Goal: Navigation & Orientation: Find specific page/section

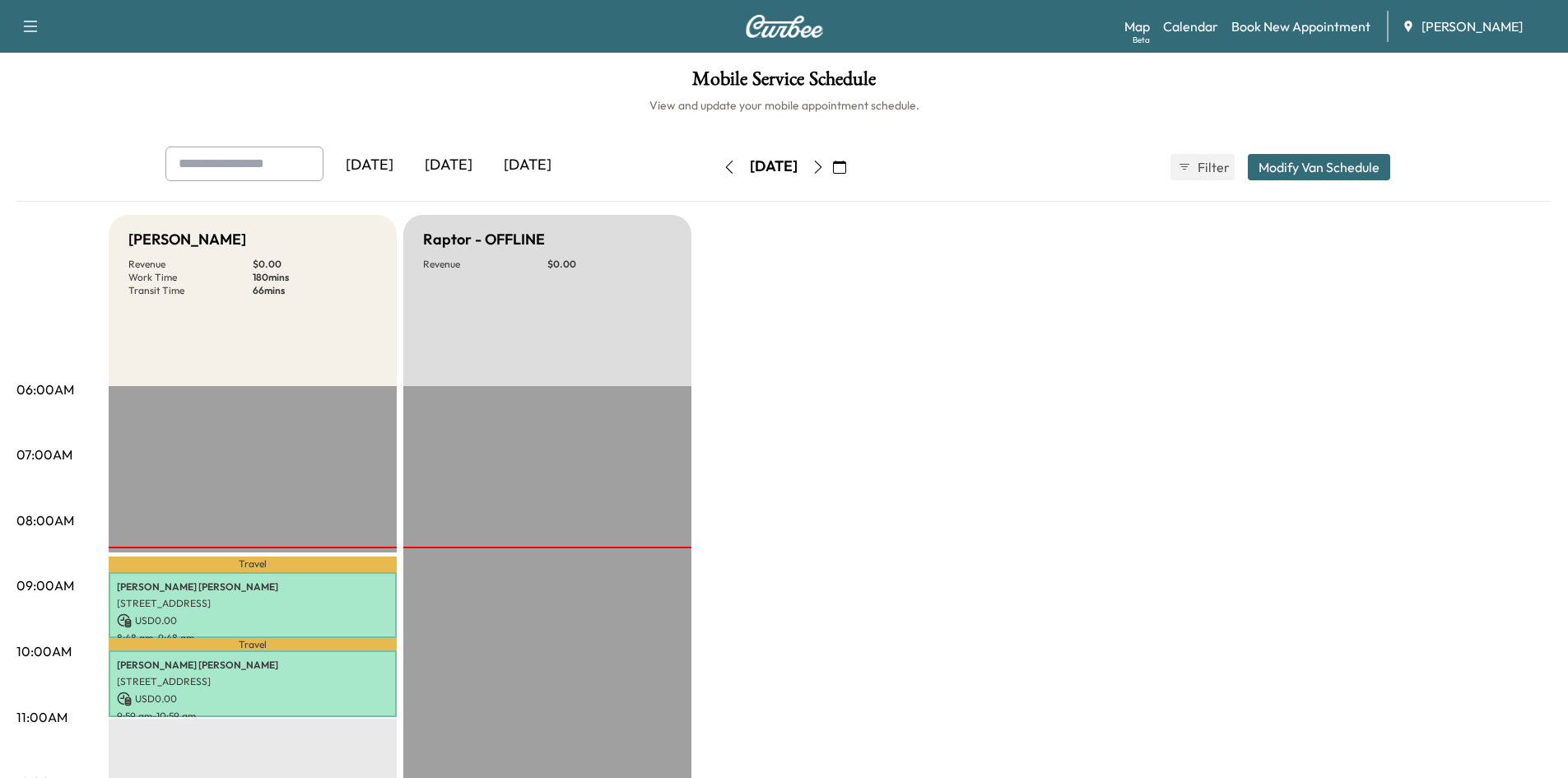
click at [822, 165] on icon "button" at bounding box center [817, 167] width 8 height 13
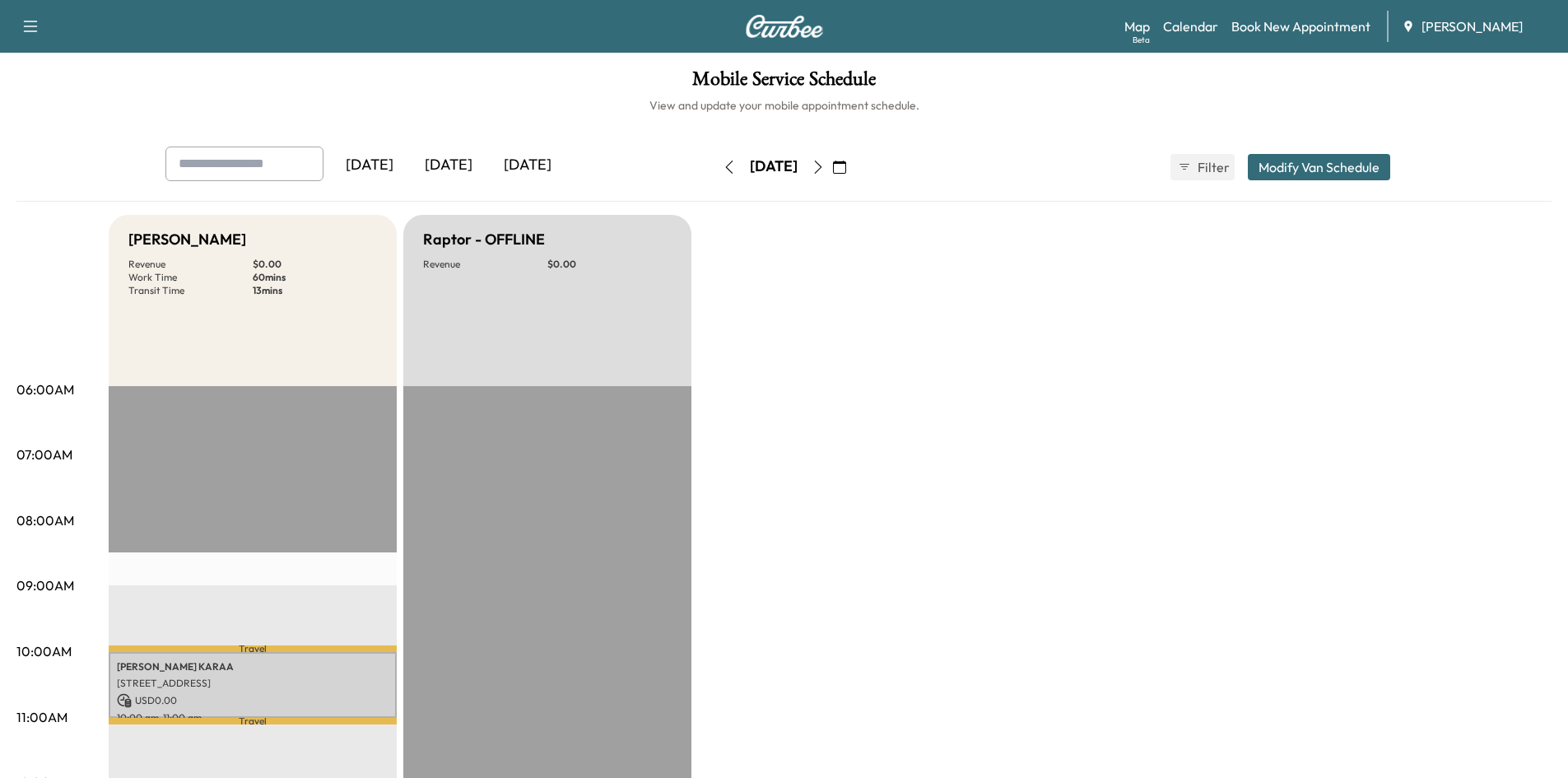
click at [853, 166] on button "button" at bounding box center [840, 167] width 28 height 27
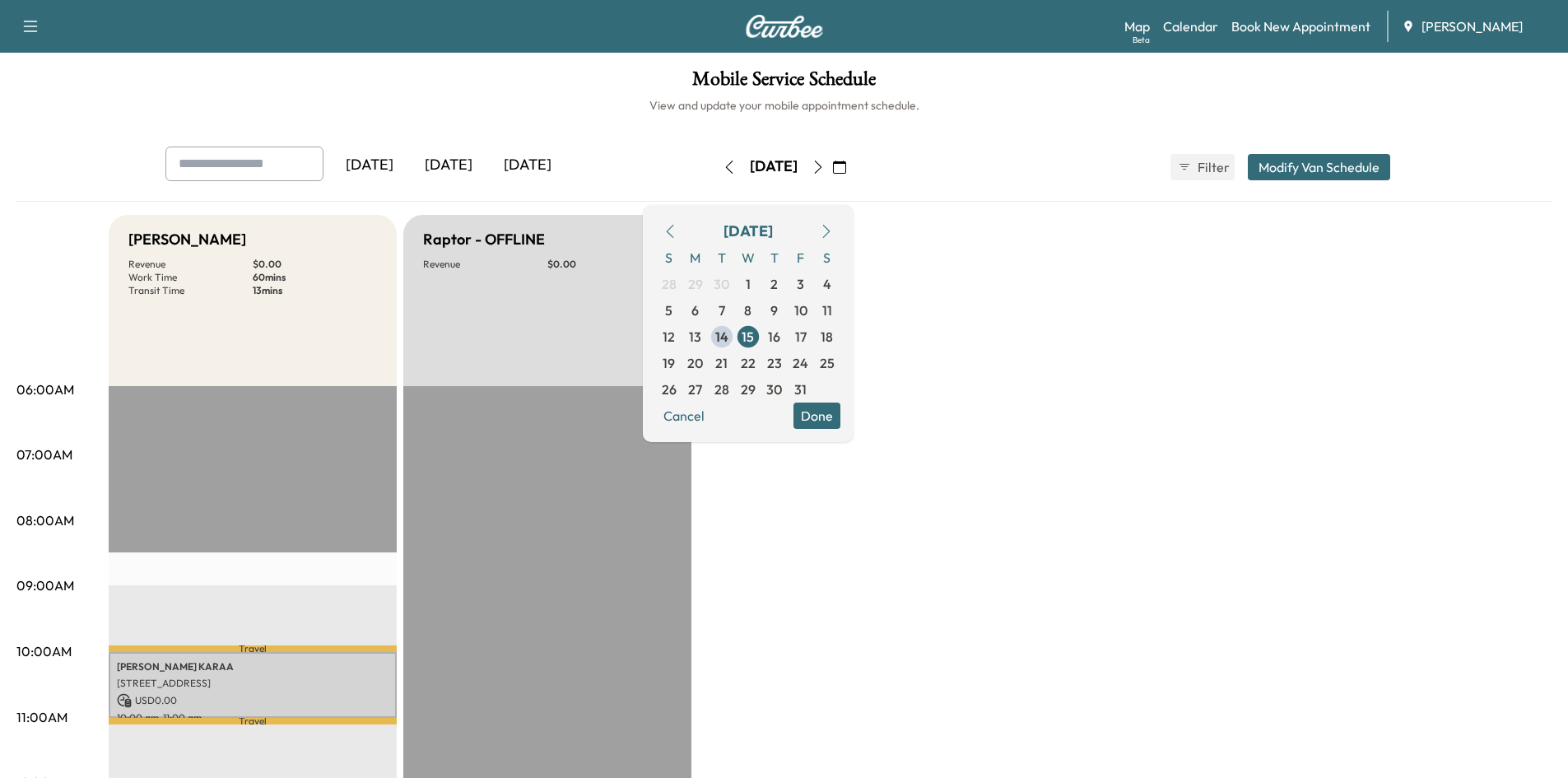
click at [684, 237] on button "button" at bounding box center [669, 231] width 28 height 27
click at [676, 233] on icon "button" at bounding box center [669, 231] width 13 height 13
click at [676, 228] on icon "button" at bounding box center [669, 231] width 13 height 13
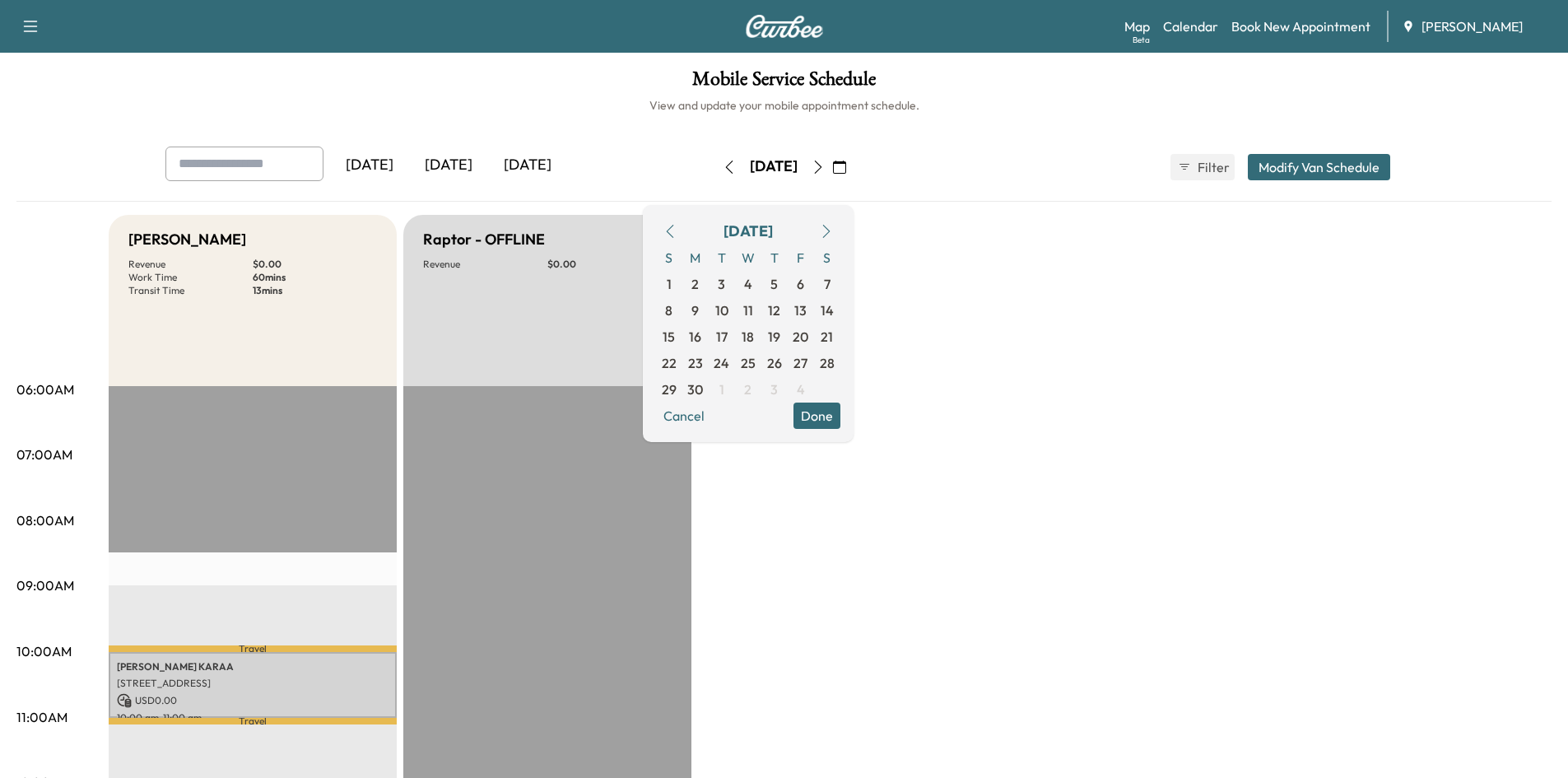
click at [676, 228] on icon "button" at bounding box center [669, 231] width 13 height 13
click at [701, 363] on span "17" at bounding box center [695, 362] width 11 height 20
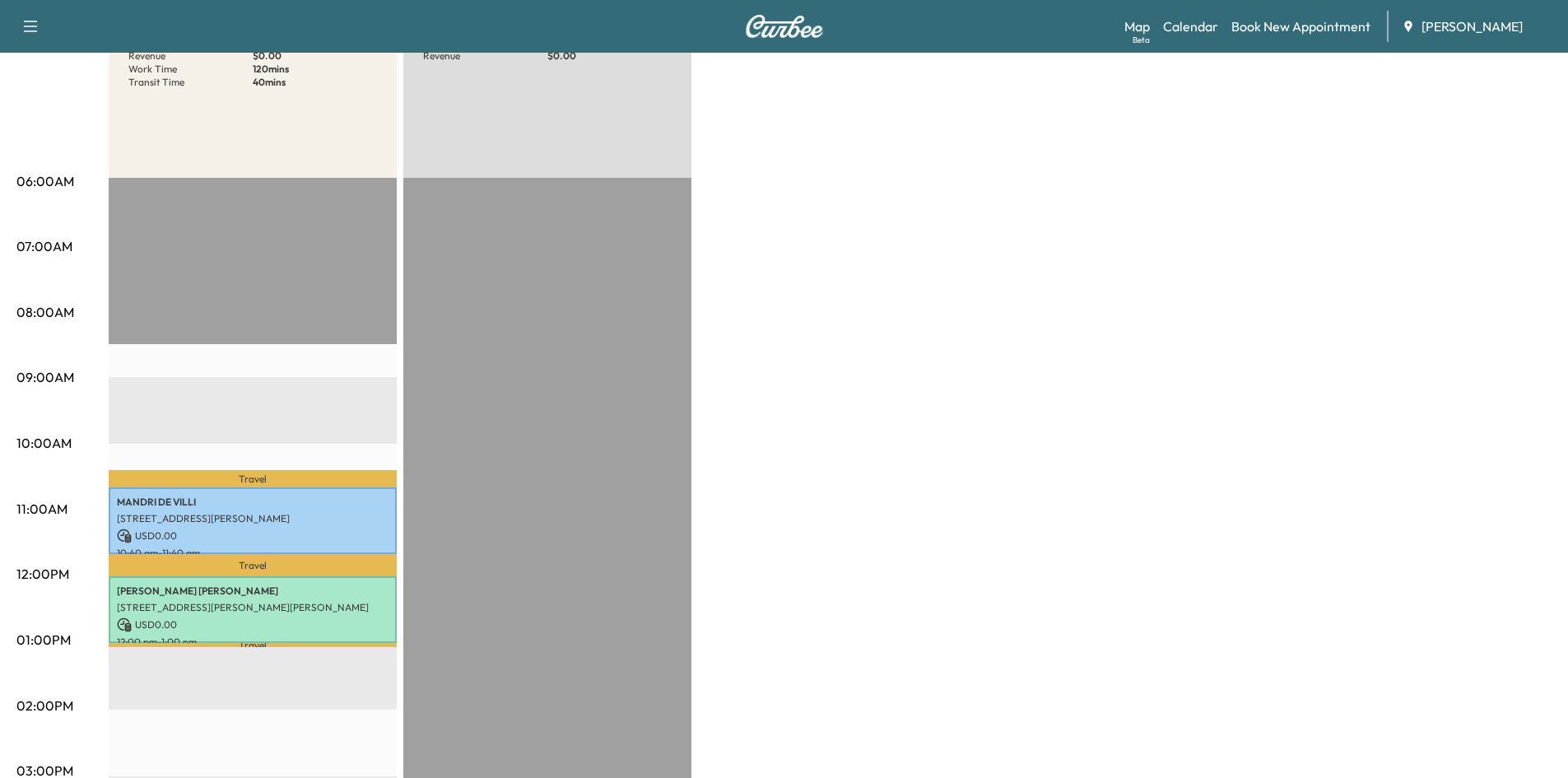
scroll to position [233, 0]
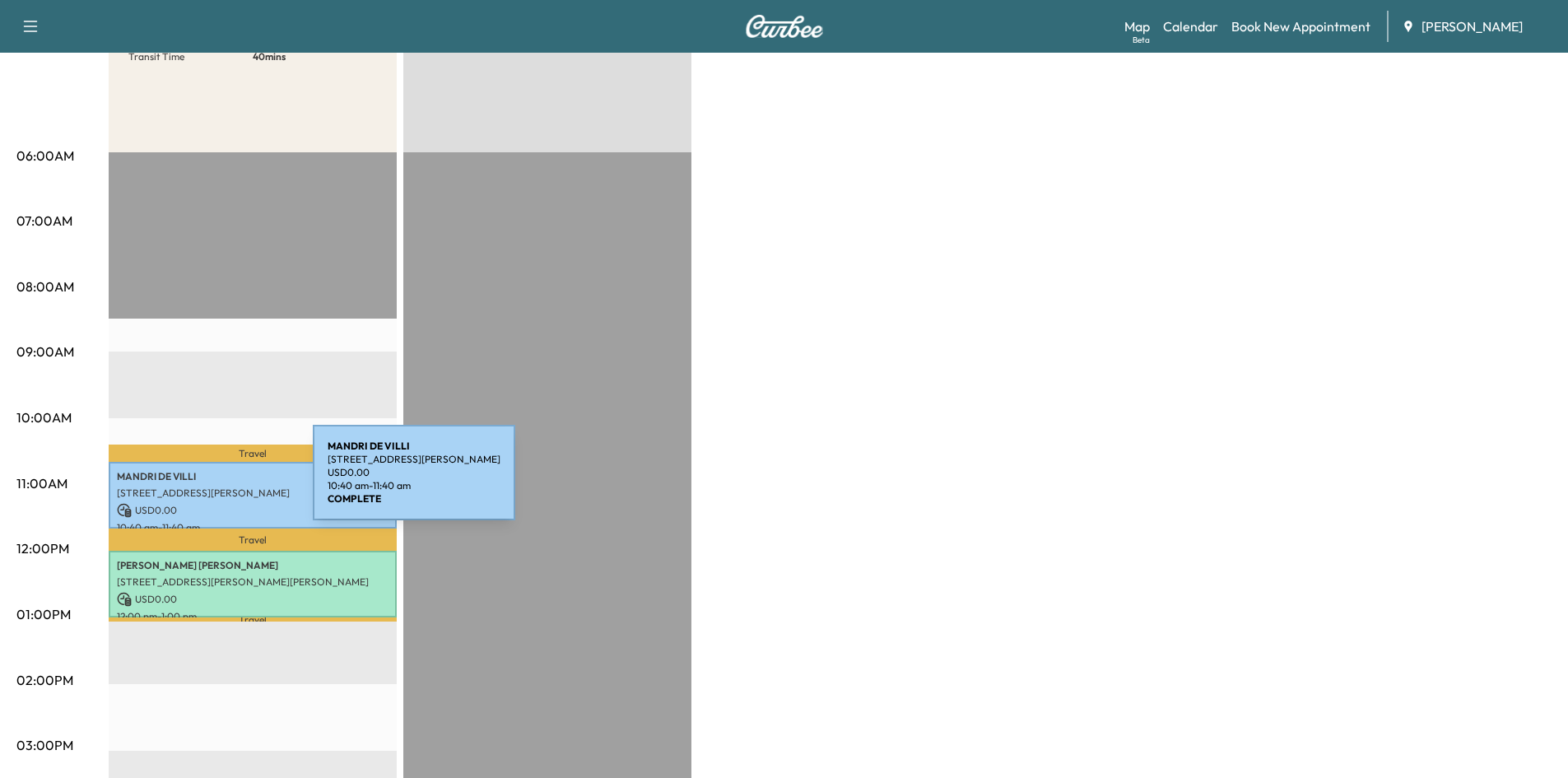
click at [189, 482] on div "MANDRI DE VILLI [STREET_ADDRESS] USD 0.00 10:40 am - 11:40 am" at bounding box center [252, 495] width 288 height 67
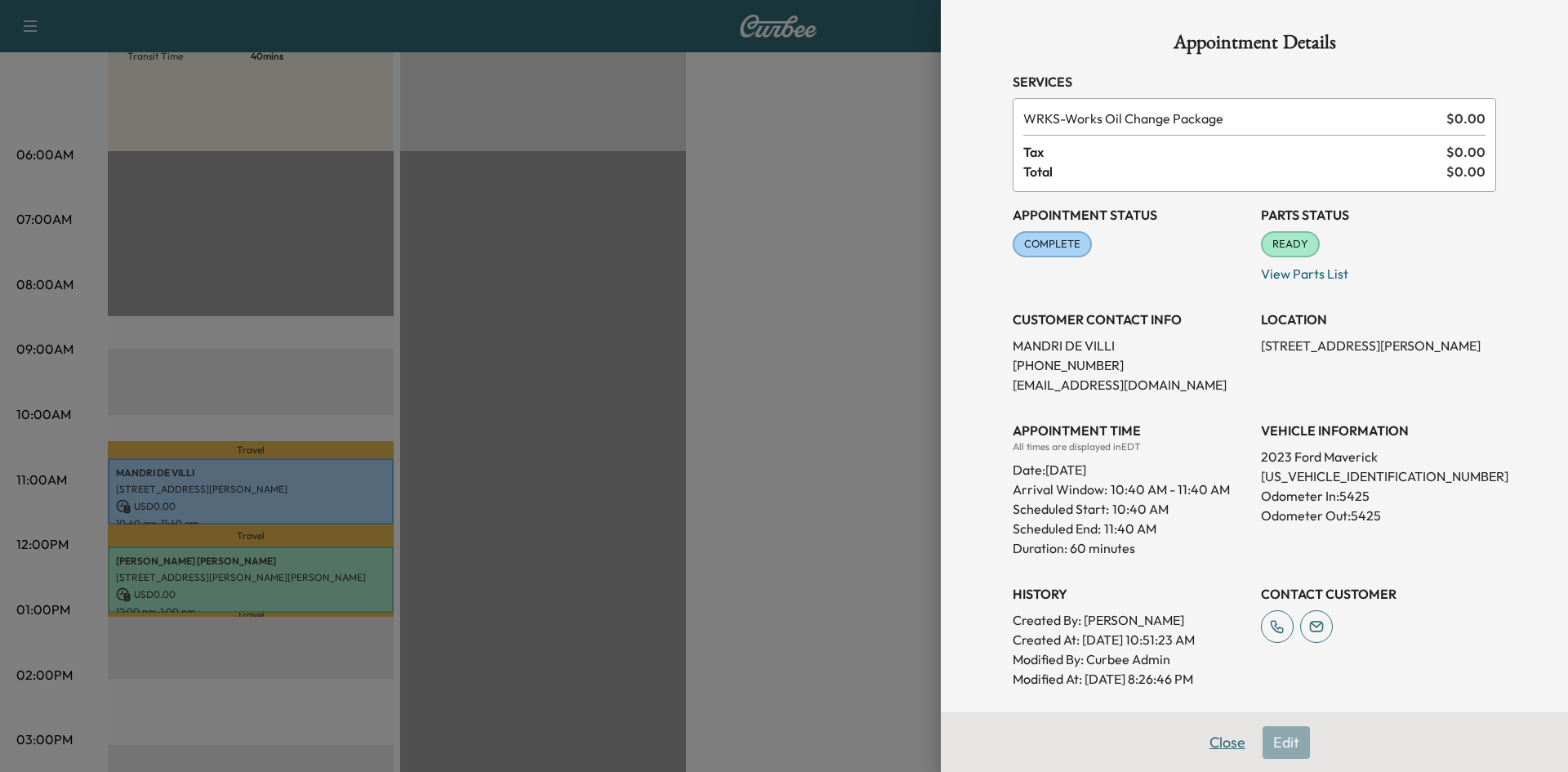
click at [1214, 743] on button "Close" at bounding box center [1226, 742] width 57 height 33
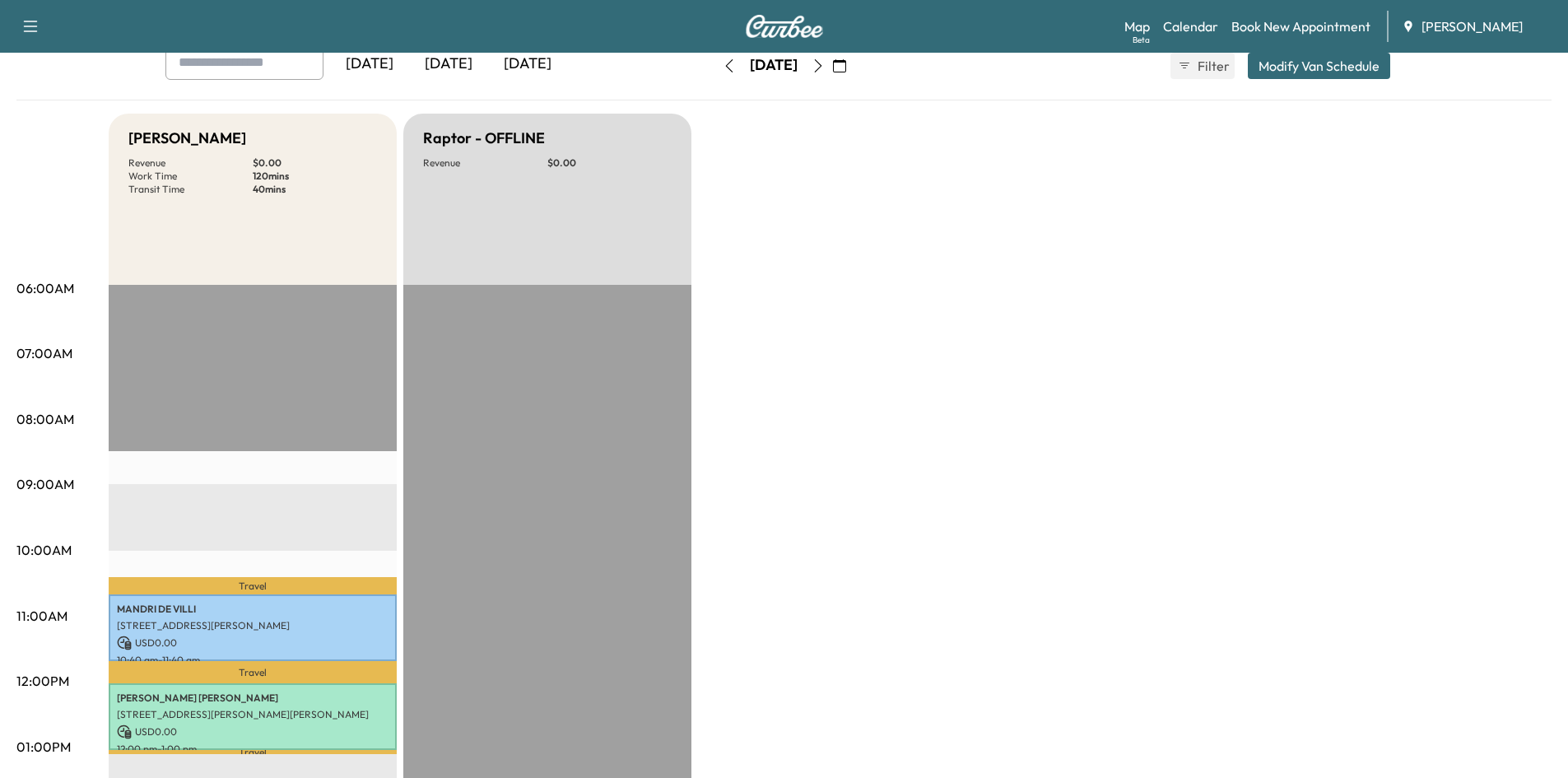
scroll to position [0, 0]
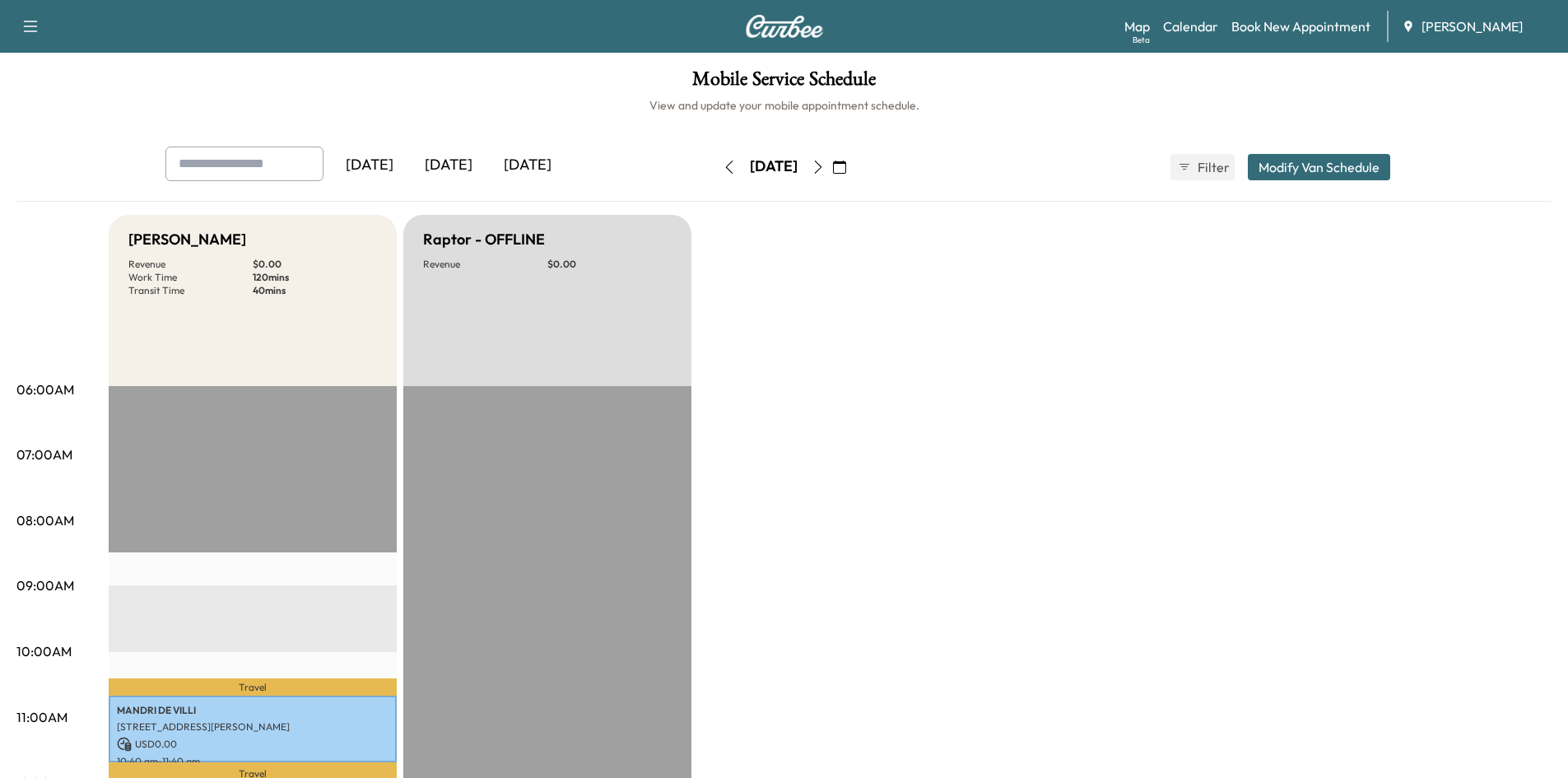
click at [825, 172] on icon "button" at bounding box center [817, 167] width 13 height 13
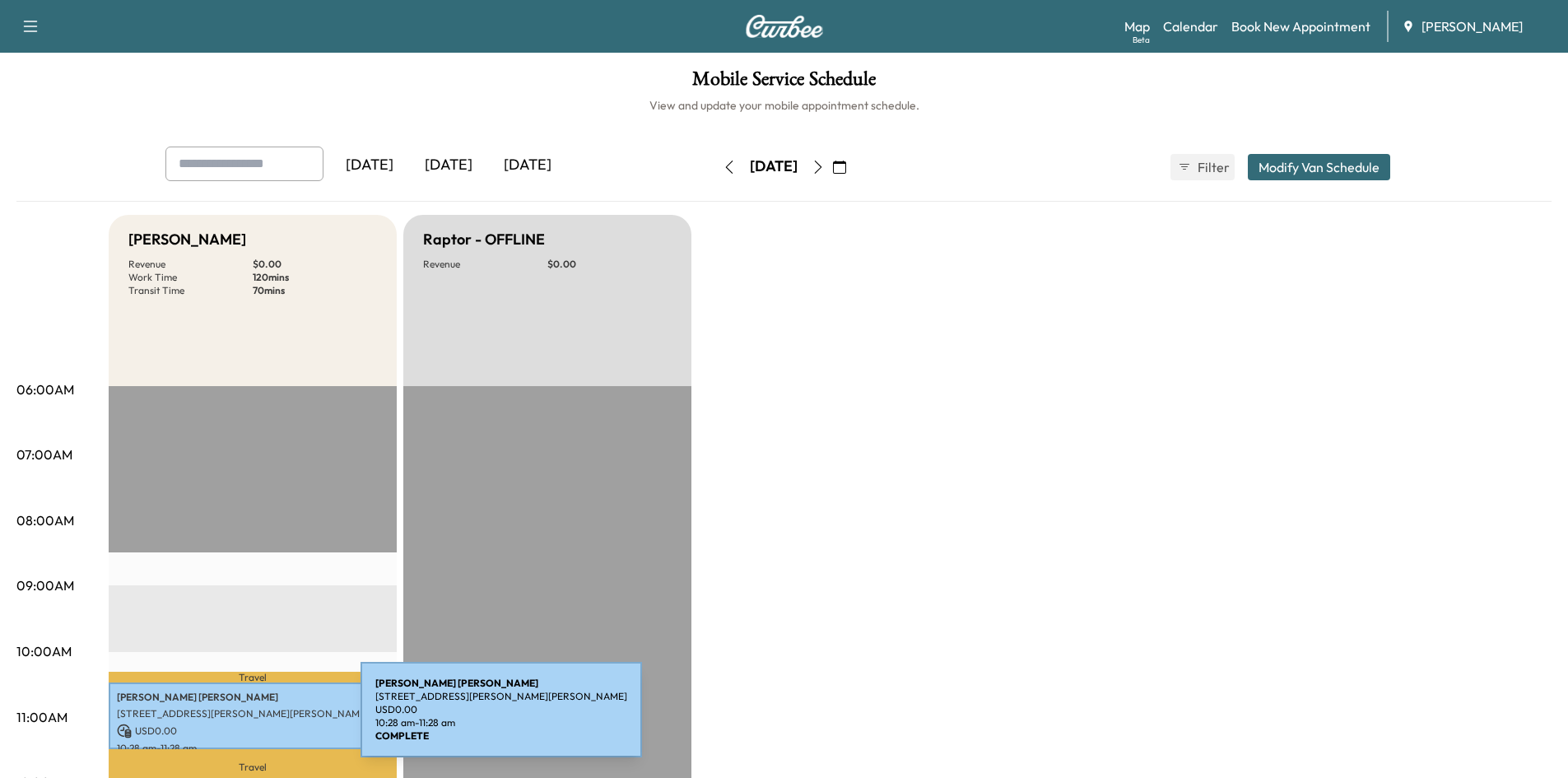
click at [237, 720] on div "[PERSON_NAME] [STREET_ADDRESS][PERSON_NAME] USD 0.00 10:28 am - 11:28 am" at bounding box center [252, 716] width 288 height 67
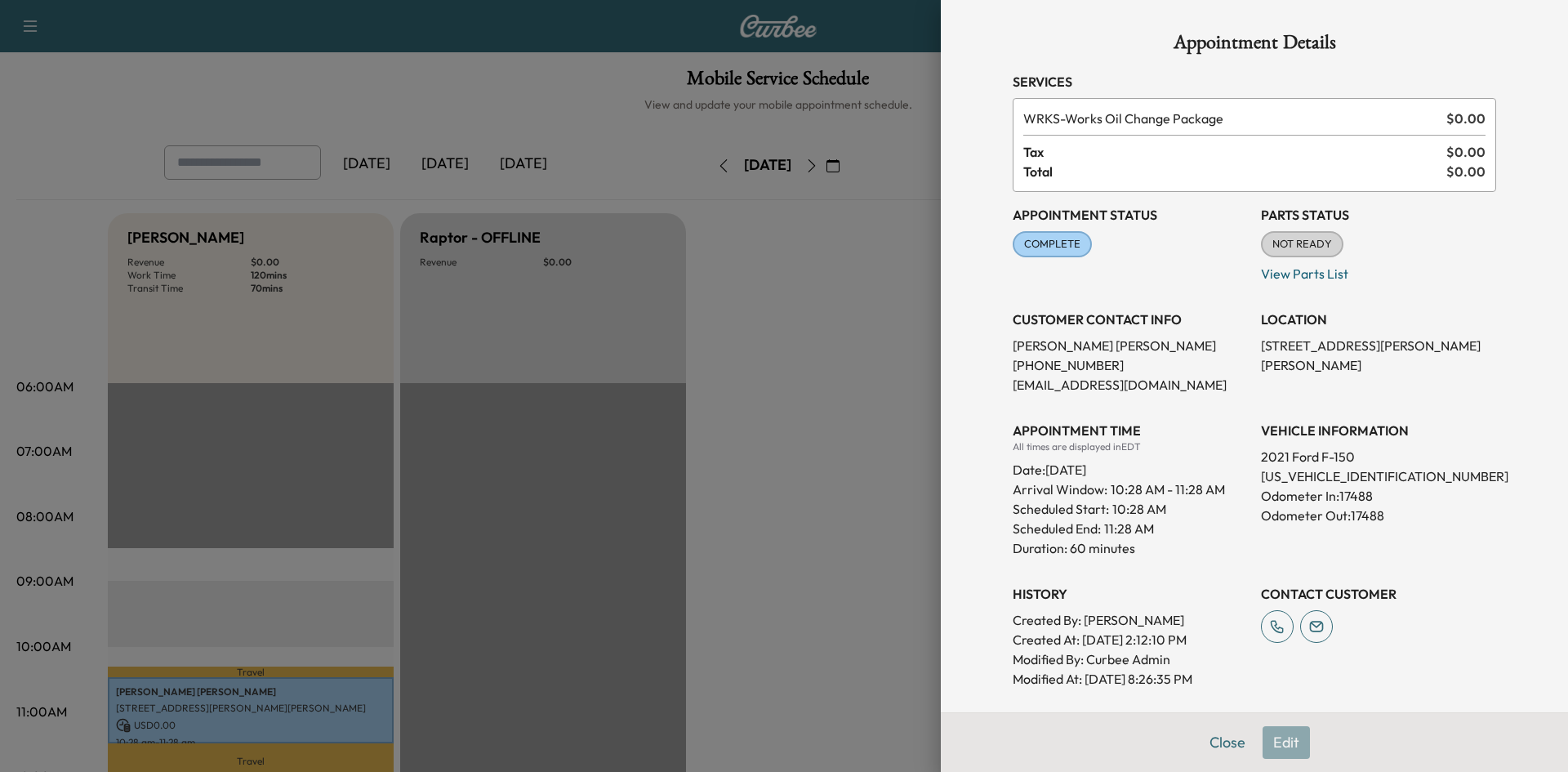
click at [1219, 742] on button "Close" at bounding box center [1226, 742] width 57 height 33
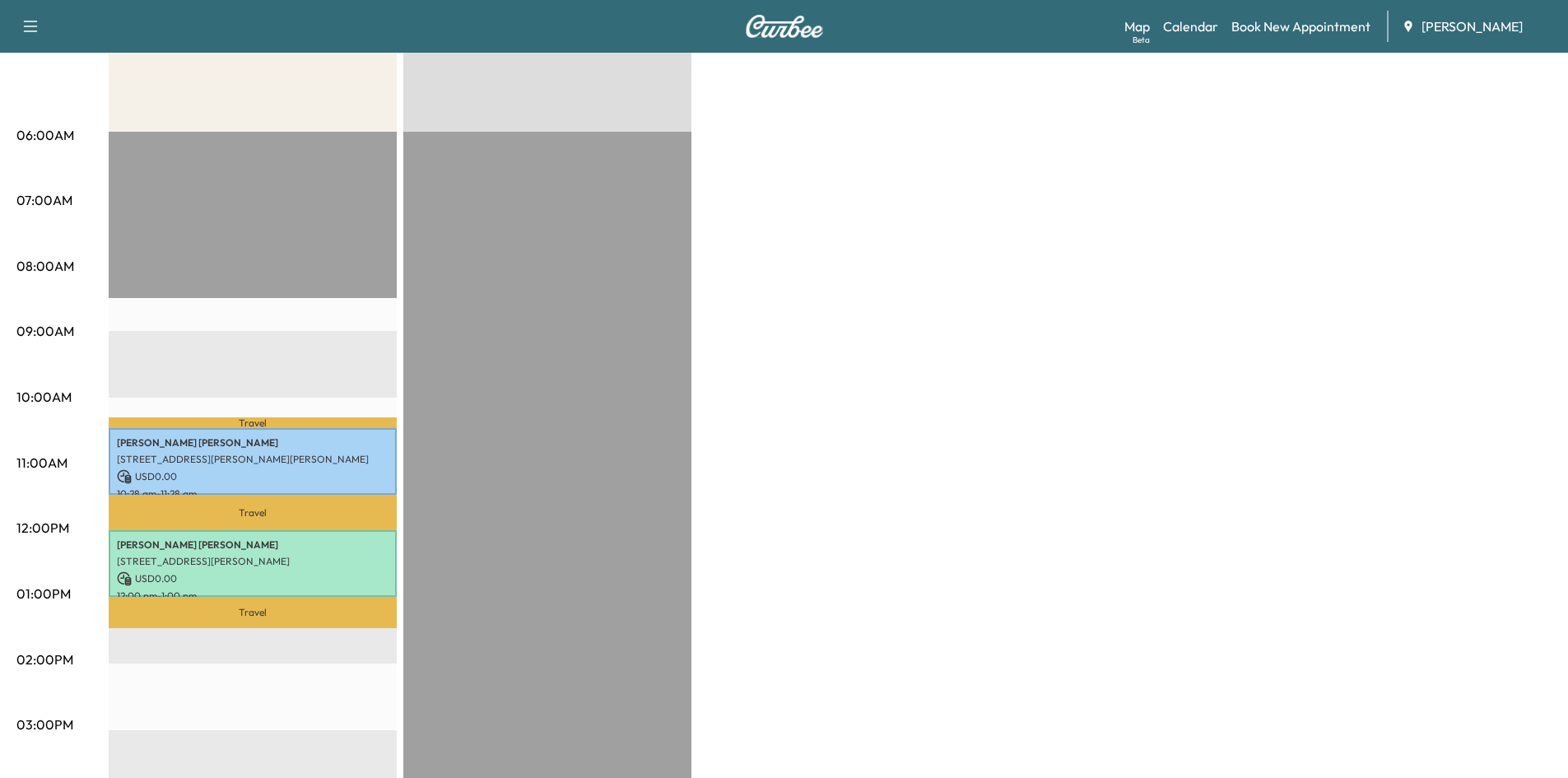
scroll to position [256, 0]
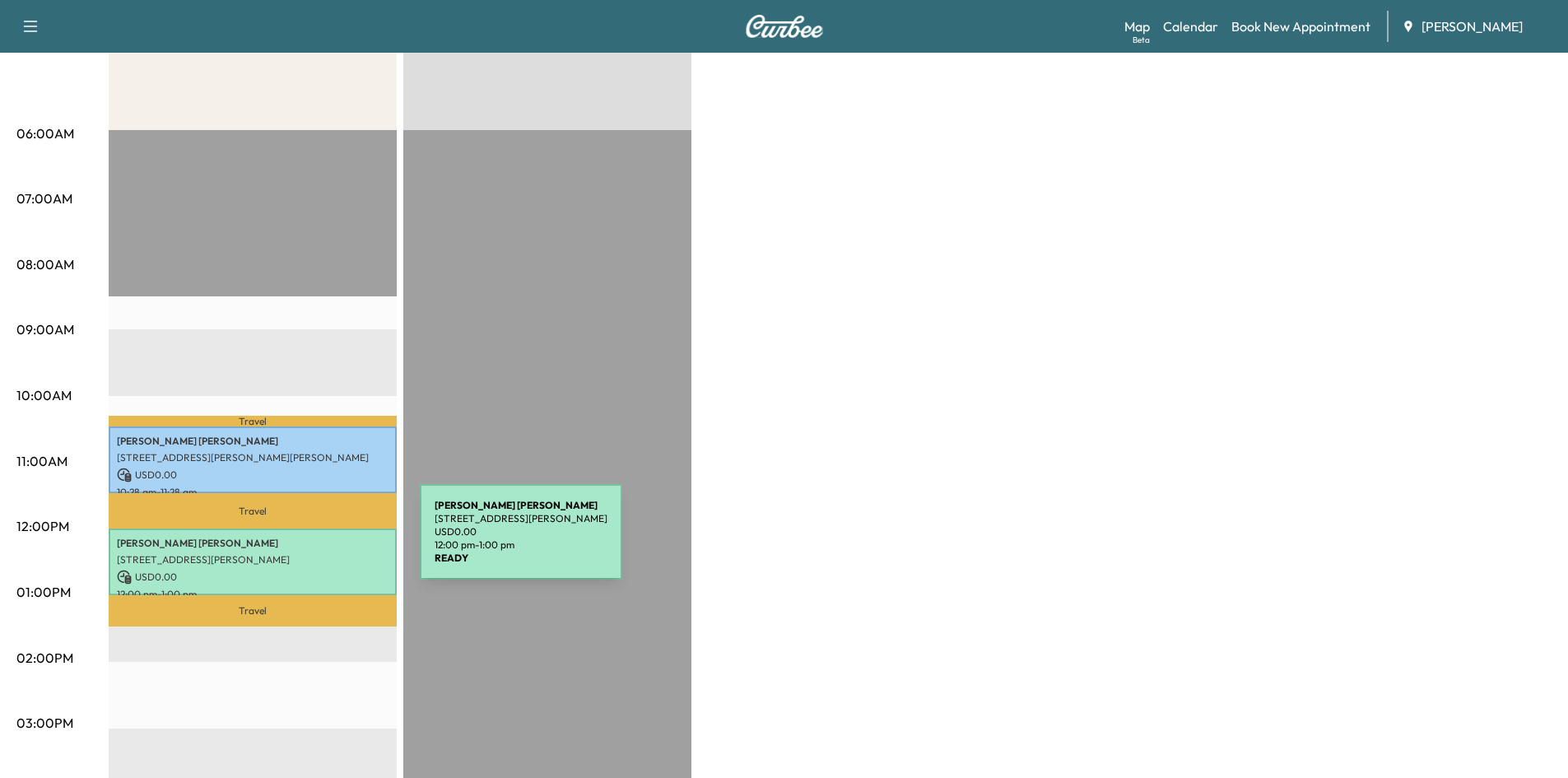
click at [297, 542] on p "[PERSON_NAME]" at bounding box center [253, 543] width 272 height 13
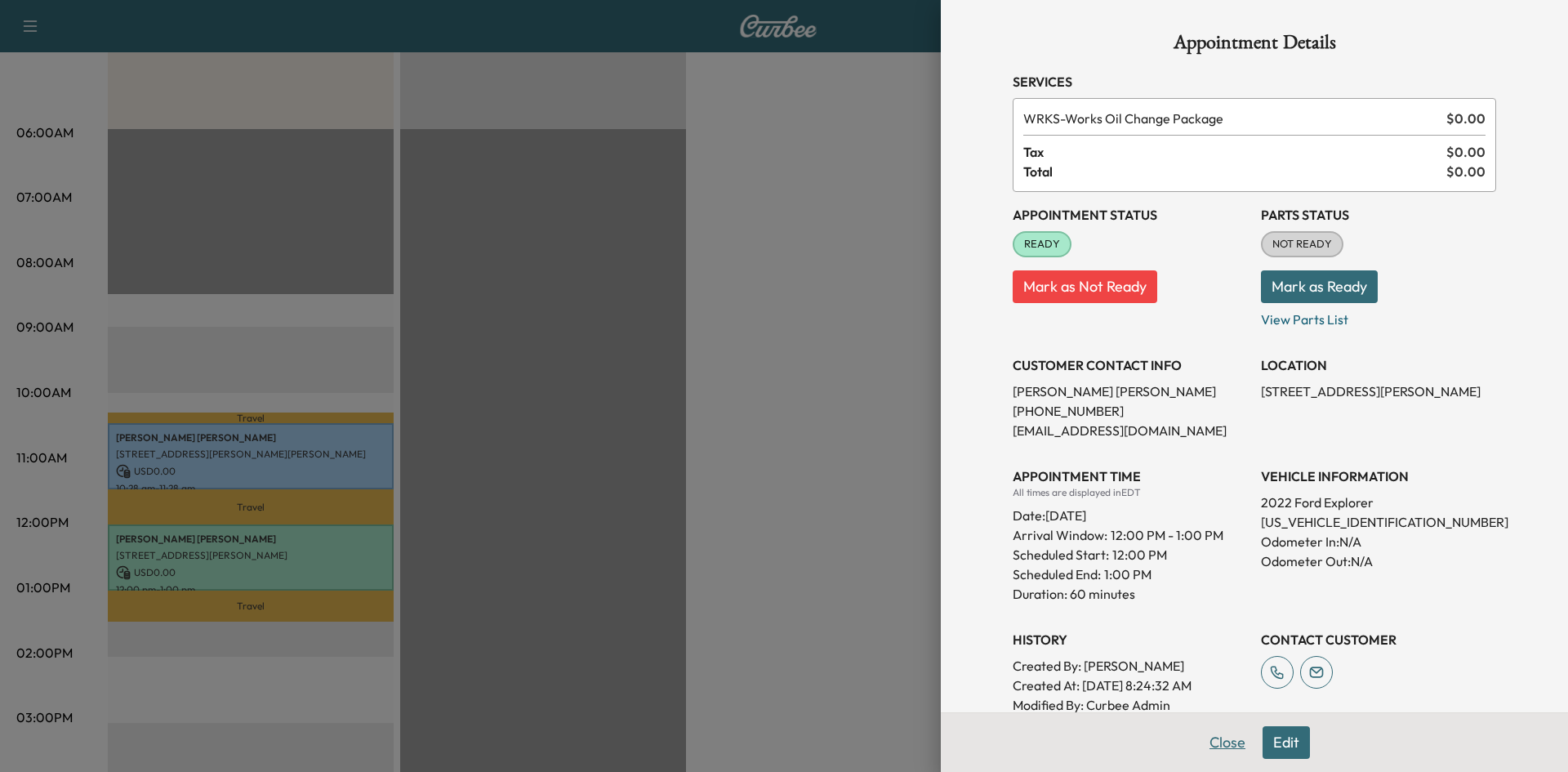
click at [1203, 743] on button "Close" at bounding box center [1226, 742] width 57 height 33
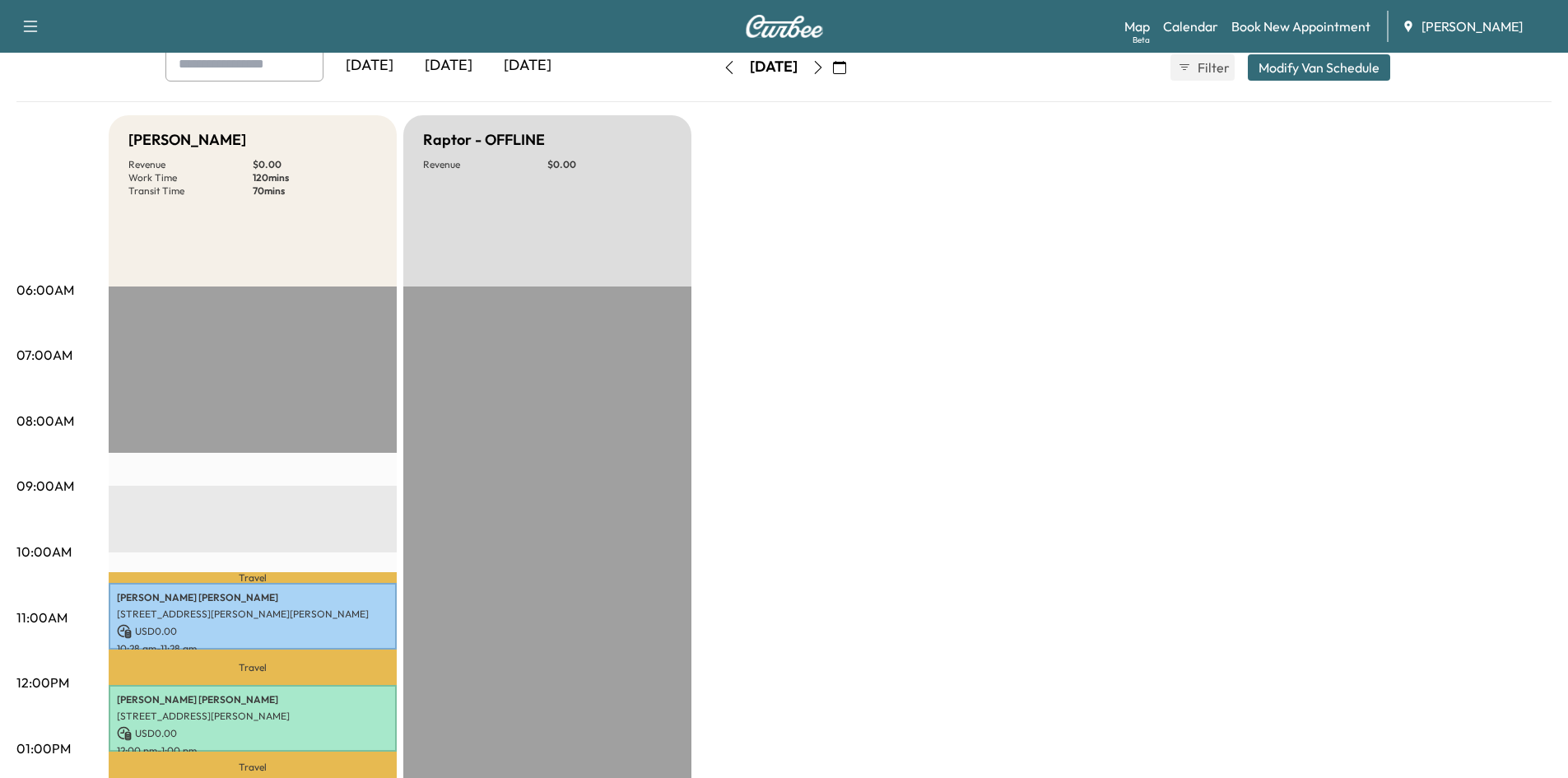
scroll to position [0, 0]
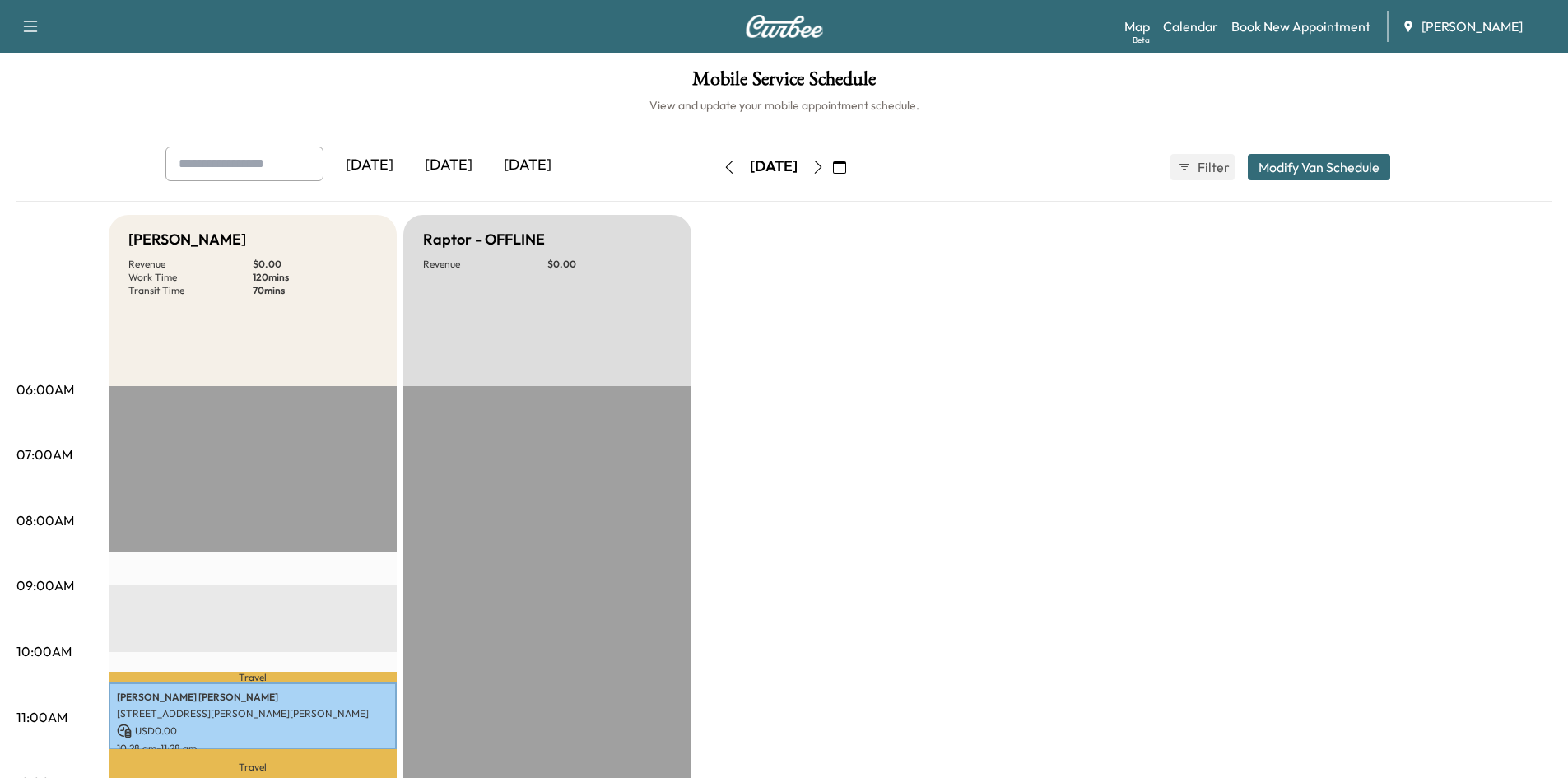
click at [825, 165] on icon "button" at bounding box center [817, 167] width 13 height 13
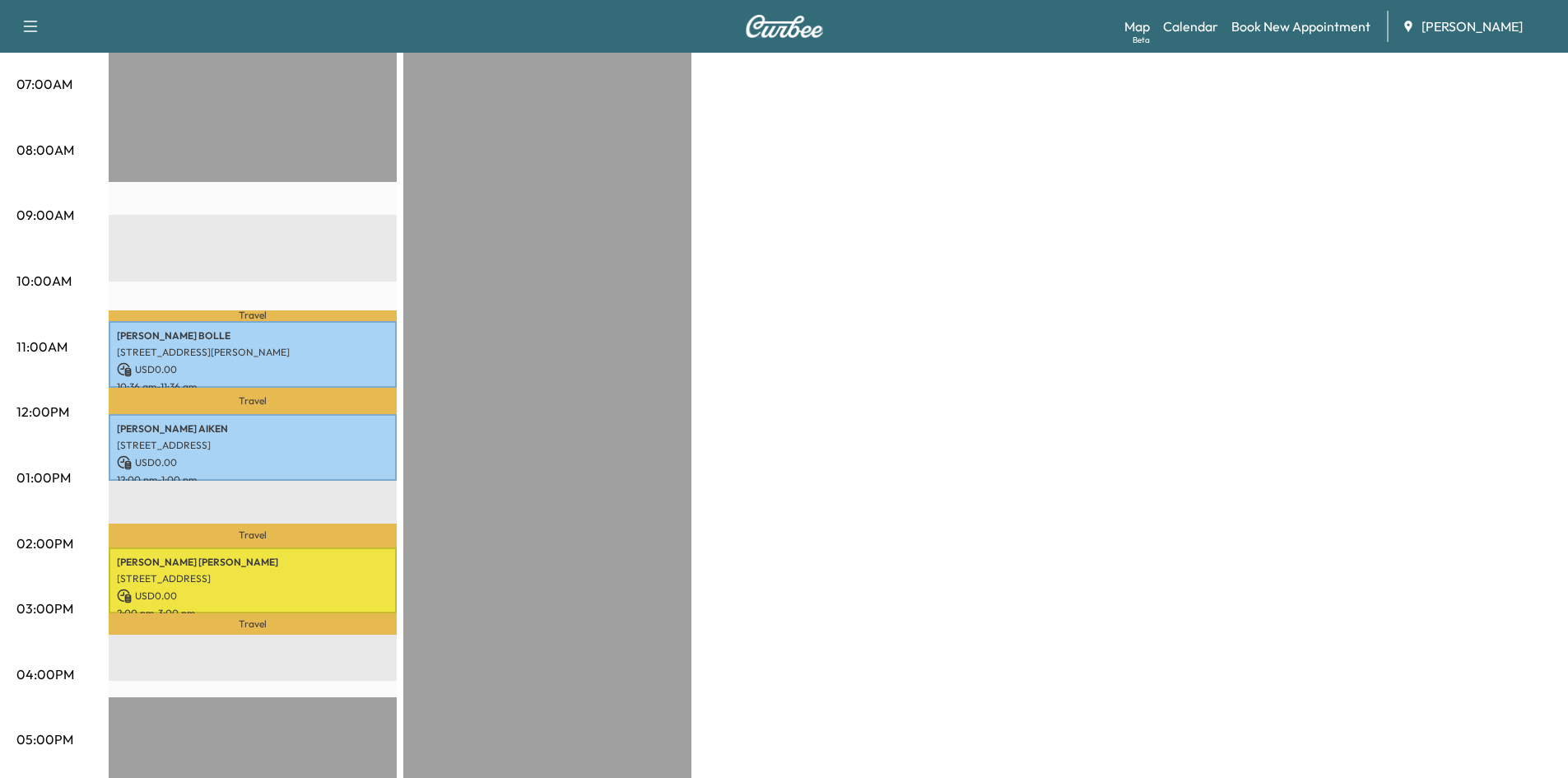
scroll to position [384, 0]
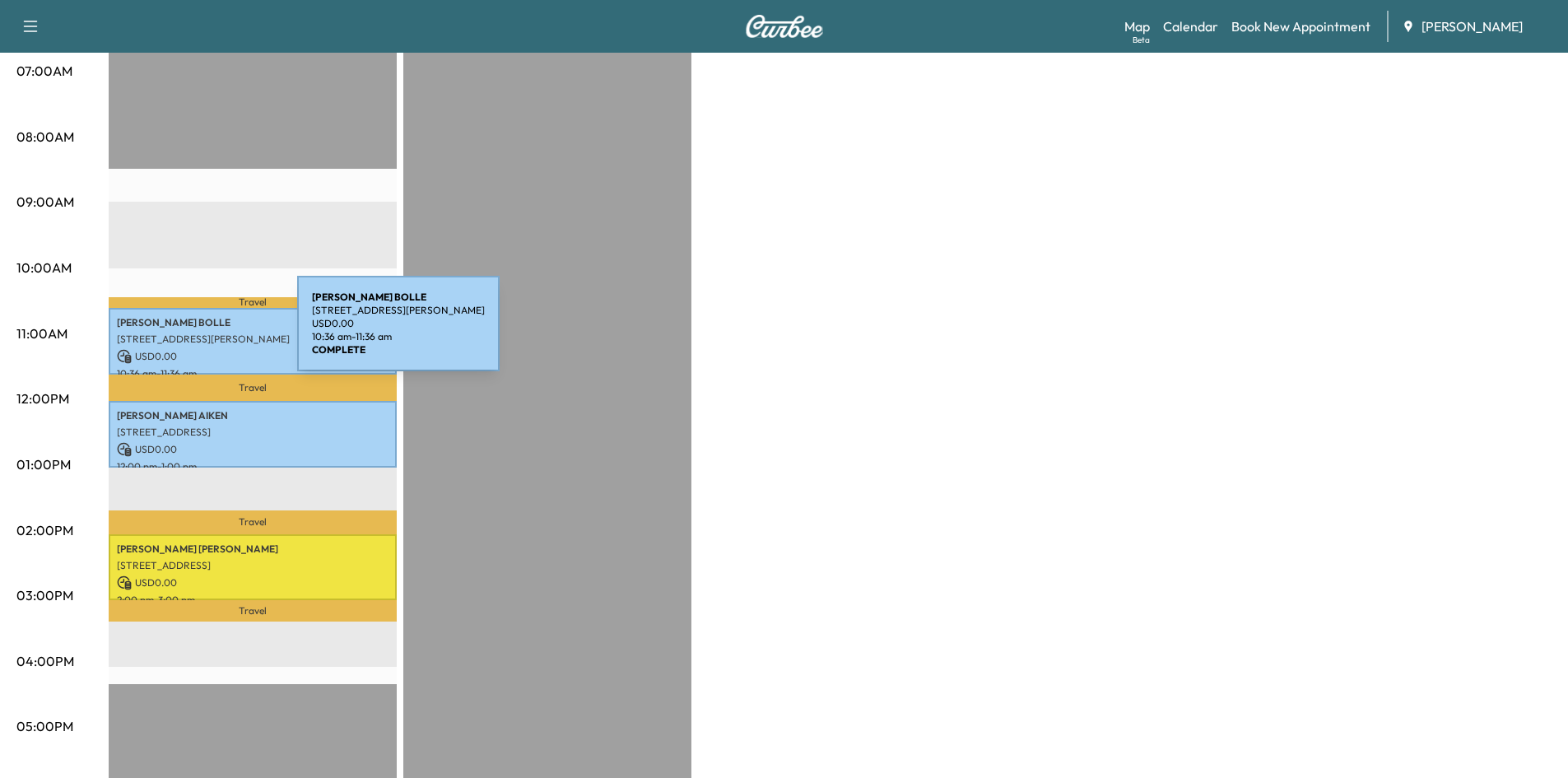
click at [174, 333] on p "[STREET_ADDRESS][PERSON_NAME]" at bounding box center [253, 339] width 272 height 13
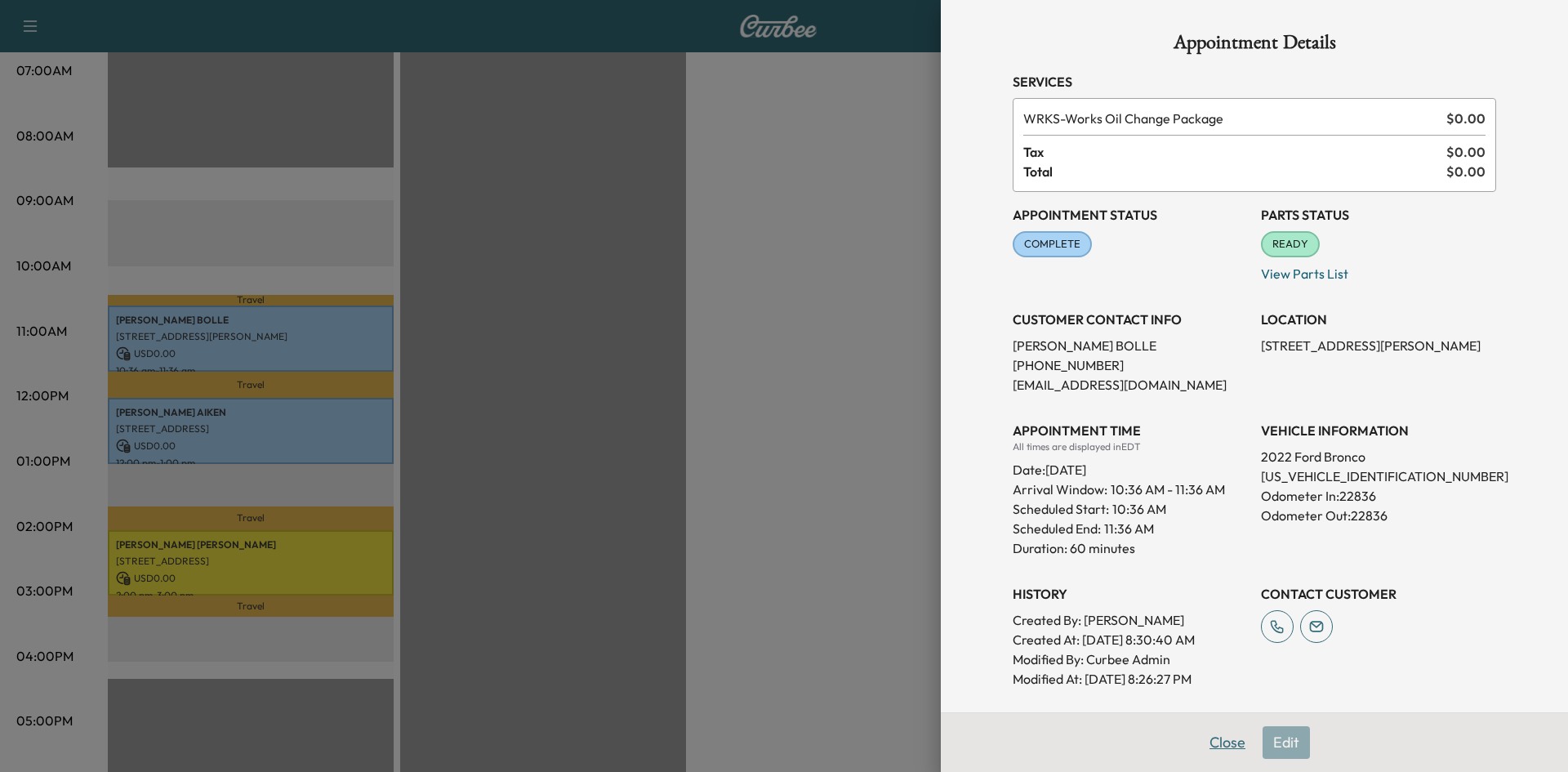
click at [1215, 739] on button "Close" at bounding box center [1226, 742] width 57 height 33
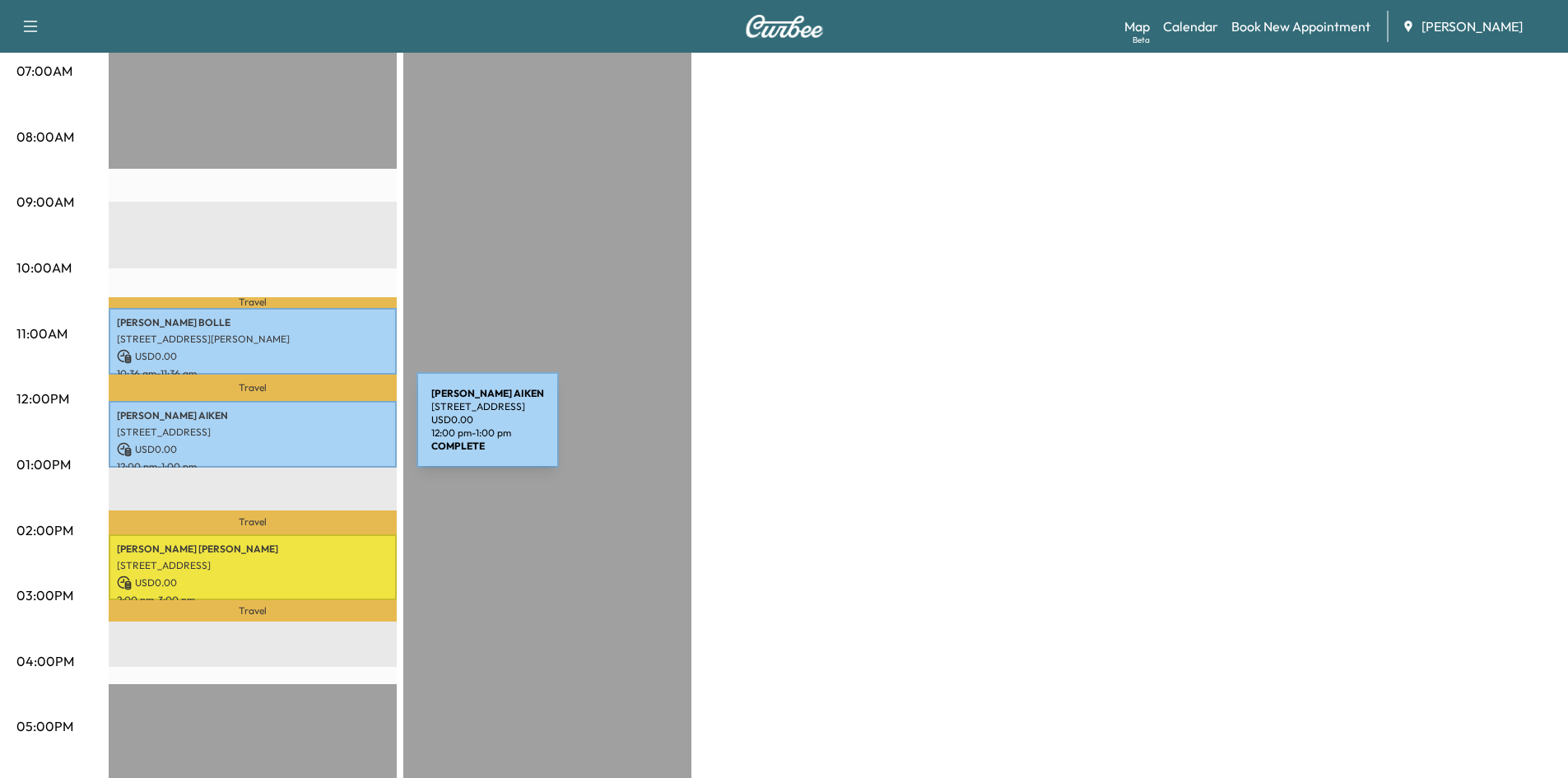
click at [293, 430] on p "[STREET_ADDRESS]" at bounding box center [253, 432] width 272 height 13
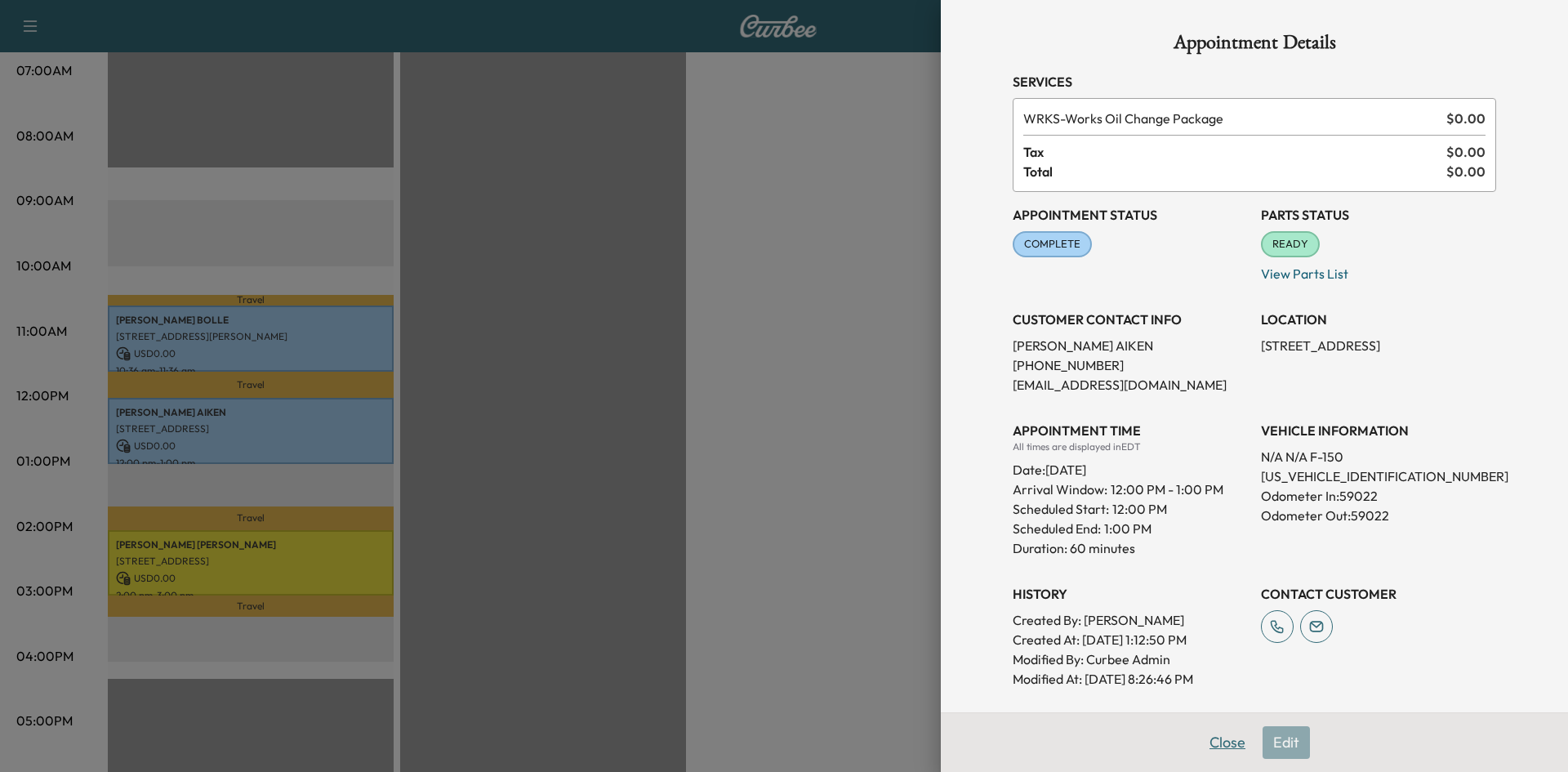
click at [1215, 746] on button "Close" at bounding box center [1226, 742] width 57 height 33
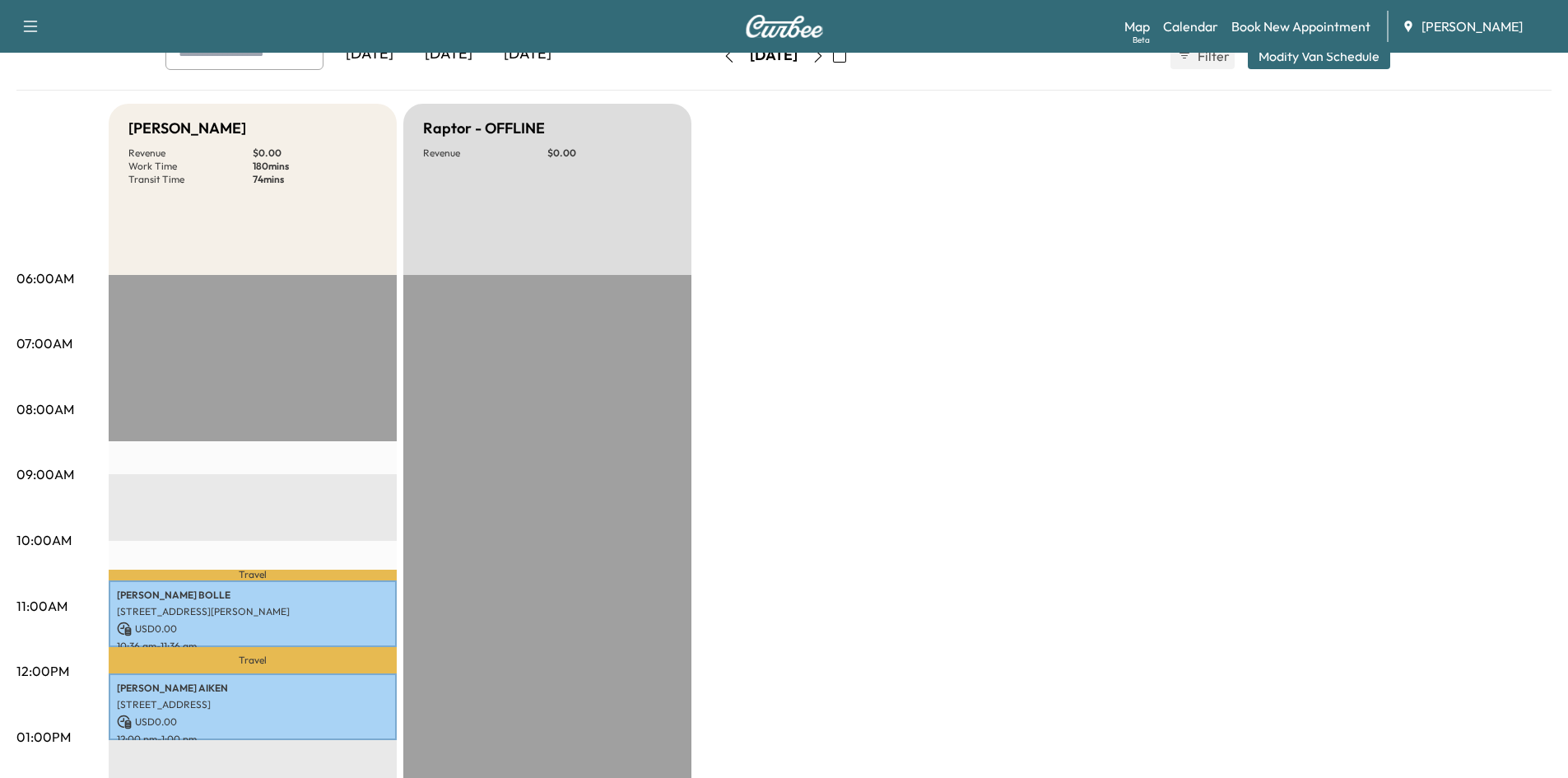
scroll to position [56, 0]
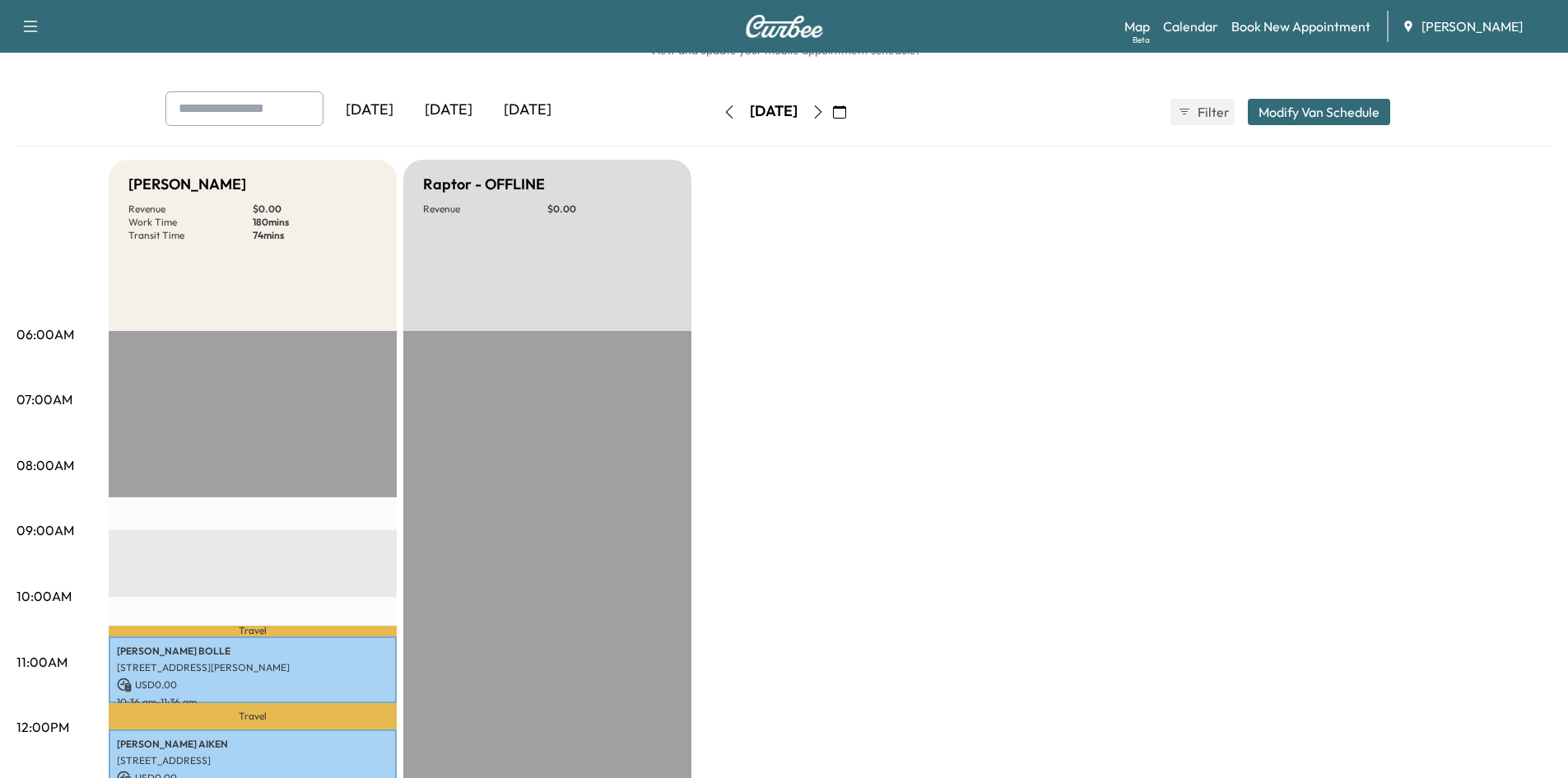
drag, startPoint x: 865, startPoint y: 112, endPoint x: 1070, endPoint y: 286, distance: 268.9
click at [832, 119] on button "button" at bounding box center [818, 112] width 28 height 27
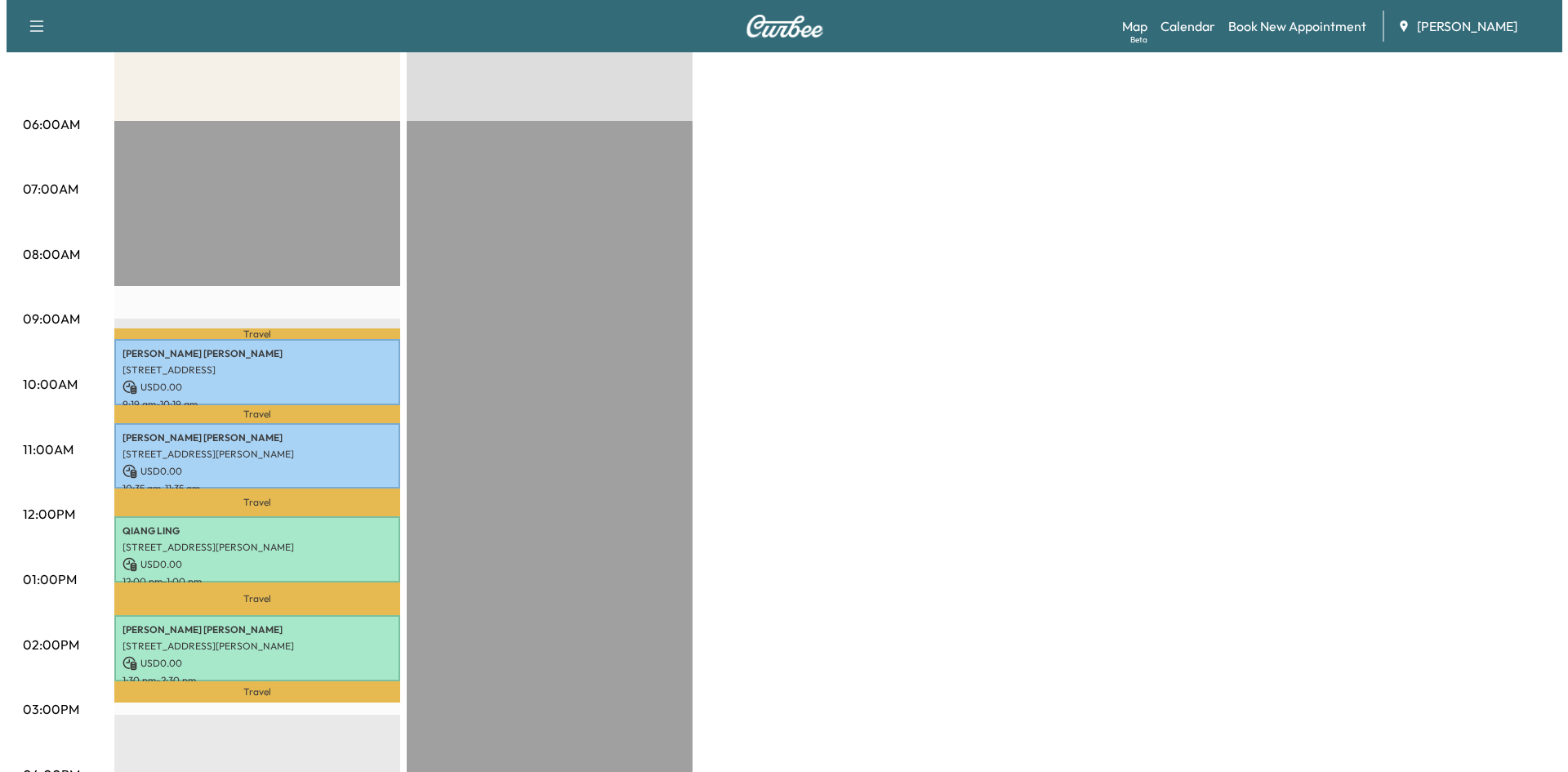
scroll to position [269, 0]
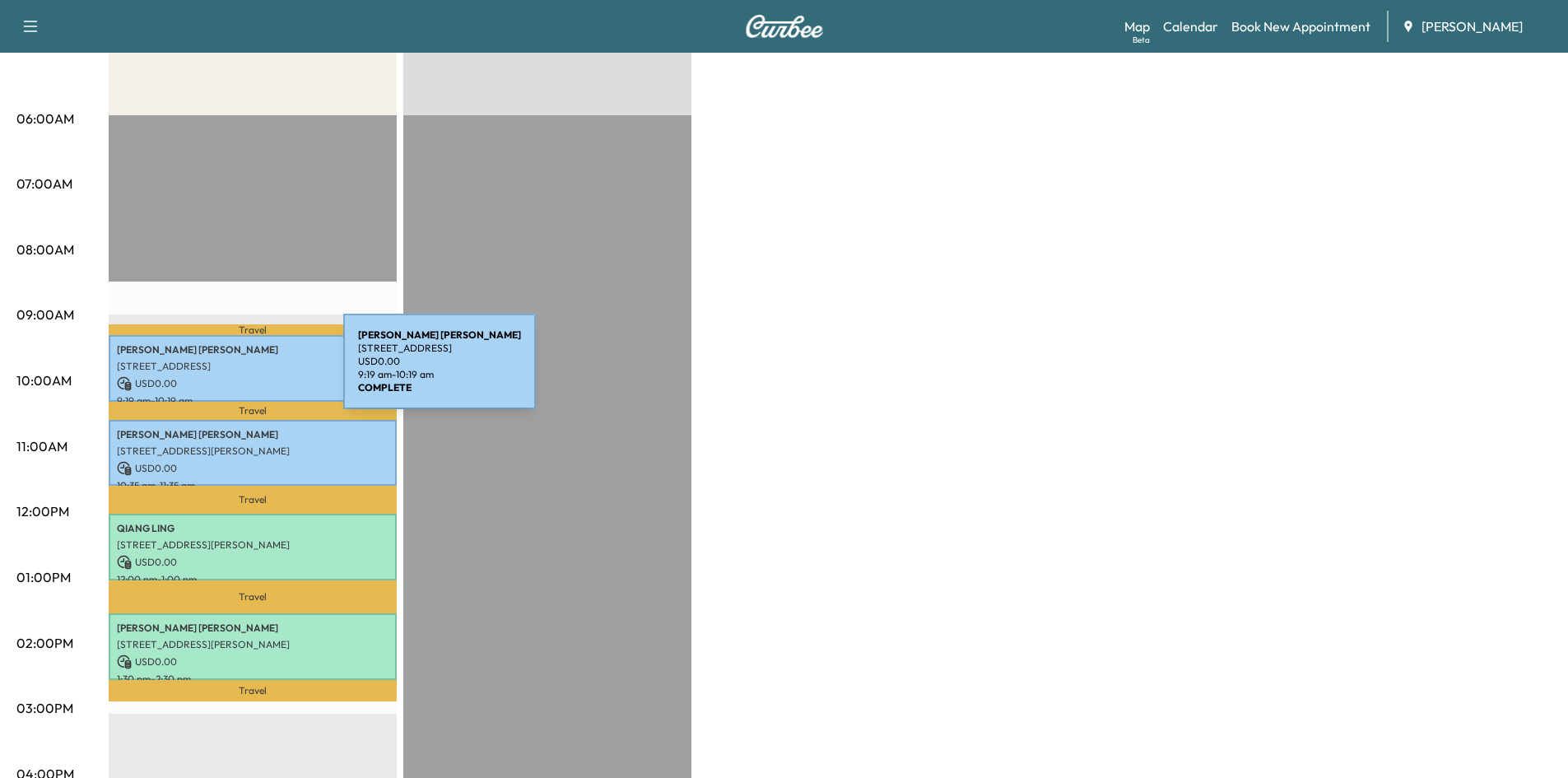
click at [220, 371] on div "[PERSON_NAME] [STREET_ADDRESS] USD 0.00 9:19 am - 10:19 am" at bounding box center [252, 368] width 288 height 67
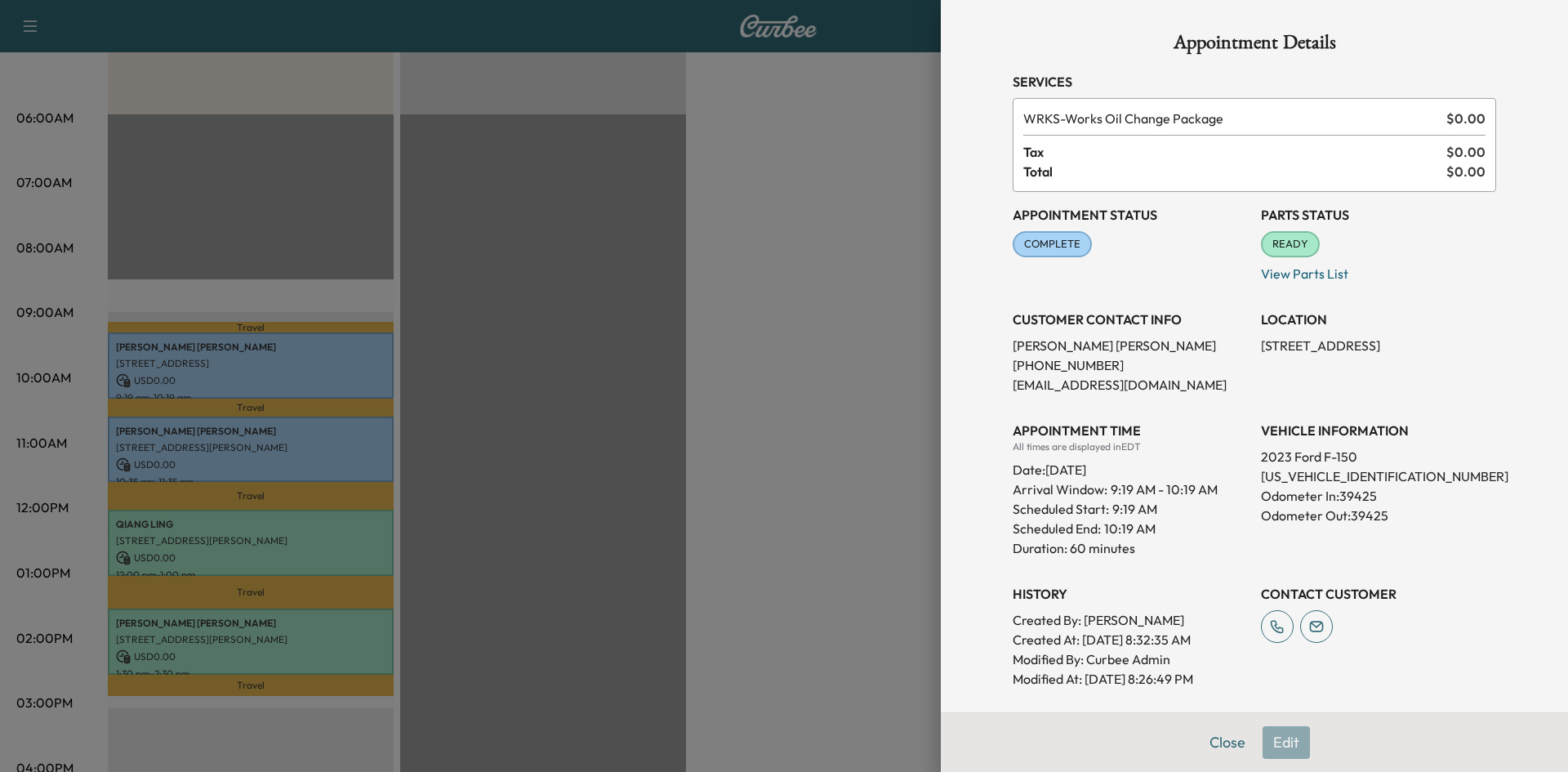
click at [292, 467] on div at bounding box center [784, 386] width 1568 height 772
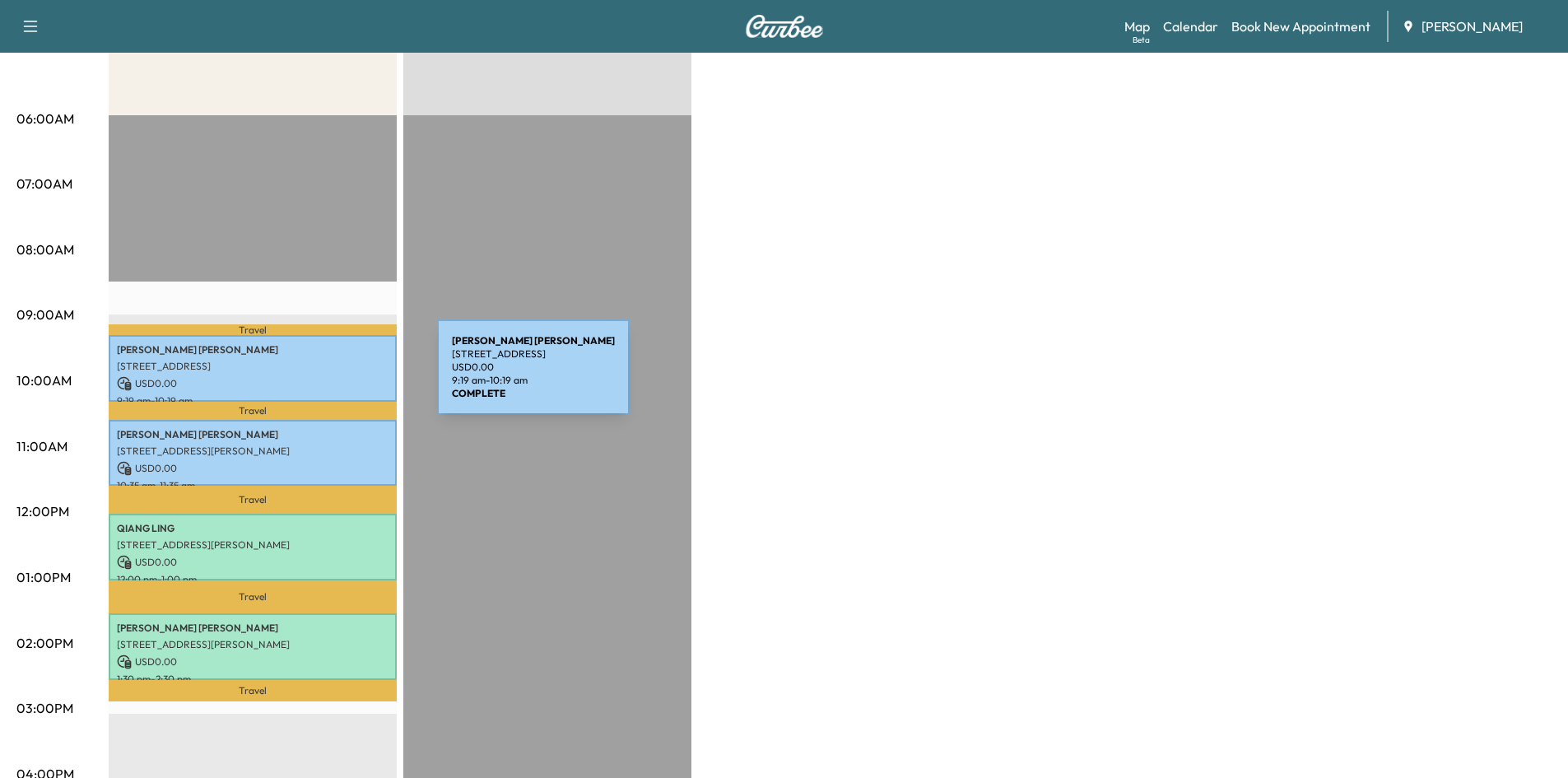
click at [314, 377] on p "USD 0.00" at bounding box center [253, 383] width 272 height 15
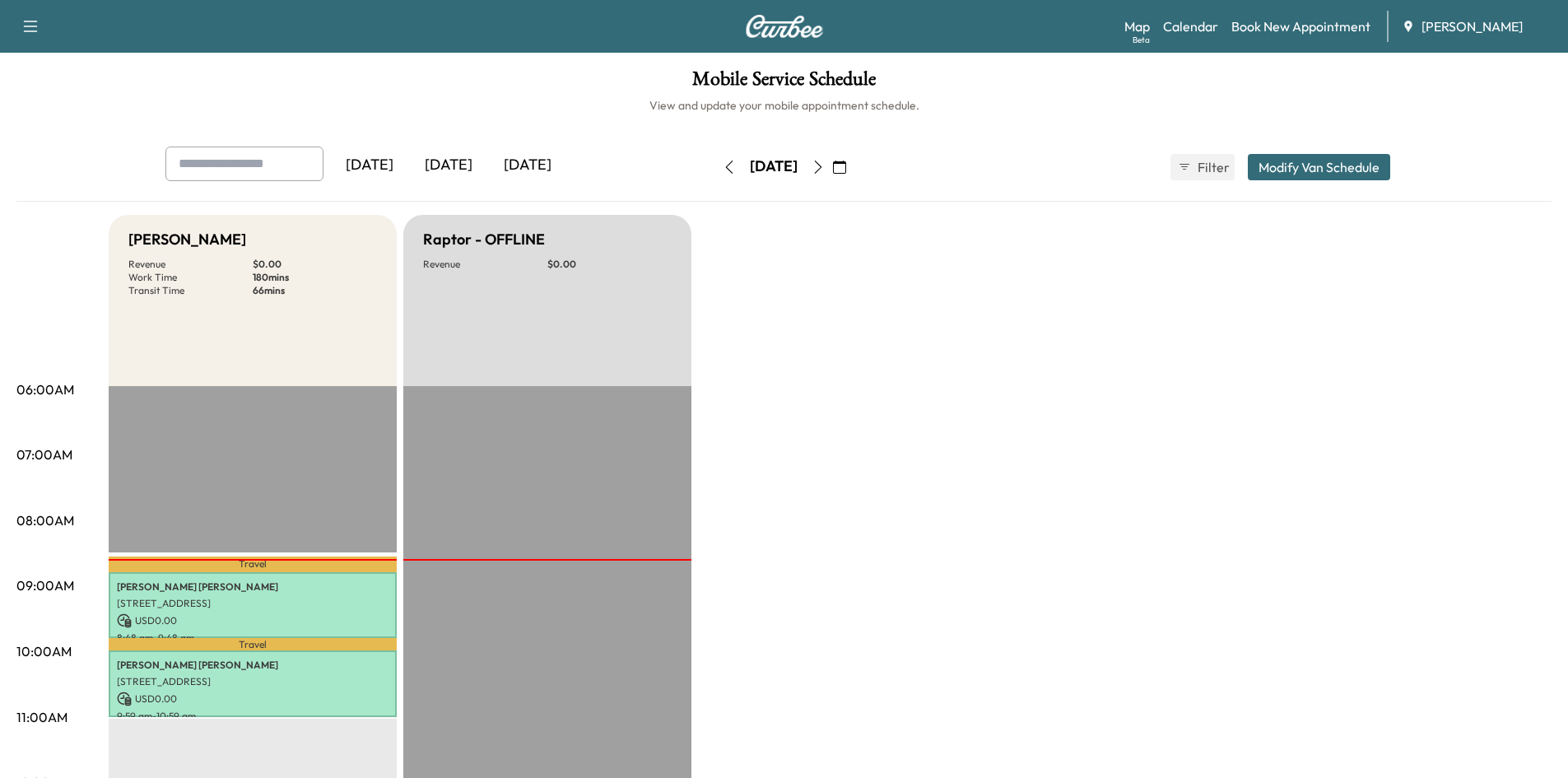
click at [846, 169] on icon "button" at bounding box center [839, 167] width 13 height 13
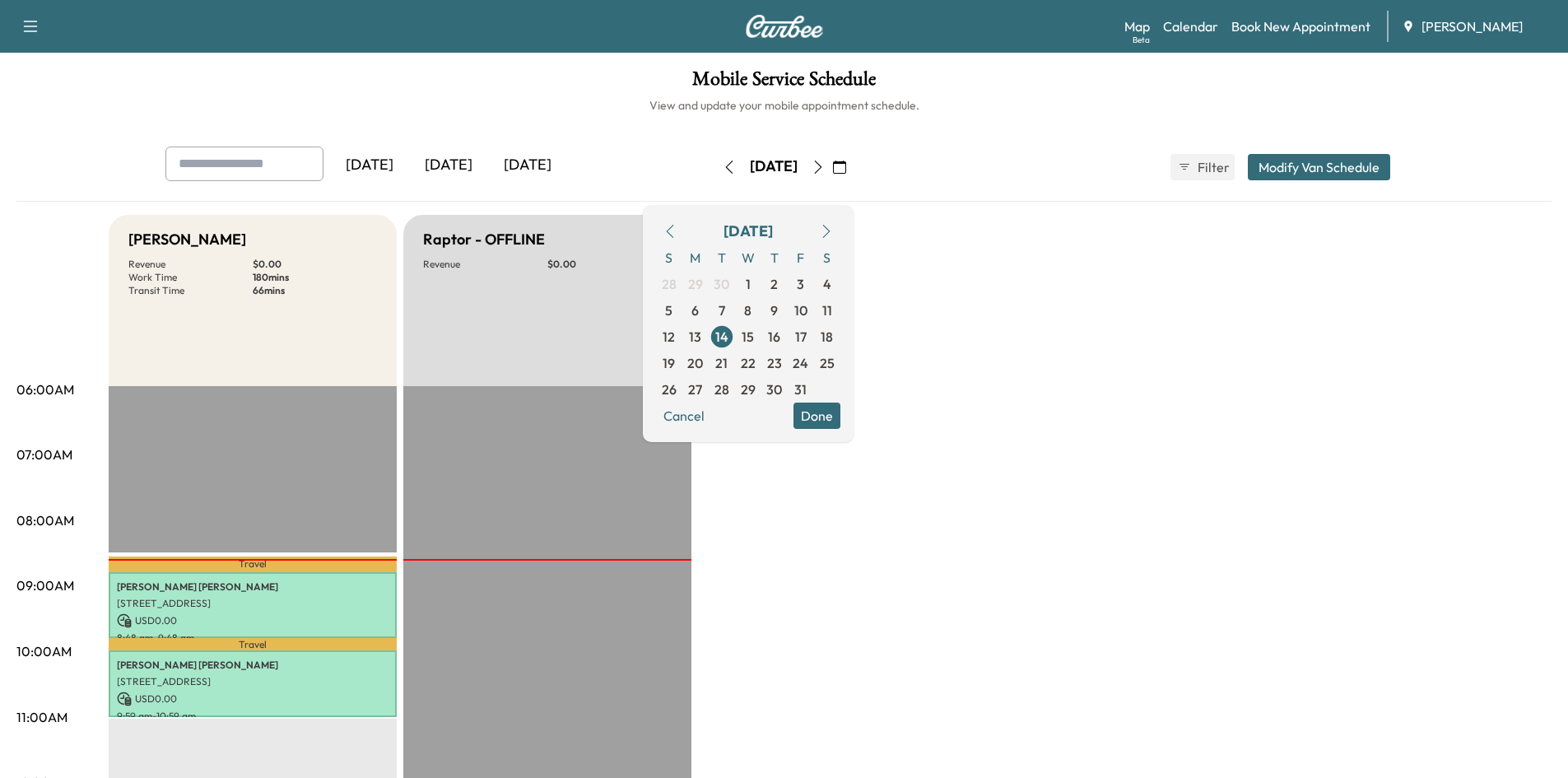
click at [840, 410] on button "Done" at bounding box center [816, 416] width 47 height 27
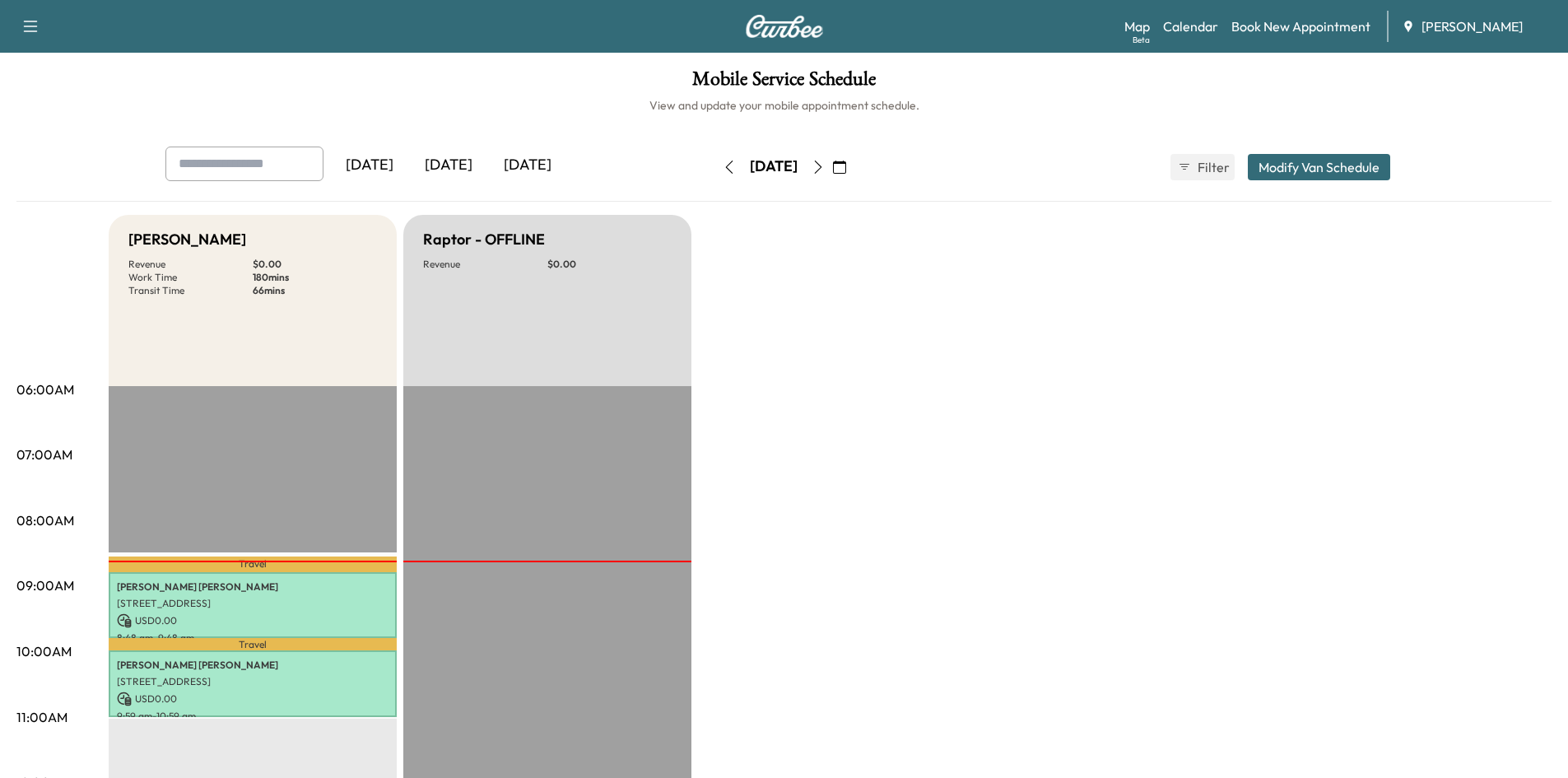
click at [846, 170] on icon "button" at bounding box center [839, 167] width 13 height 13
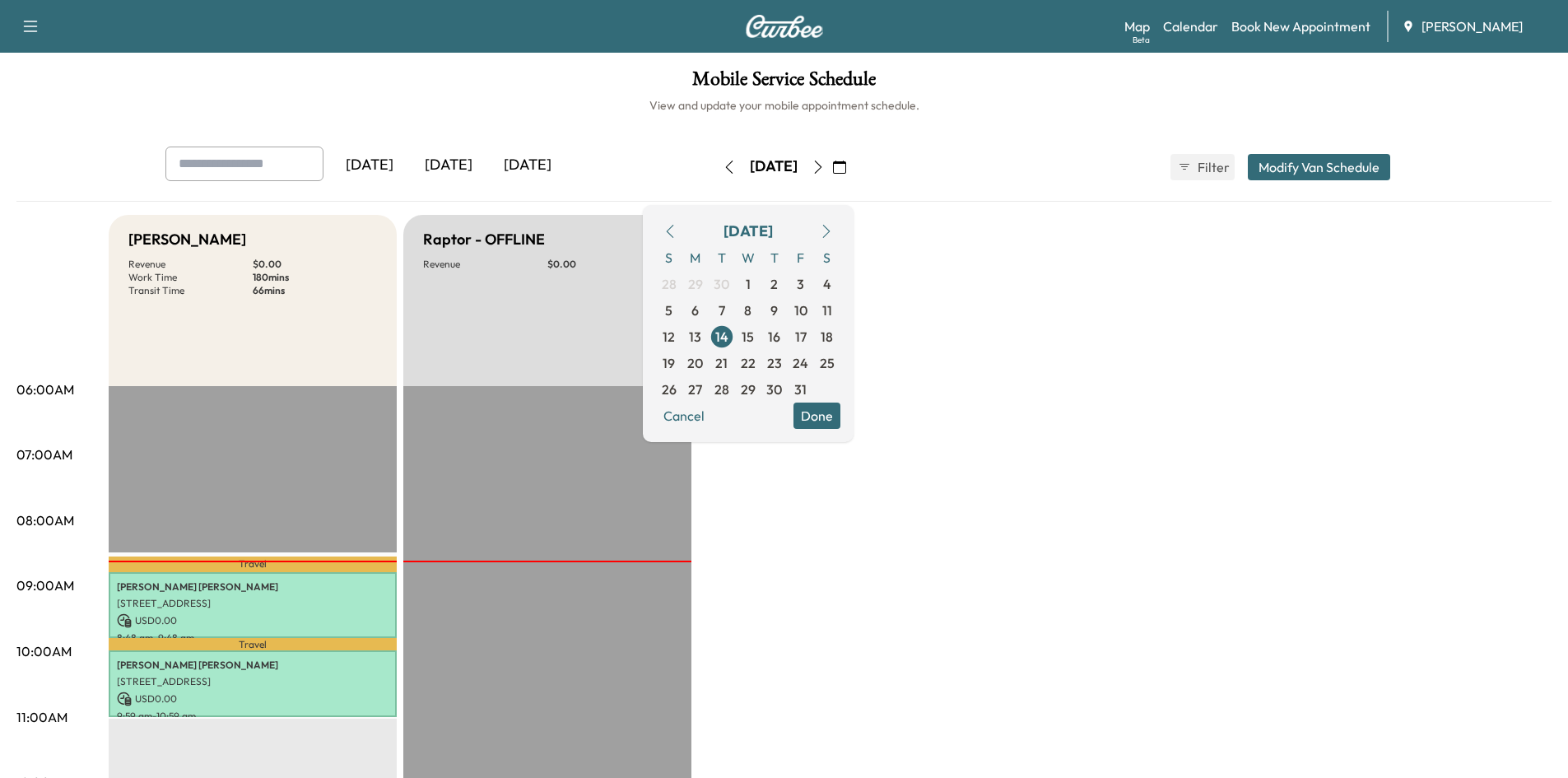
click at [676, 228] on icon "button" at bounding box center [669, 231] width 13 height 13
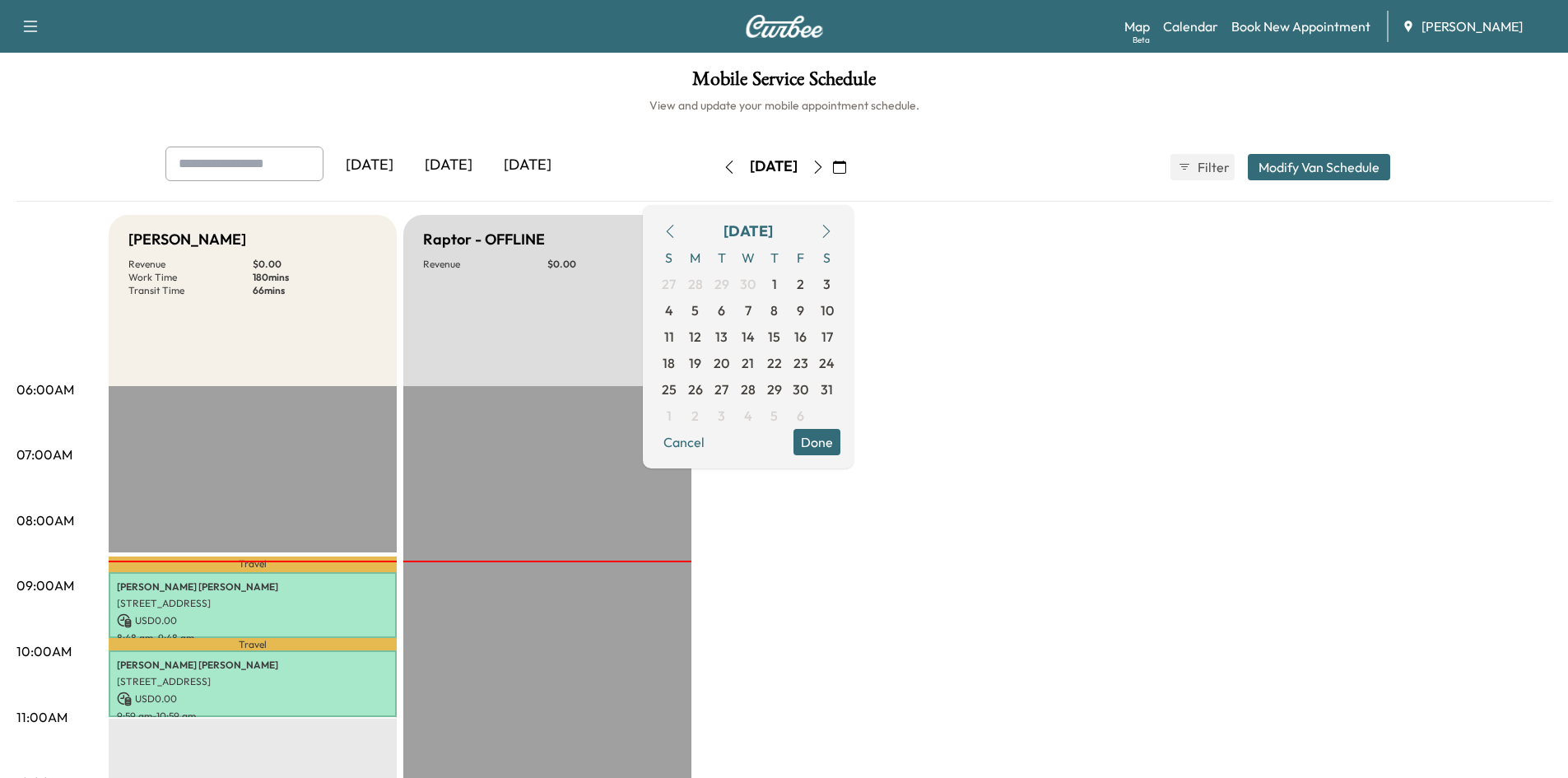
click at [676, 228] on icon "button" at bounding box center [669, 231] width 13 height 13
click at [825, 166] on icon "button" at bounding box center [817, 167] width 13 height 13
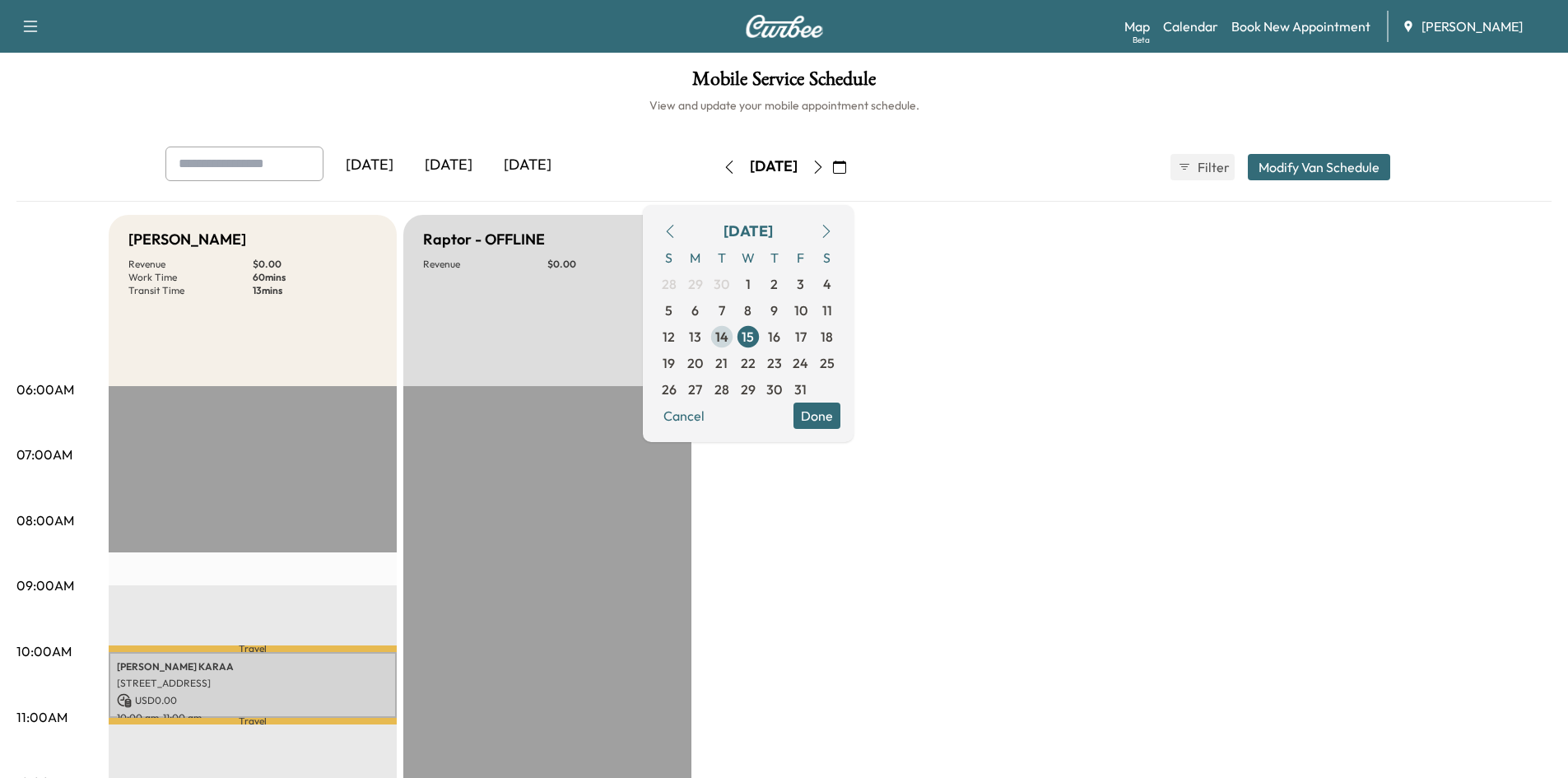
click at [728, 335] on span "14" at bounding box center [722, 336] width 13 height 20
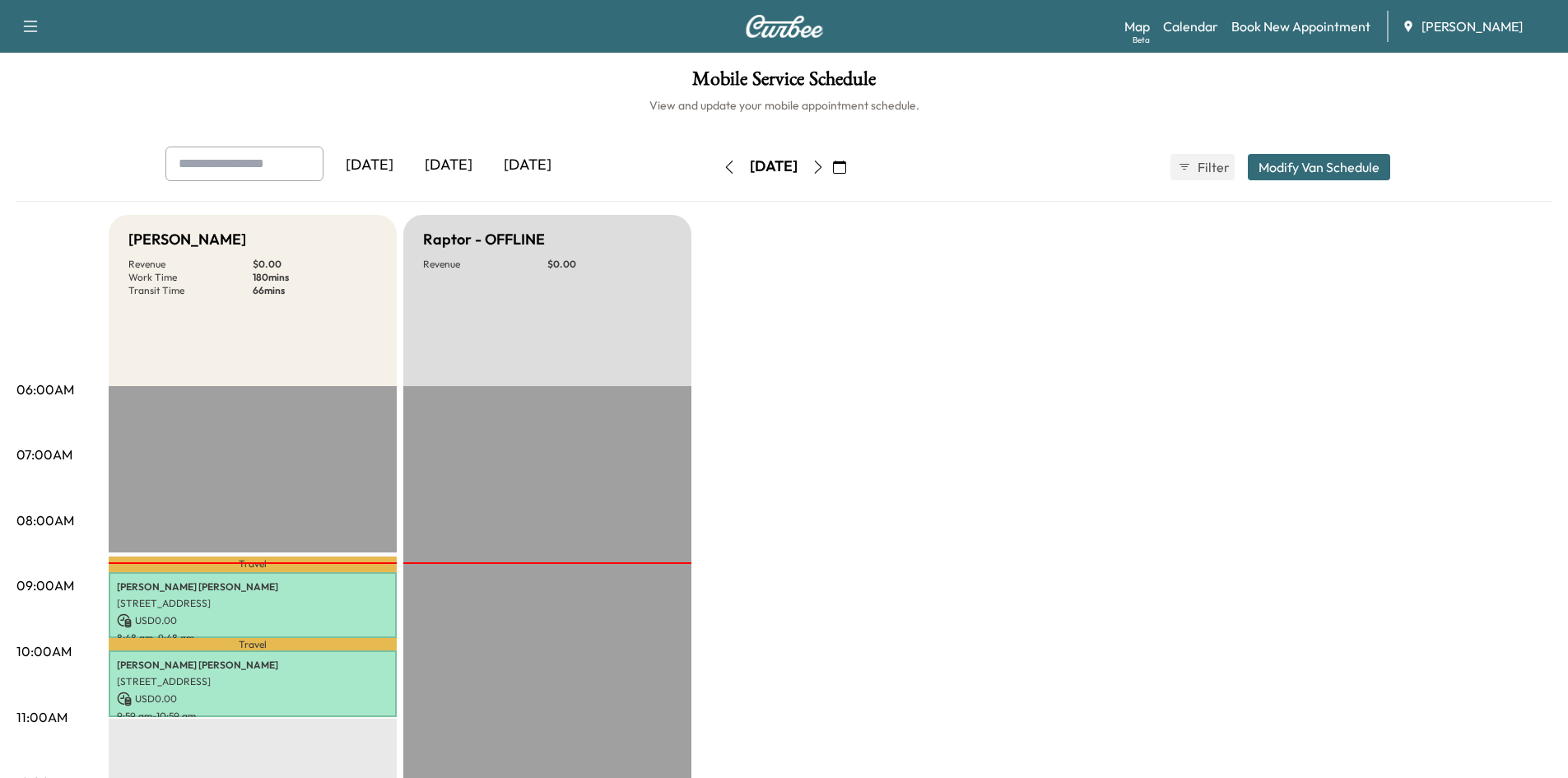
click at [846, 162] on icon "button" at bounding box center [839, 167] width 13 height 13
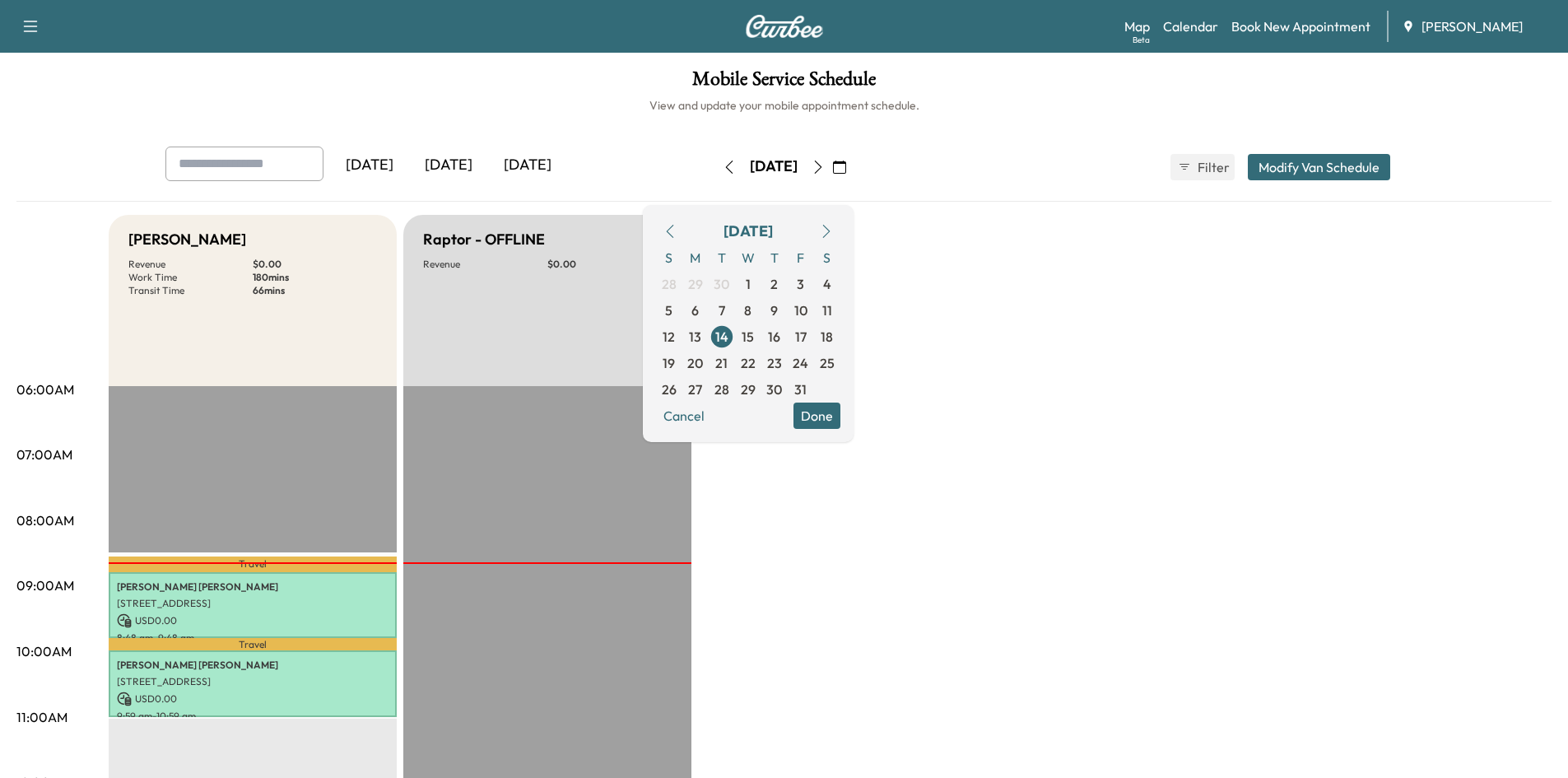
click at [676, 237] on icon "button" at bounding box center [669, 231] width 13 height 13
click at [676, 235] on icon "button" at bounding box center [669, 231] width 13 height 13
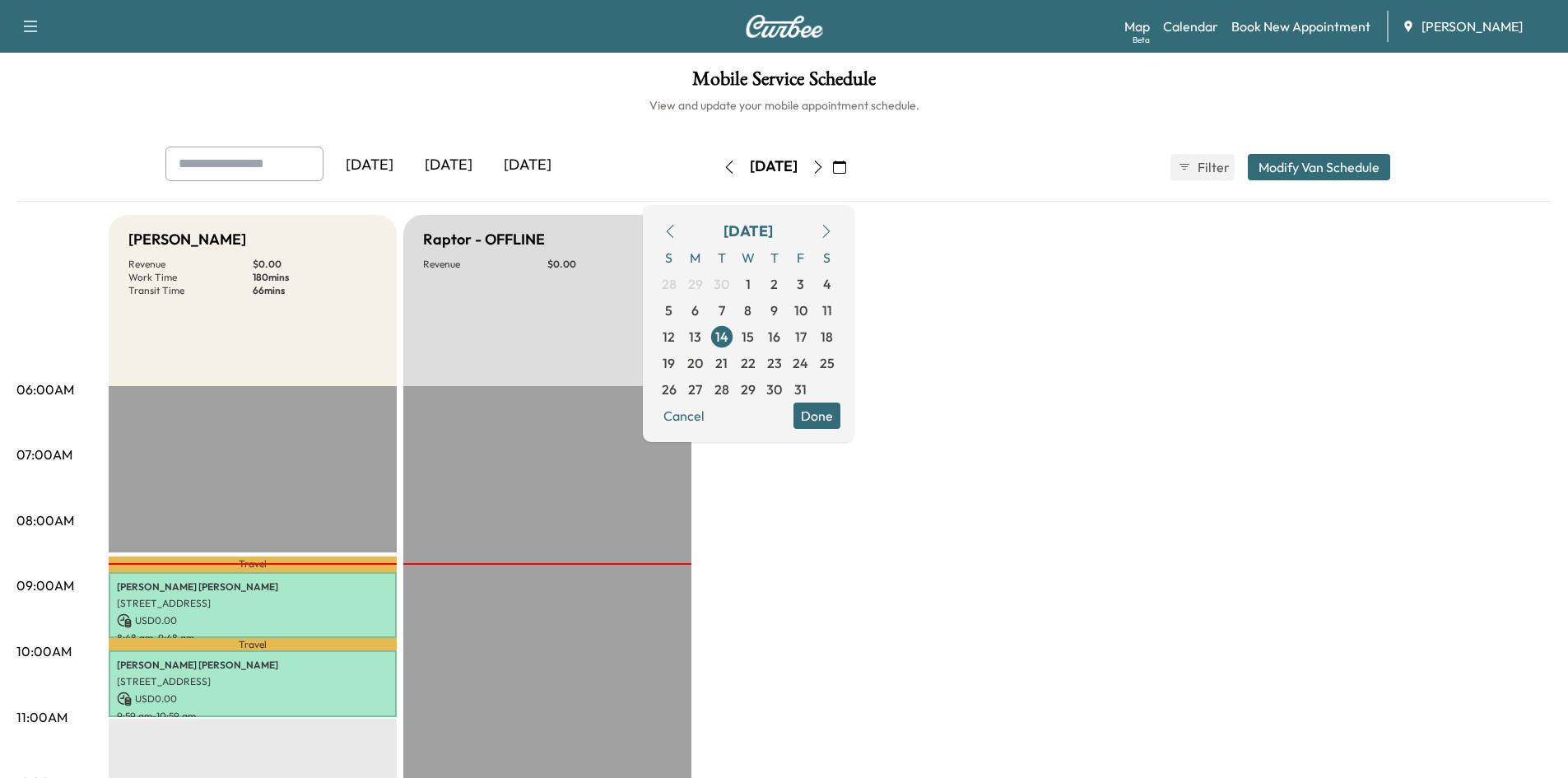
click at [684, 223] on button "button" at bounding box center [669, 231] width 28 height 27
click at [846, 166] on icon "button" at bounding box center [839, 167] width 13 height 13
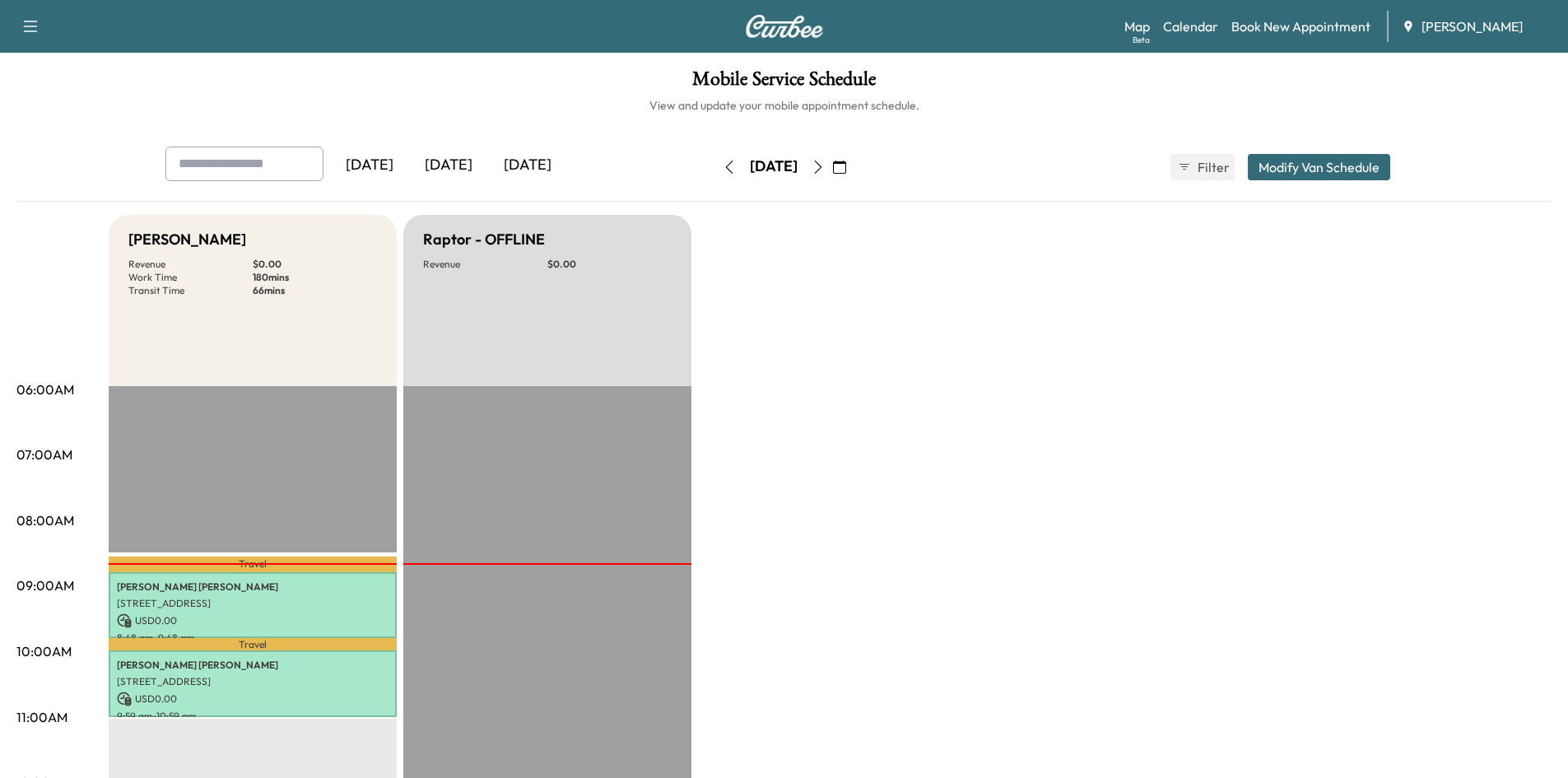
click at [853, 166] on button "button" at bounding box center [840, 167] width 28 height 27
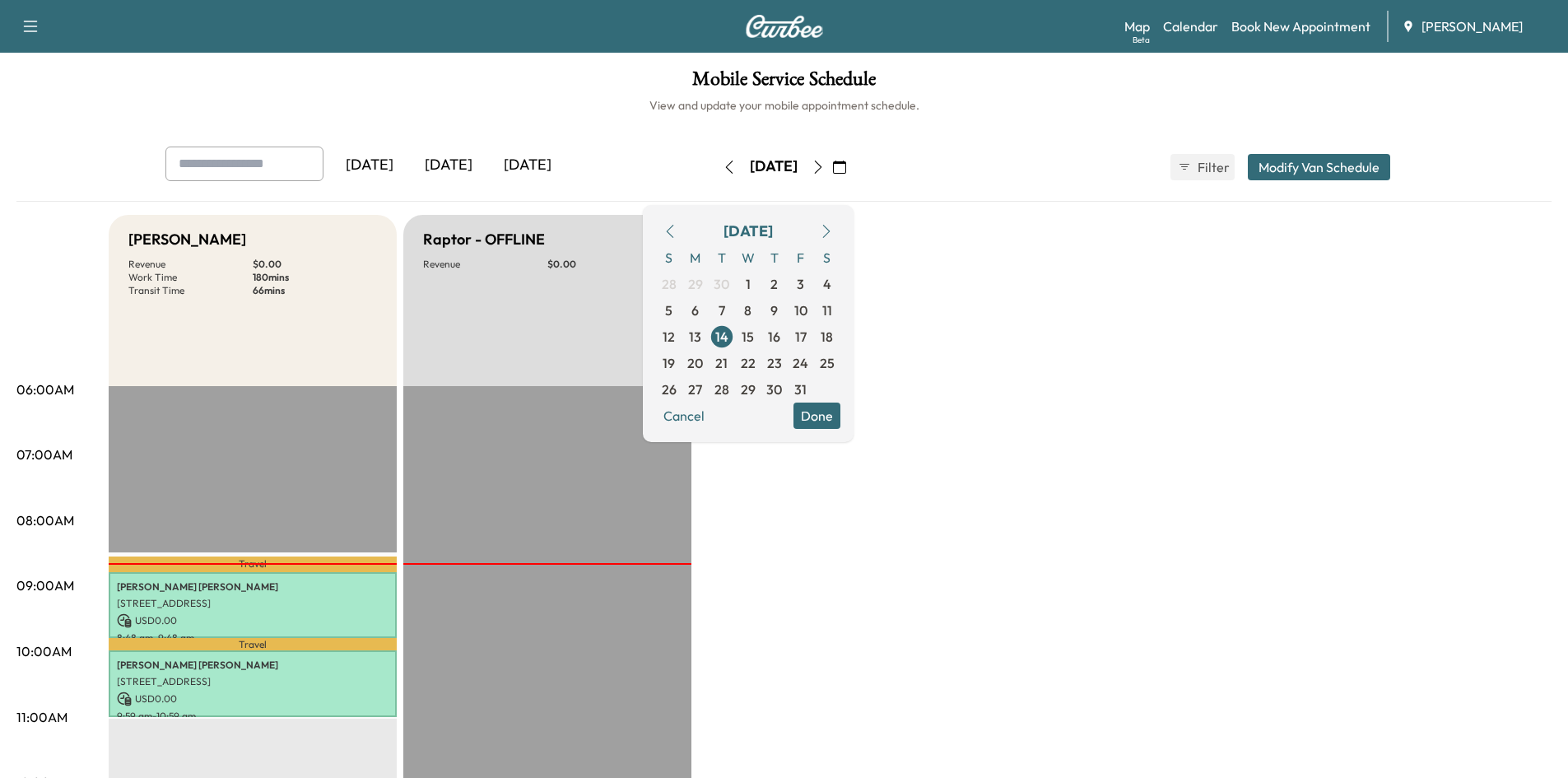
click at [676, 233] on icon "button" at bounding box center [669, 231] width 13 height 13
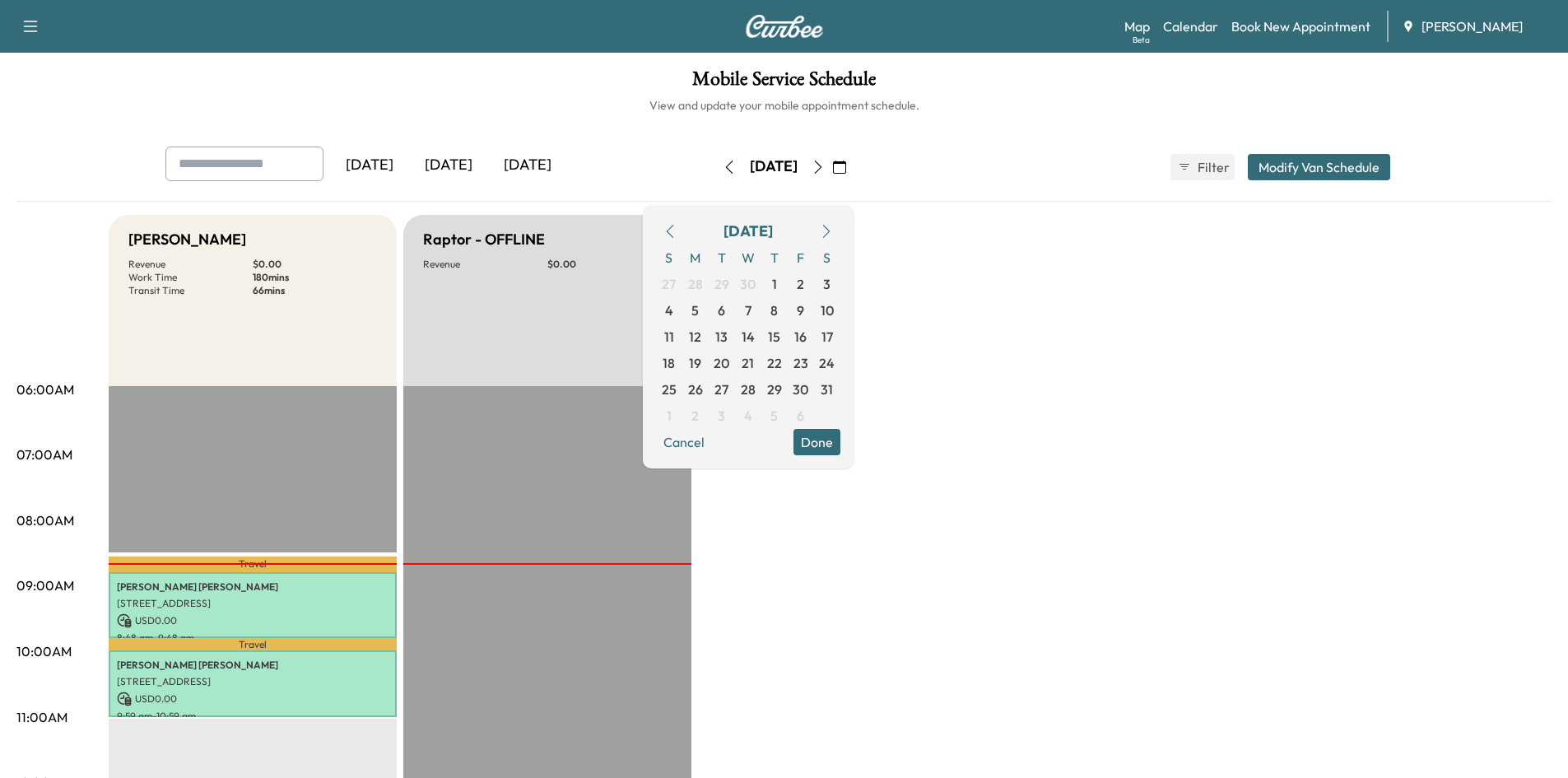
click at [676, 233] on icon "button" at bounding box center [669, 231] width 13 height 13
click at [782, 364] on span "20" at bounding box center [774, 362] width 15 height 20
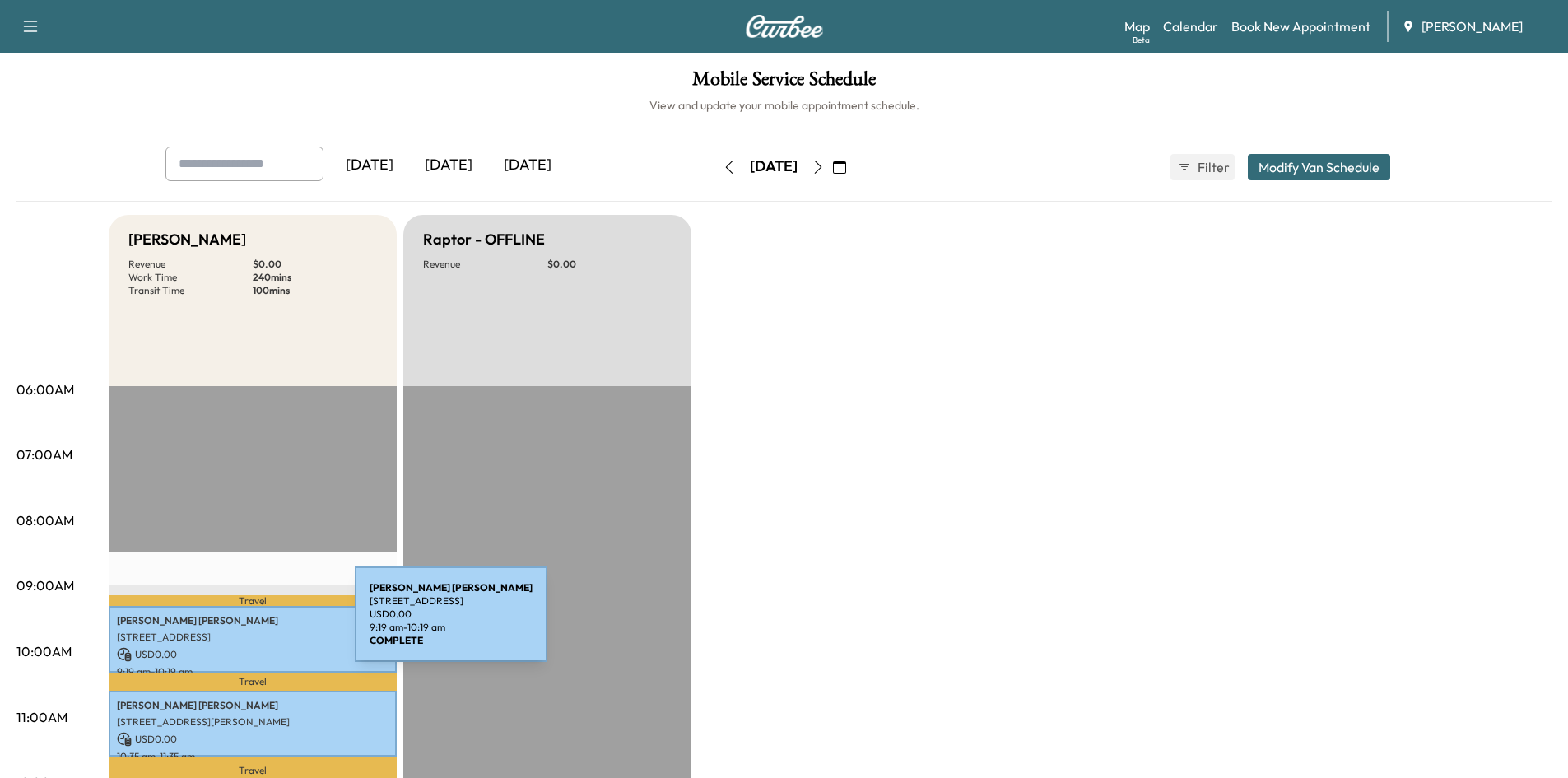
click at [232, 624] on p "MATTHEW FRYE SWINNIE" at bounding box center [253, 620] width 272 height 13
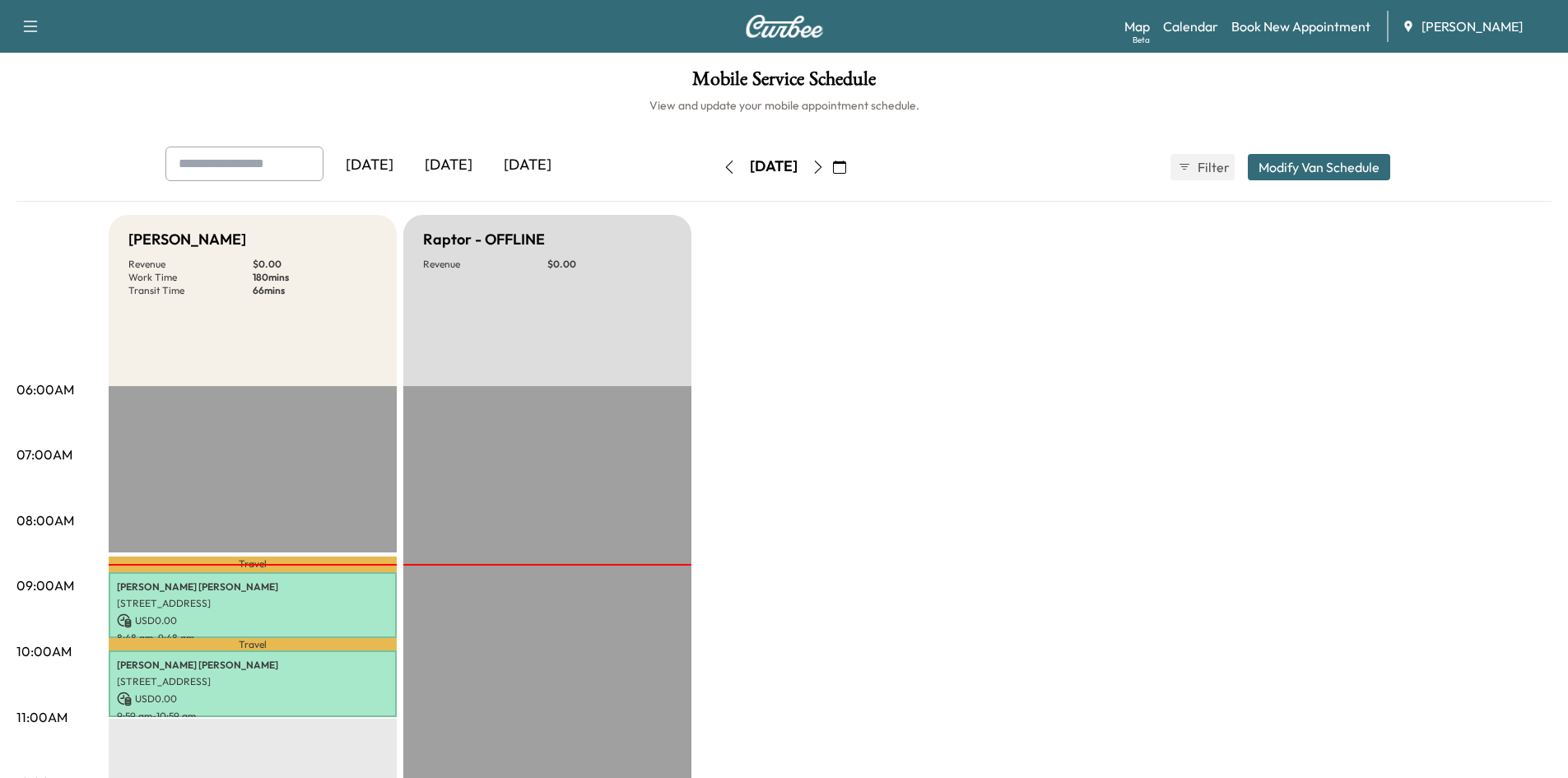
click at [846, 166] on icon "button" at bounding box center [839, 167] width 13 height 13
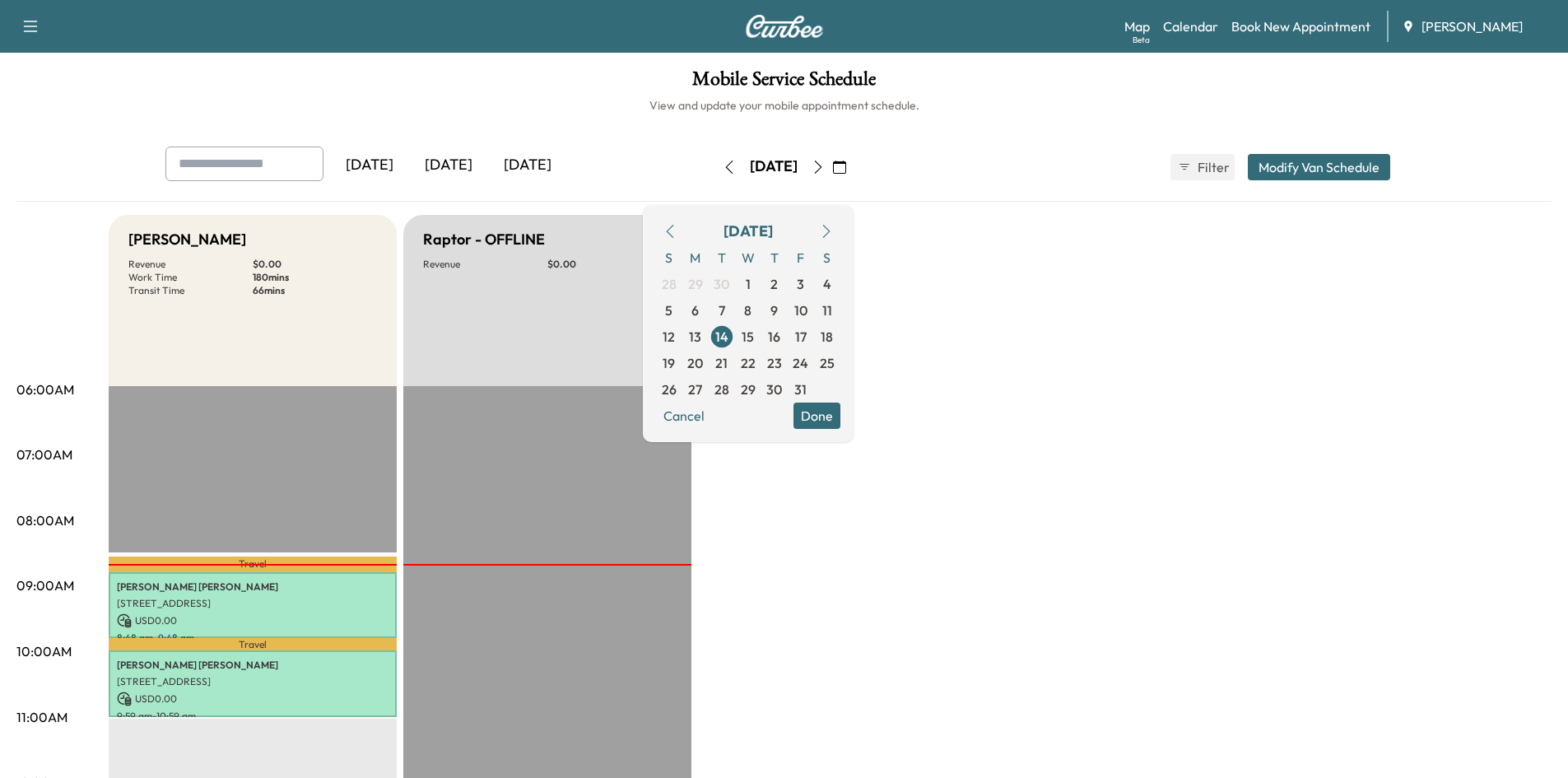
click at [676, 231] on icon "button" at bounding box center [669, 231] width 13 height 13
click at [676, 227] on icon "button" at bounding box center [669, 231] width 13 height 13
click at [676, 228] on icon "button" at bounding box center [669, 231] width 13 height 13
click at [676, 229] on icon "button" at bounding box center [669, 231] width 13 height 13
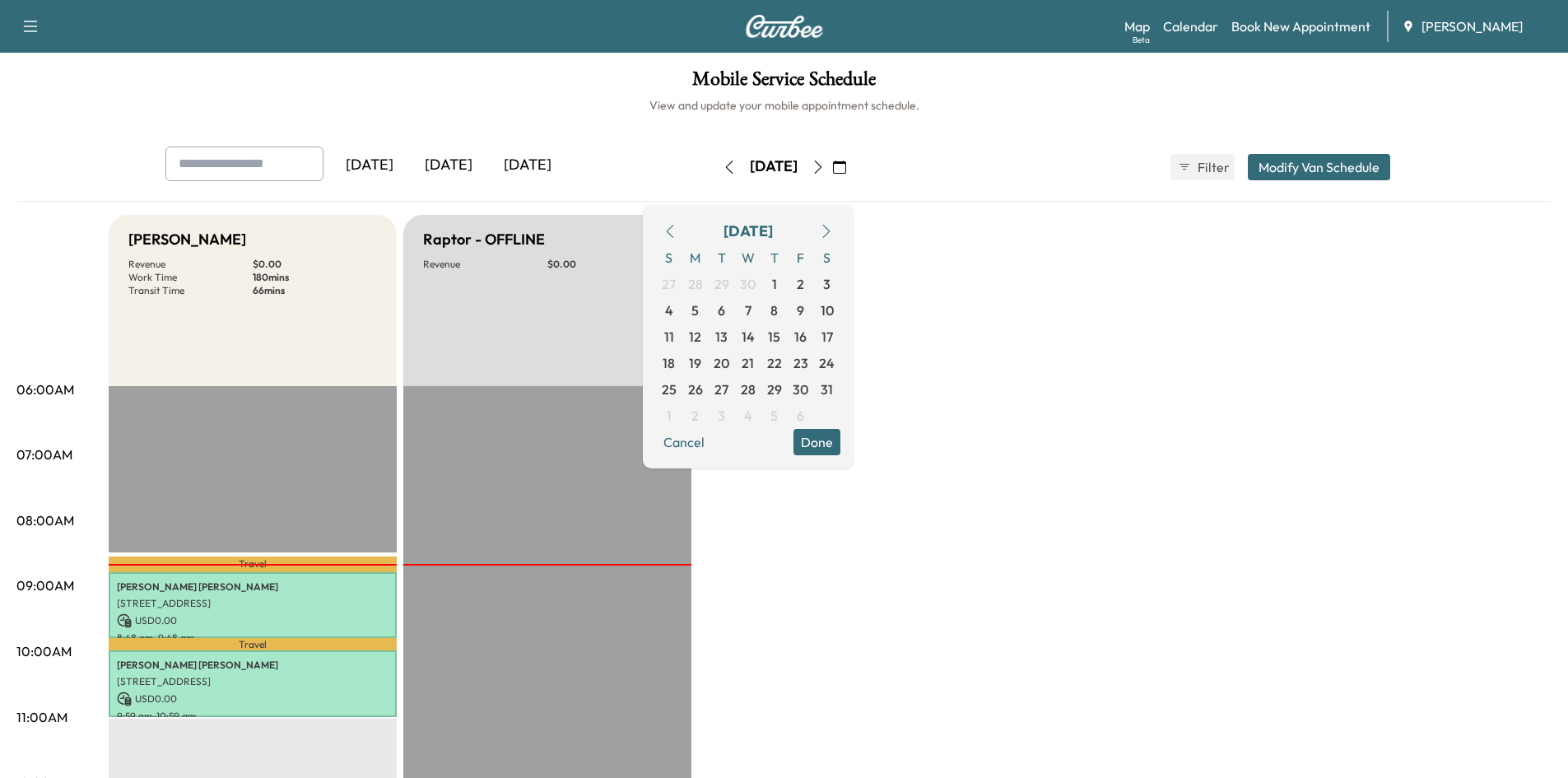
click at [676, 230] on icon "button" at bounding box center [669, 231] width 13 height 13
click at [807, 366] on span "21" at bounding box center [800, 362] width 12 height 20
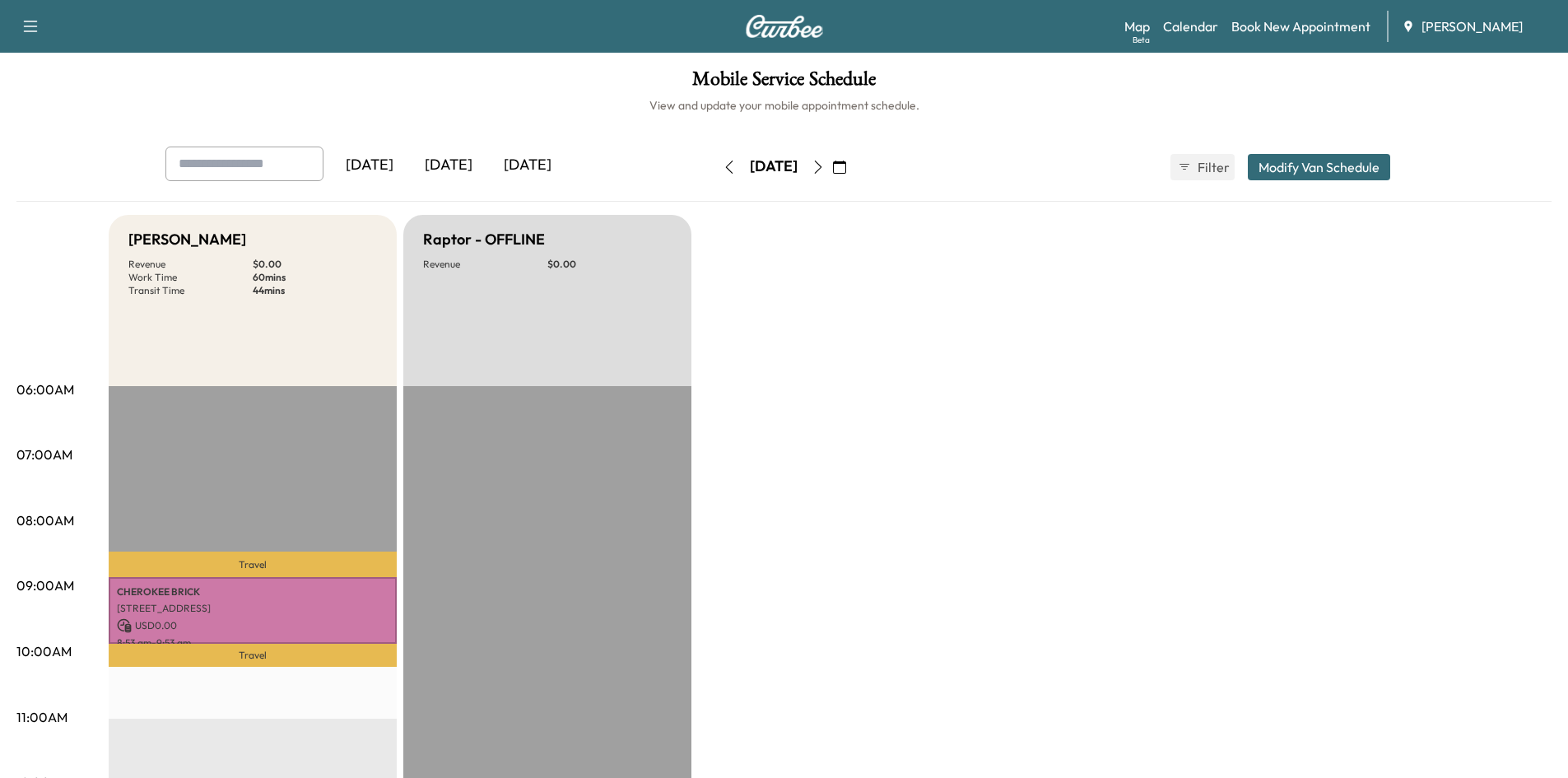
click at [846, 162] on icon "button" at bounding box center [839, 167] width 13 height 13
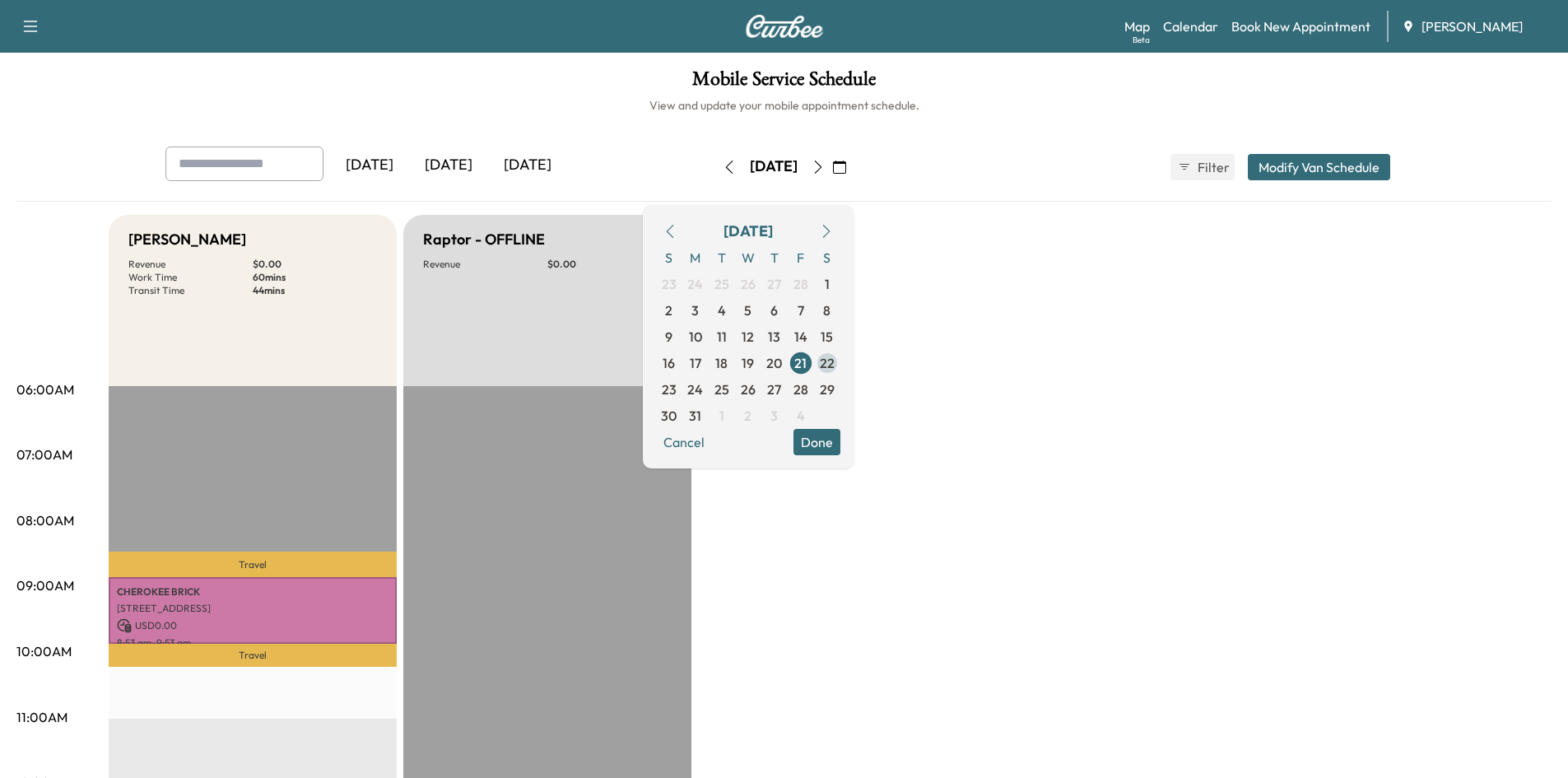
click at [834, 369] on span "22" at bounding box center [827, 362] width 15 height 20
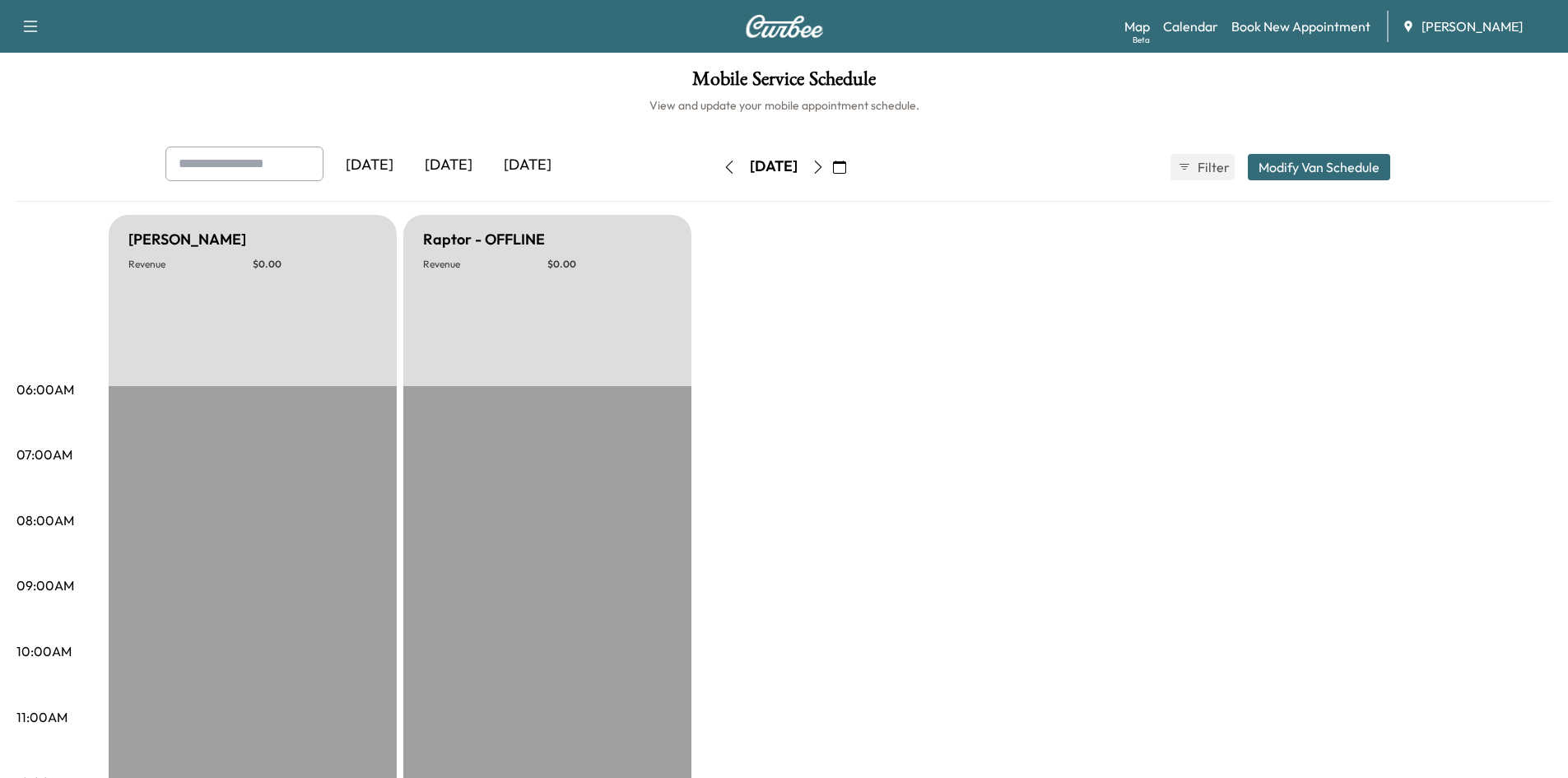
click at [846, 164] on icon "button" at bounding box center [839, 167] width 13 height 13
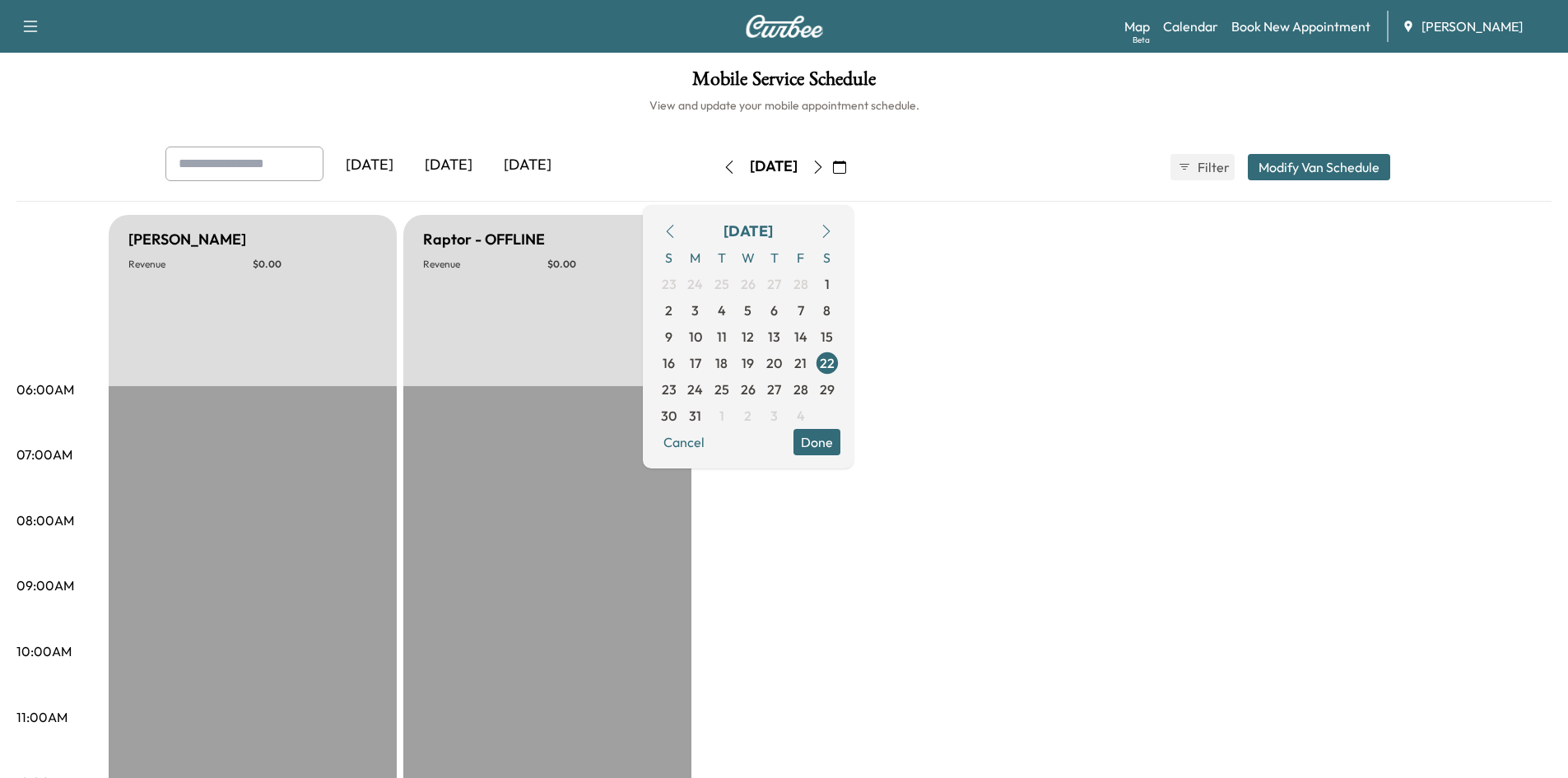
click at [825, 165] on icon "button" at bounding box center [817, 167] width 13 height 13
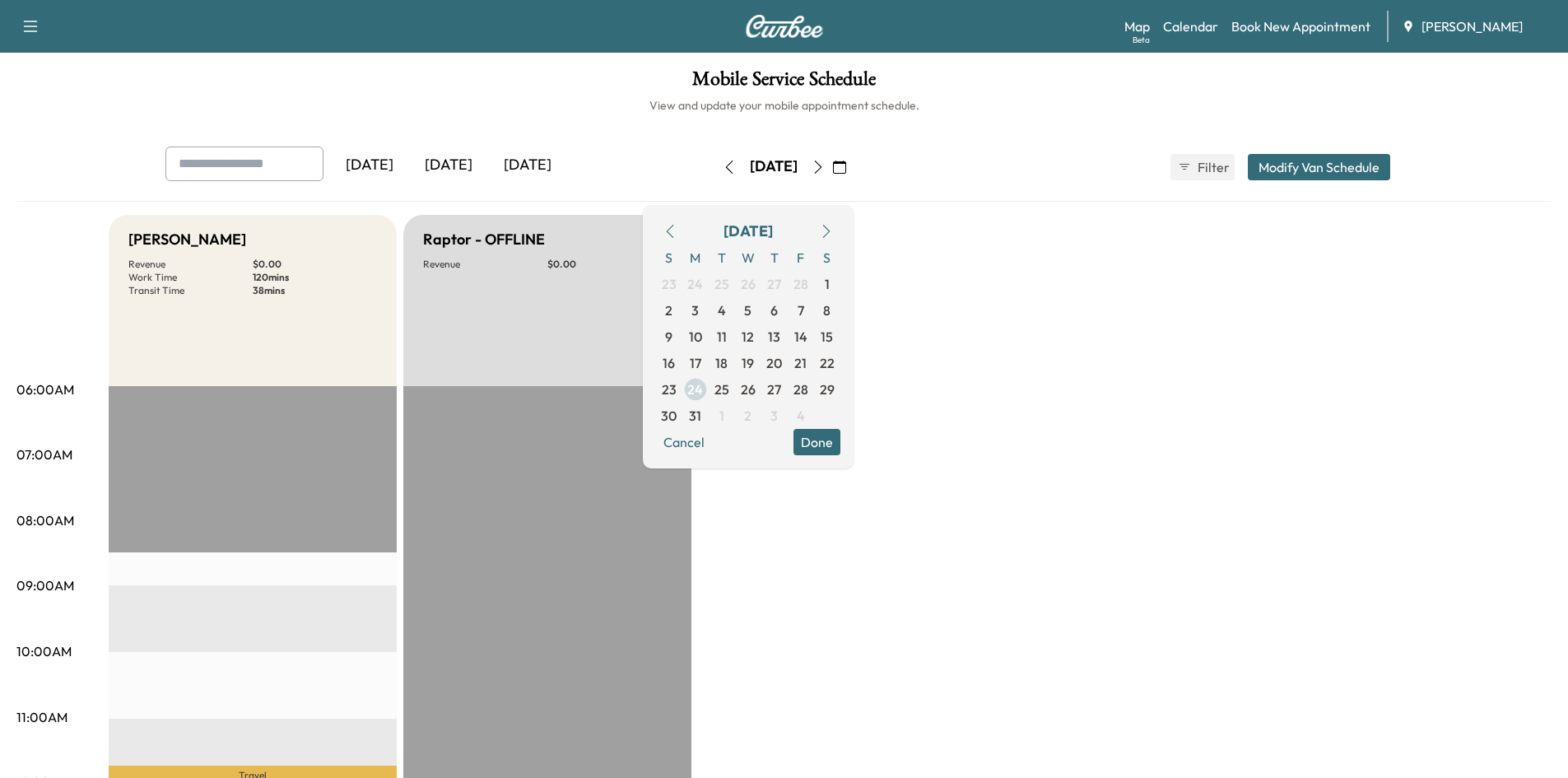
click at [703, 387] on span "24" at bounding box center [695, 389] width 15 height 20
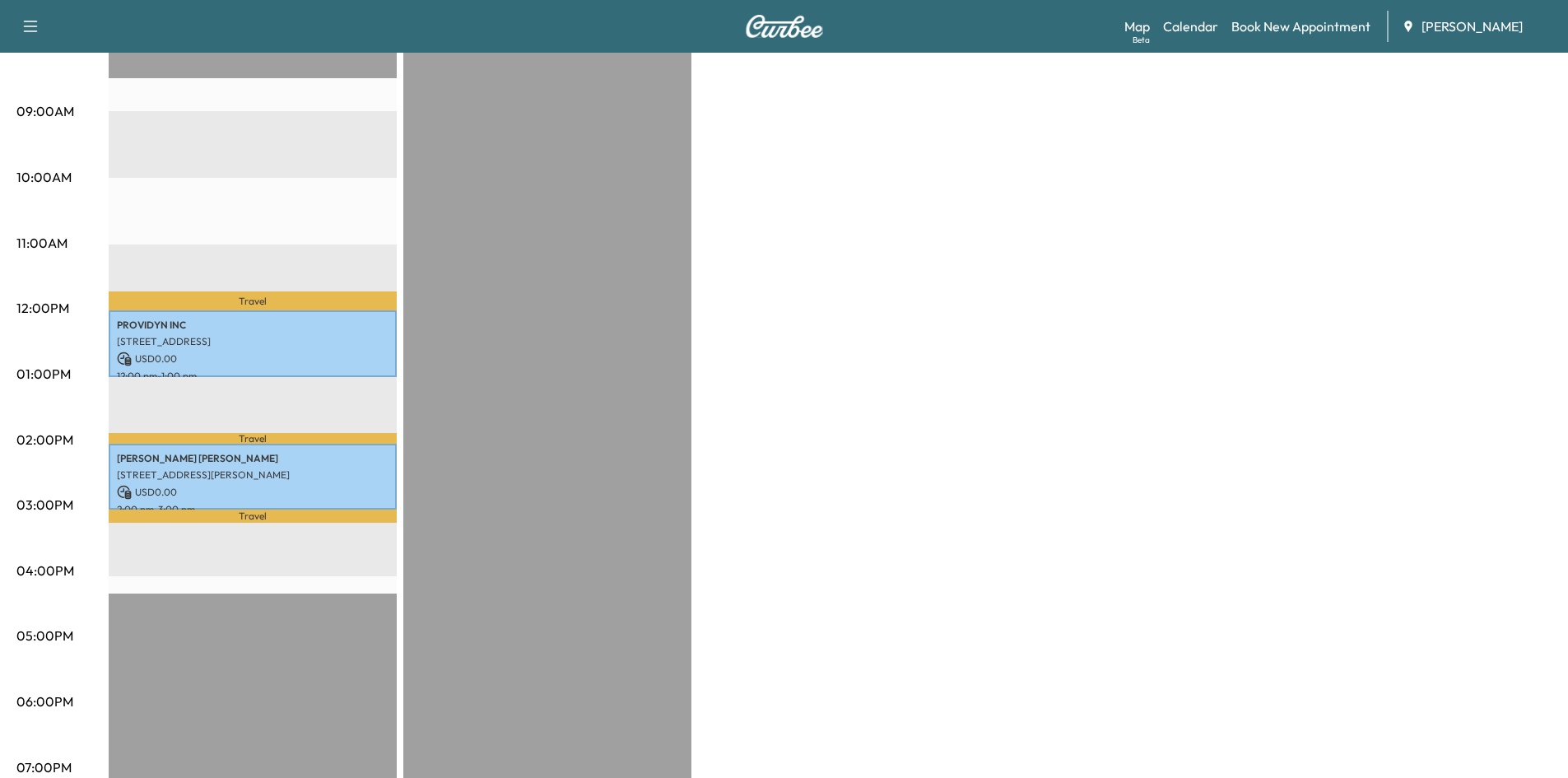
scroll to position [480, 0]
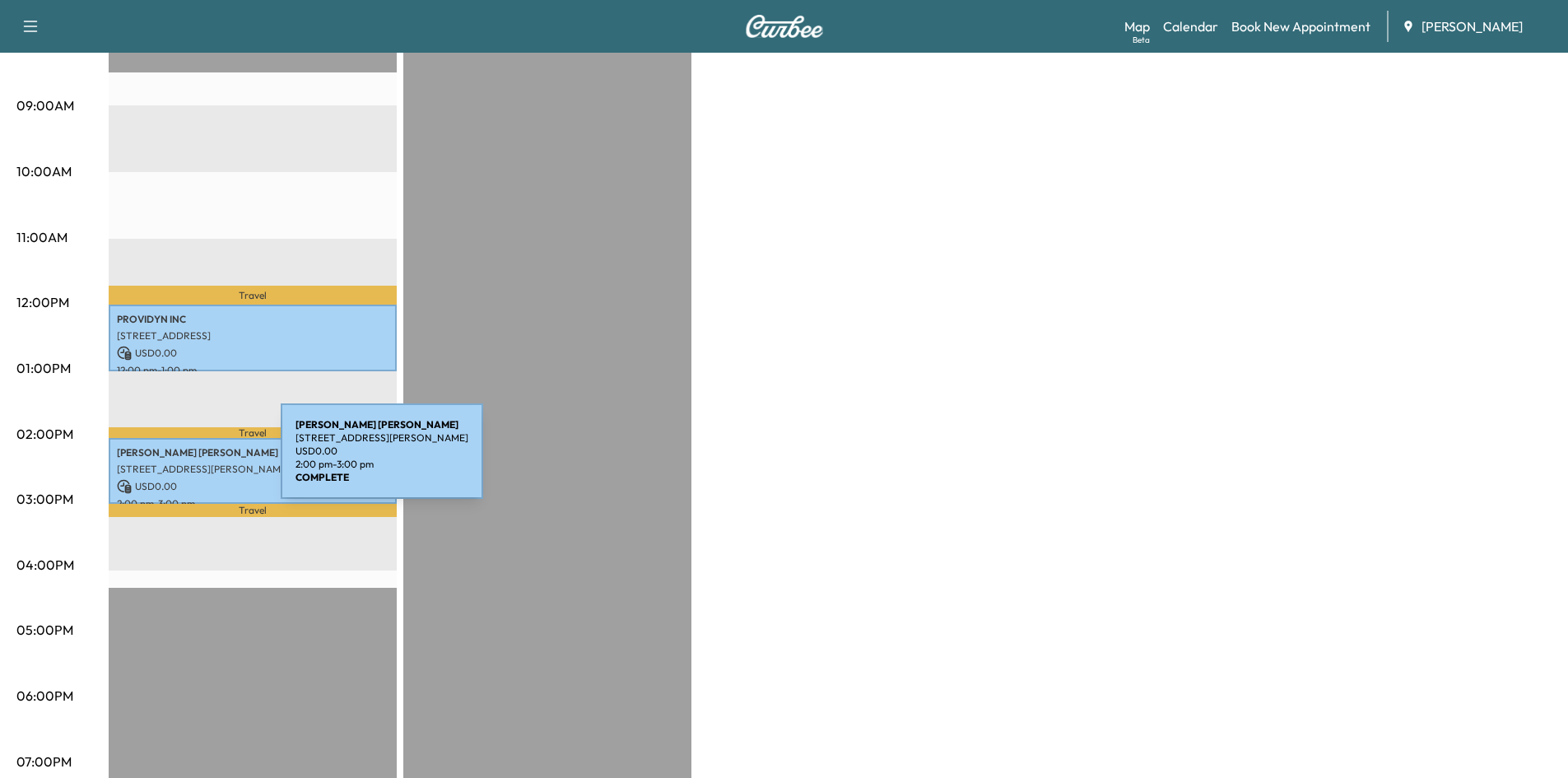
click at [157, 463] on p "1160 Johnson Ferry Rd NE, Atlanta, GA 30342, USA" at bounding box center [253, 469] width 272 height 13
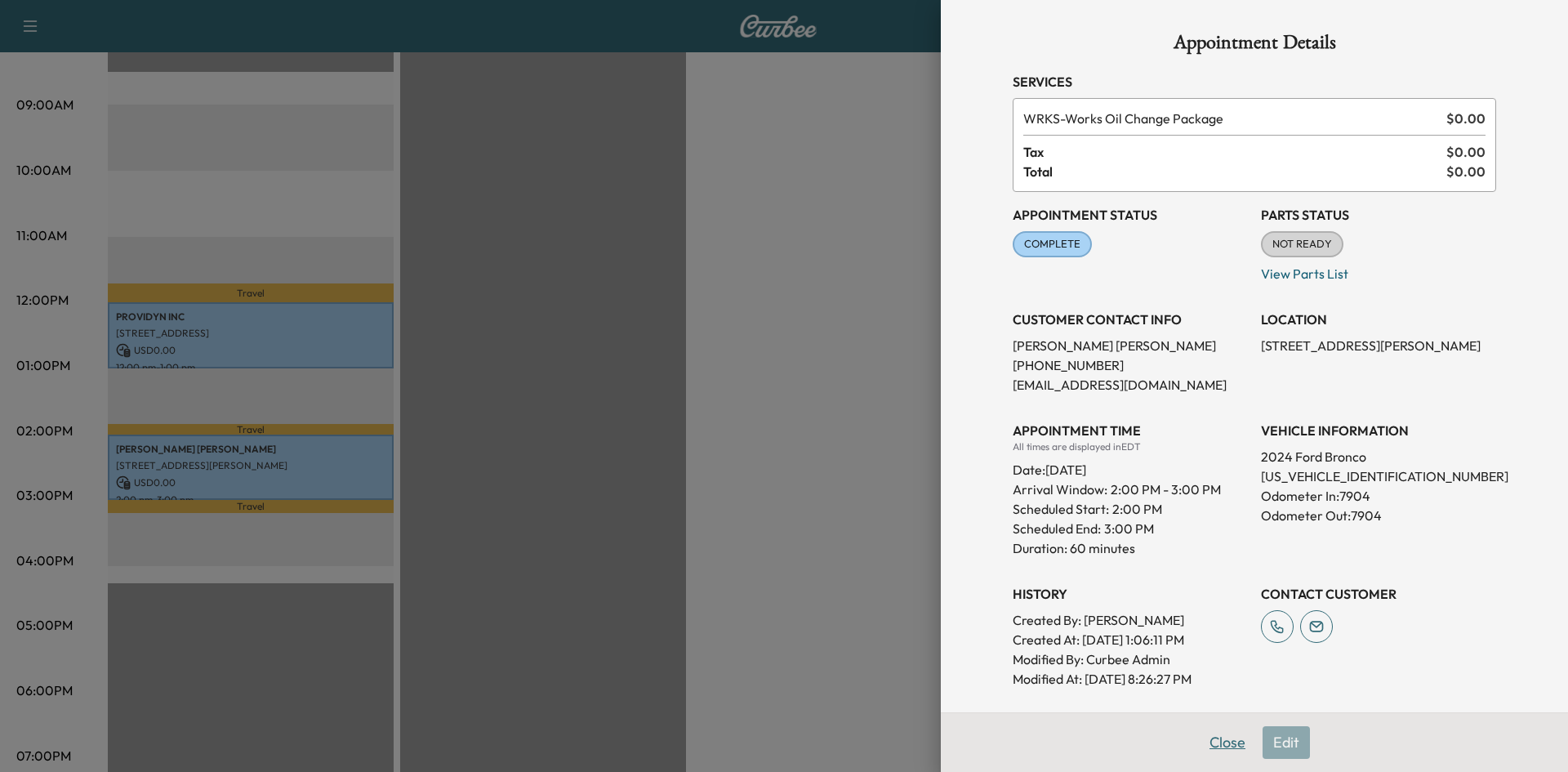
click at [1210, 734] on button "Close" at bounding box center [1226, 742] width 57 height 33
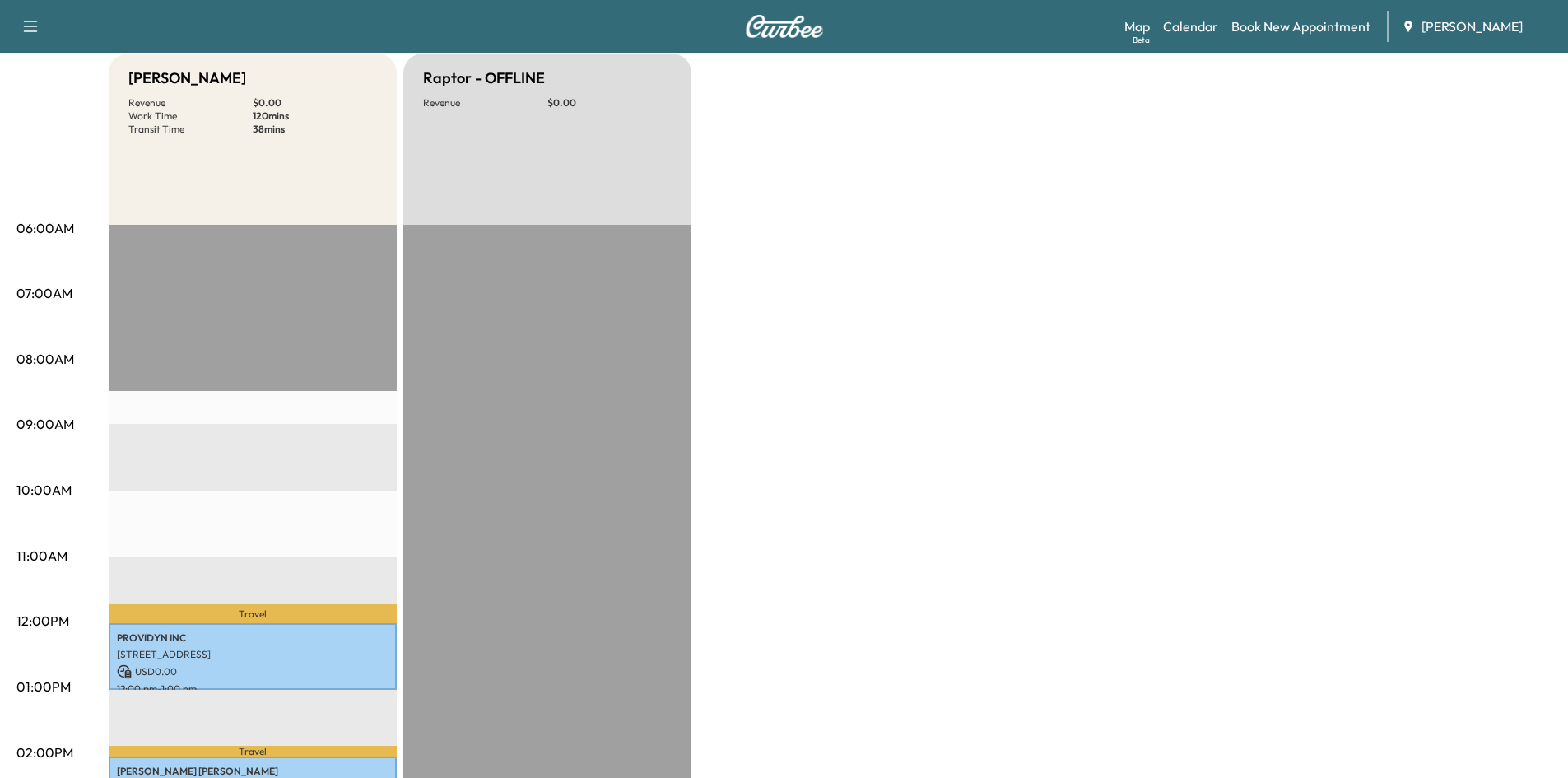
scroll to position [0, 0]
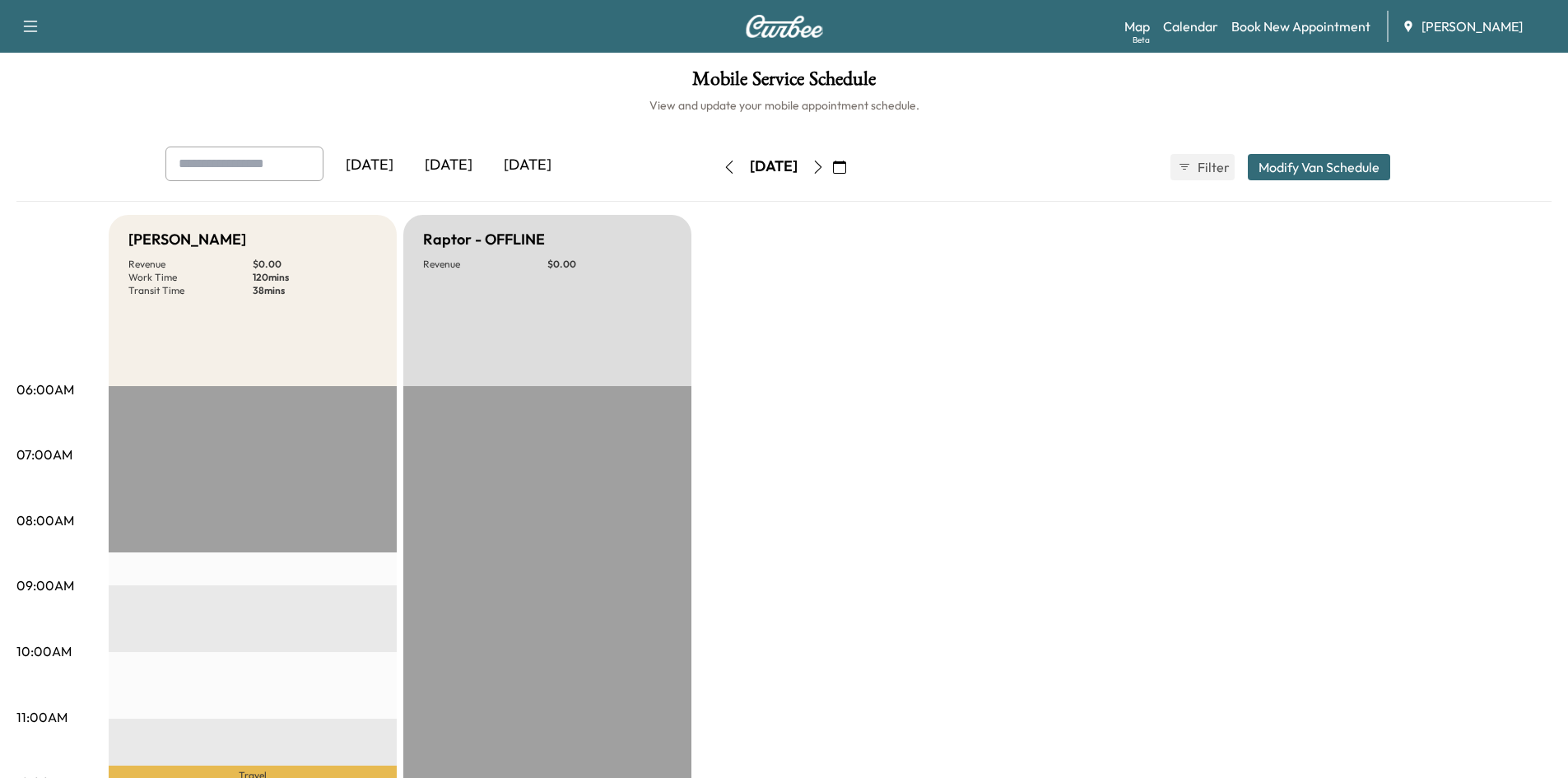
click at [846, 163] on icon "button" at bounding box center [839, 167] width 13 height 13
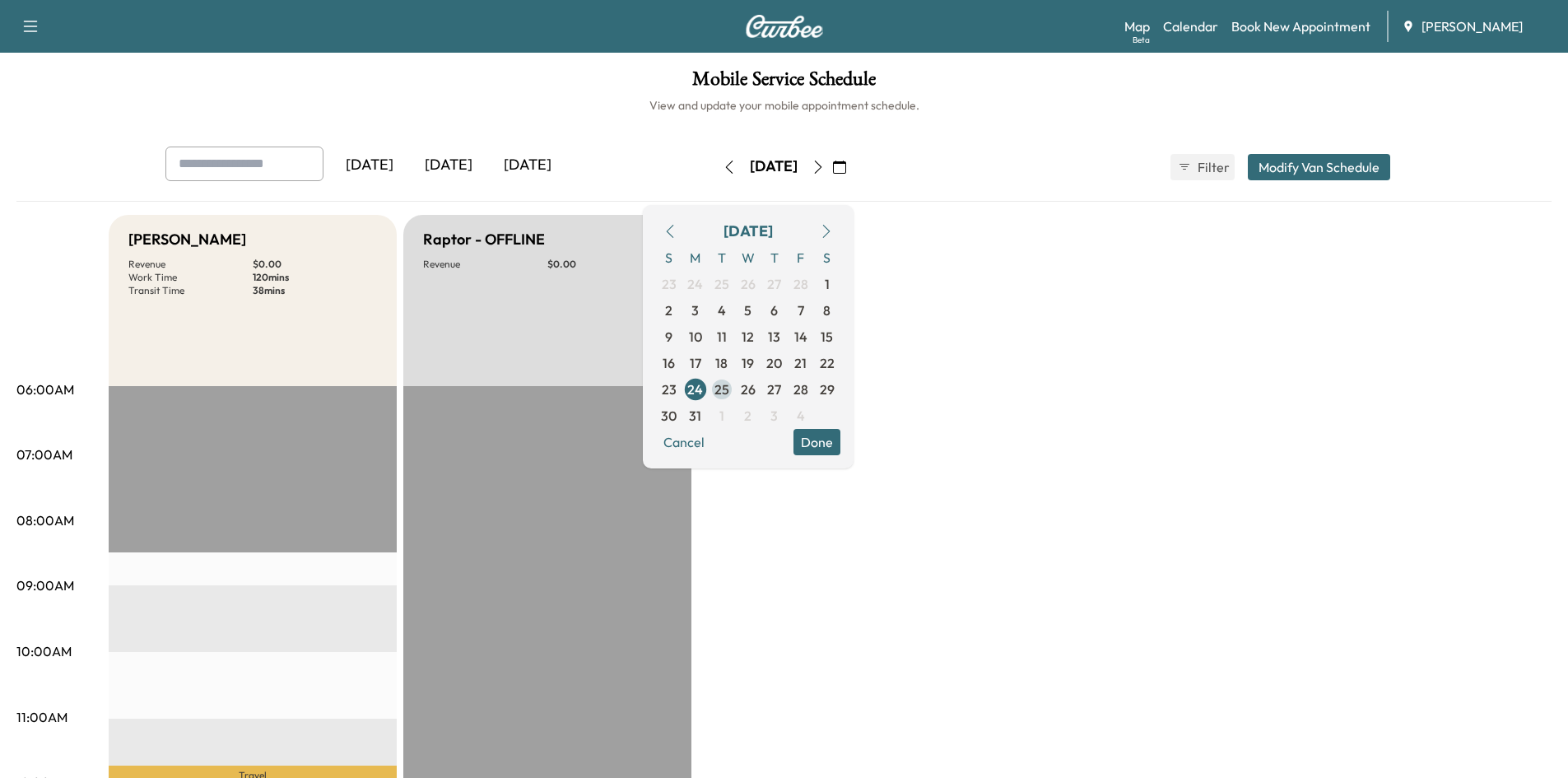
click at [729, 386] on span "25" at bounding box center [722, 389] width 15 height 20
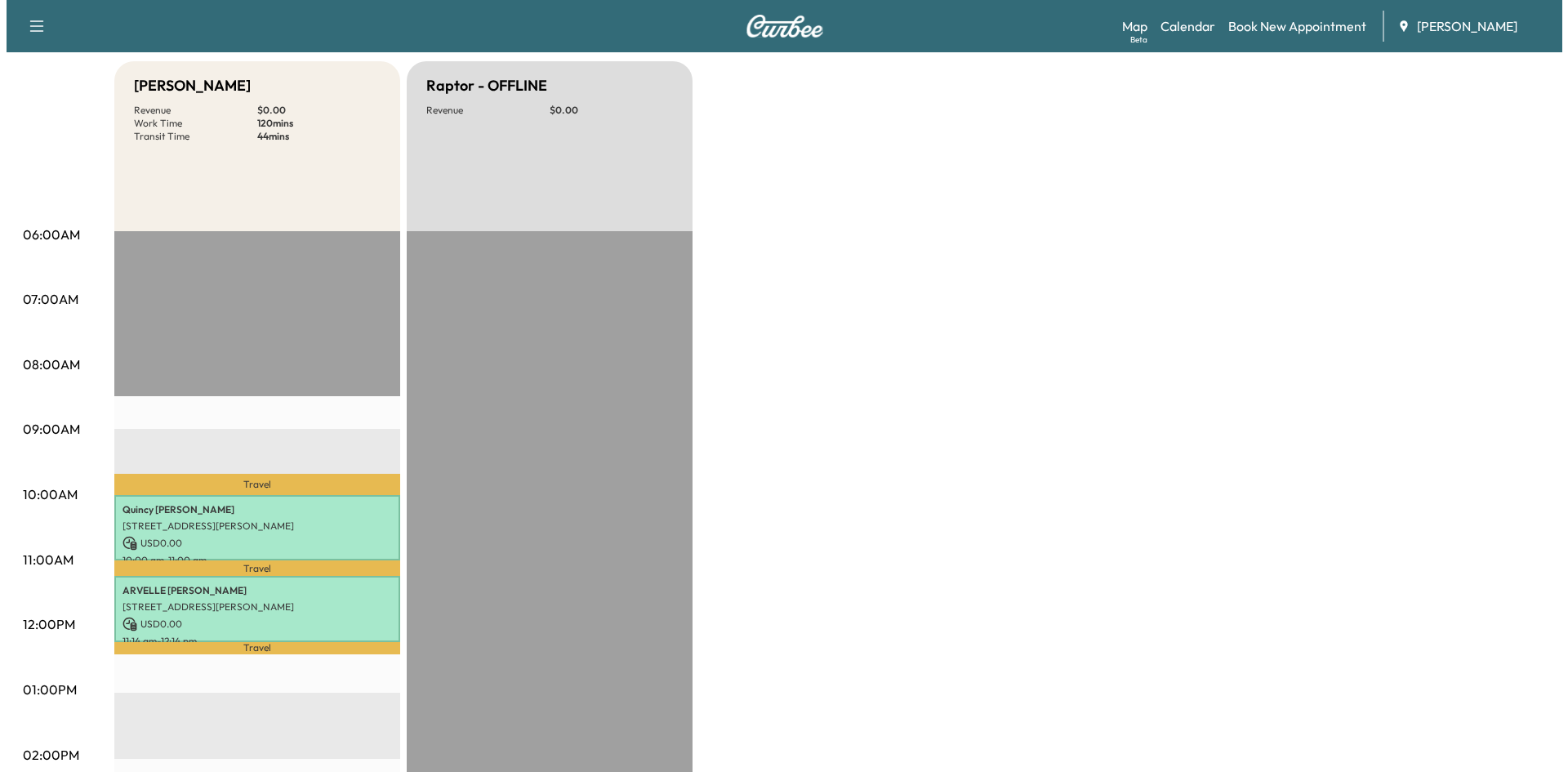
scroll to position [159, 0]
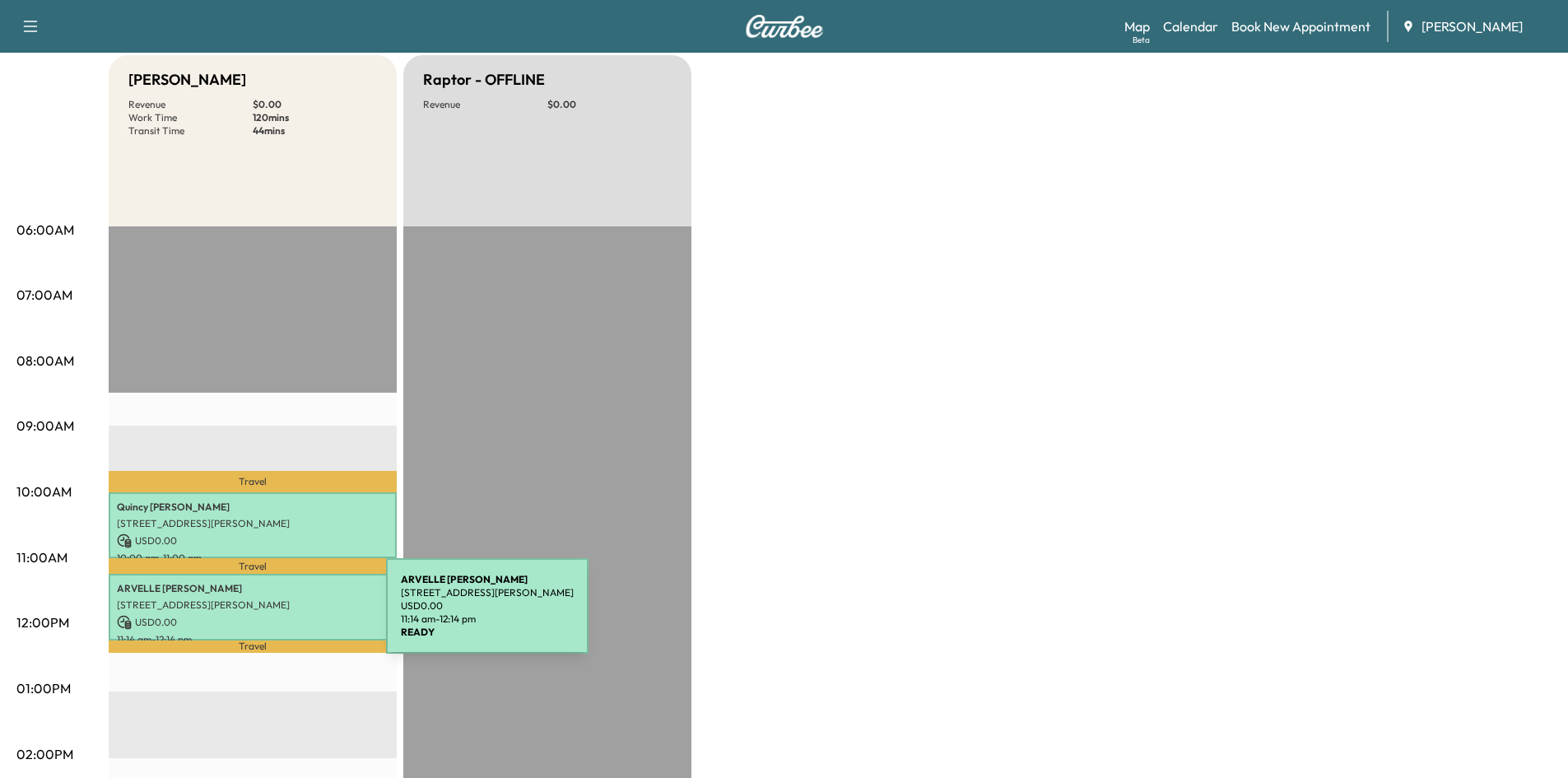
click at [262, 615] on p "USD 0.00" at bounding box center [253, 622] width 272 height 15
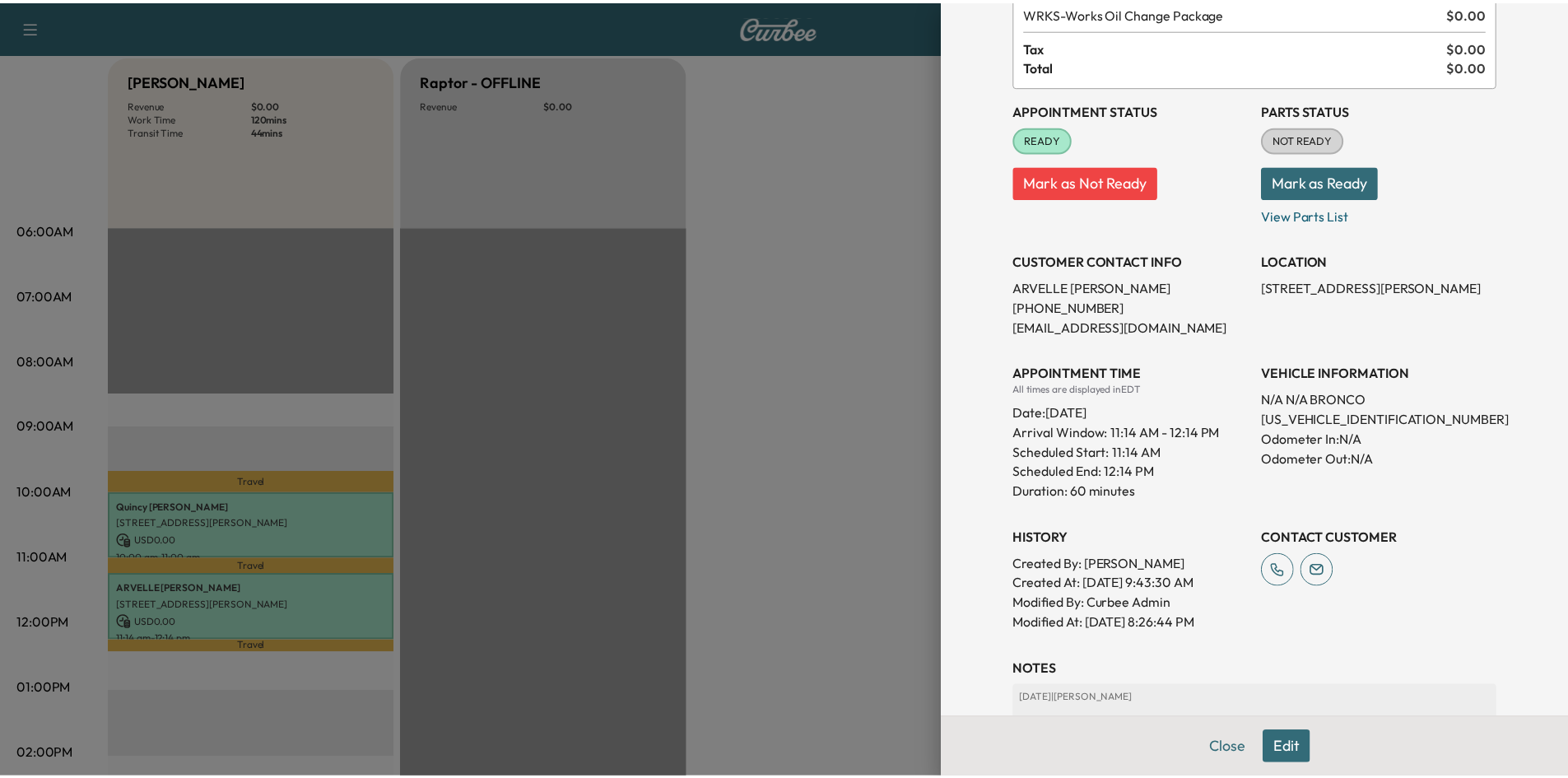
scroll to position [162, 0]
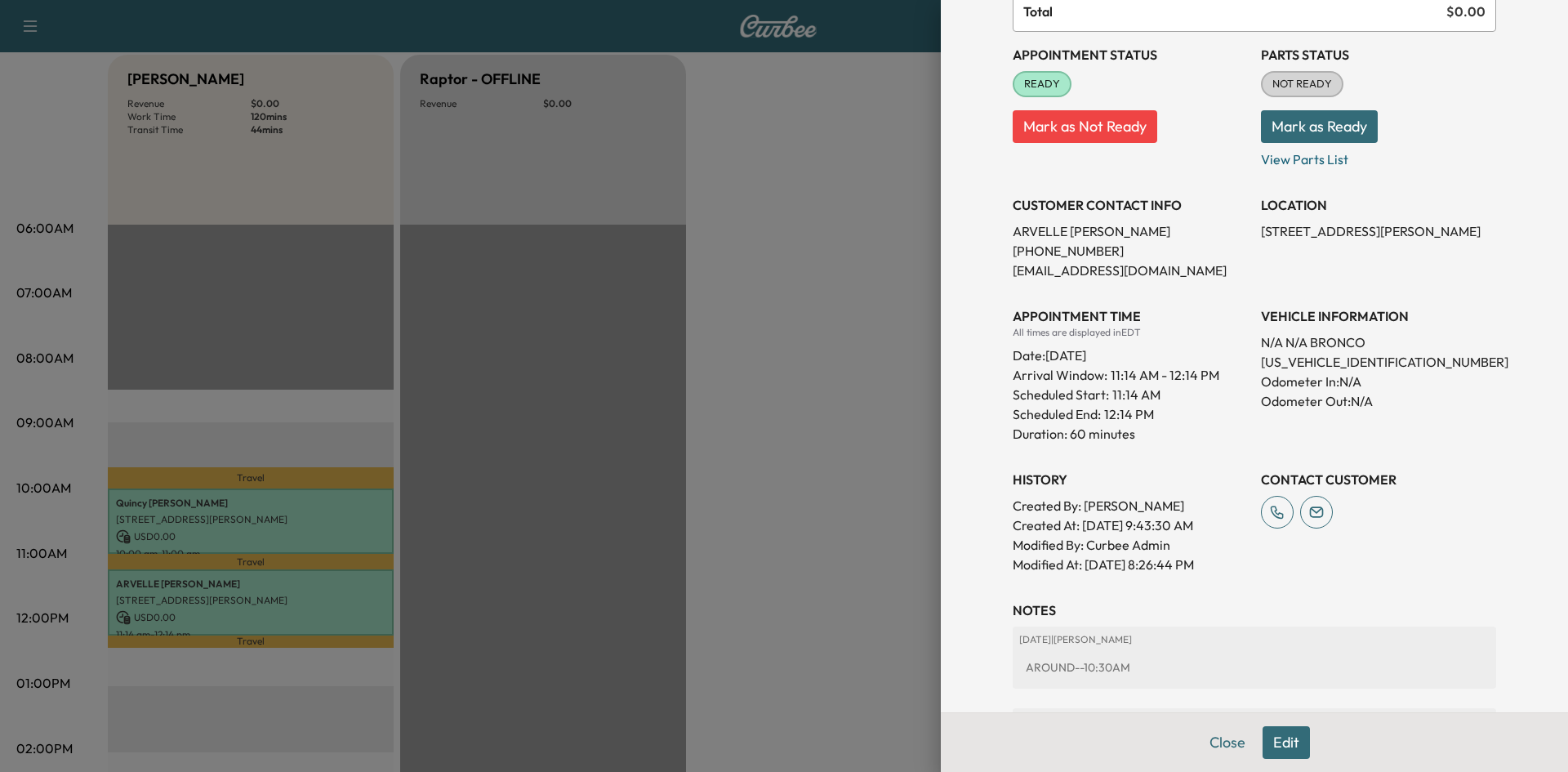
click at [1203, 736] on button "Close" at bounding box center [1226, 742] width 57 height 33
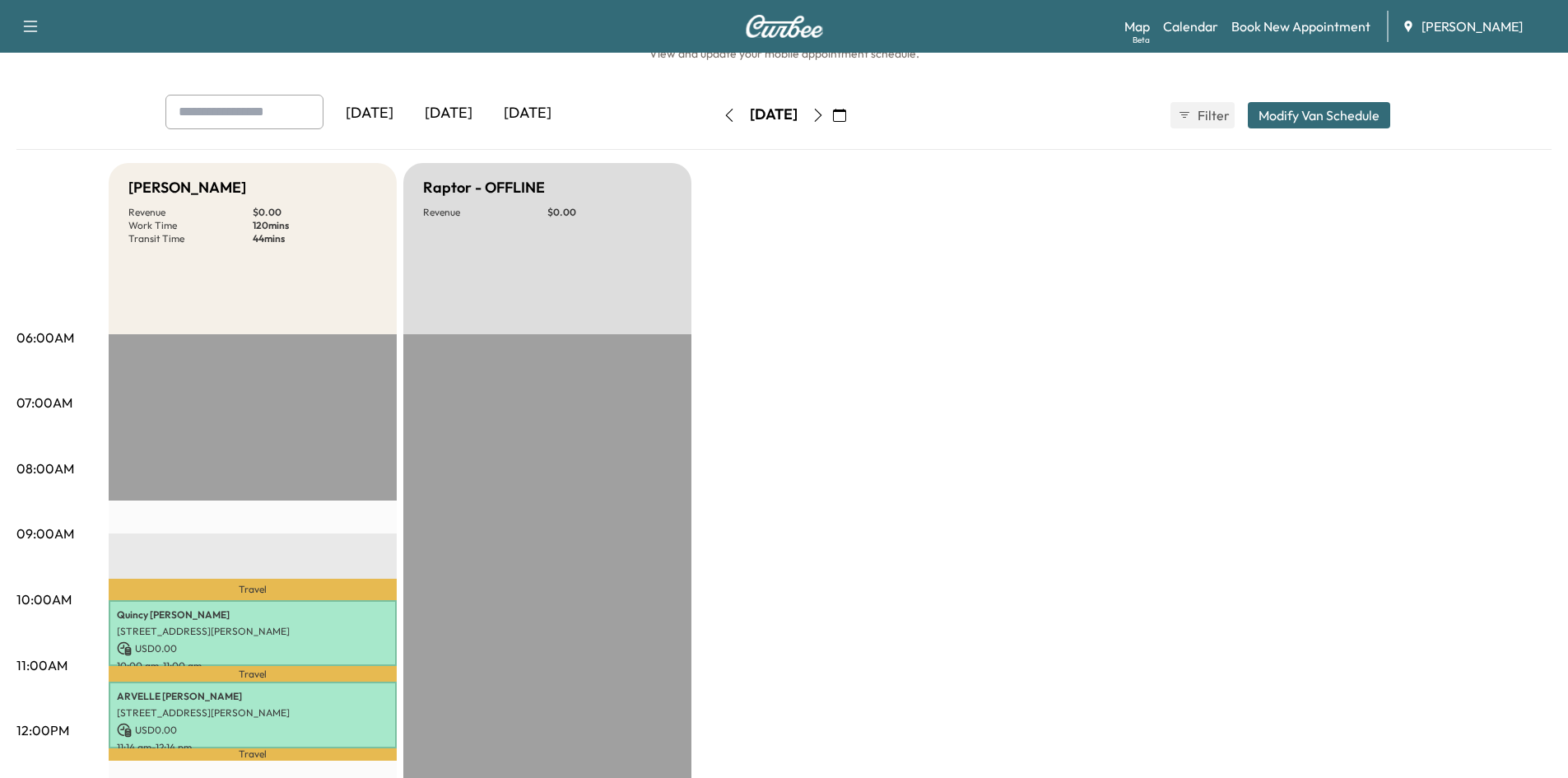
scroll to position [0, 0]
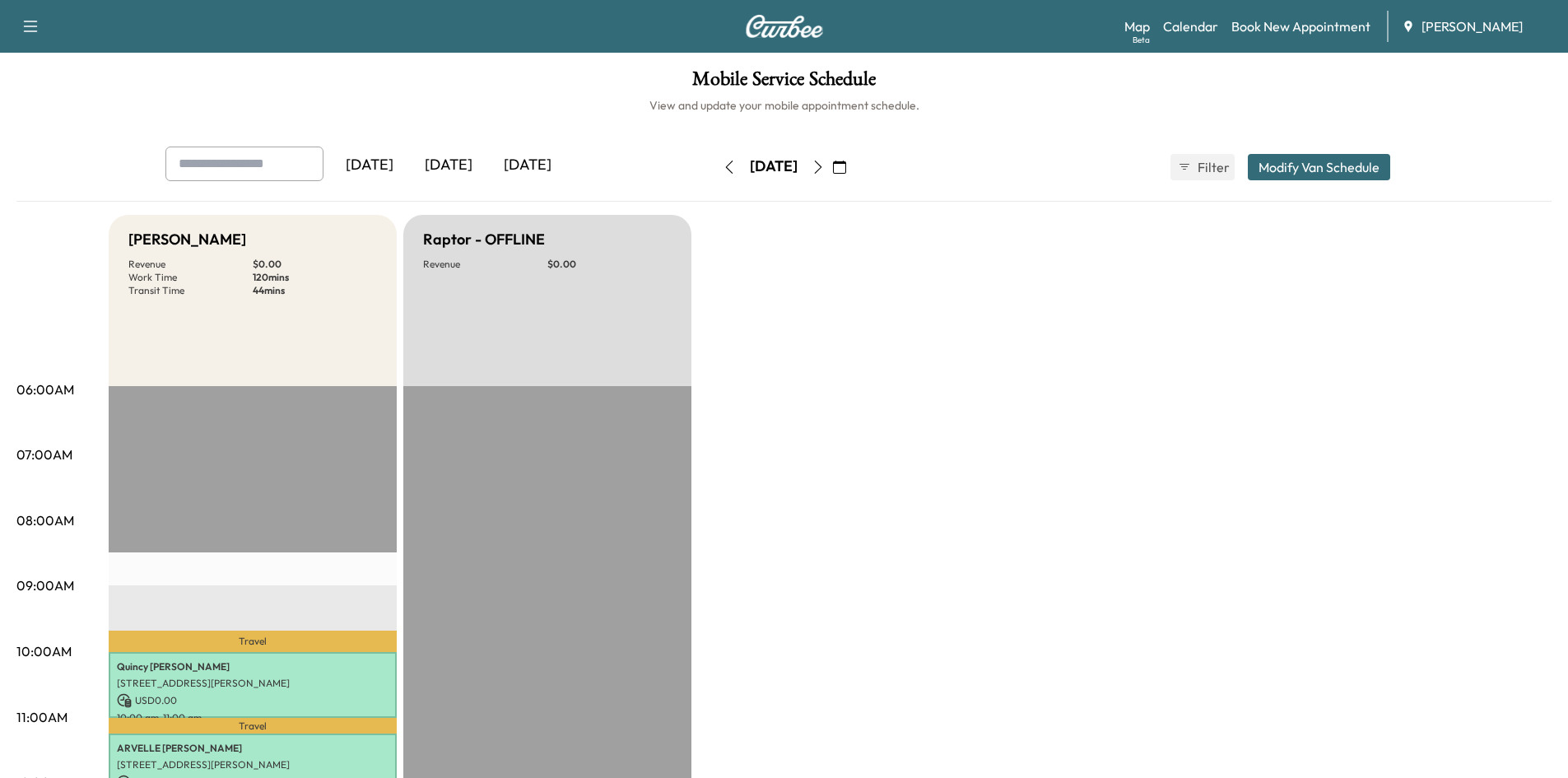
click at [846, 165] on icon "button" at bounding box center [839, 167] width 13 height 13
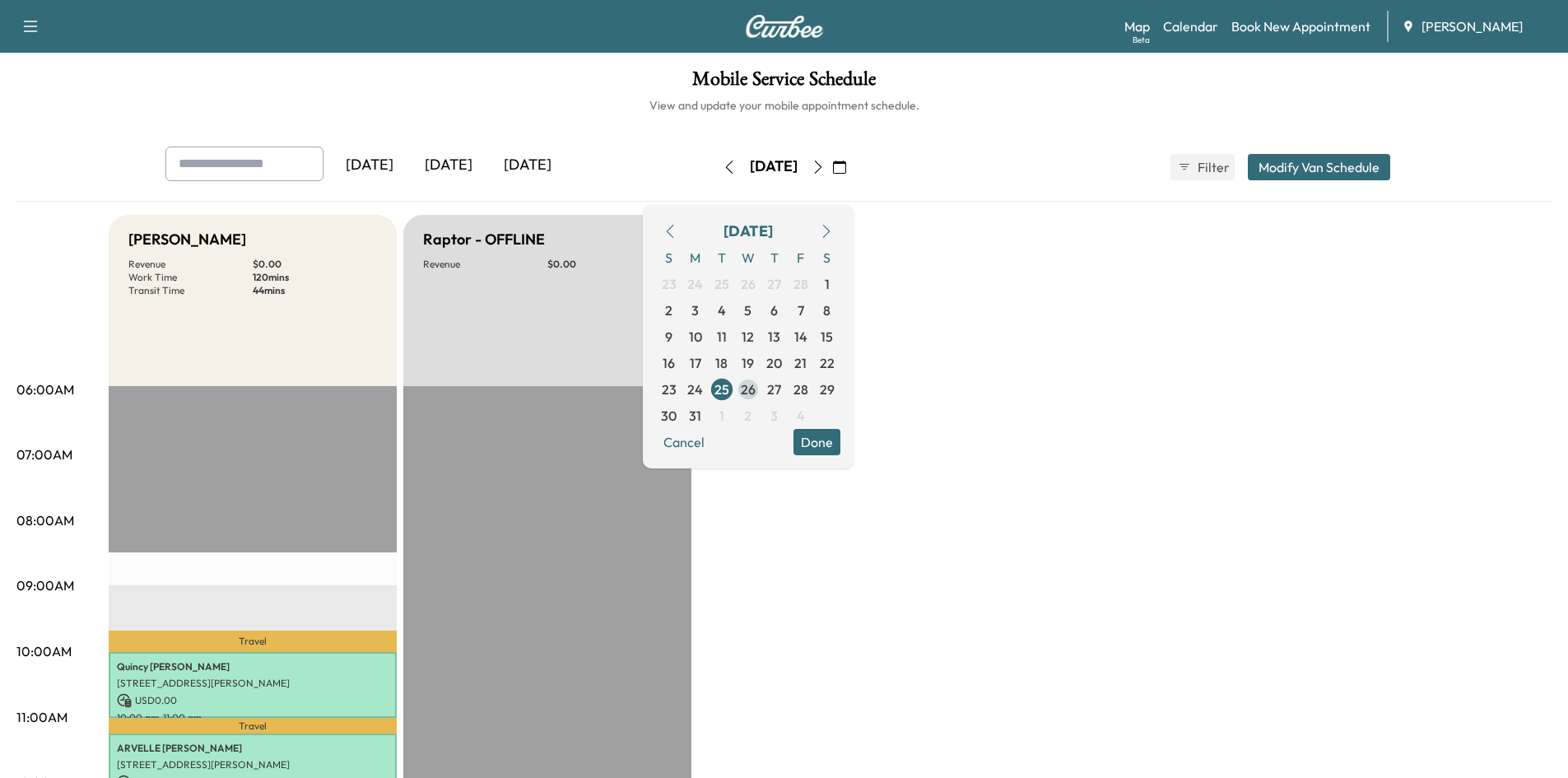
click at [756, 390] on span "26" at bounding box center [748, 389] width 15 height 20
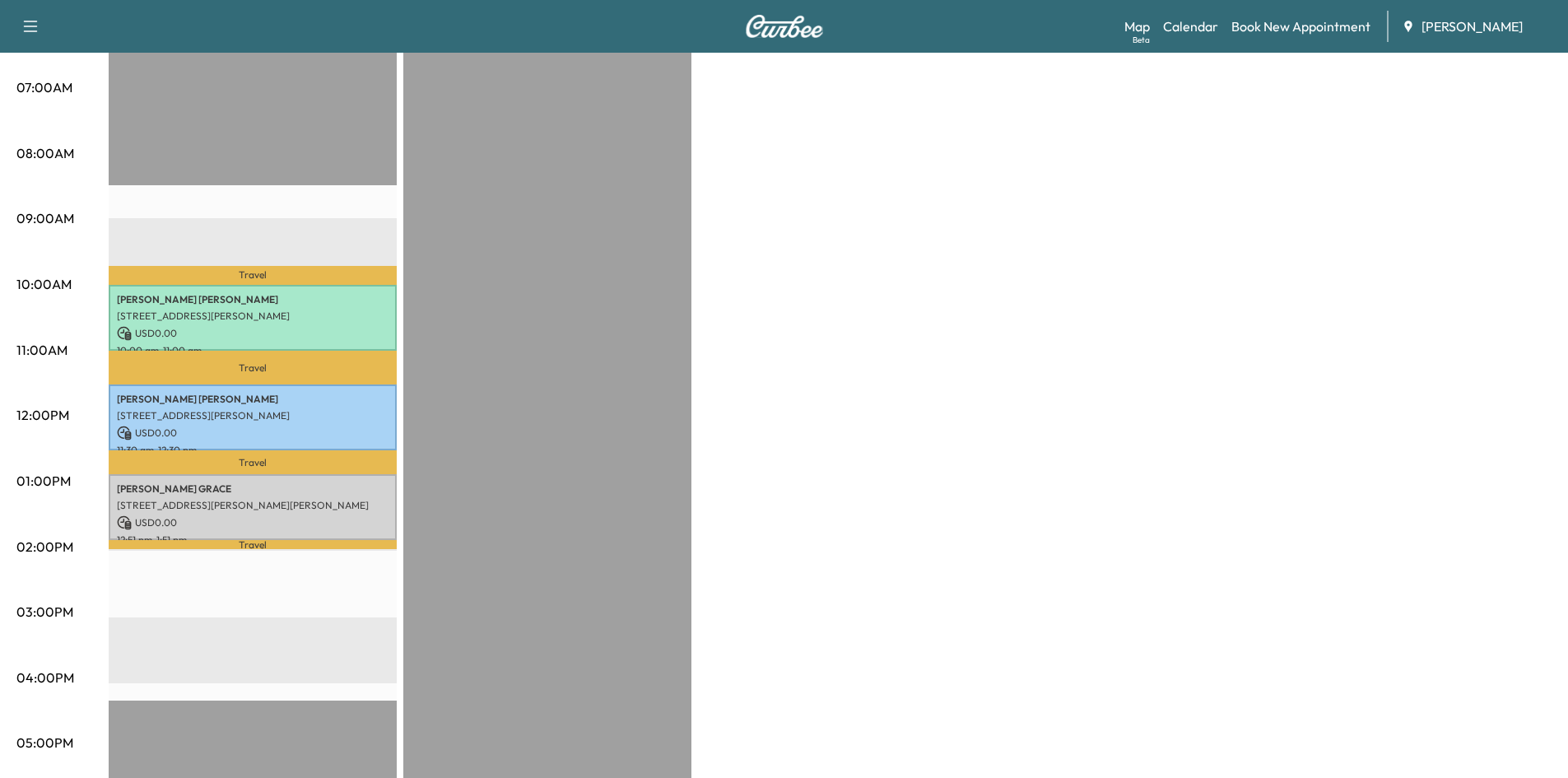
scroll to position [368, 0]
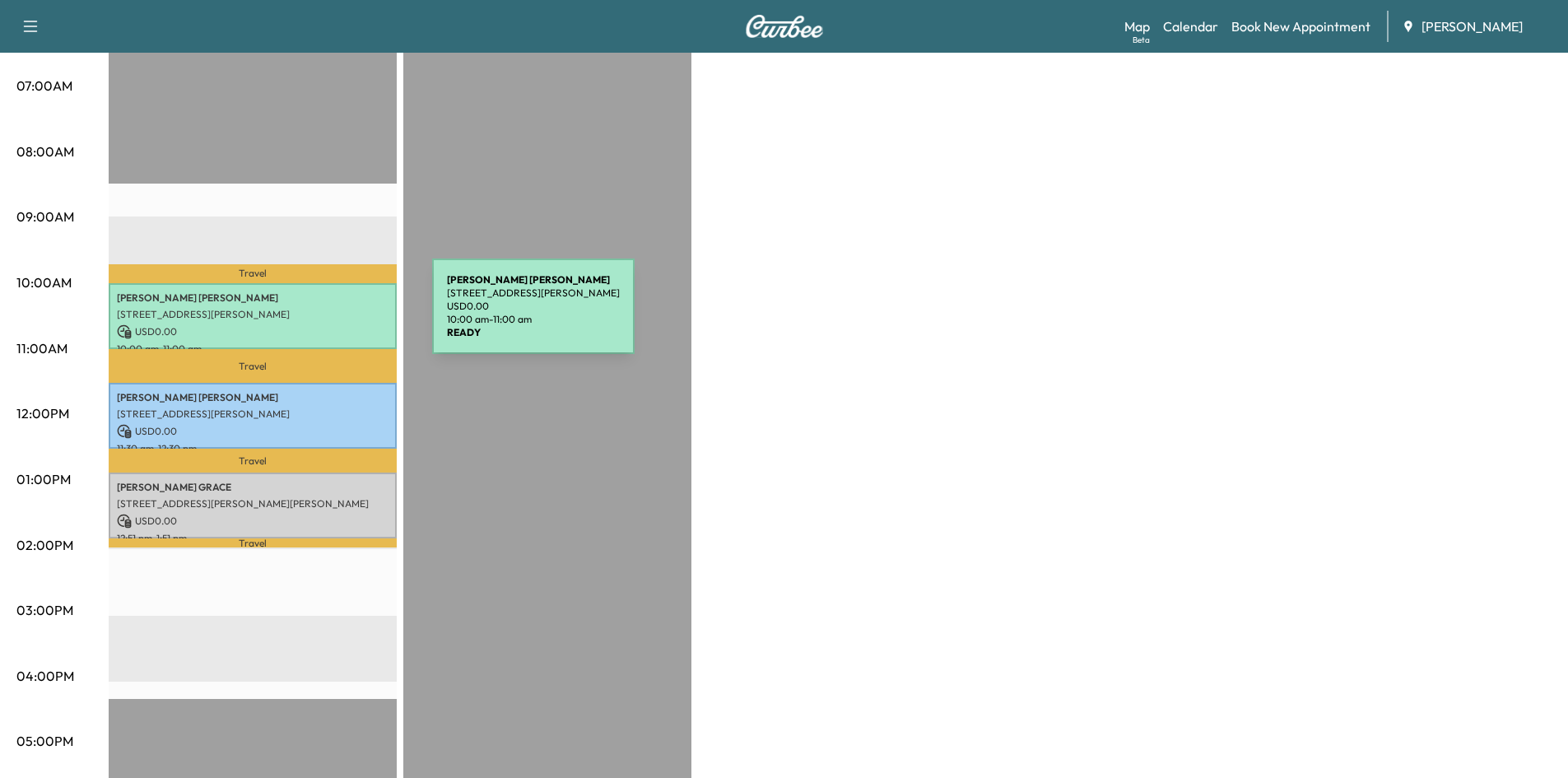
click at [309, 316] on p "1509 Riverview Dr, Marietta, GA 30067, USA" at bounding box center [253, 314] width 272 height 13
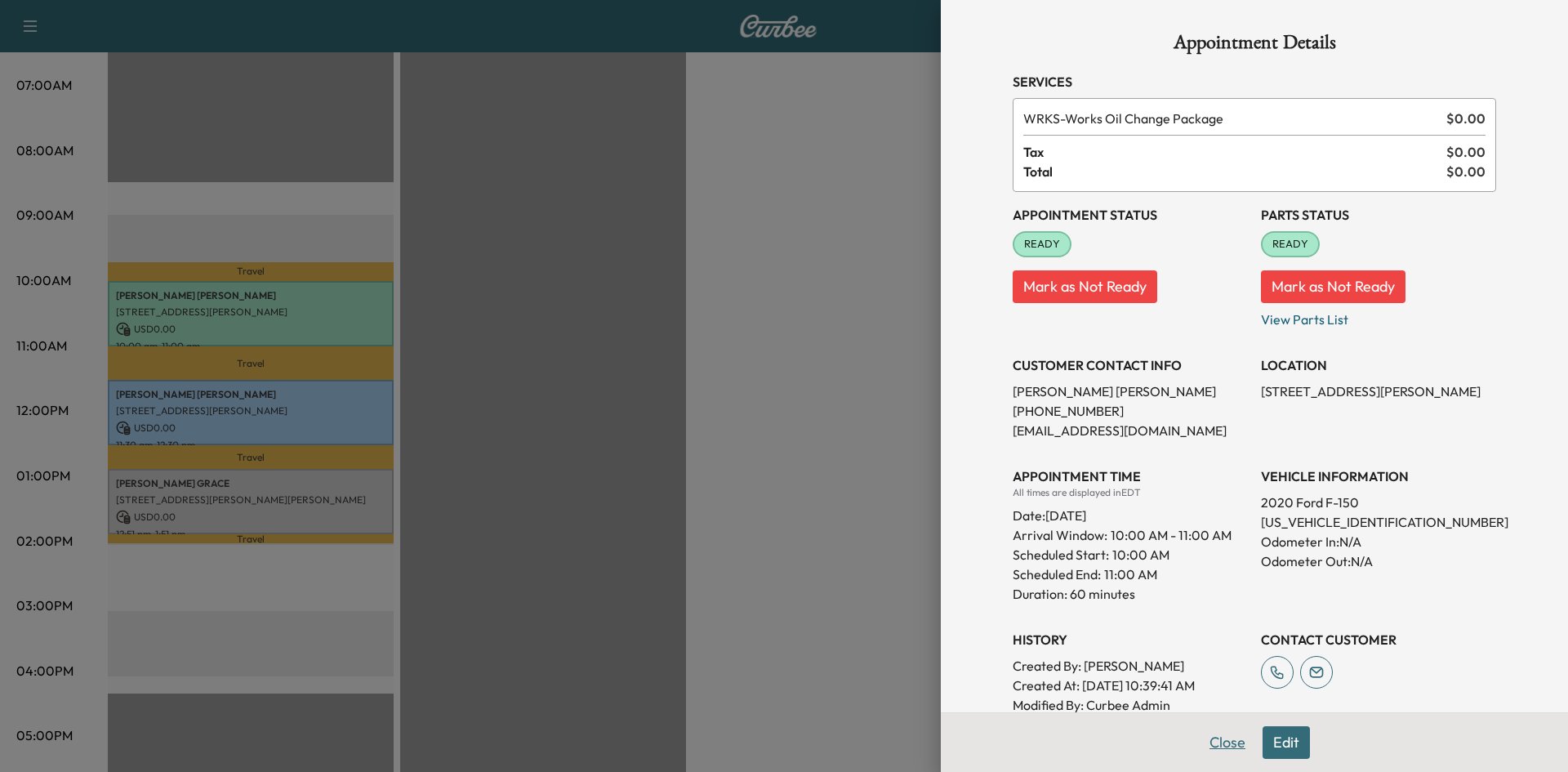
click at [1220, 736] on button "Close" at bounding box center [1226, 742] width 57 height 33
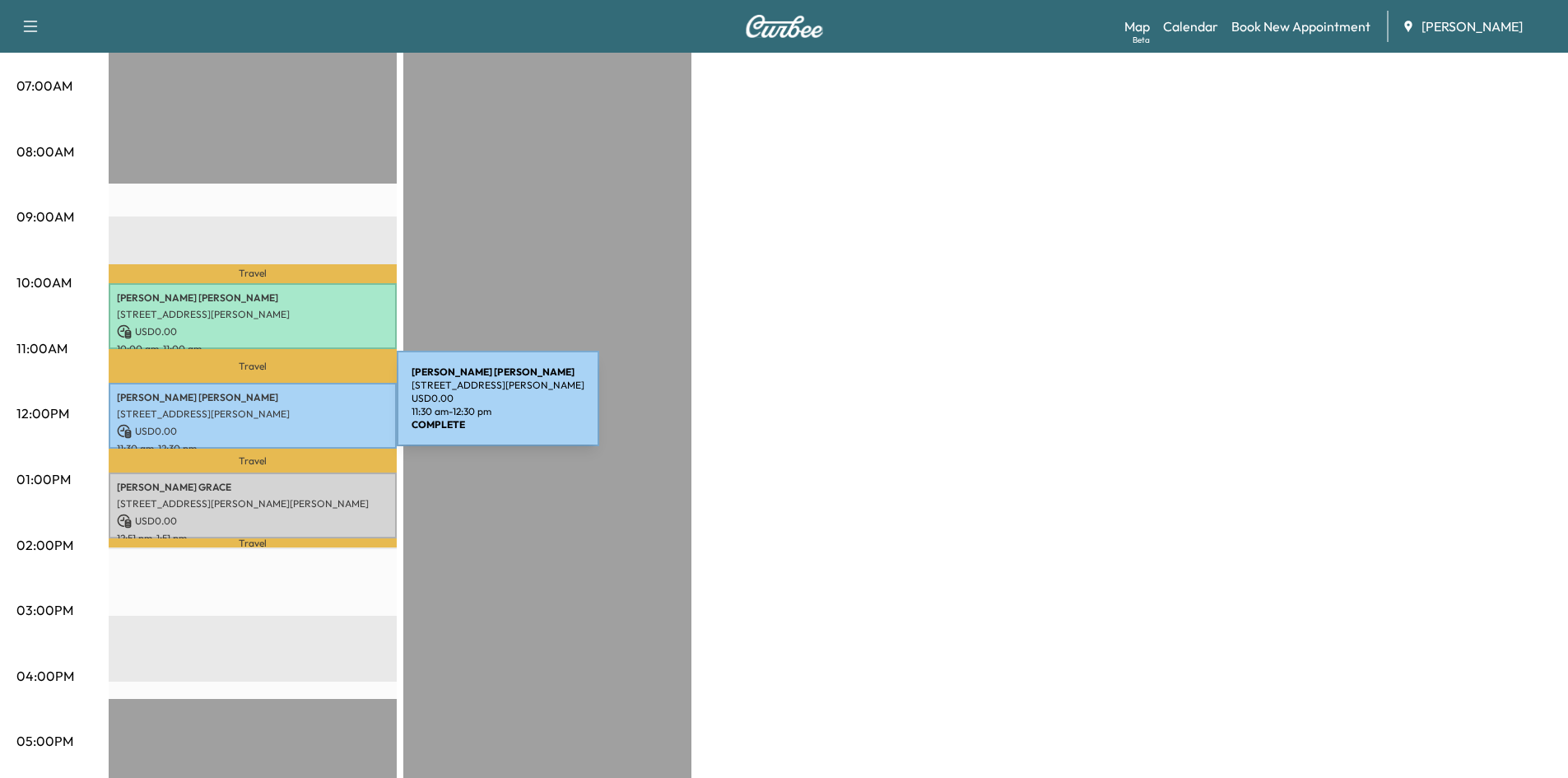
click at [274, 409] on p "11015 STROUP RD, ROSWELL, GA, USA" at bounding box center [253, 414] width 272 height 13
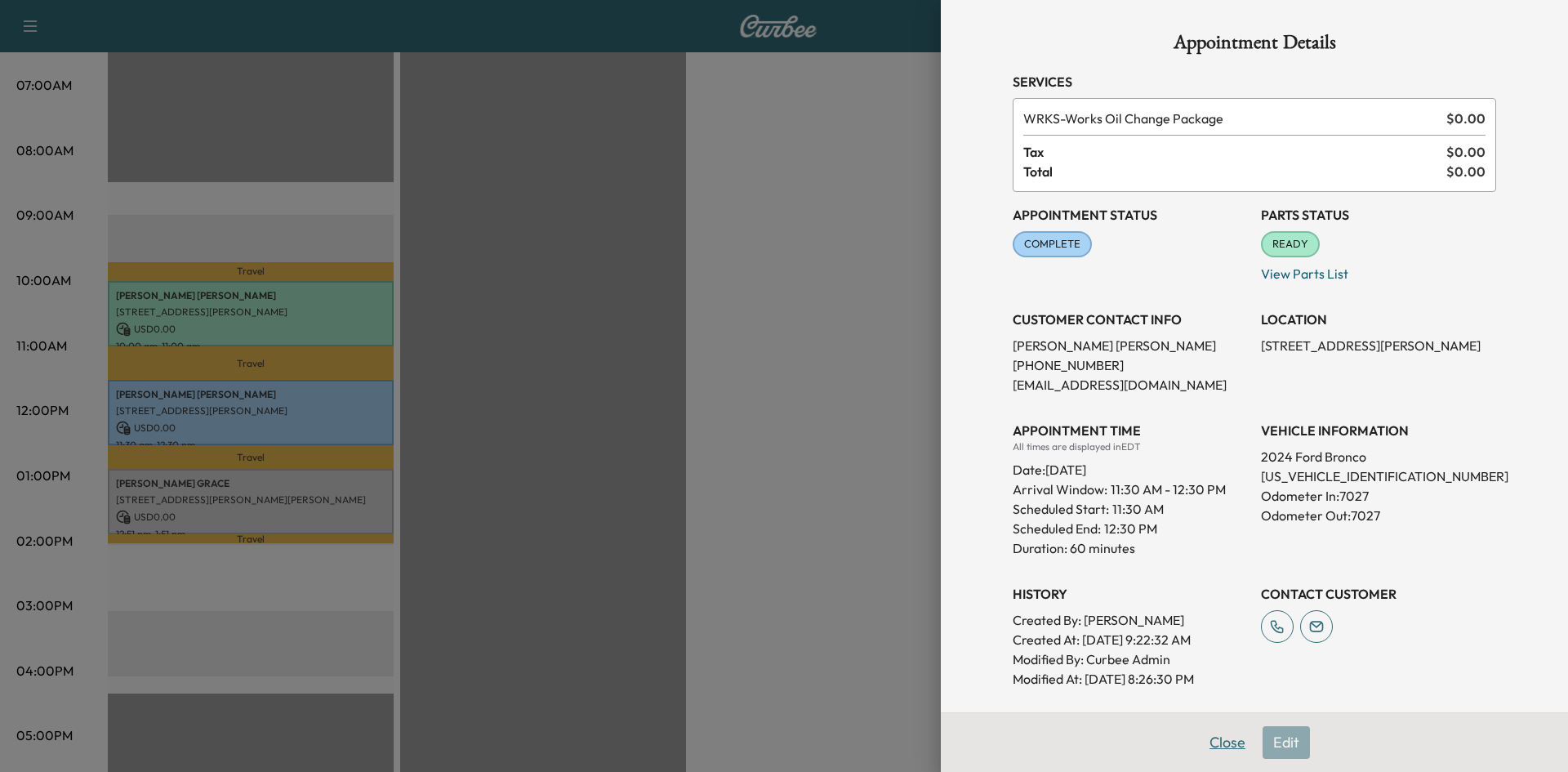
click at [1215, 740] on button "Close" at bounding box center [1226, 742] width 57 height 33
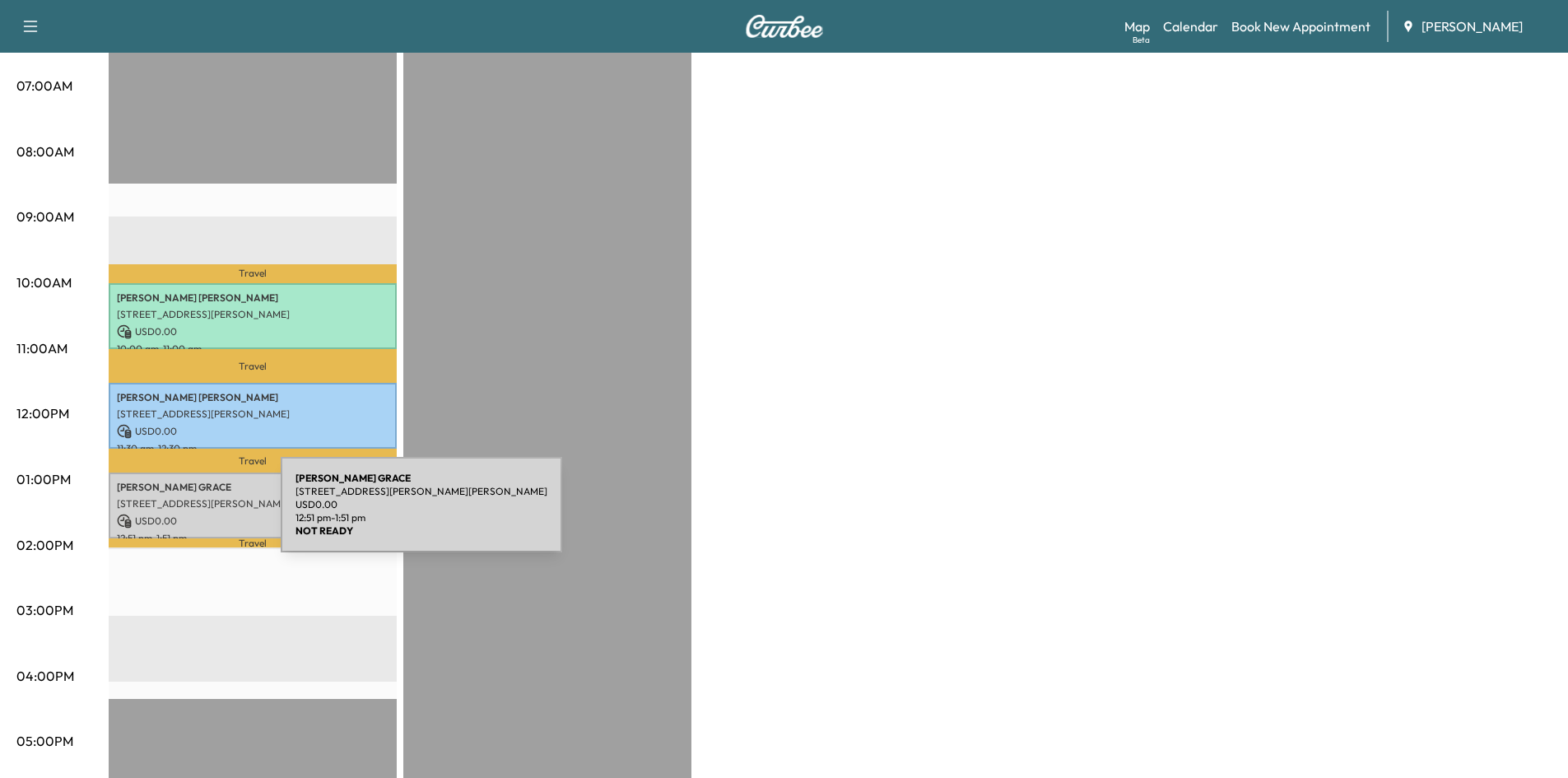
click at [157, 514] on p "USD 0.00" at bounding box center [253, 521] width 272 height 15
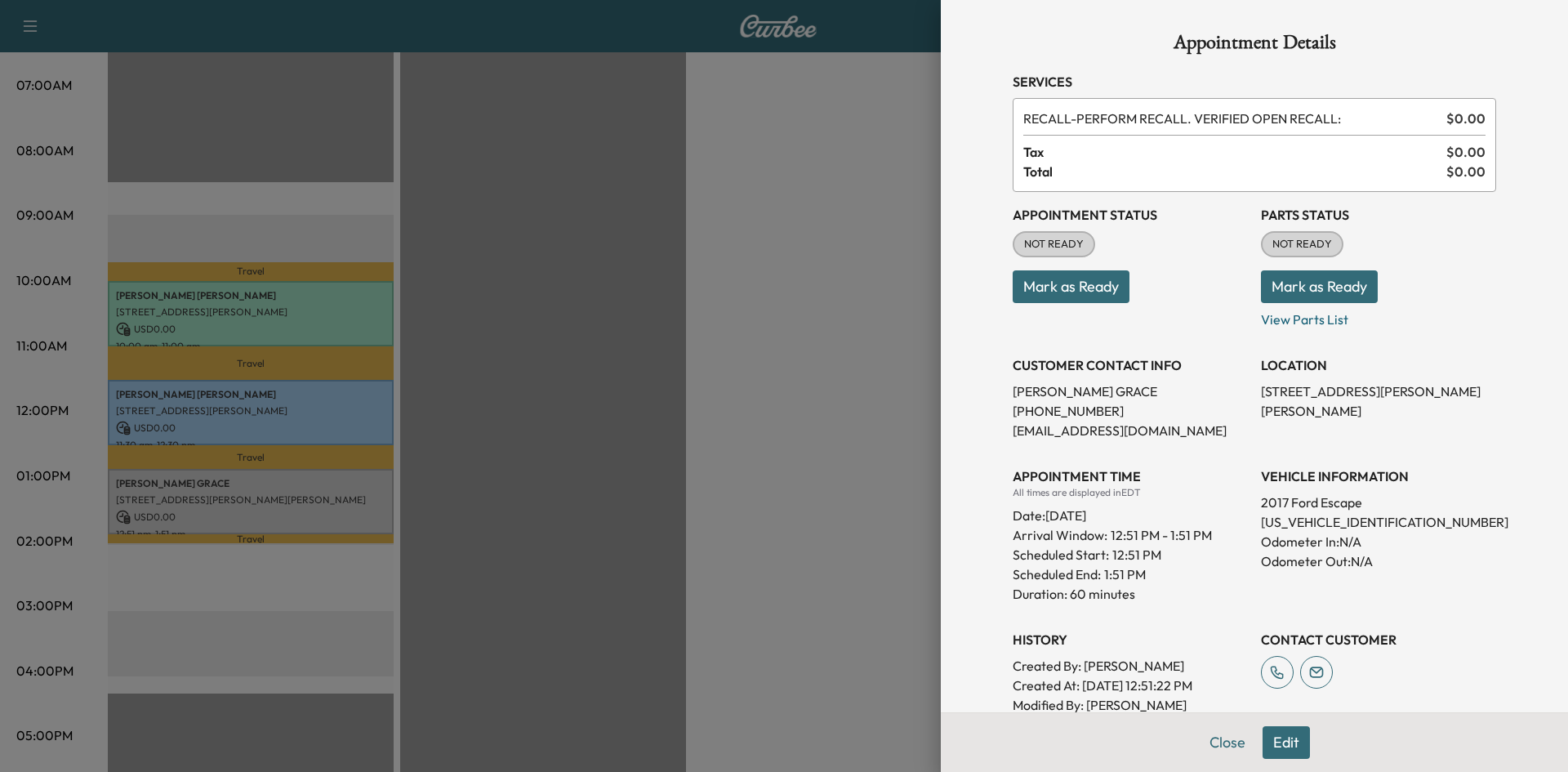
drag, startPoint x: 1210, startPoint y: 745, endPoint x: 1214, endPoint y: 735, distance: 10.8
click at [1212, 737] on button "Close" at bounding box center [1226, 742] width 57 height 33
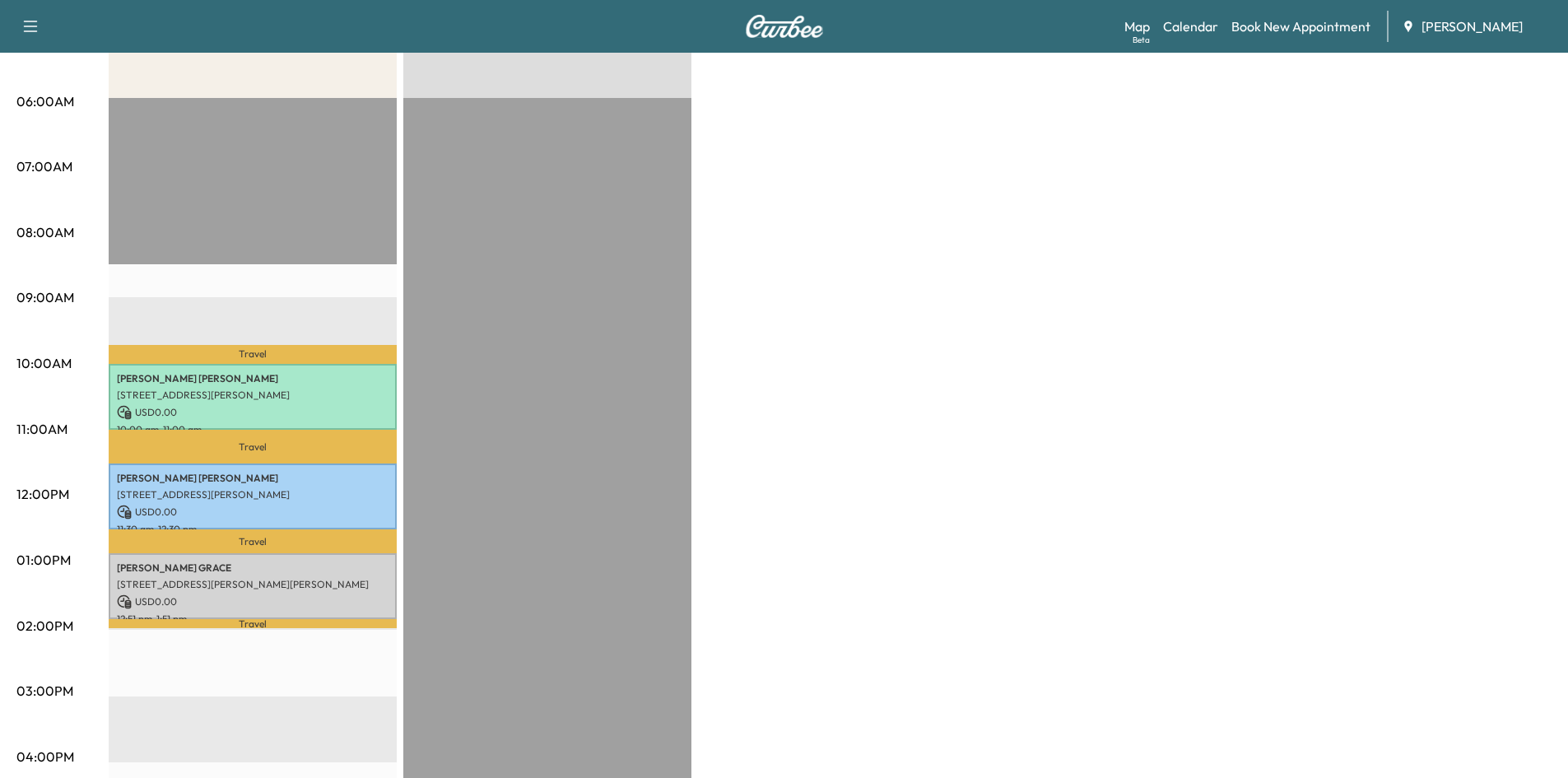
scroll to position [0, 0]
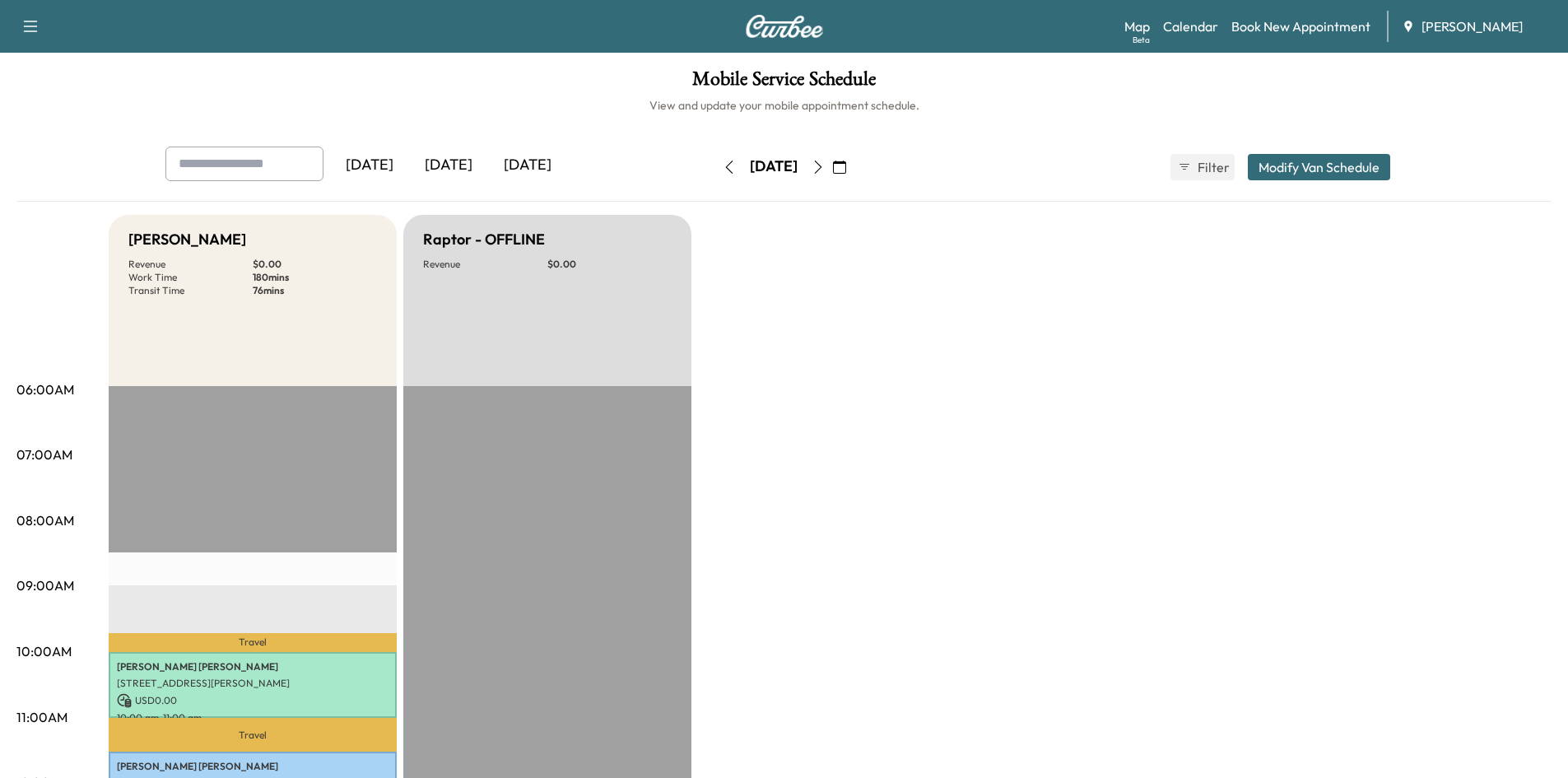
click at [846, 166] on icon "button" at bounding box center [839, 167] width 13 height 13
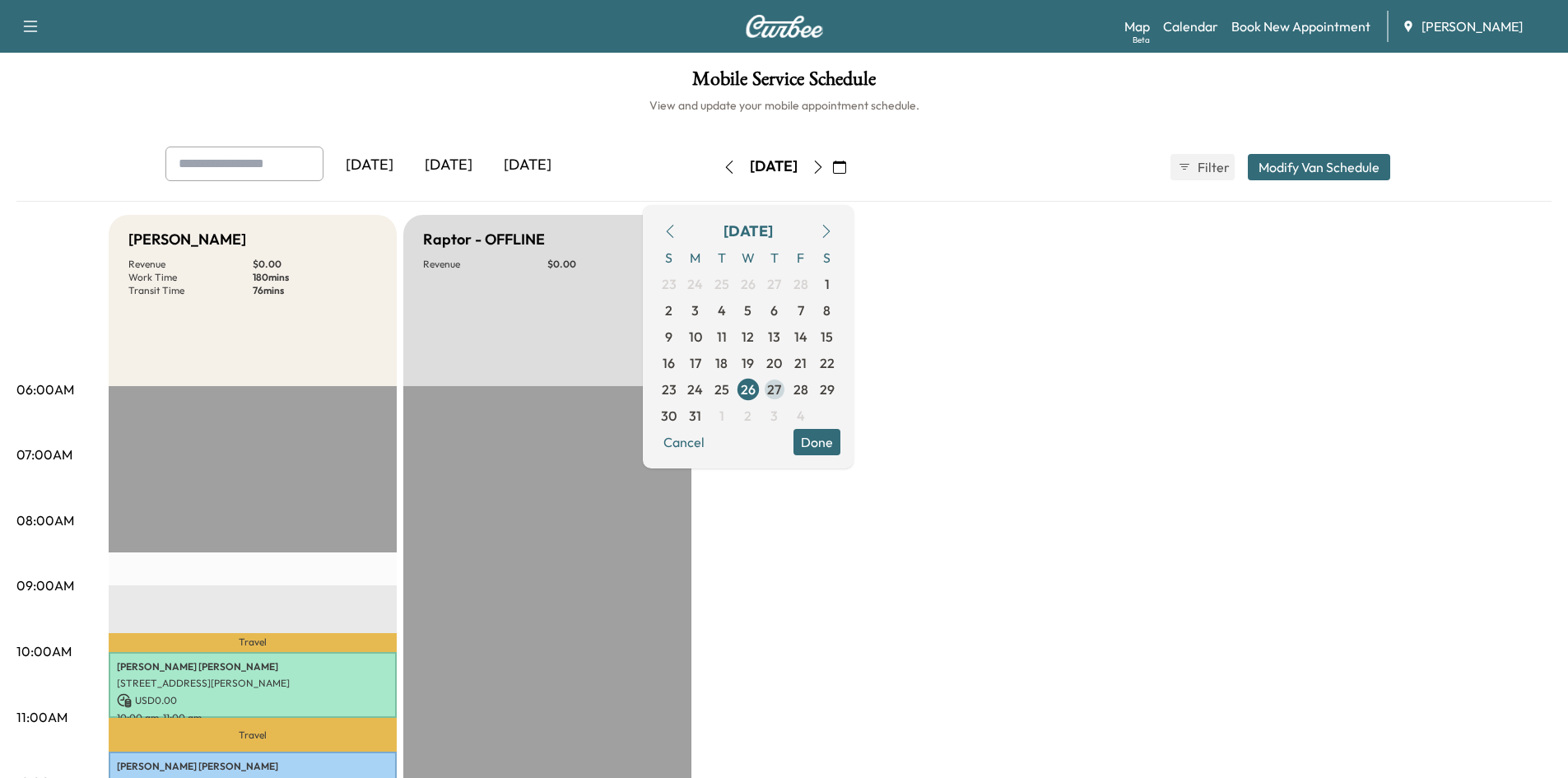
click at [781, 388] on span "27" at bounding box center [774, 389] width 14 height 20
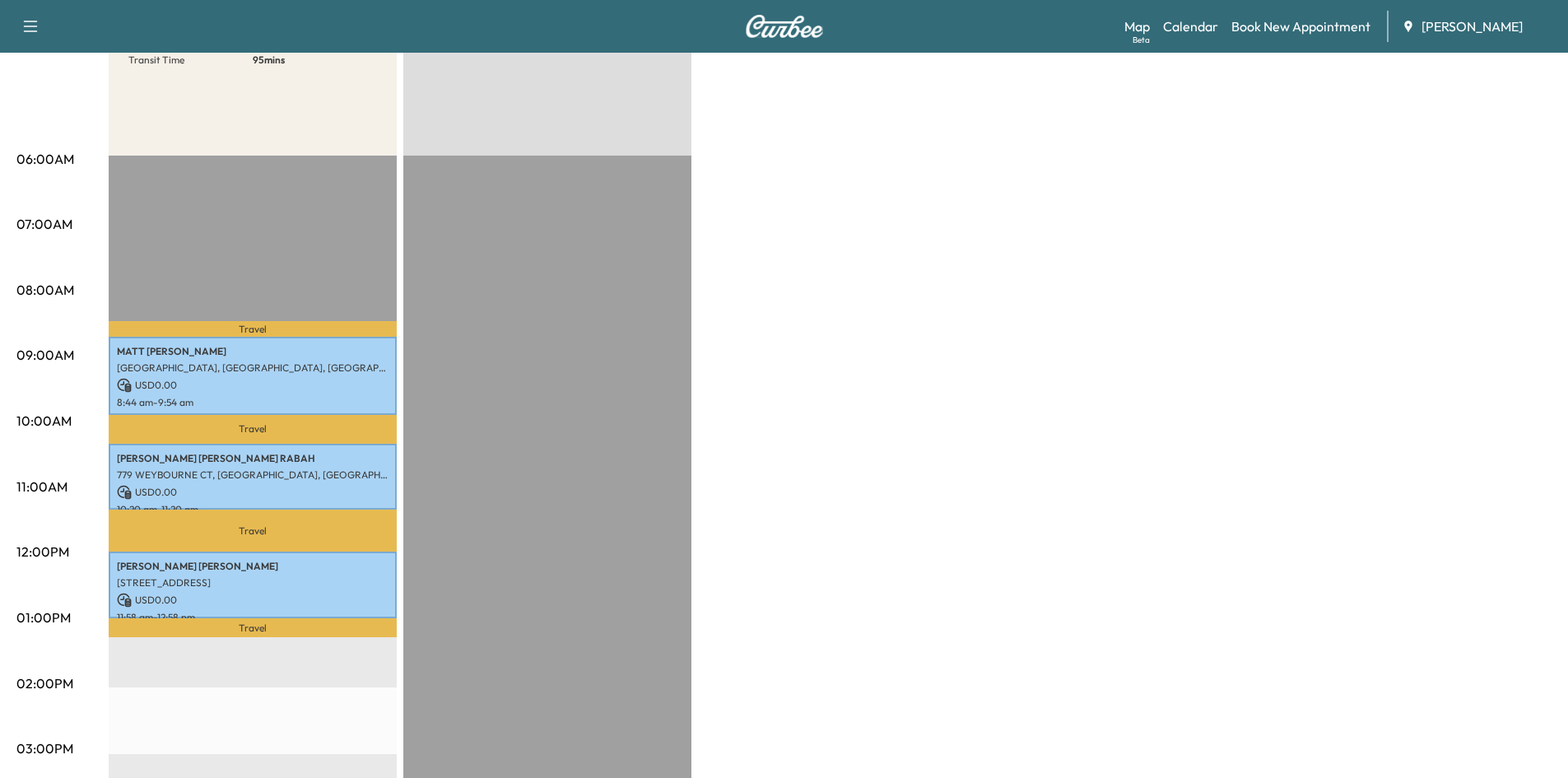
scroll to position [255, 0]
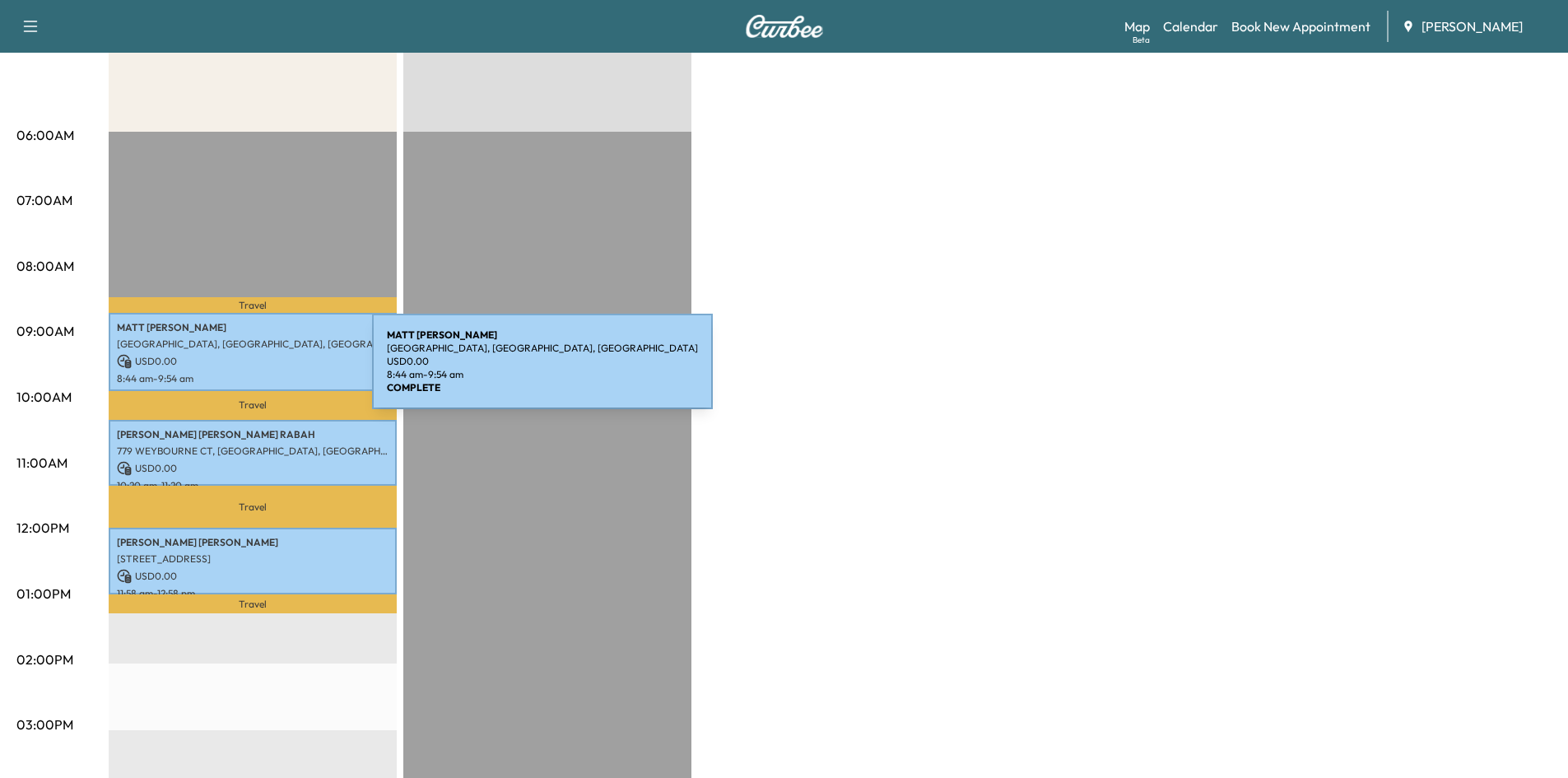
click at [249, 372] on p "8:44 am - 9:54 am" at bounding box center [253, 378] width 272 height 13
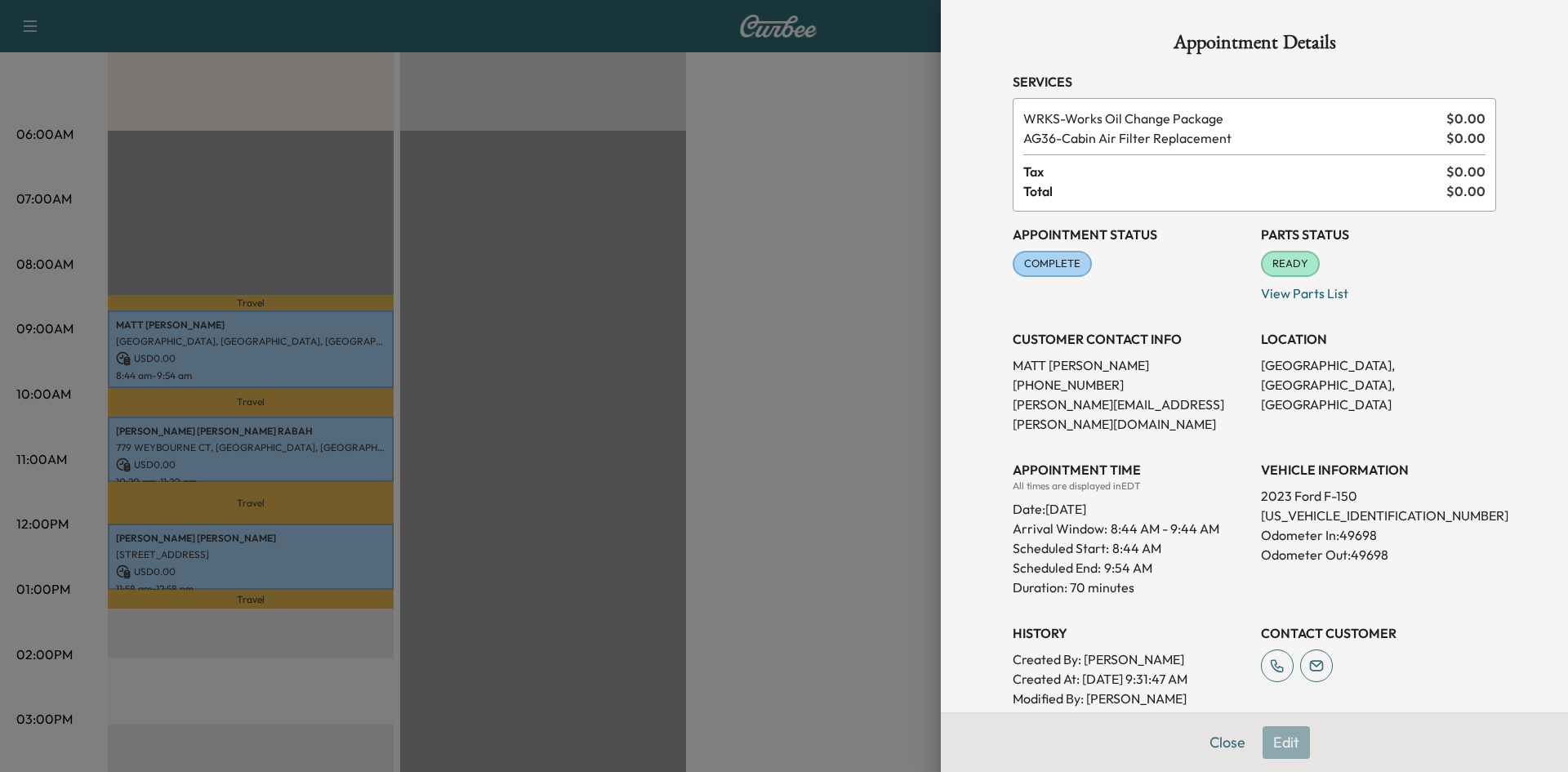
drag, startPoint x: 1206, startPoint y: 738, endPoint x: 1222, endPoint y: 734, distance: 16.5
click at [1207, 738] on button "Close" at bounding box center [1226, 742] width 57 height 33
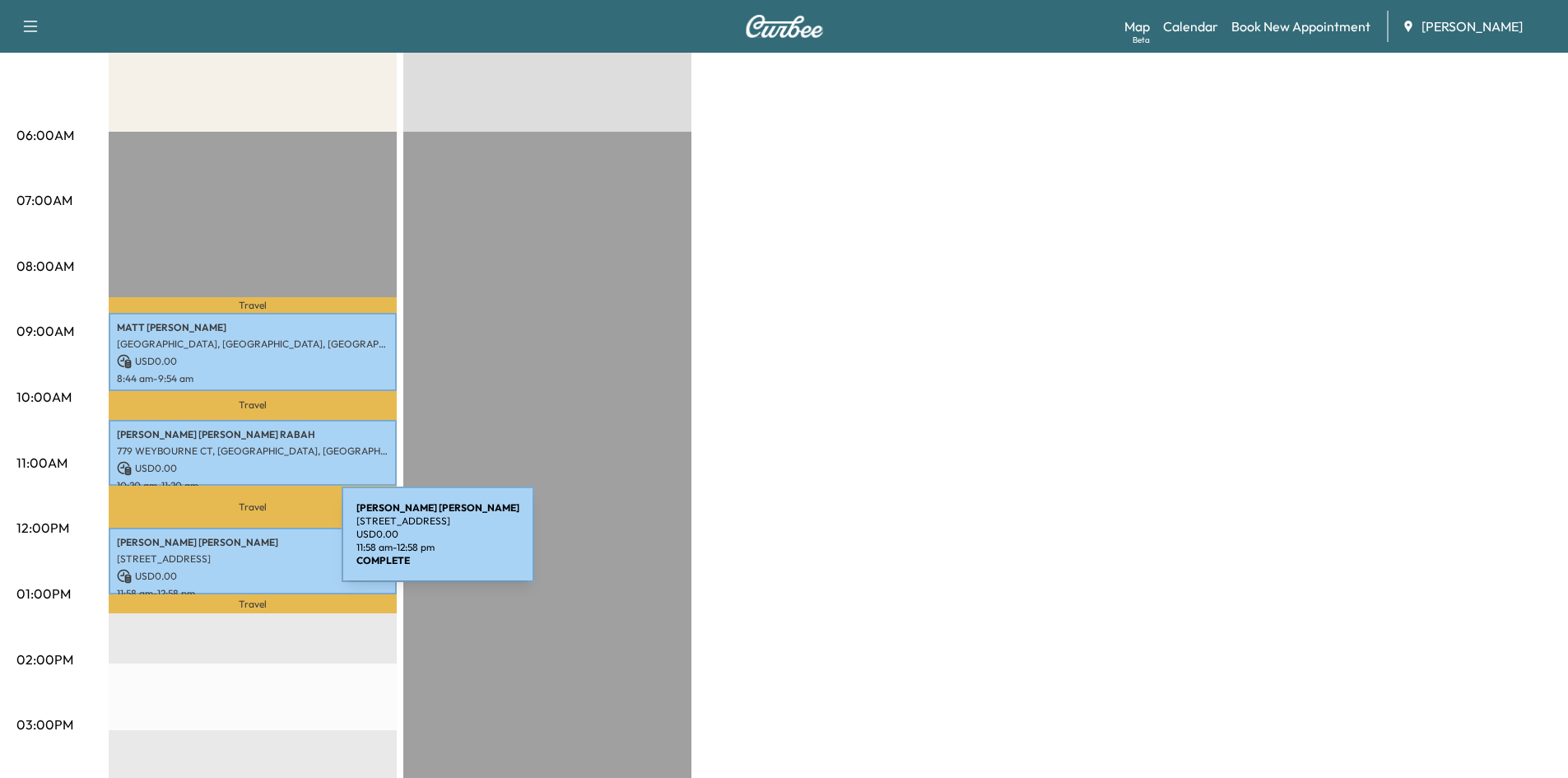
click at [218, 544] on p "RAINEY SCHWAB" at bounding box center [253, 542] width 272 height 13
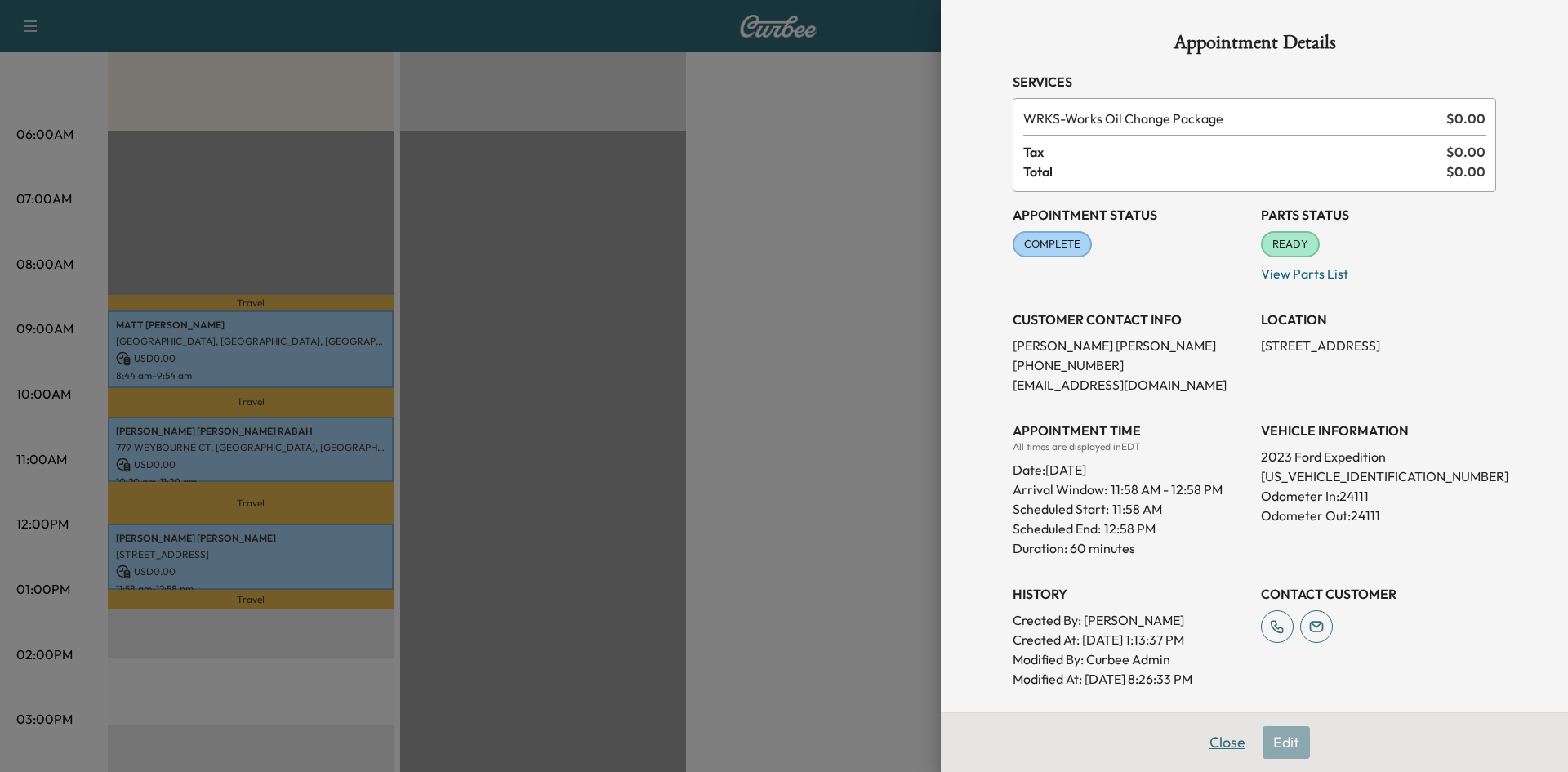
click at [1208, 739] on button "Close" at bounding box center [1226, 742] width 57 height 33
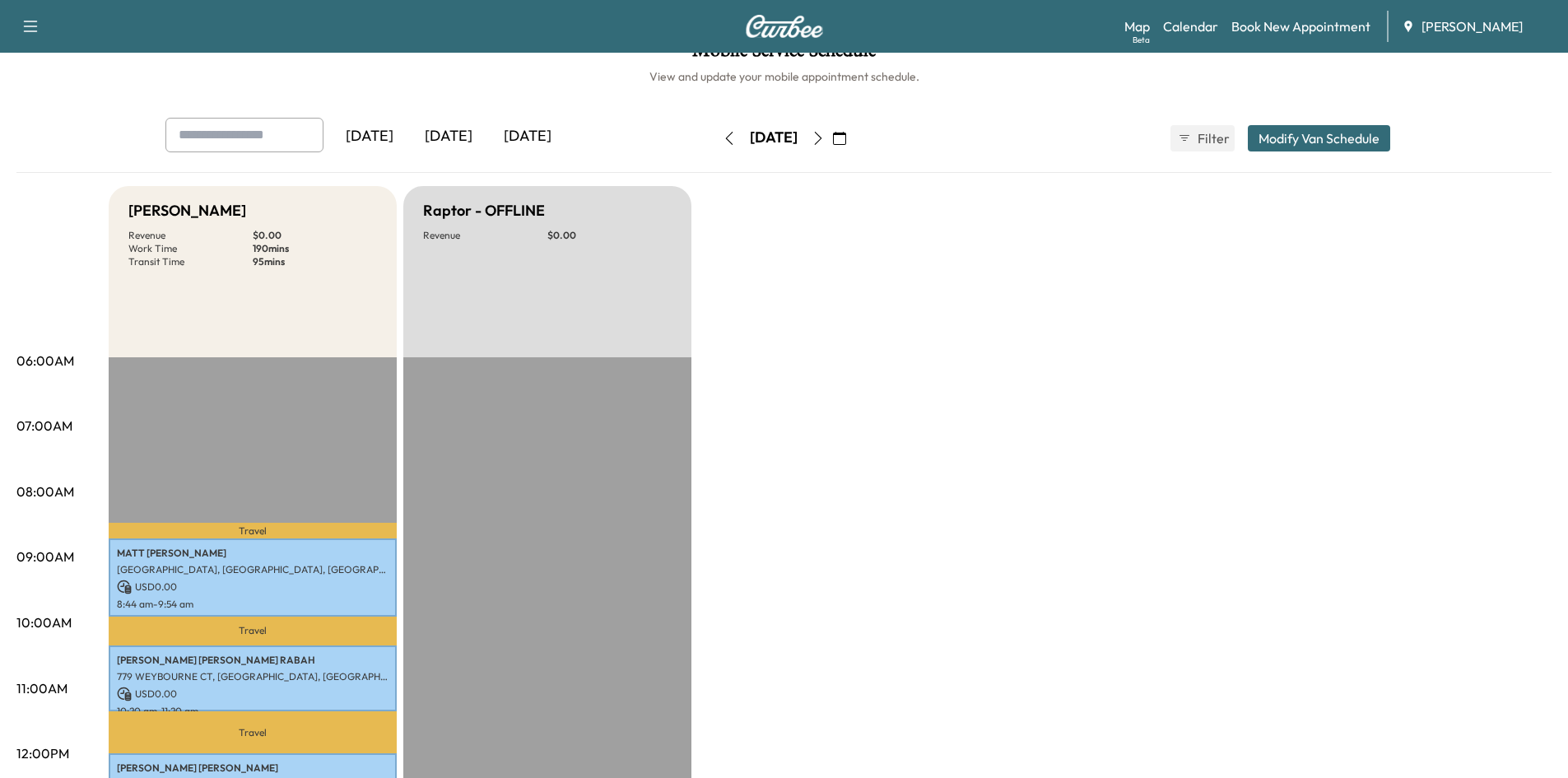
scroll to position [0, 0]
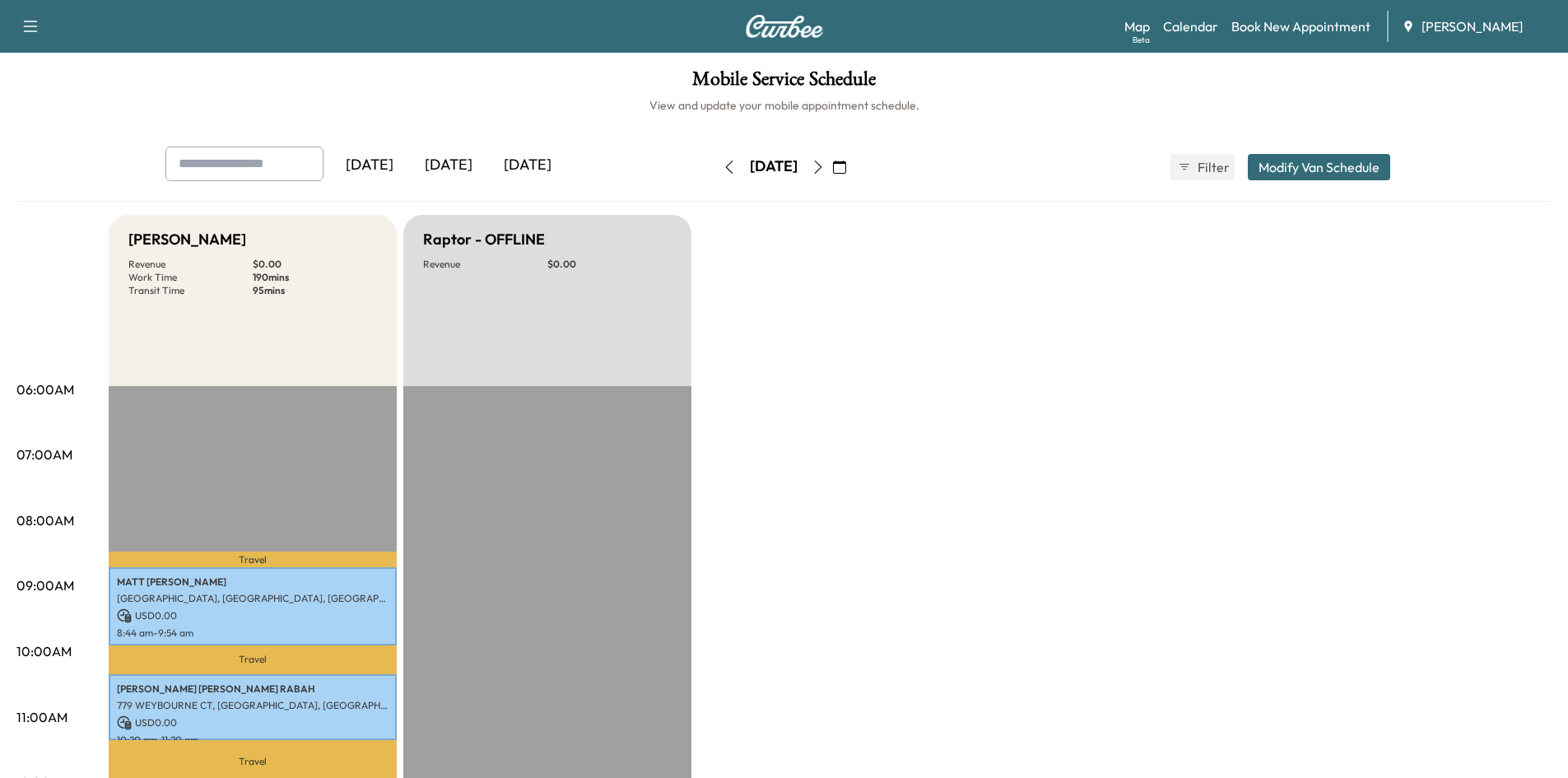
click at [825, 166] on icon "button" at bounding box center [817, 167] width 13 height 13
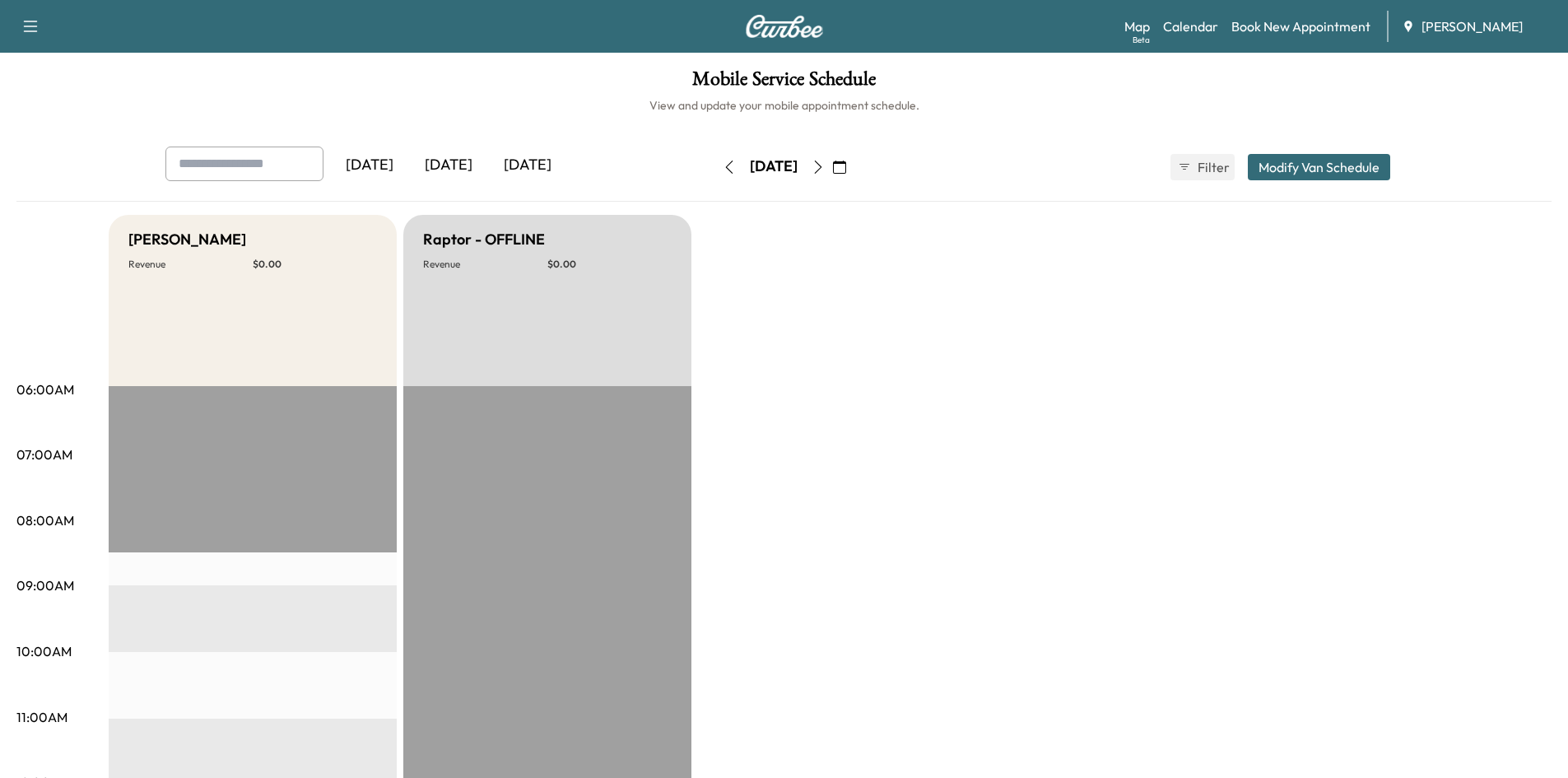
click at [825, 168] on icon "button" at bounding box center [817, 167] width 13 height 13
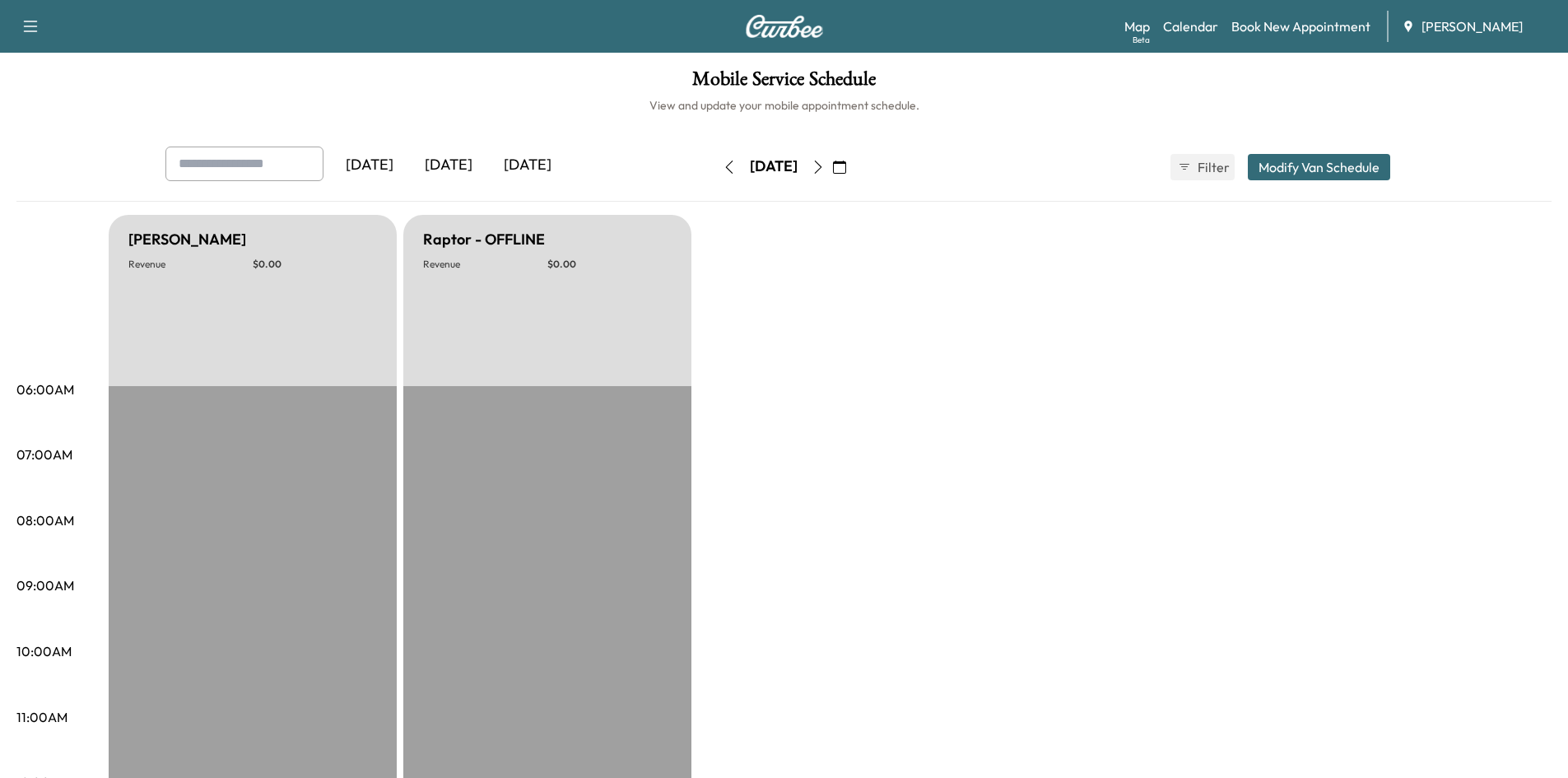
click at [825, 161] on icon "button" at bounding box center [817, 167] width 13 height 13
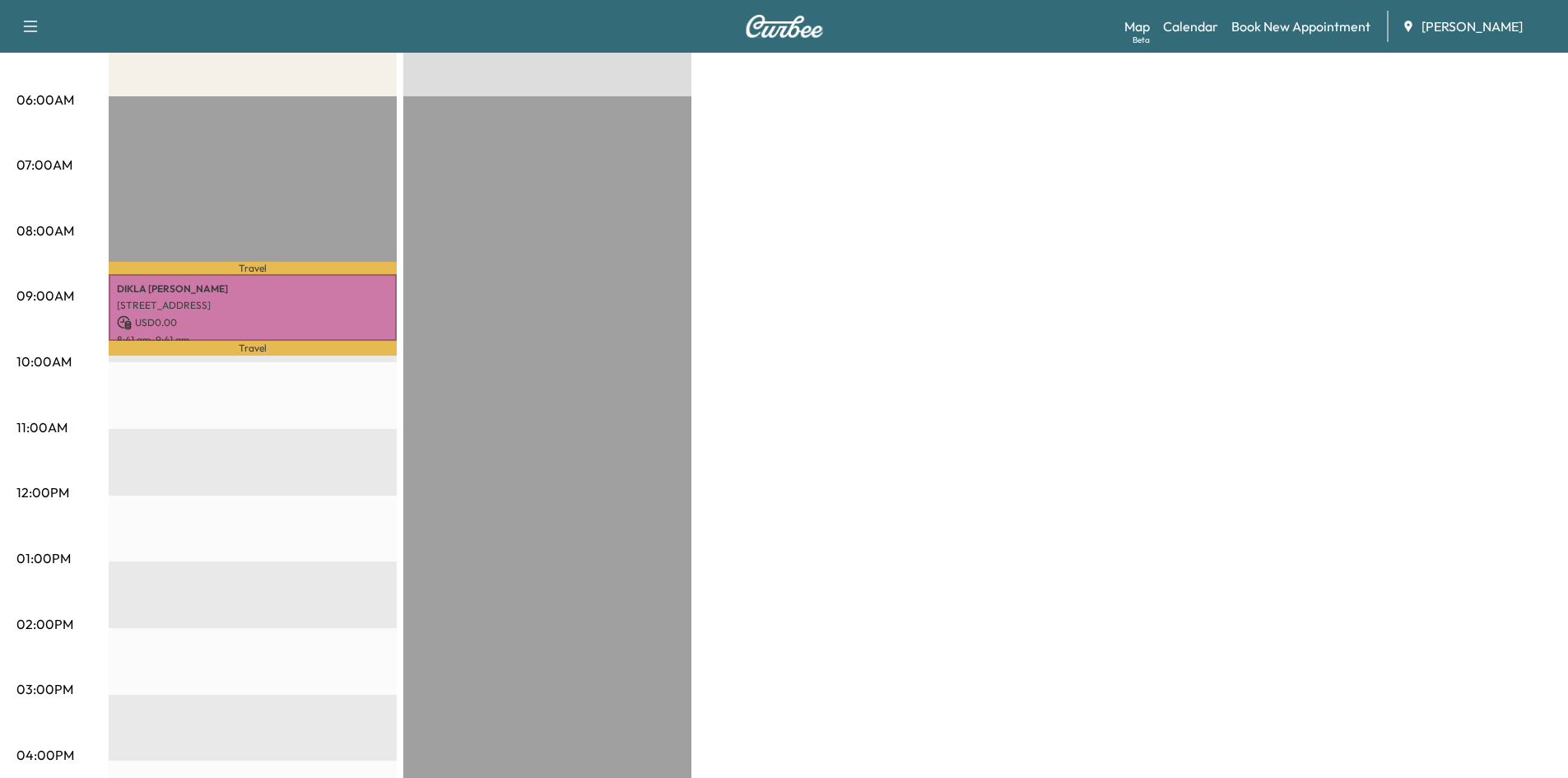
scroll to position [233, 0]
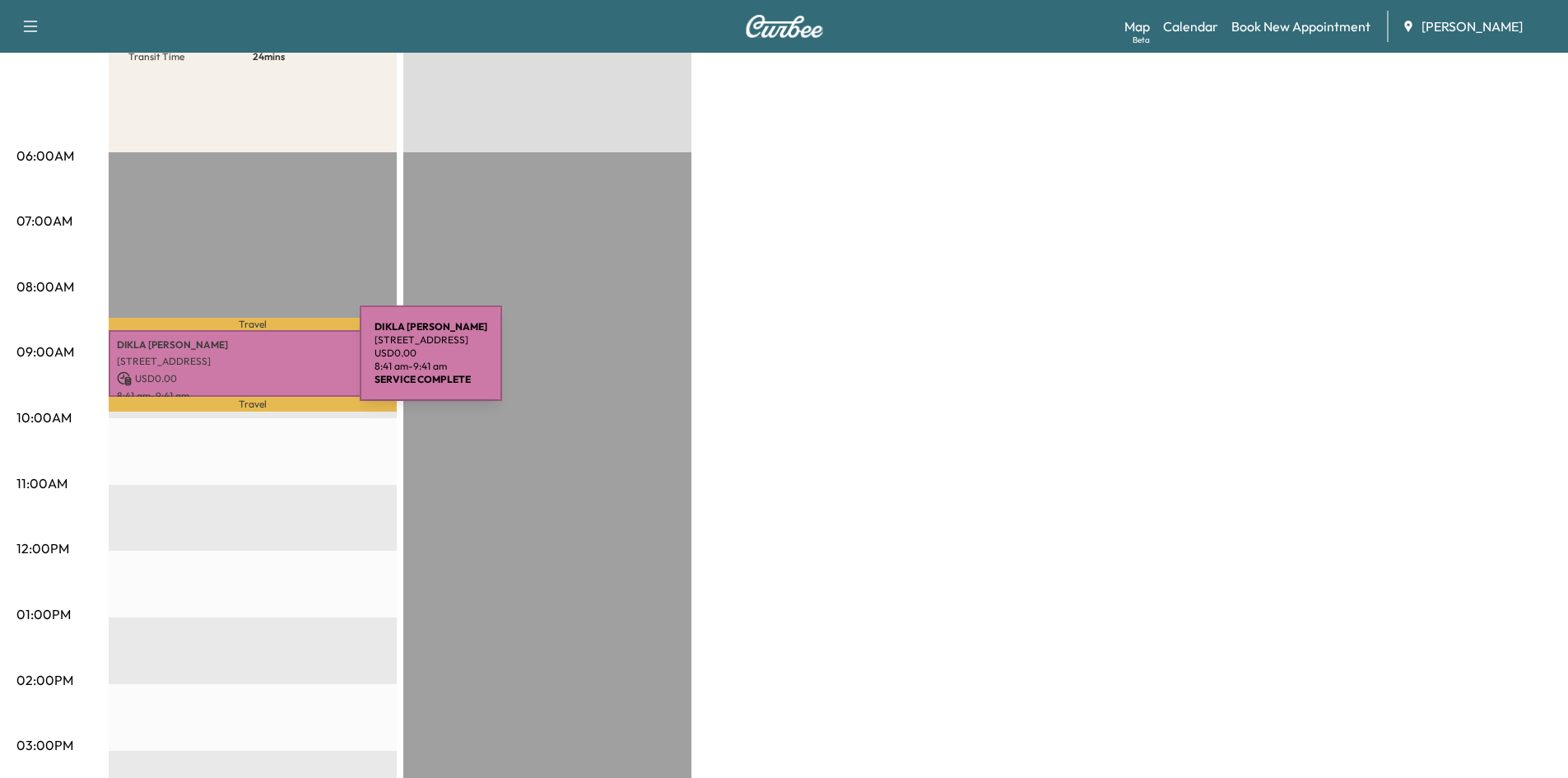
click at [236, 363] on p "4650 Chardonnay Ct, Dunwoody, GA 30338, USA" at bounding box center [253, 361] width 272 height 13
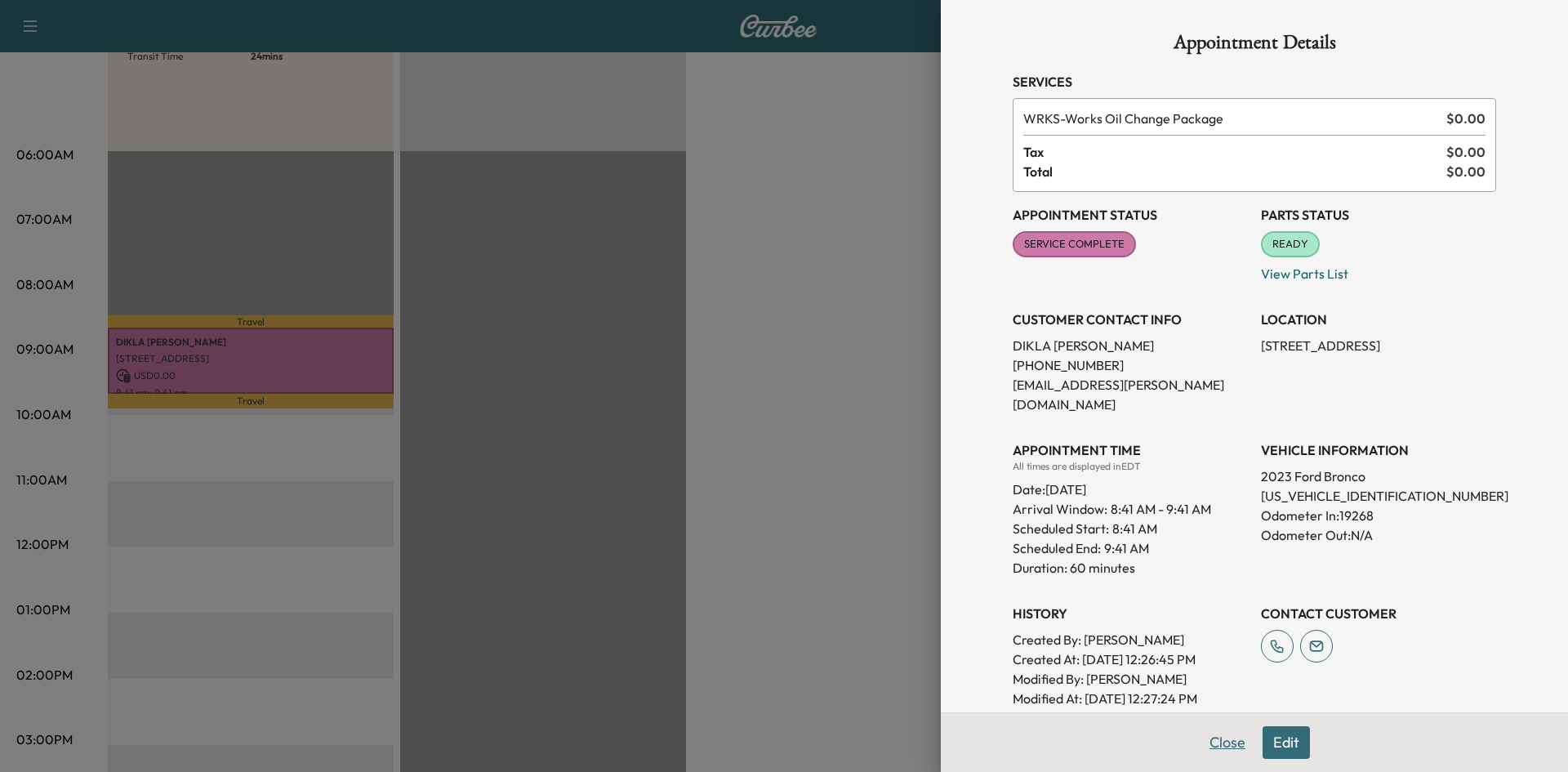
click at [1216, 744] on button "Close" at bounding box center [1226, 742] width 57 height 33
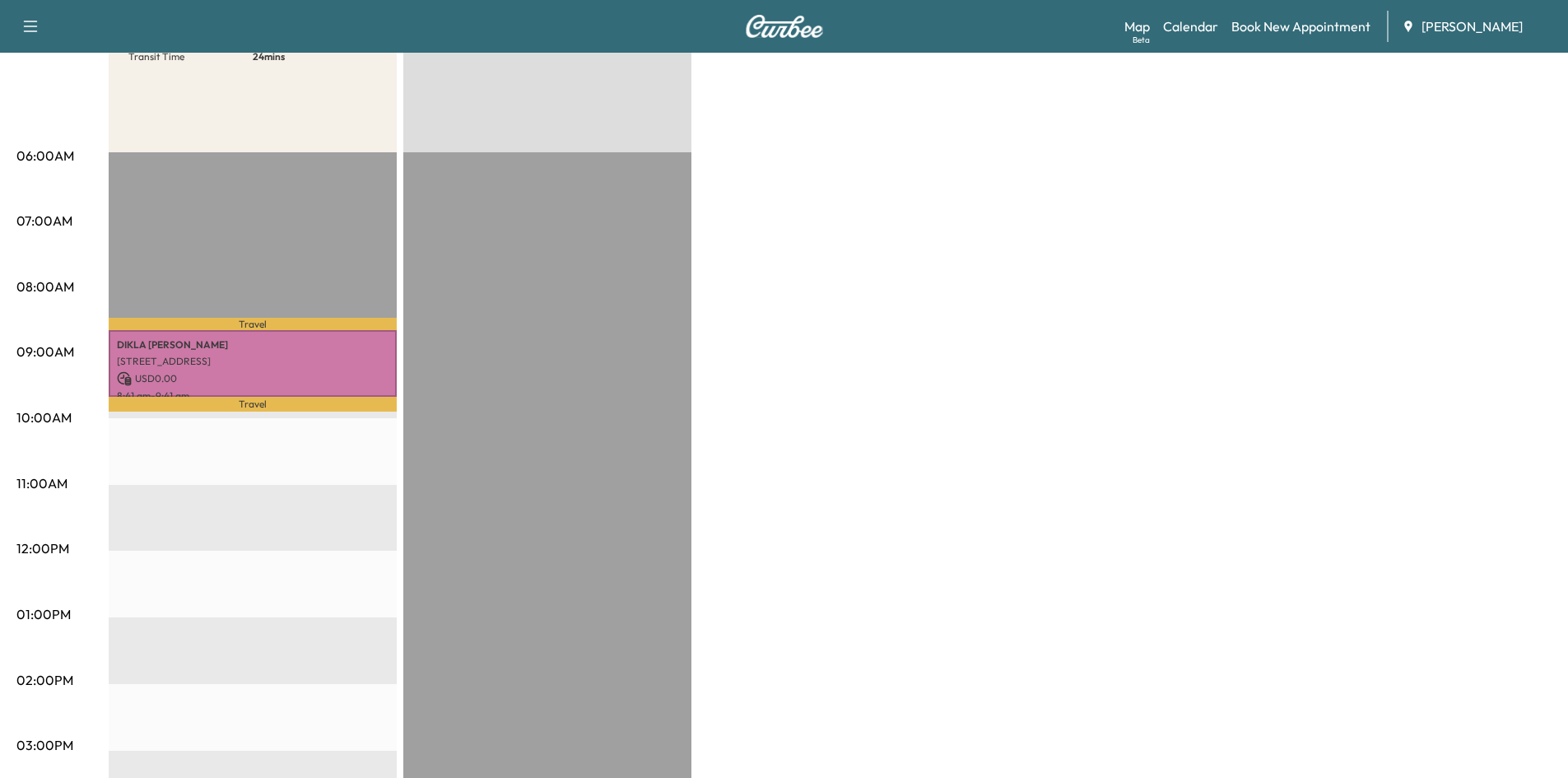
scroll to position [0, 0]
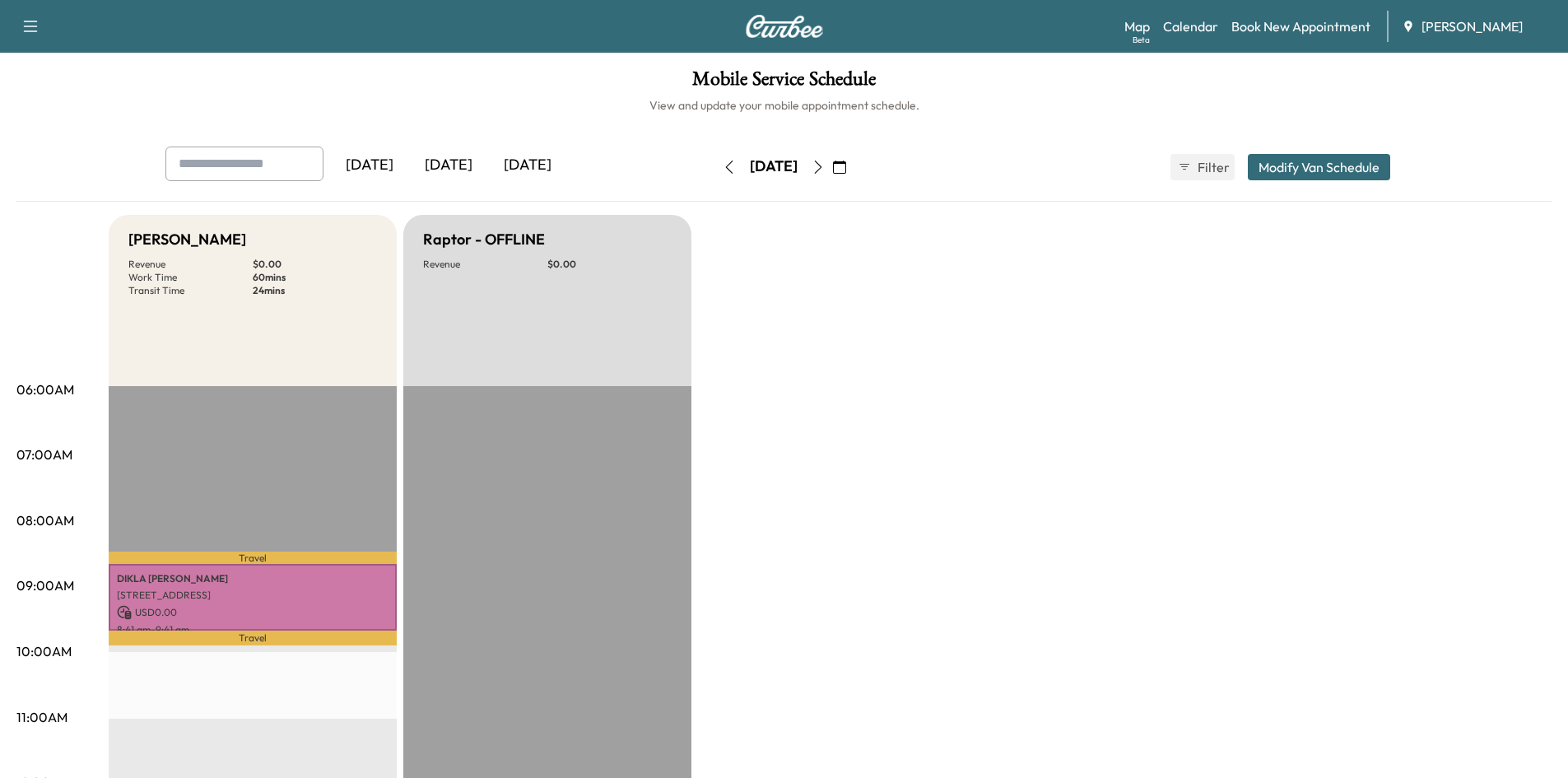
click at [825, 166] on icon "button" at bounding box center [817, 167] width 13 height 13
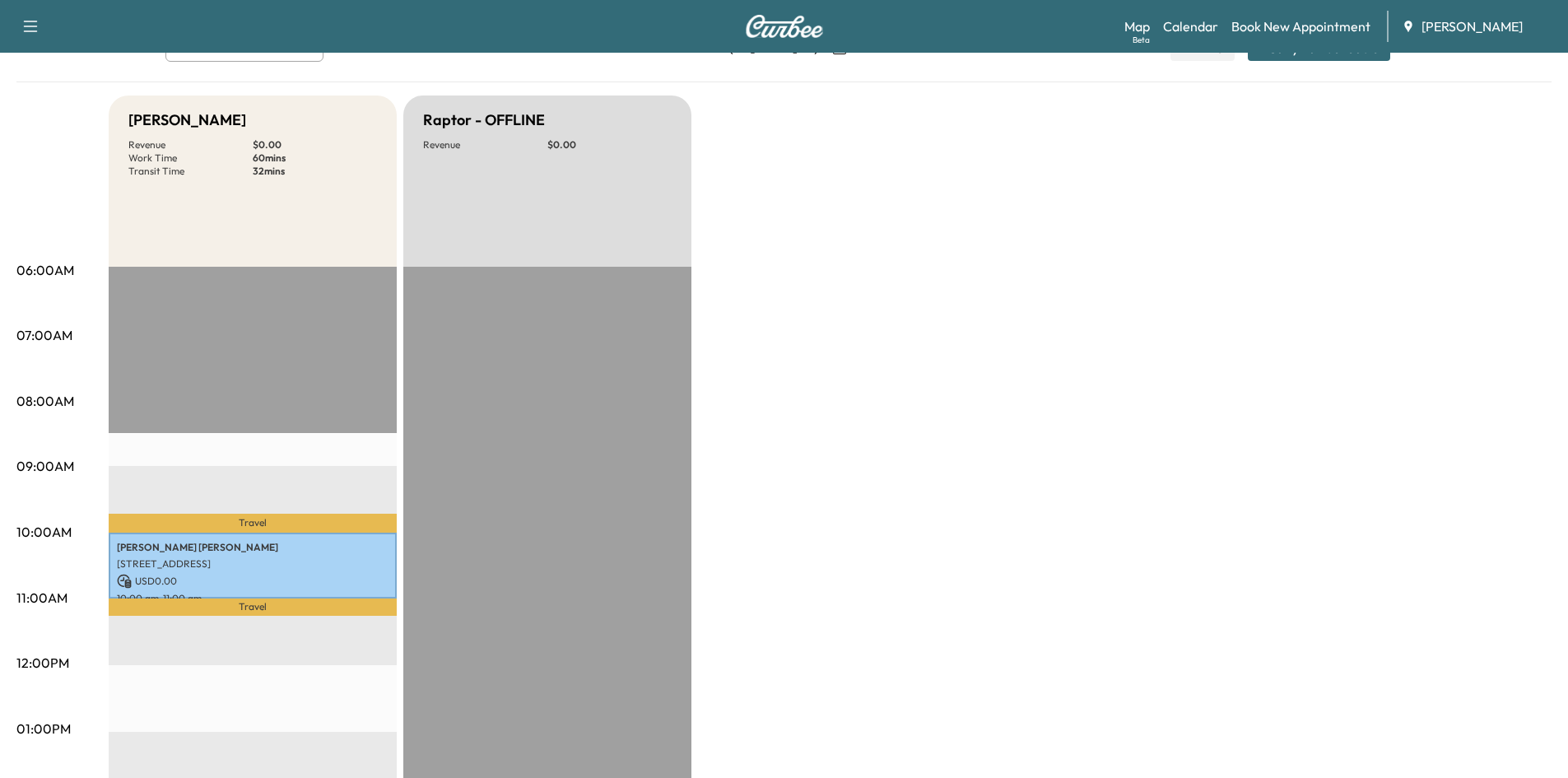
scroll to position [264, 0]
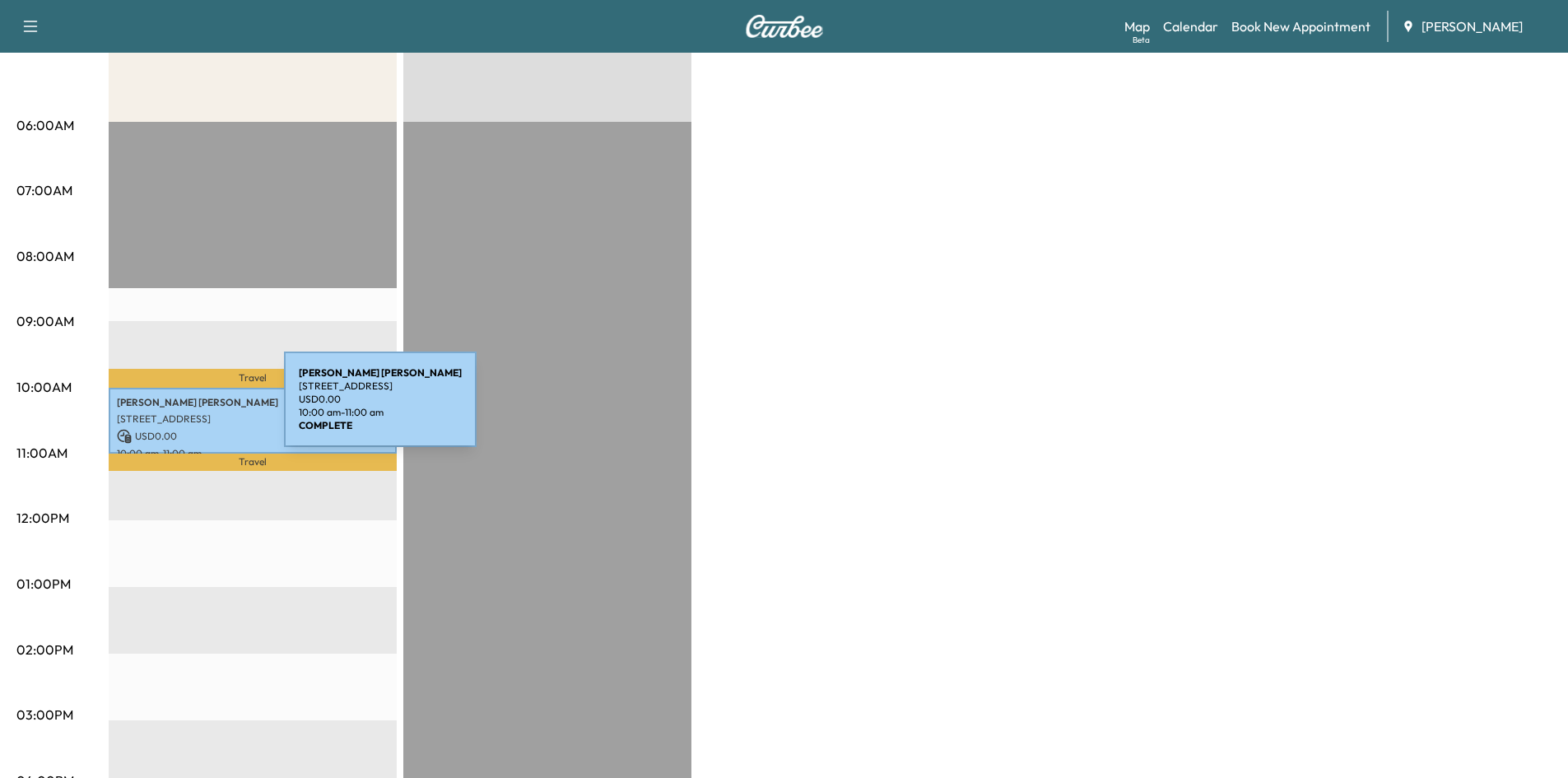
click at [161, 412] on p "340 EPPINGTON DR NW, ATLANTA, GA, USA" at bounding box center [253, 418] width 272 height 13
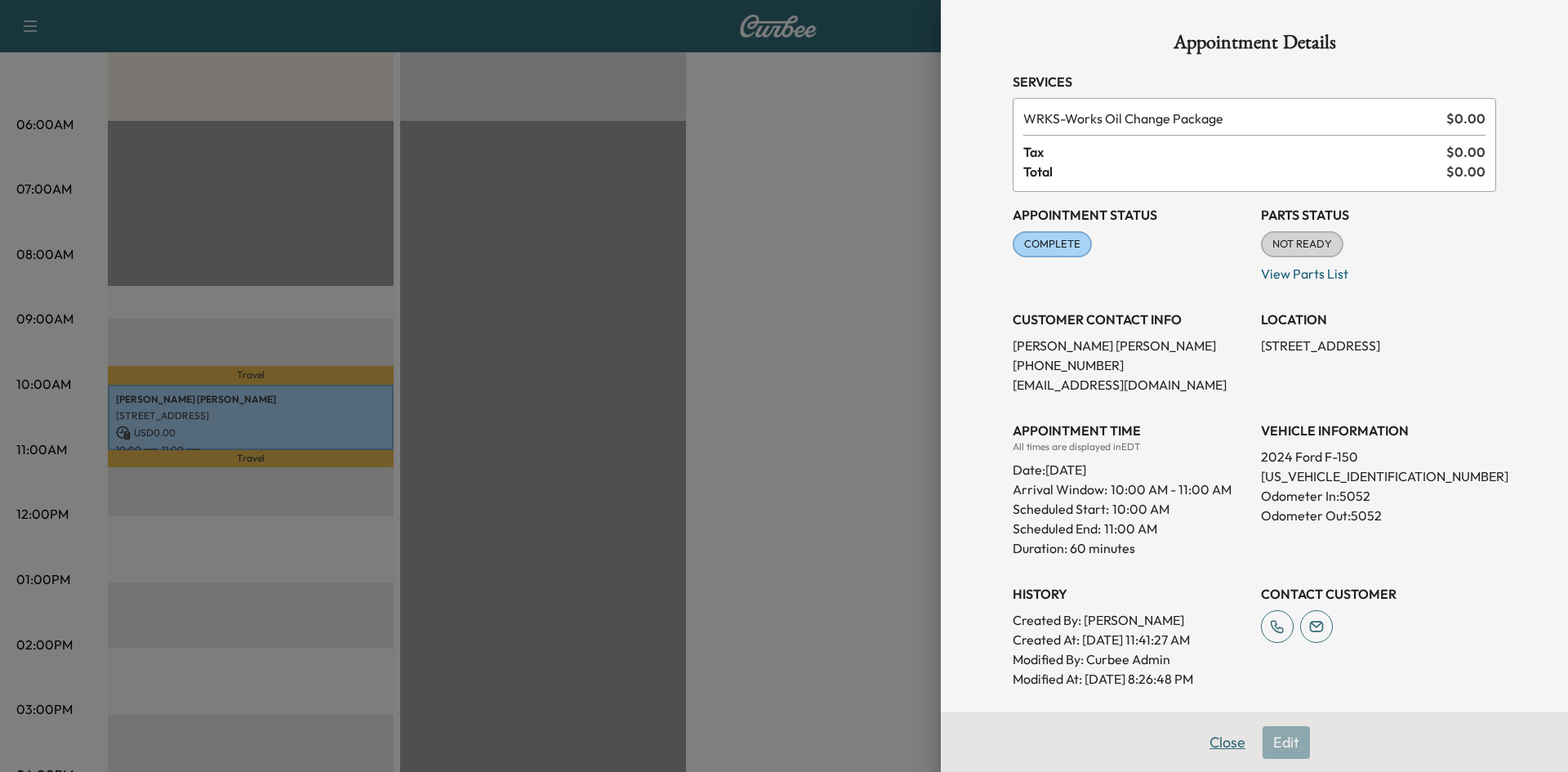
click at [1213, 739] on button "Close" at bounding box center [1226, 742] width 57 height 33
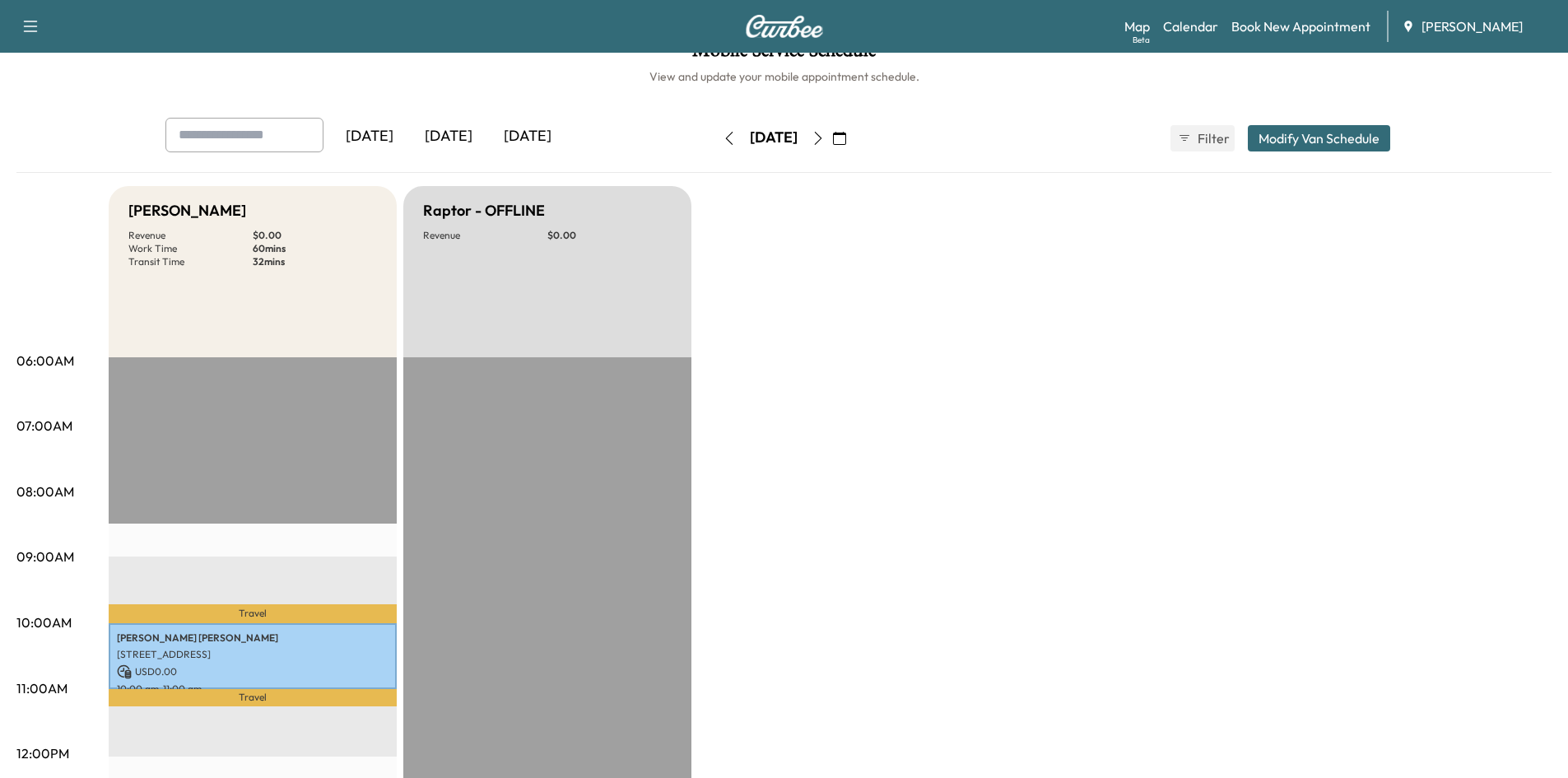
scroll to position [0, 0]
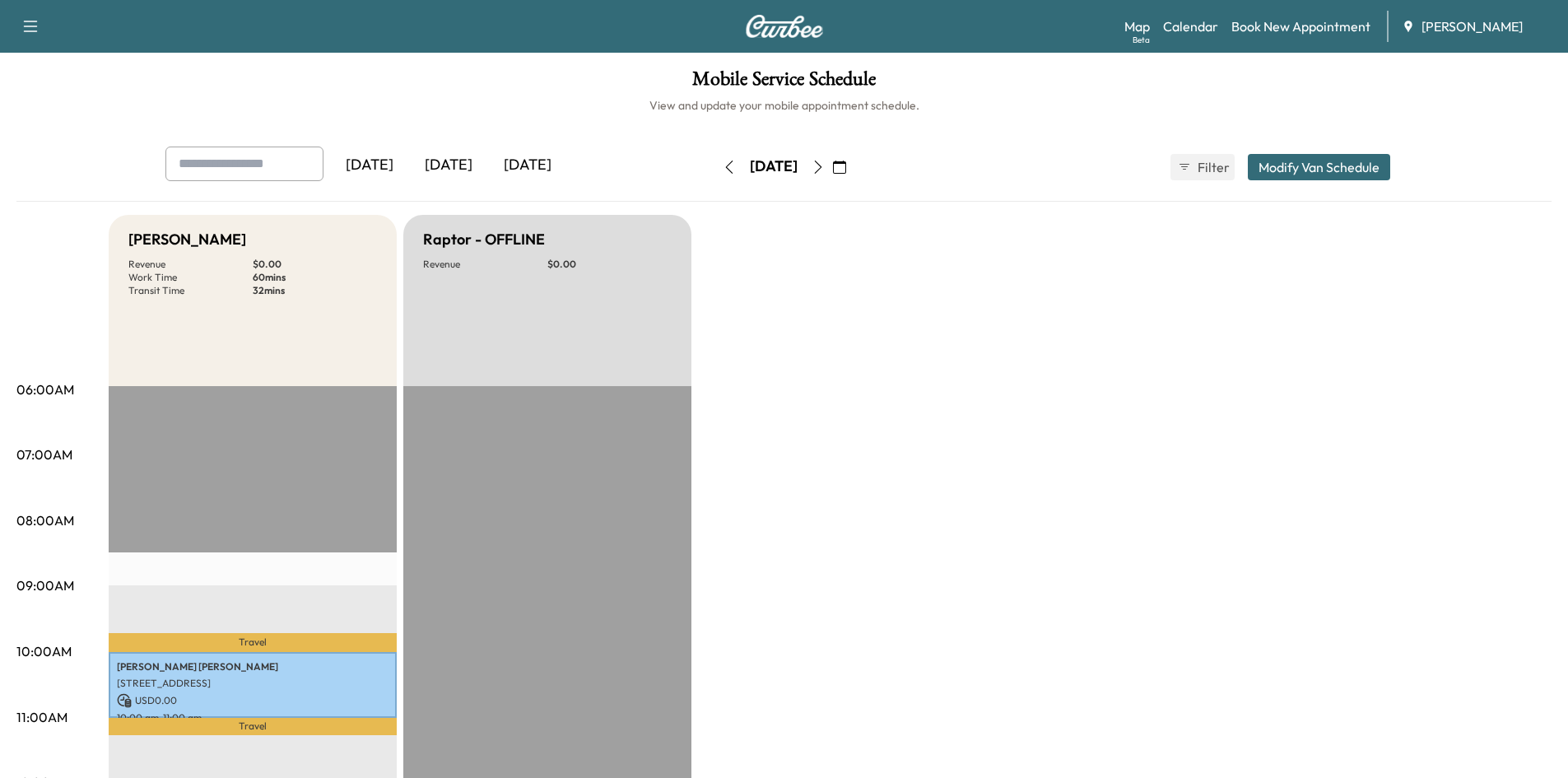
click at [850, 167] on div "Tuesday, April 1 April 2025 S M T W T F S 30 31 1 2 3 4 5 6 7 8 9 10 11 12 13 1…" at bounding box center [785, 167] width 139 height 27
click at [825, 167] on icon "button" at bounding box center [817, 167] width 13 height 13
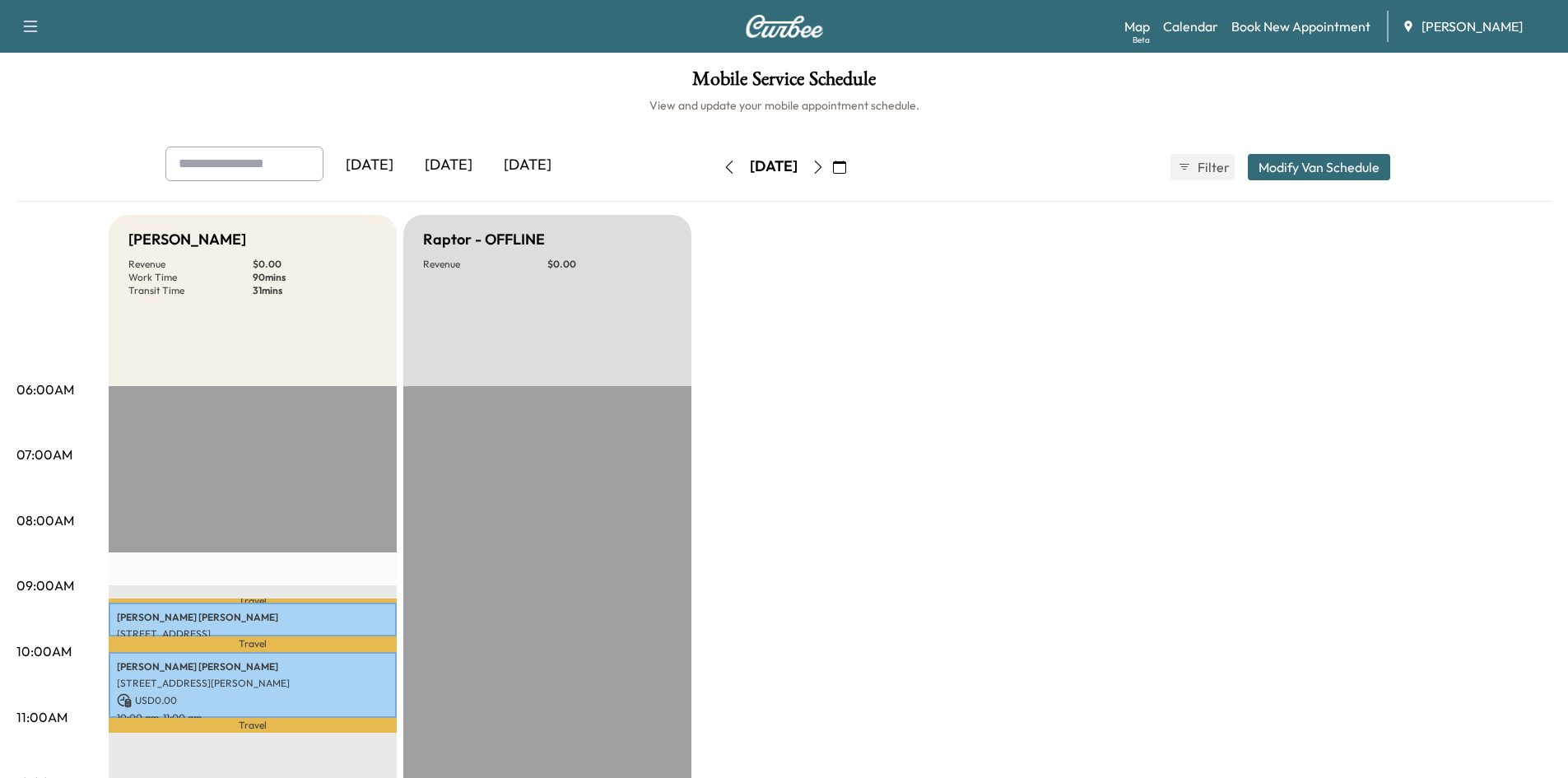
click at [825, 169] on icon "button" at bounding box center [817, 167] width 13 height 13
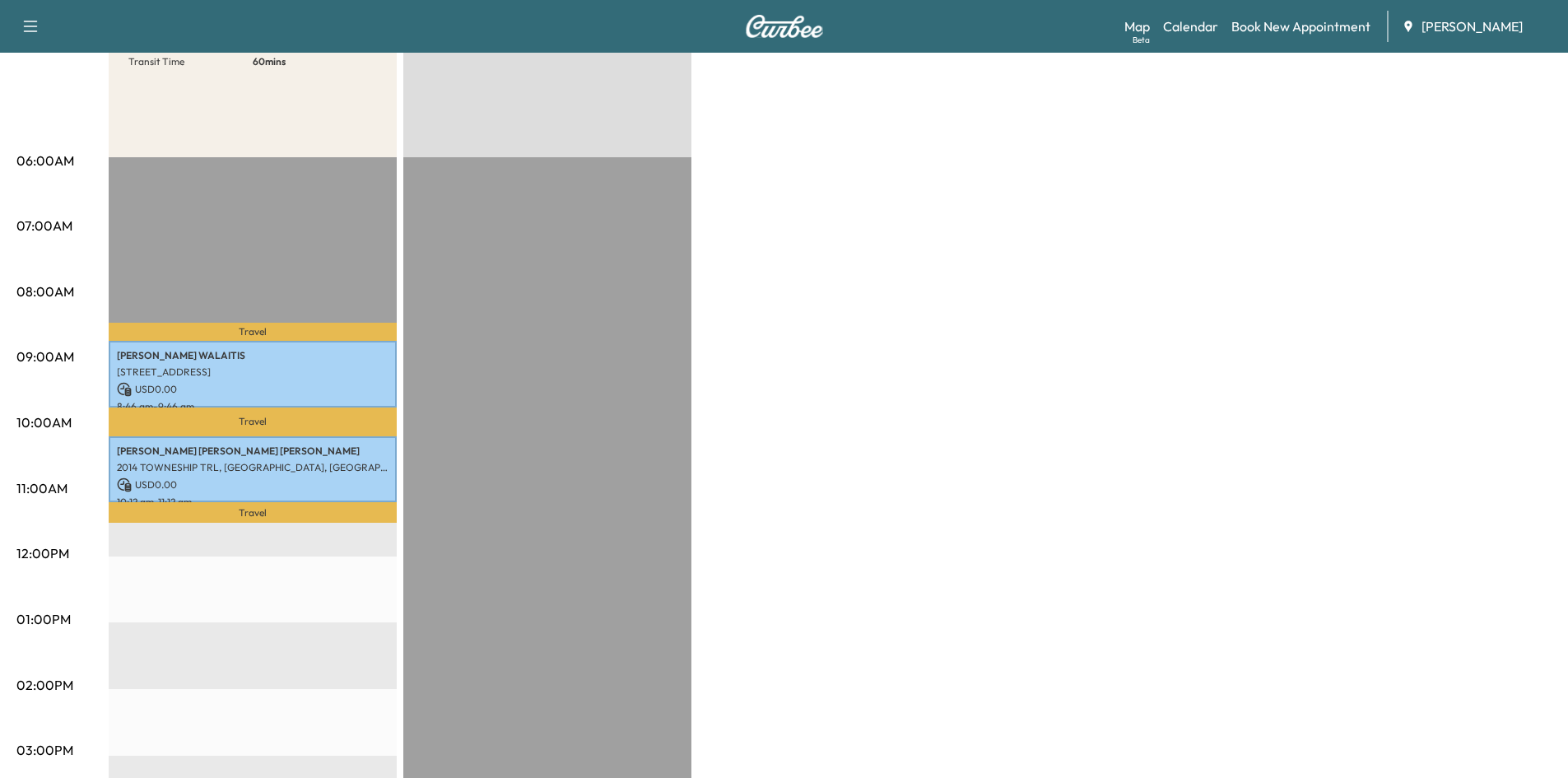
scroll to position [227, 0]
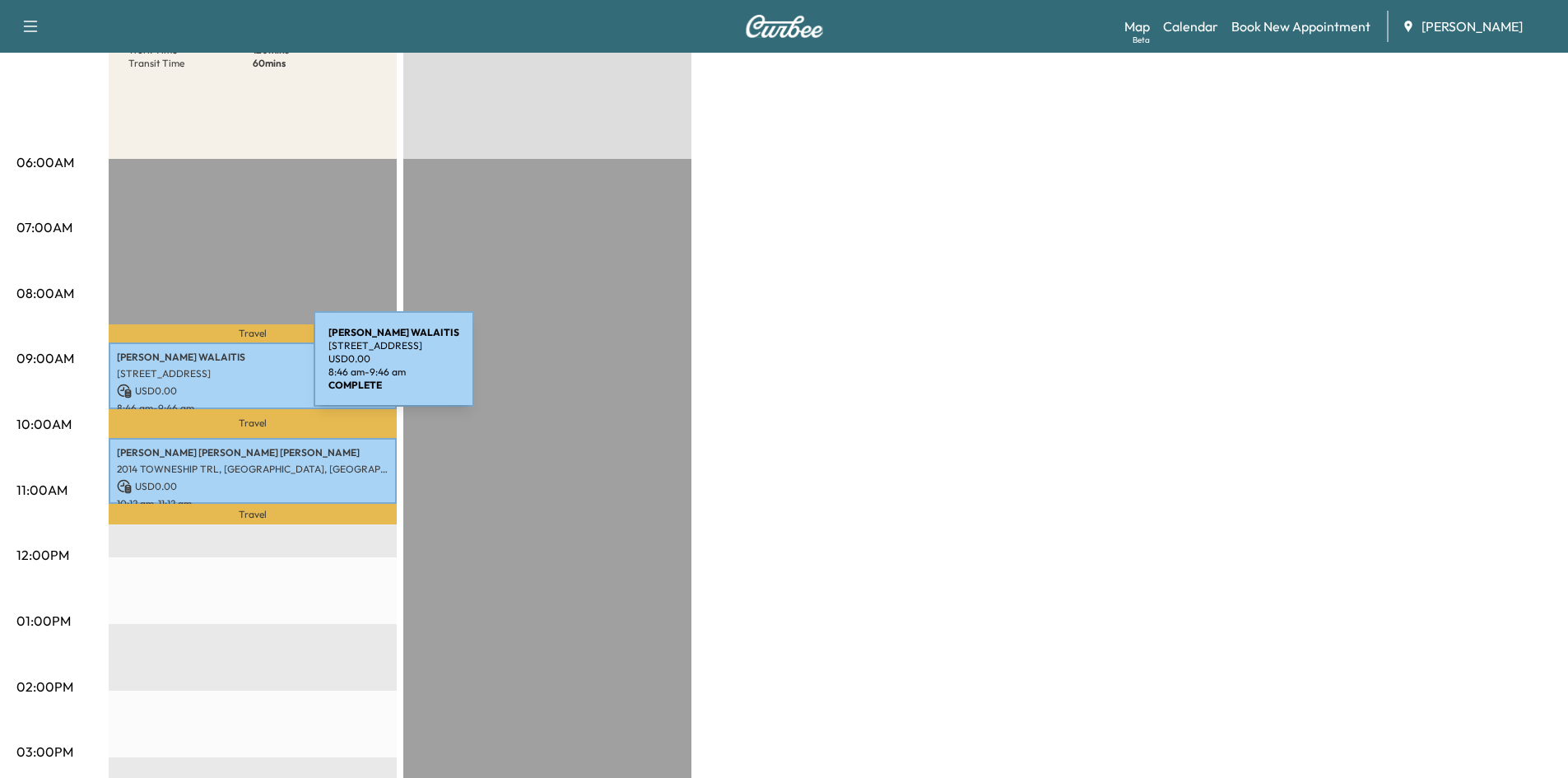
click at [191, 368] on p "794 Byrnwyck Rd NE, Atlanta, GA 30319, USA" at bounding box center [253, 373] width 272 height 13
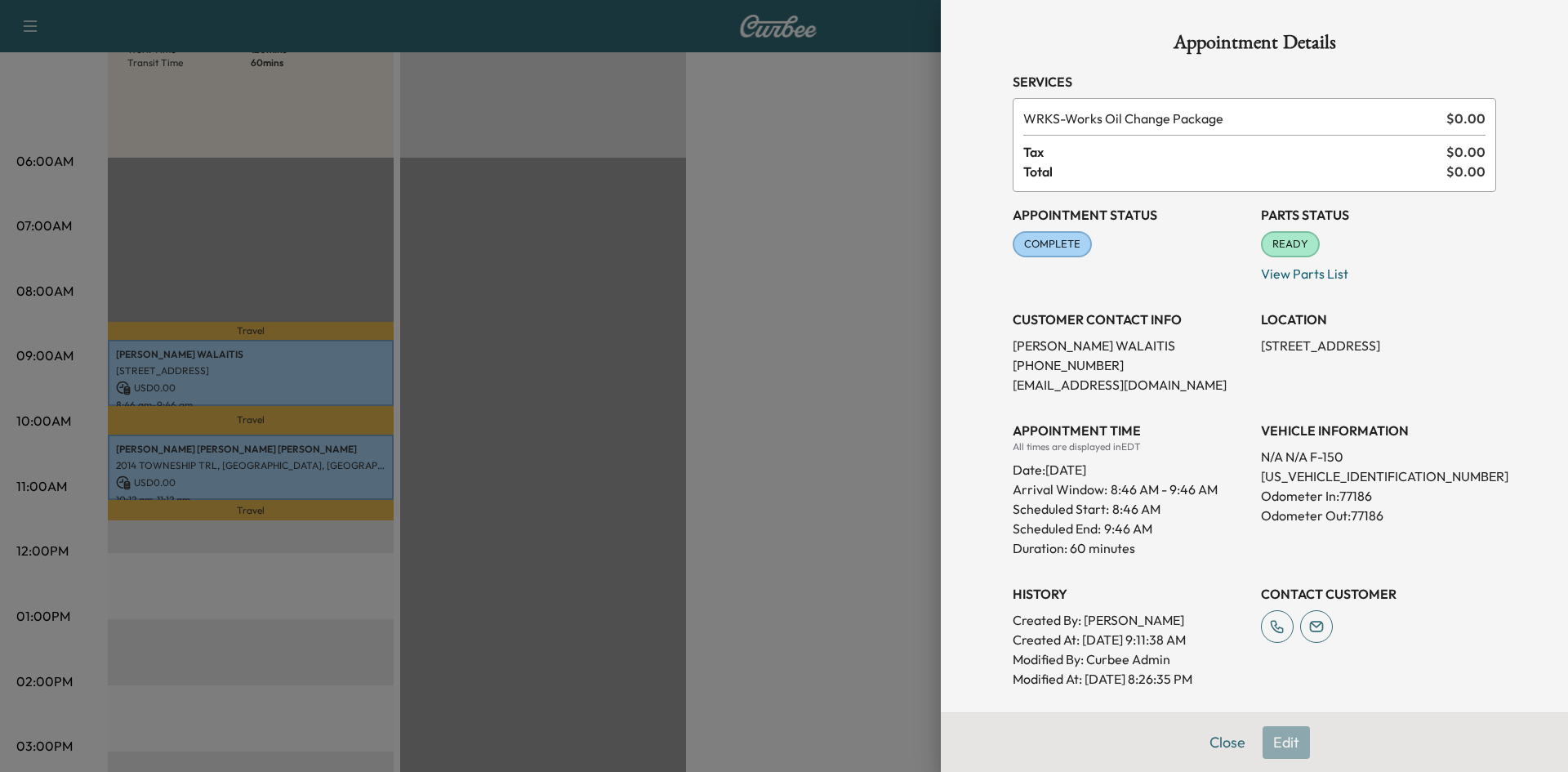
drag, startPoint x: 1211, startPoint y: 747, endPoint x: 1224, endPoint y: 729, distance: 22.2
click at [1217, 747] on button "Close" at bounding box center [1226, 742] width 57 height 33
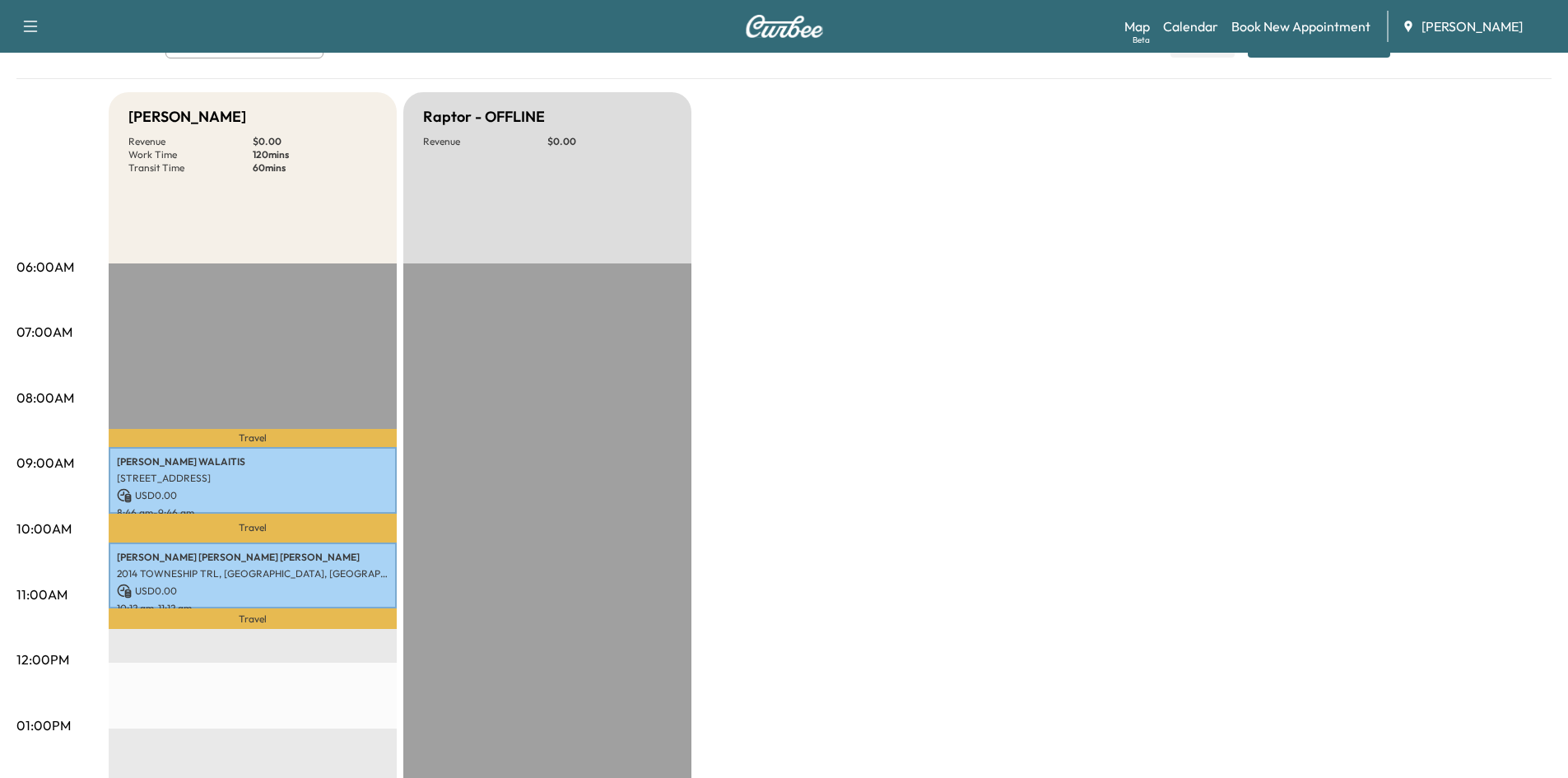
scroll to position [0, 0]
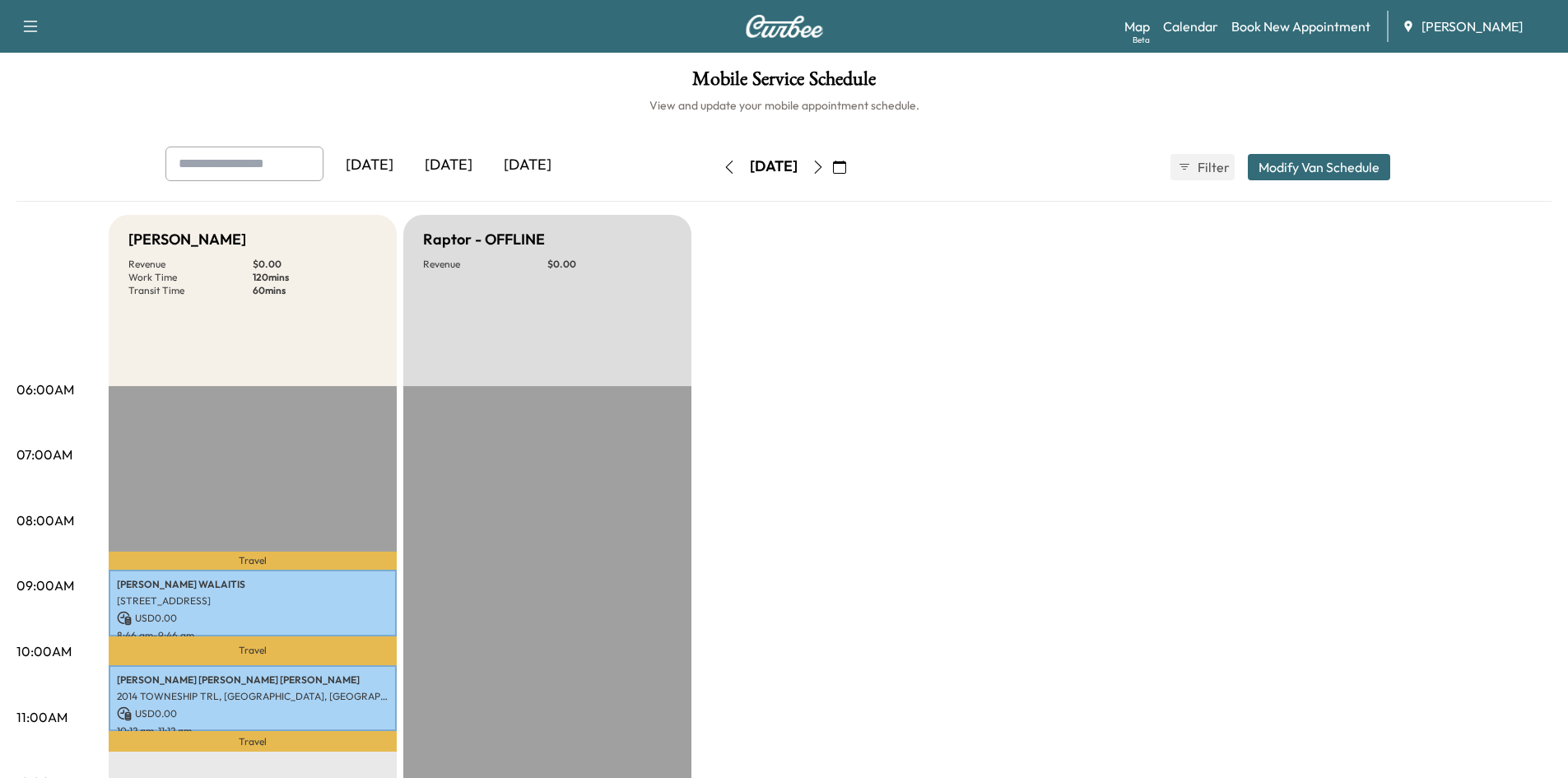
click at [853, 175] on button "button" at bounding box center [840, 167] width 28 height 27
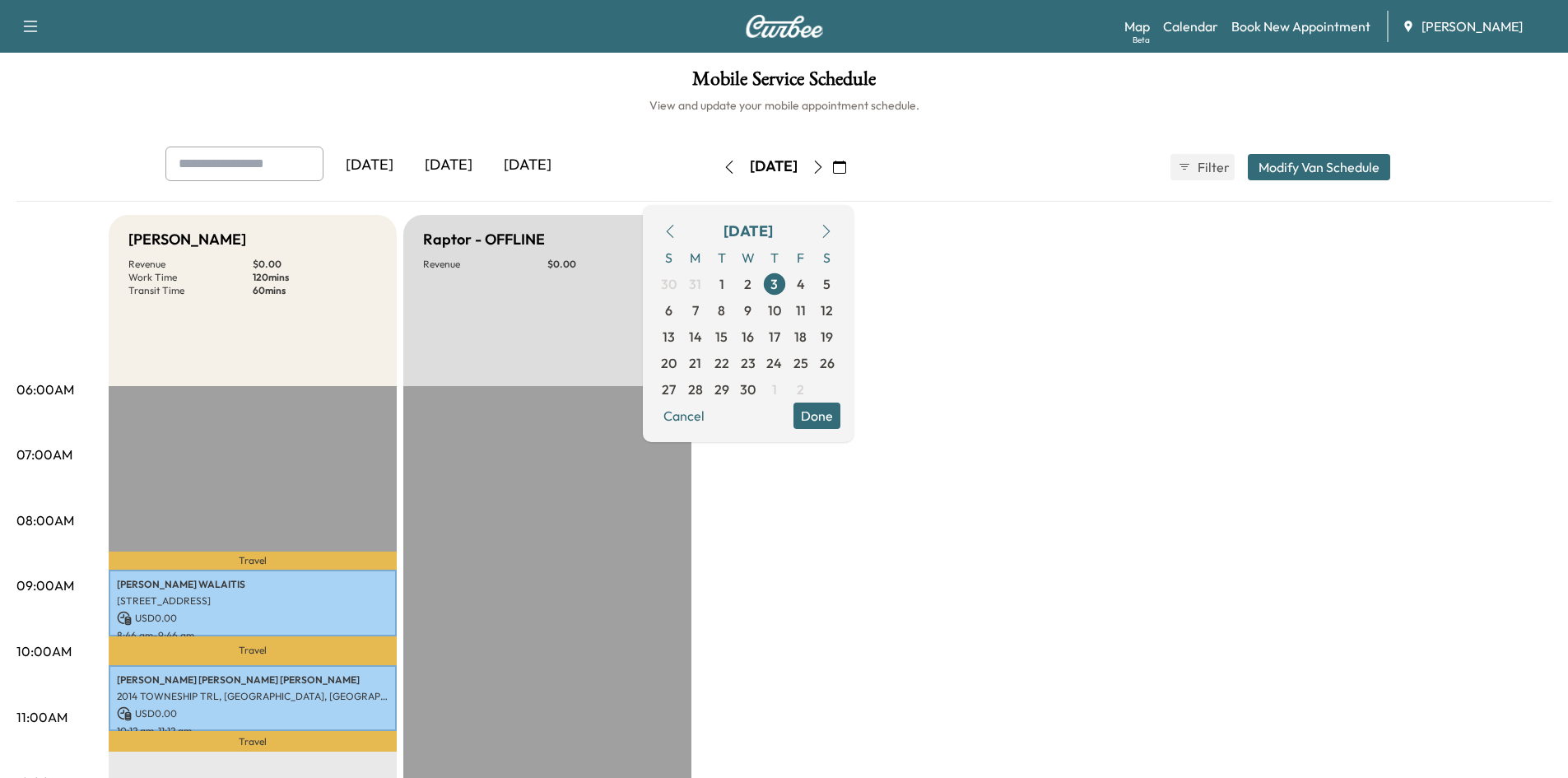
click at [840, 229] on button "button" at bounding box center [826, 231] width 28 height 27
click at [840, 227] on button "button" at bounding box center [826, 231] width 28 height 27
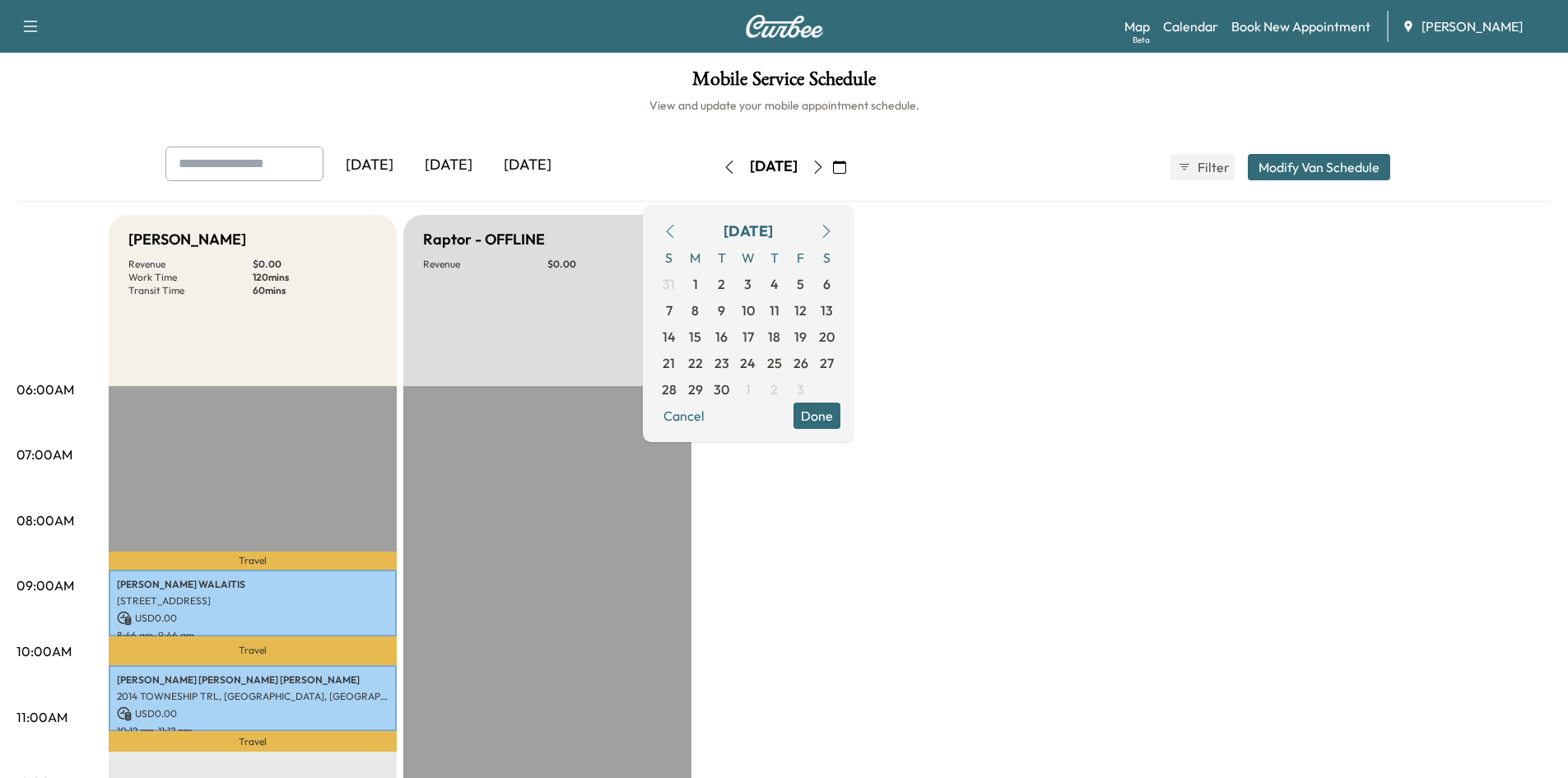
click at [840, 227] on button "button" at bounding box center [826, 231] width 28 height 27
click at [728, 338] on span "14" at bounding box center [722, 336] width 13 height 20
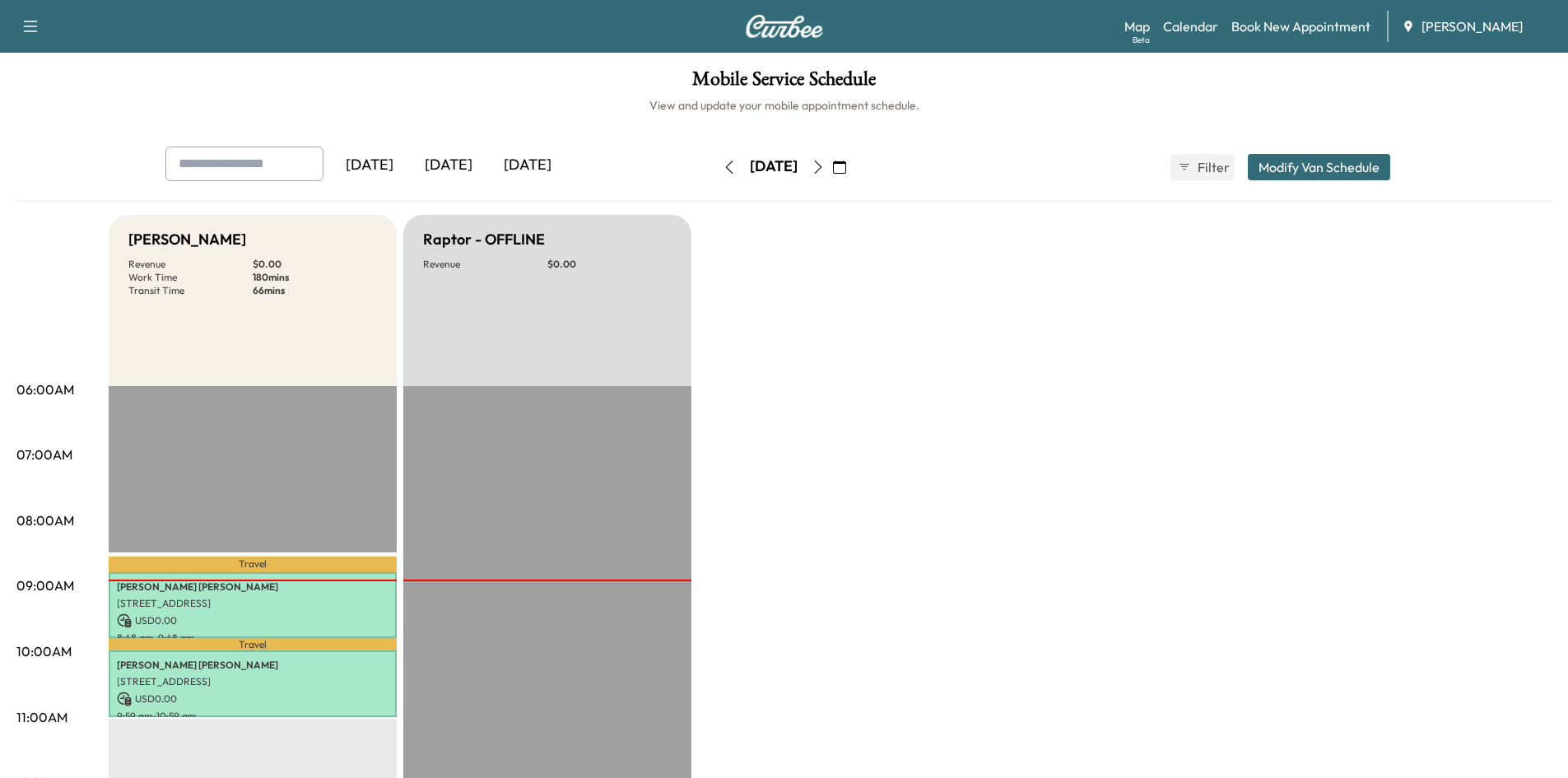
click at [822, 165] on icon "button" at bounding box center [817, 167] width 8 height 13
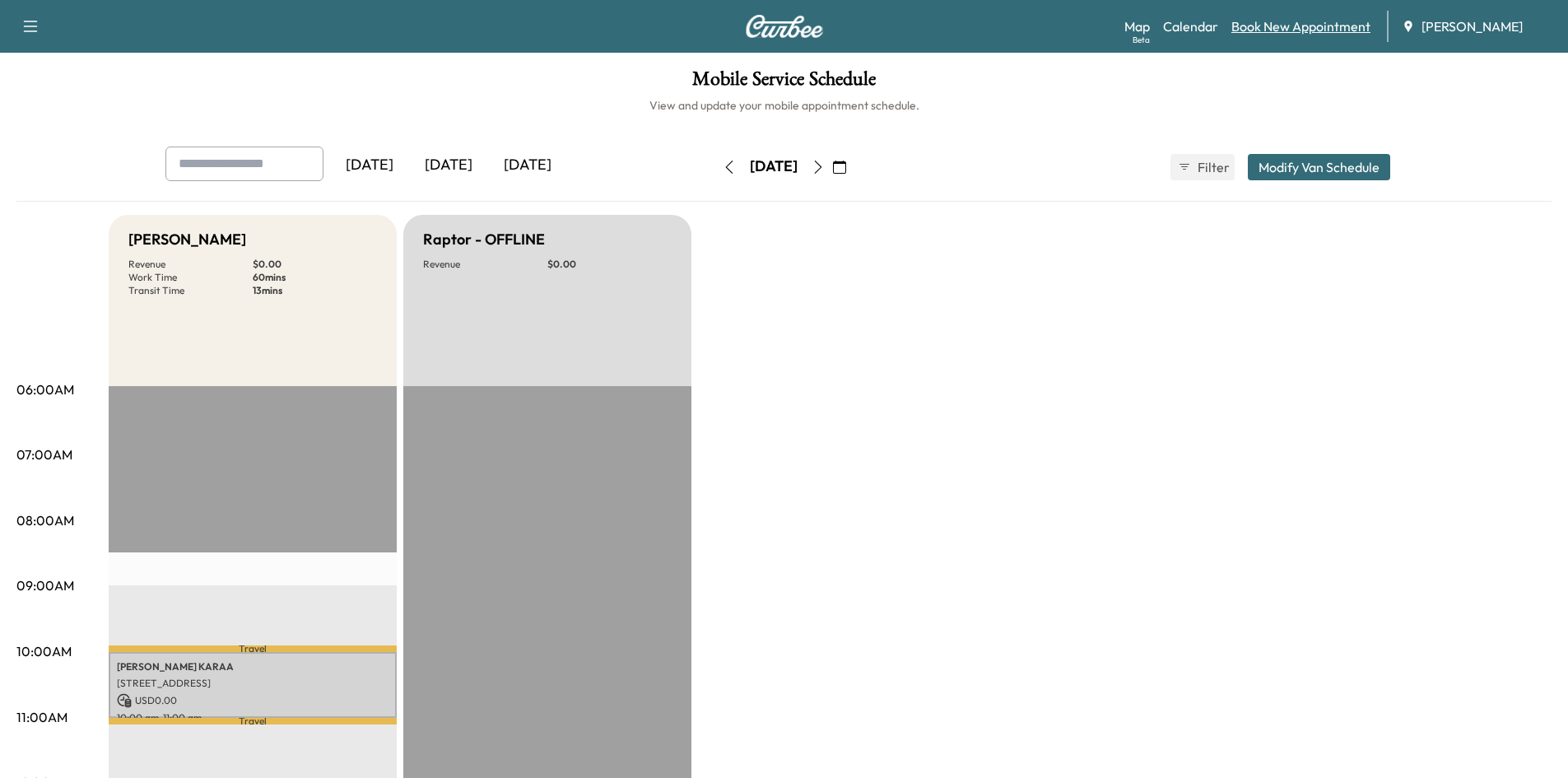
click at [1259, 22] on link "Book New Appointment" at bounding box center [1300, 26] width 139 height 20
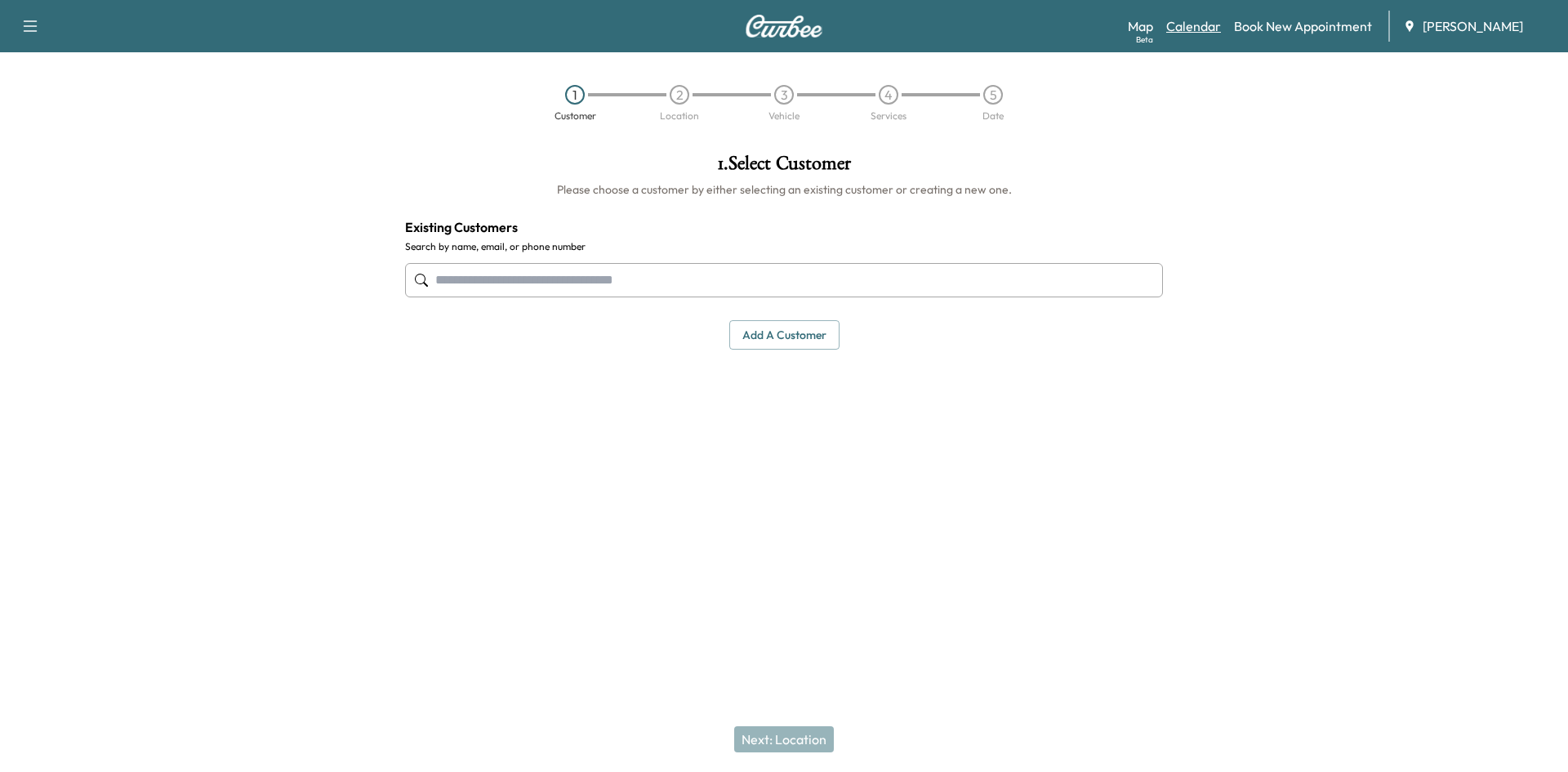
click at [1180, 26] on link "Calendar" at bounding box center [1193, 25] width 55 height 20
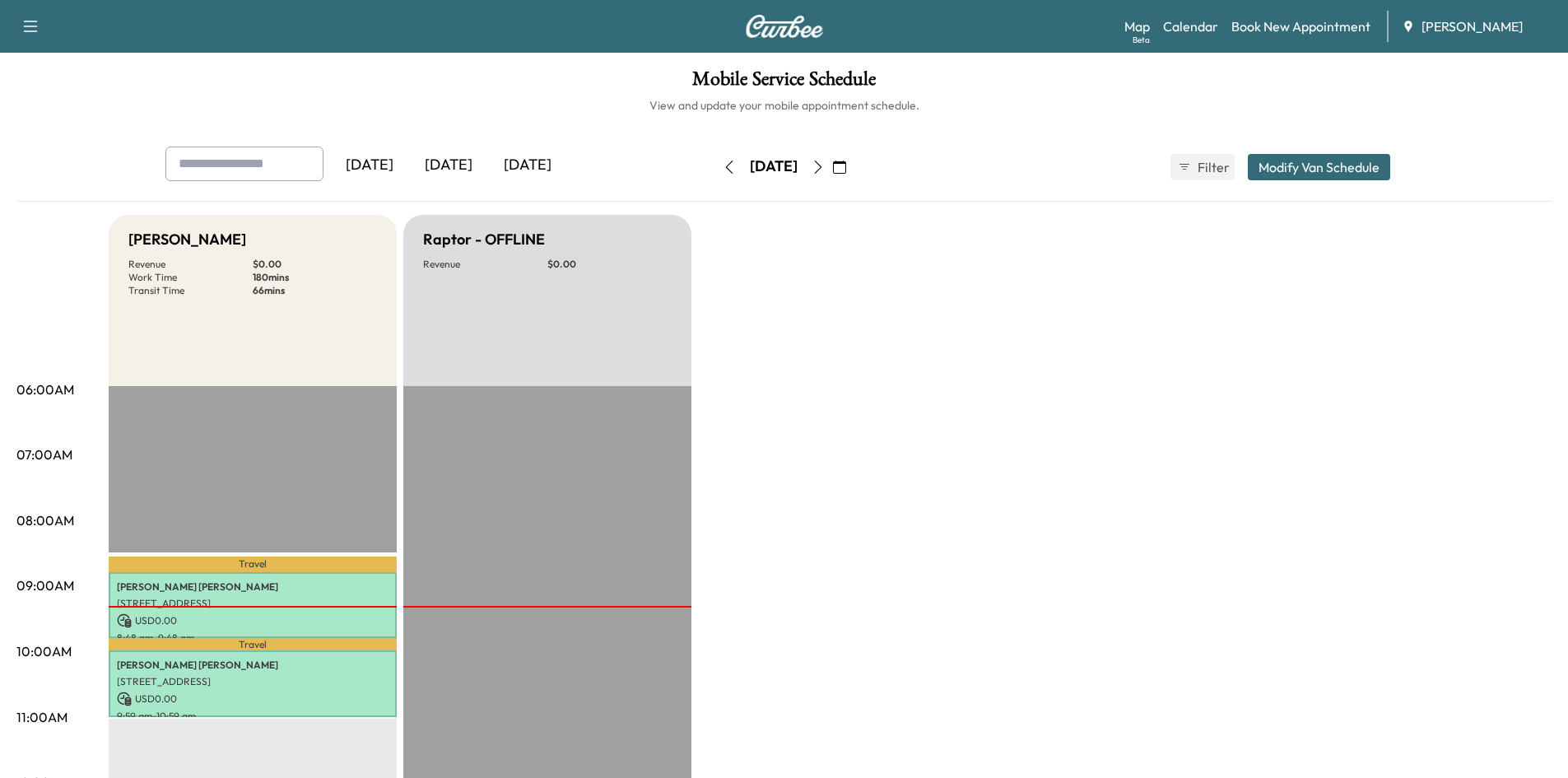
click at [846, 165] on icon "button" at bounding box center [839, 167] width 13 height 13
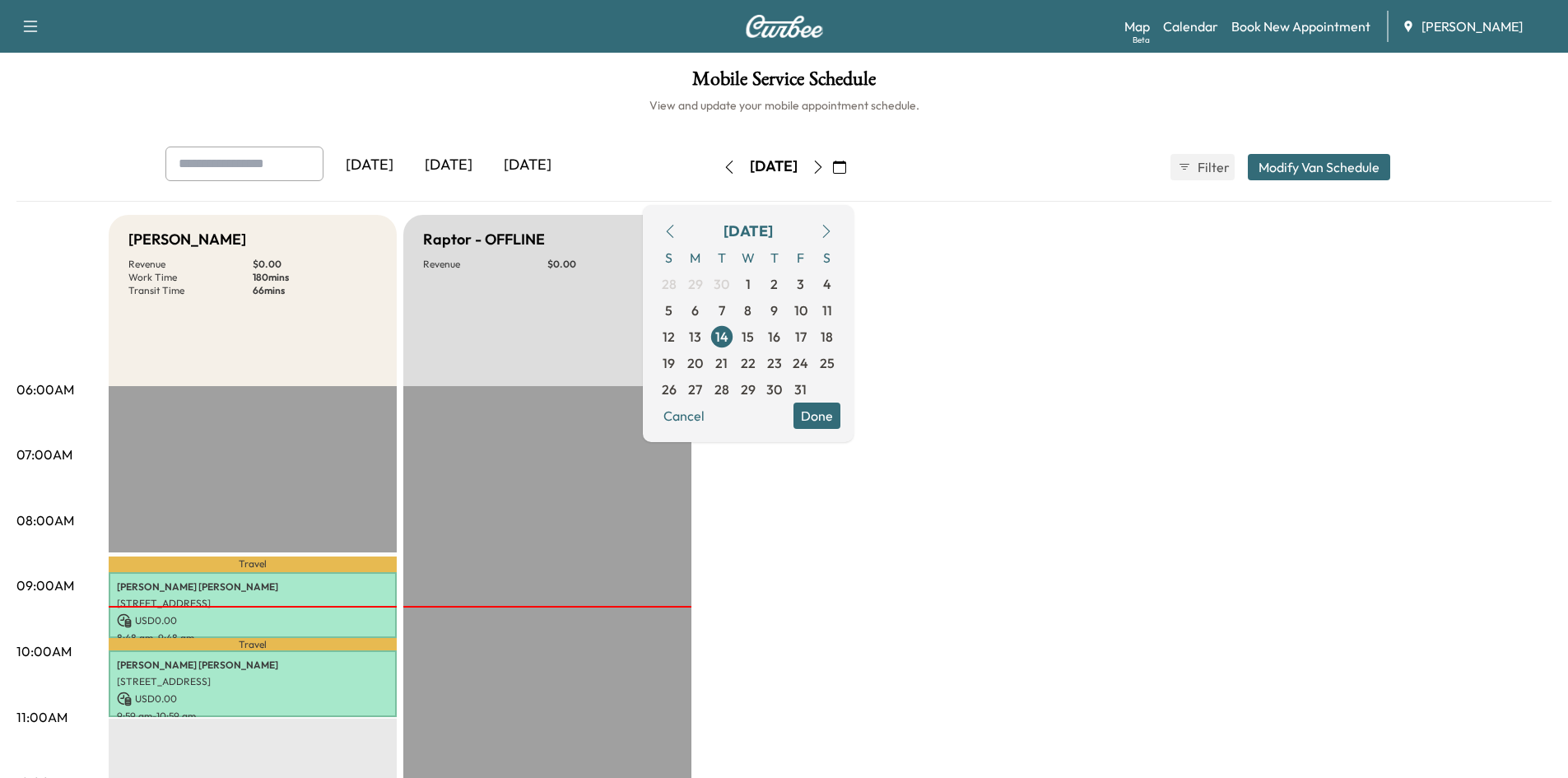
click at [676, 232] on icon "button" at bounding box center [669, 231] width 13 height 13
click at [676, 233] on icon "button" at bounding box center [669, 231] width 13 height 13
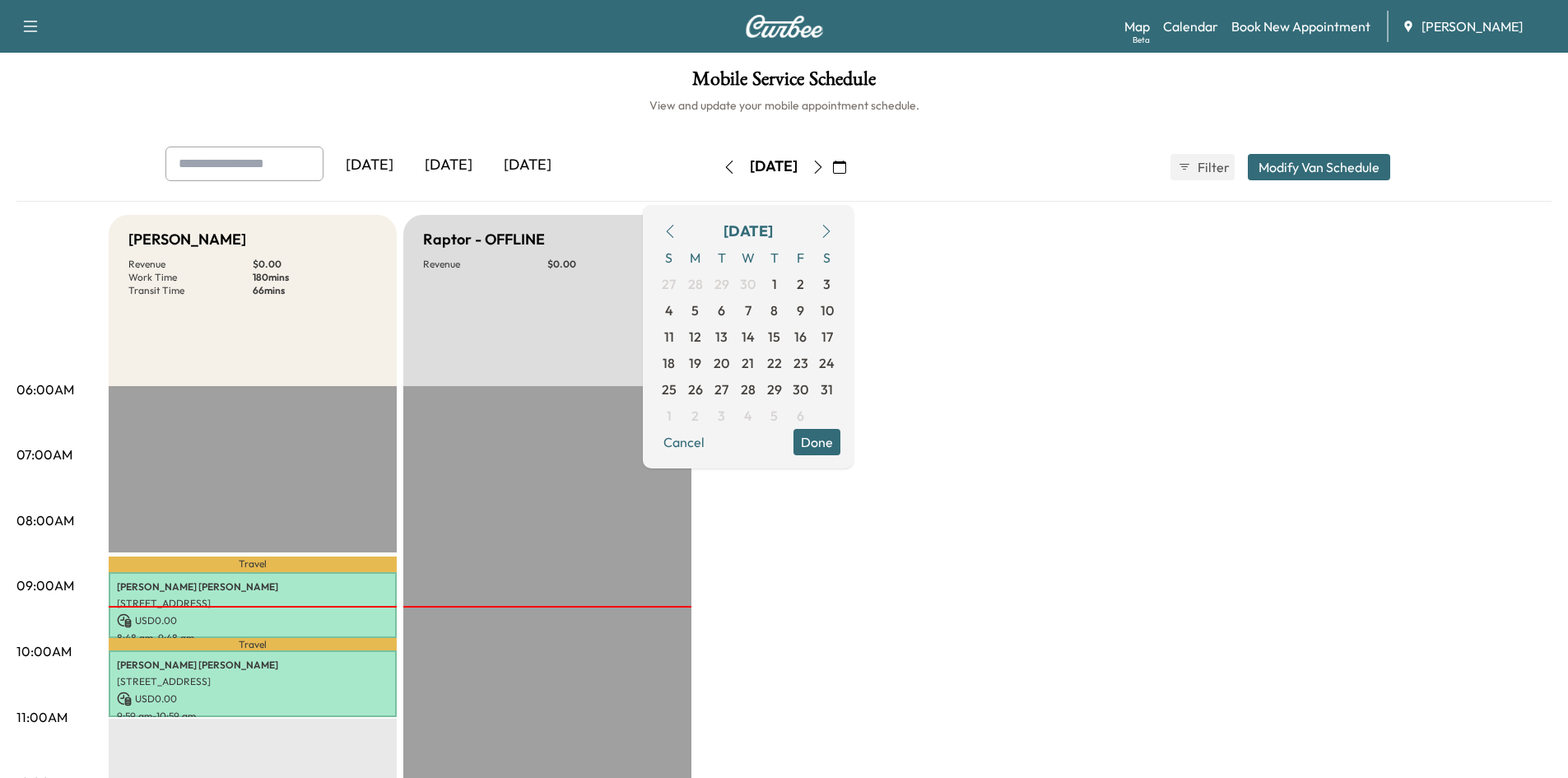
click at [674, 231] on icon "button" at bounding box center [669, 231] width 8 height 13
click at [833, 231] on icon "button" at bounding box center [826, 231] width 13 height 13
click at [699, 308] on span "5" at bounding box center [695, 309] width 8 height 20
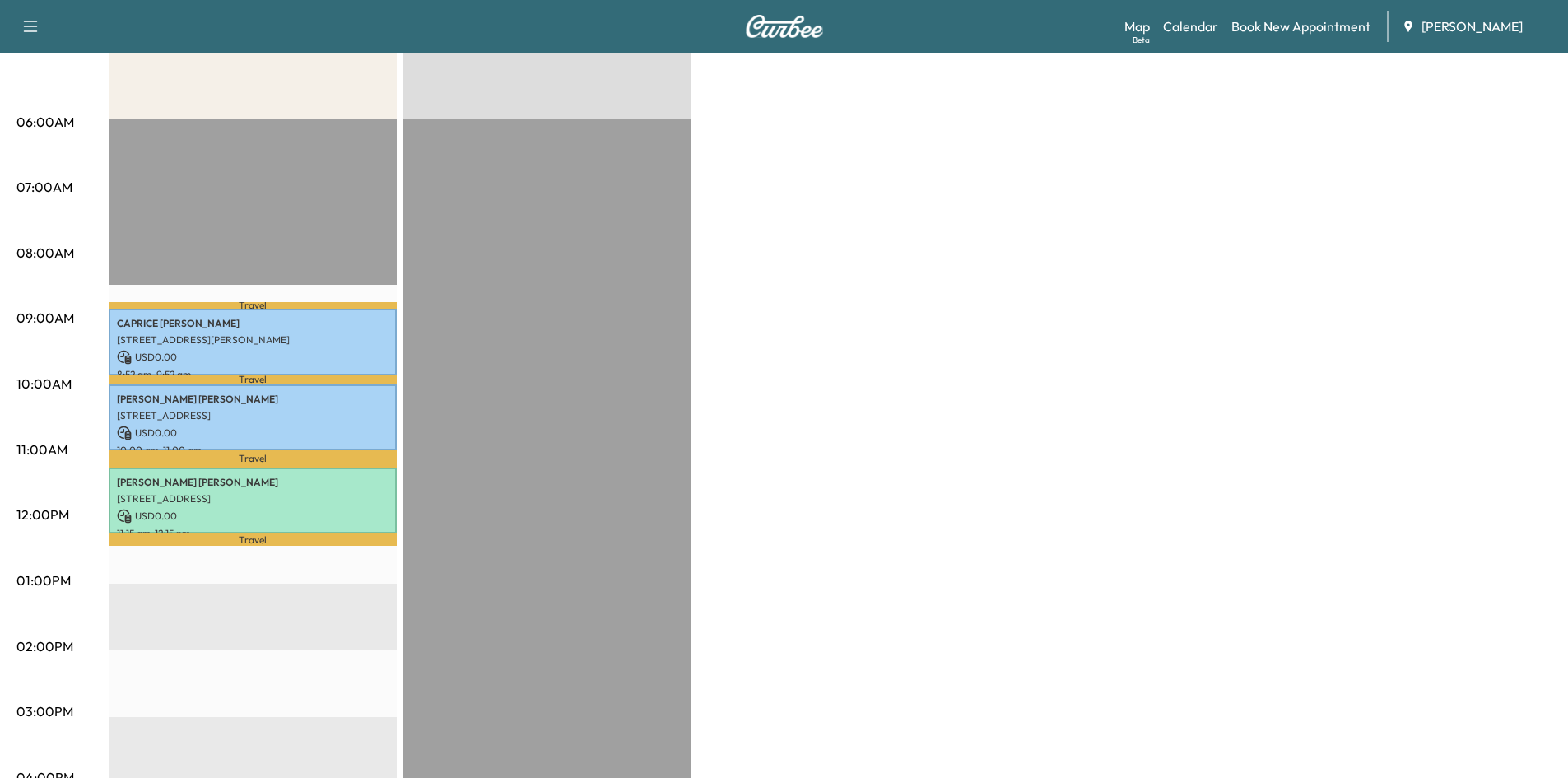
scroll to position [286, 0]
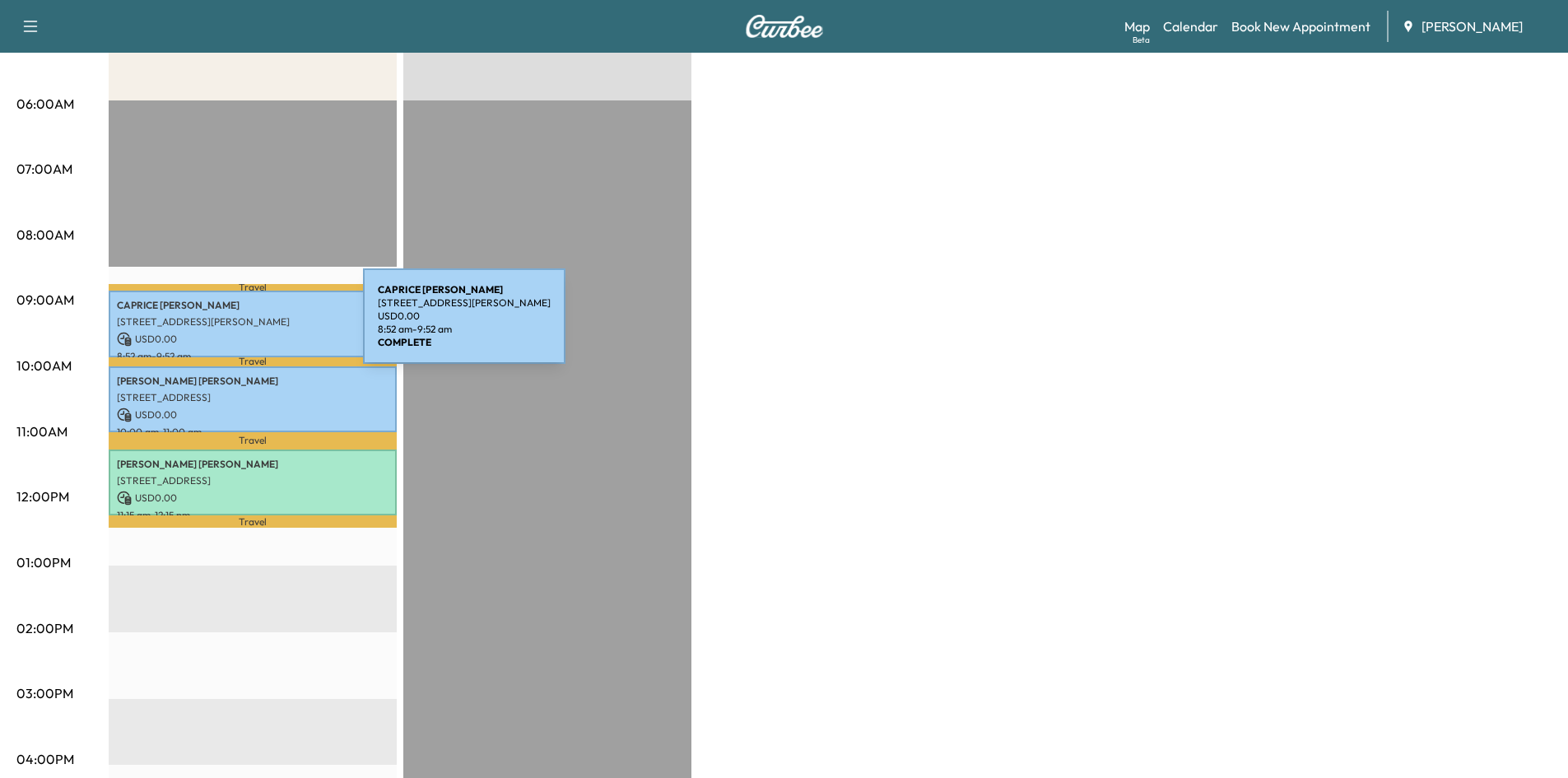
click at [239, 326] on p "4401 Treelodge Pkwy, Sandy Springs, GA 30350, USA" at bounding box center [253, 321] width 272 height 13
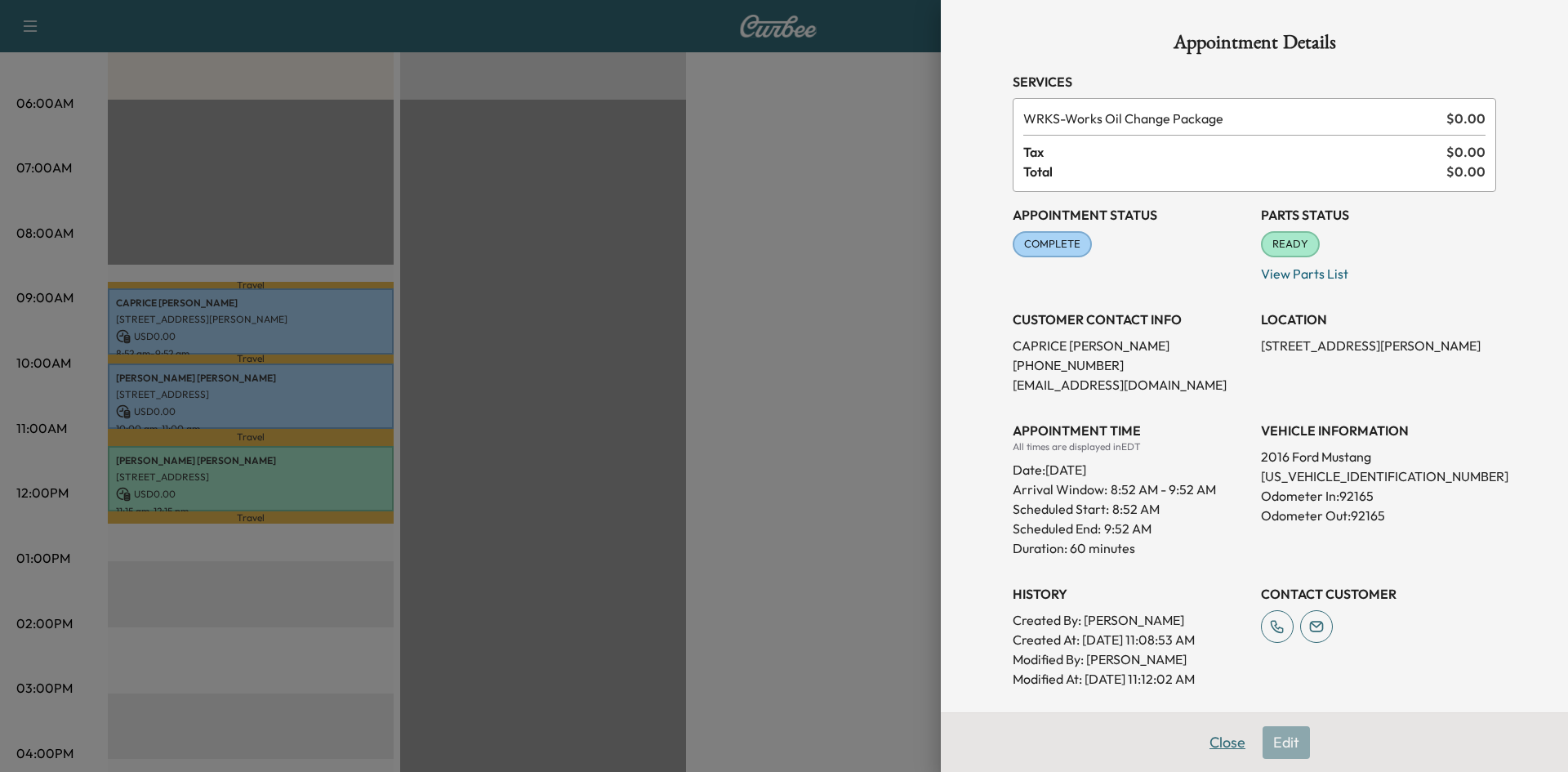
click at [1216, 741] on button "Close" at bounding box center [1226, 742] width 57 height 33
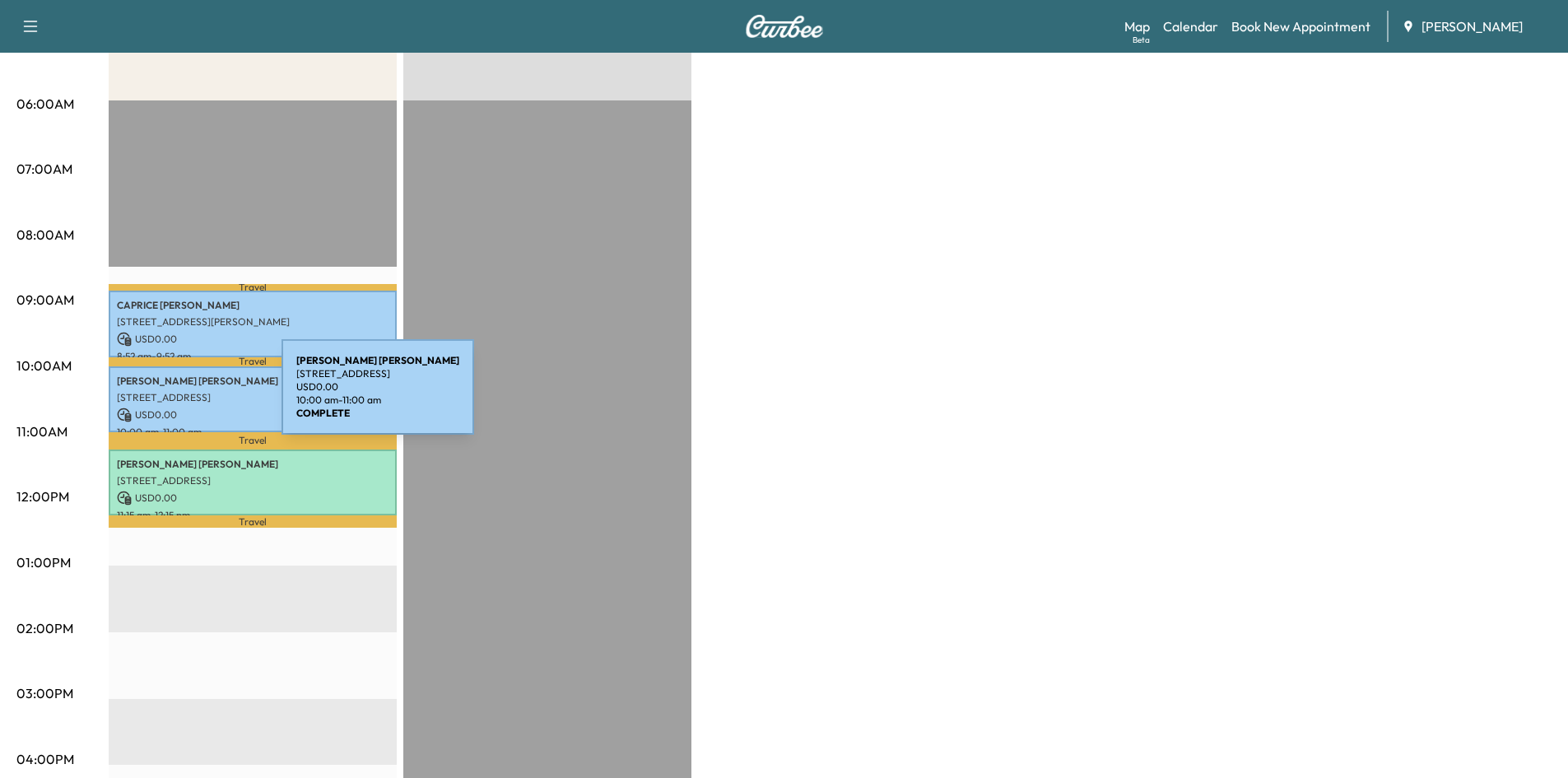
click at [158, 397] on p "9895 HUNTCLIFF TRCE, ATLANTA, GA, USA" at bounding box center [253, 397] width 272 height 13
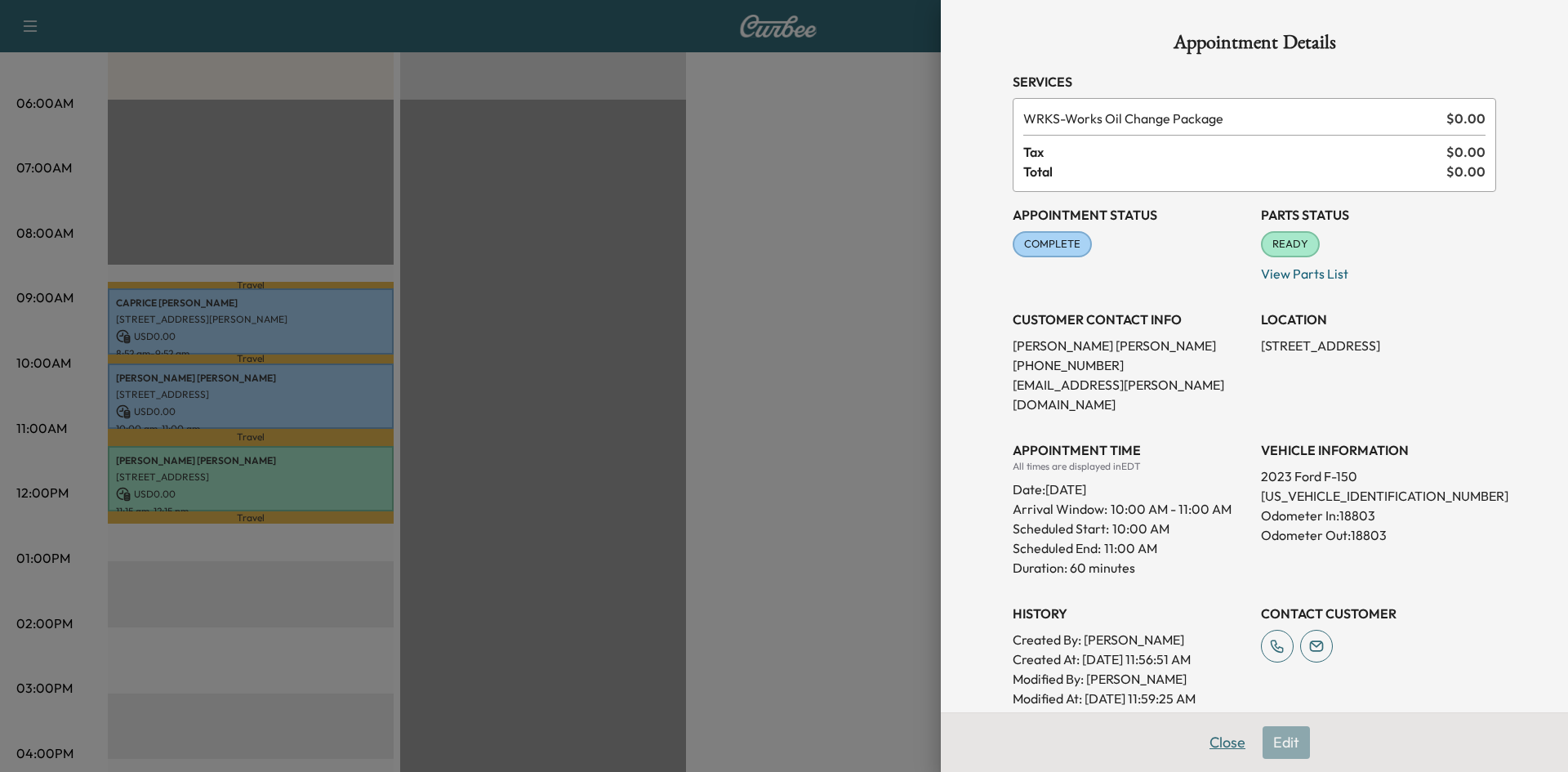
click at [1221, 741] on button "Close" at bounding box center [1226, 742] width 57 height 33
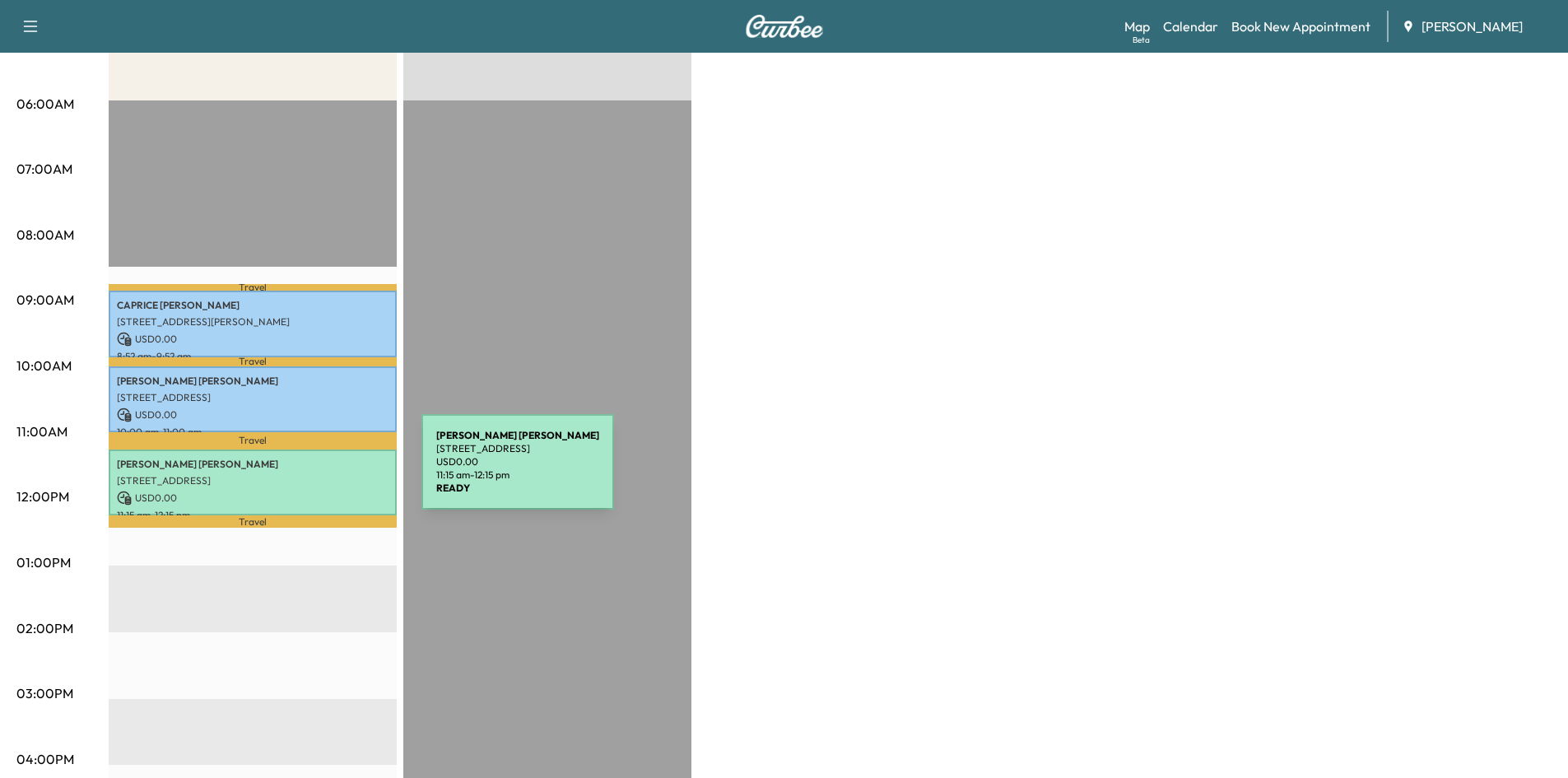
click at [298, 474] on p "5700 Eden Roc Ln, Atlanta, GA 30342, USA" at bounding box center [253, 480] width 272 height 13
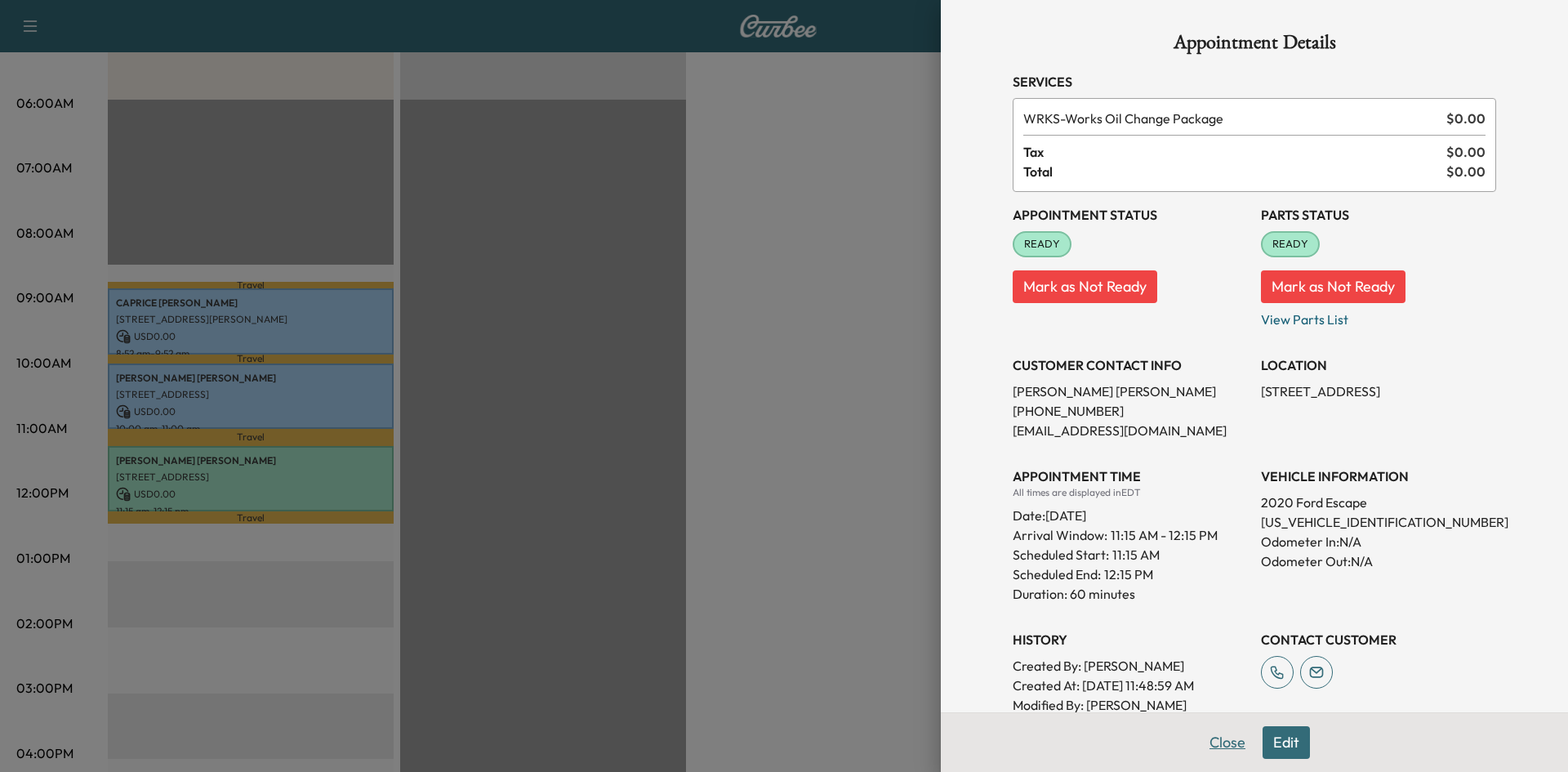
click at [1219, 742] on button "Close" at bounding box center [1226, 742] width 57 height 33
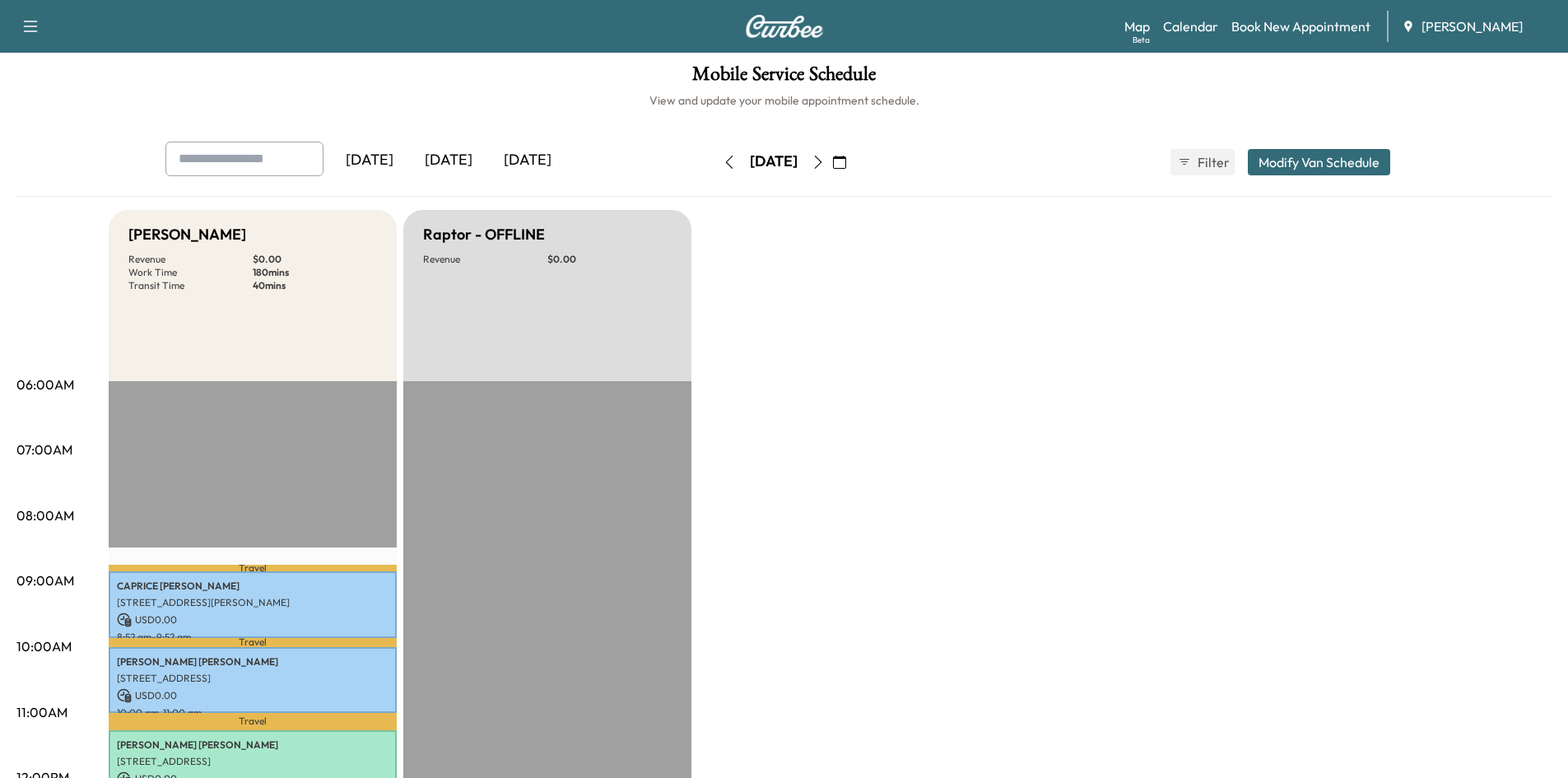
scroll to position [0, 0]
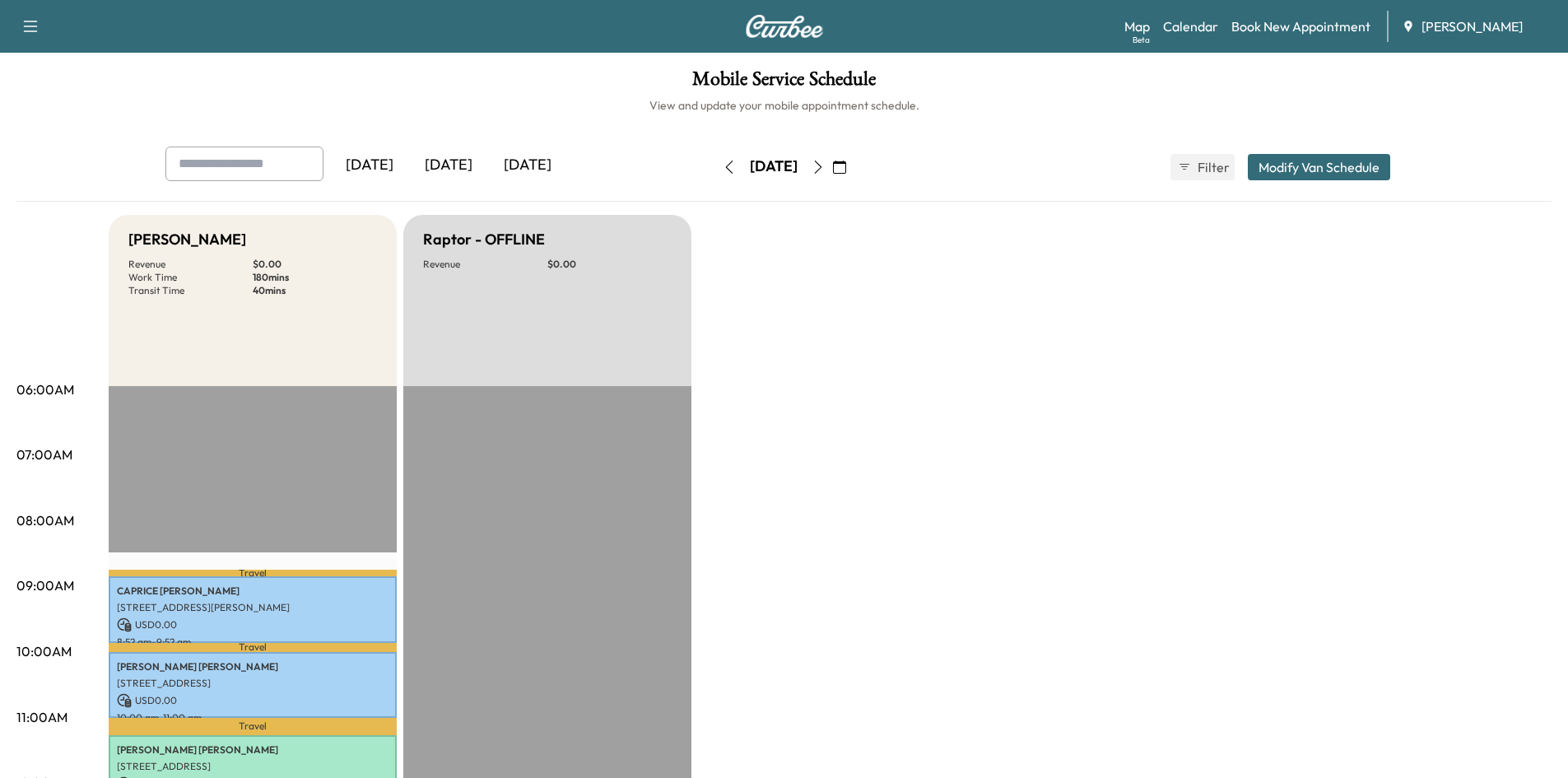
click at [825, 165] on icon "button" at bounding box center [817, 167] width 13 height 13
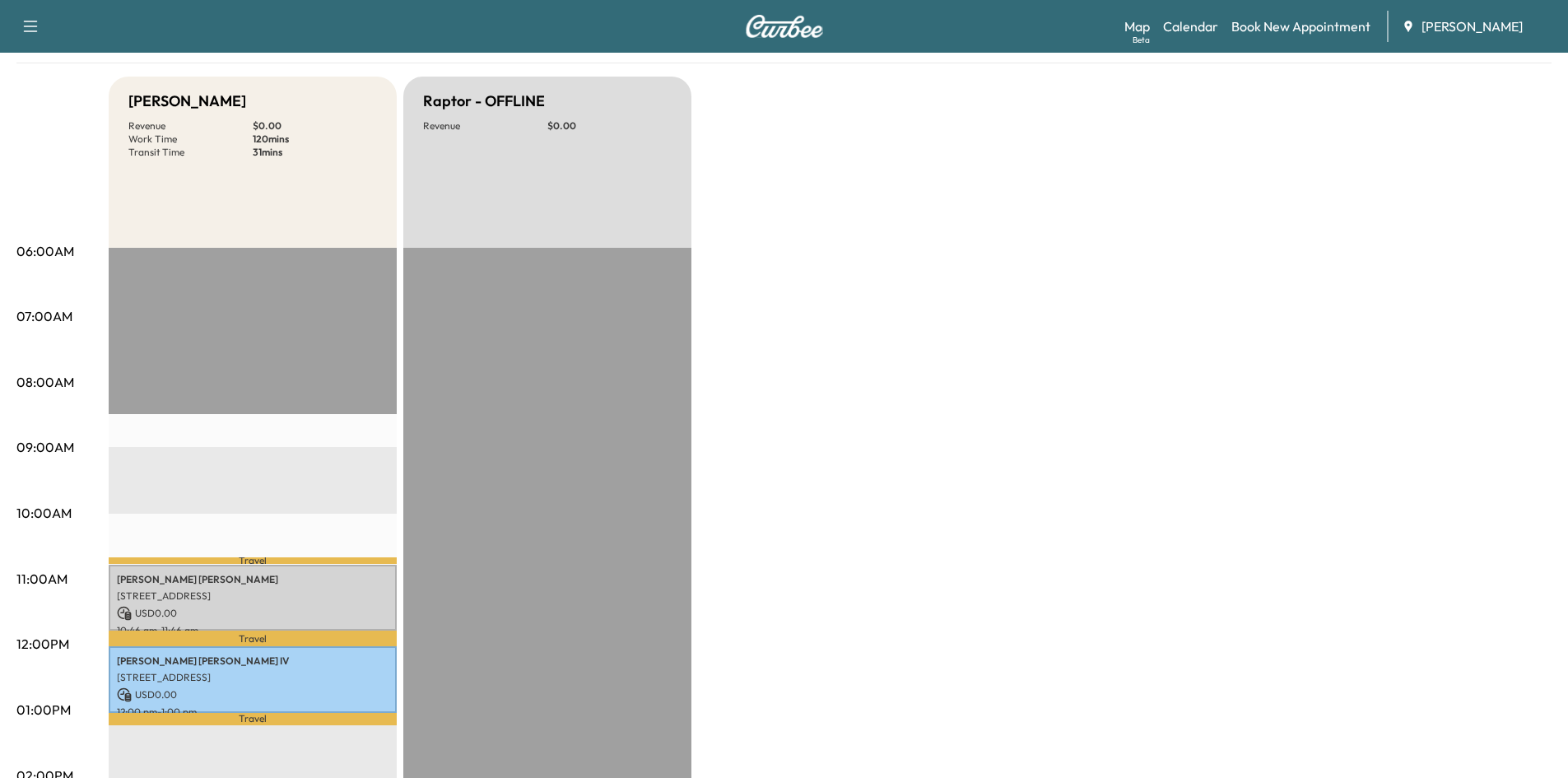
scroll to position [137, 0]
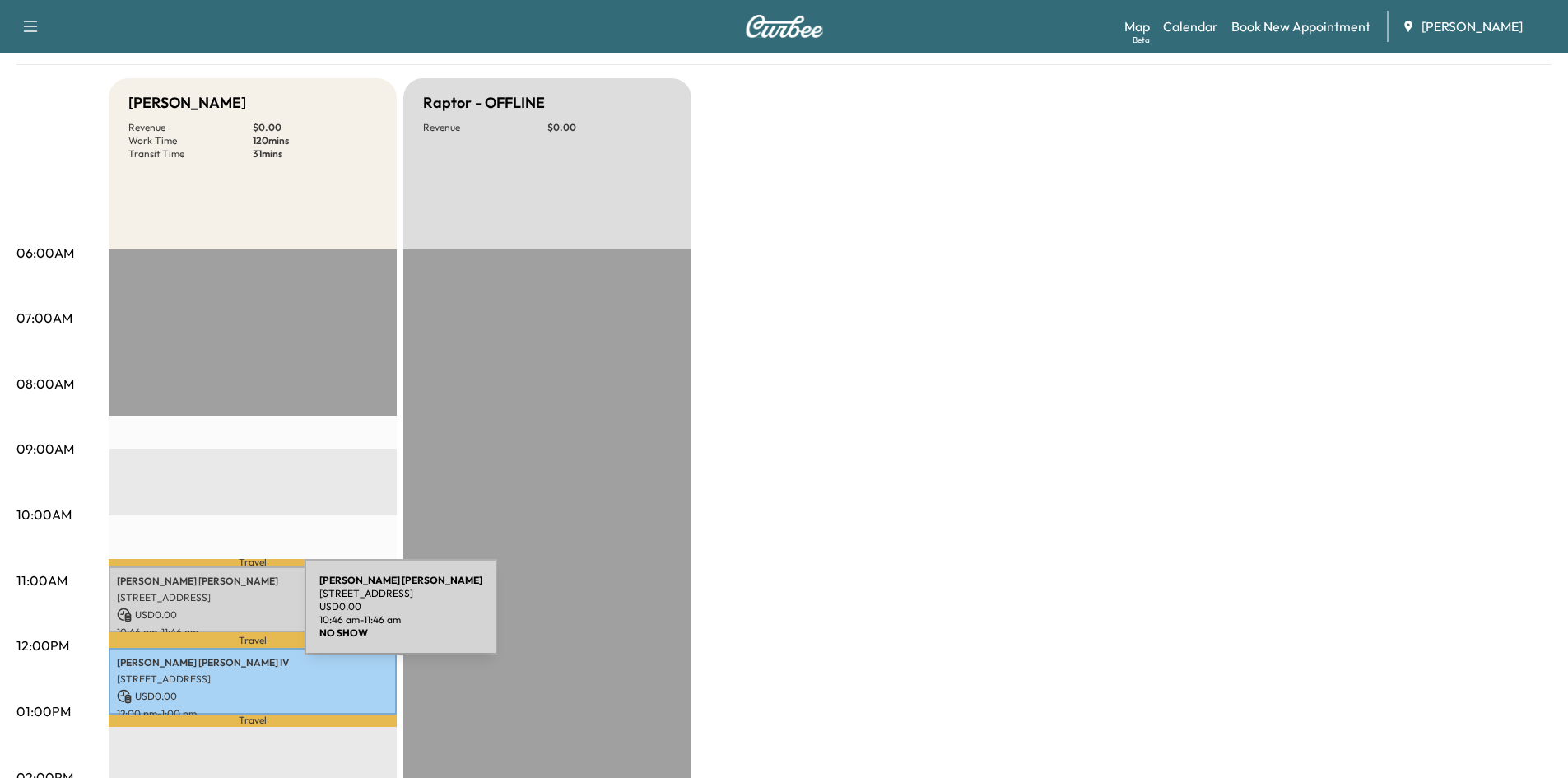
click at [181, 616] on p "USD 0.00" at bounding box center [253, 615] width 272 height 15
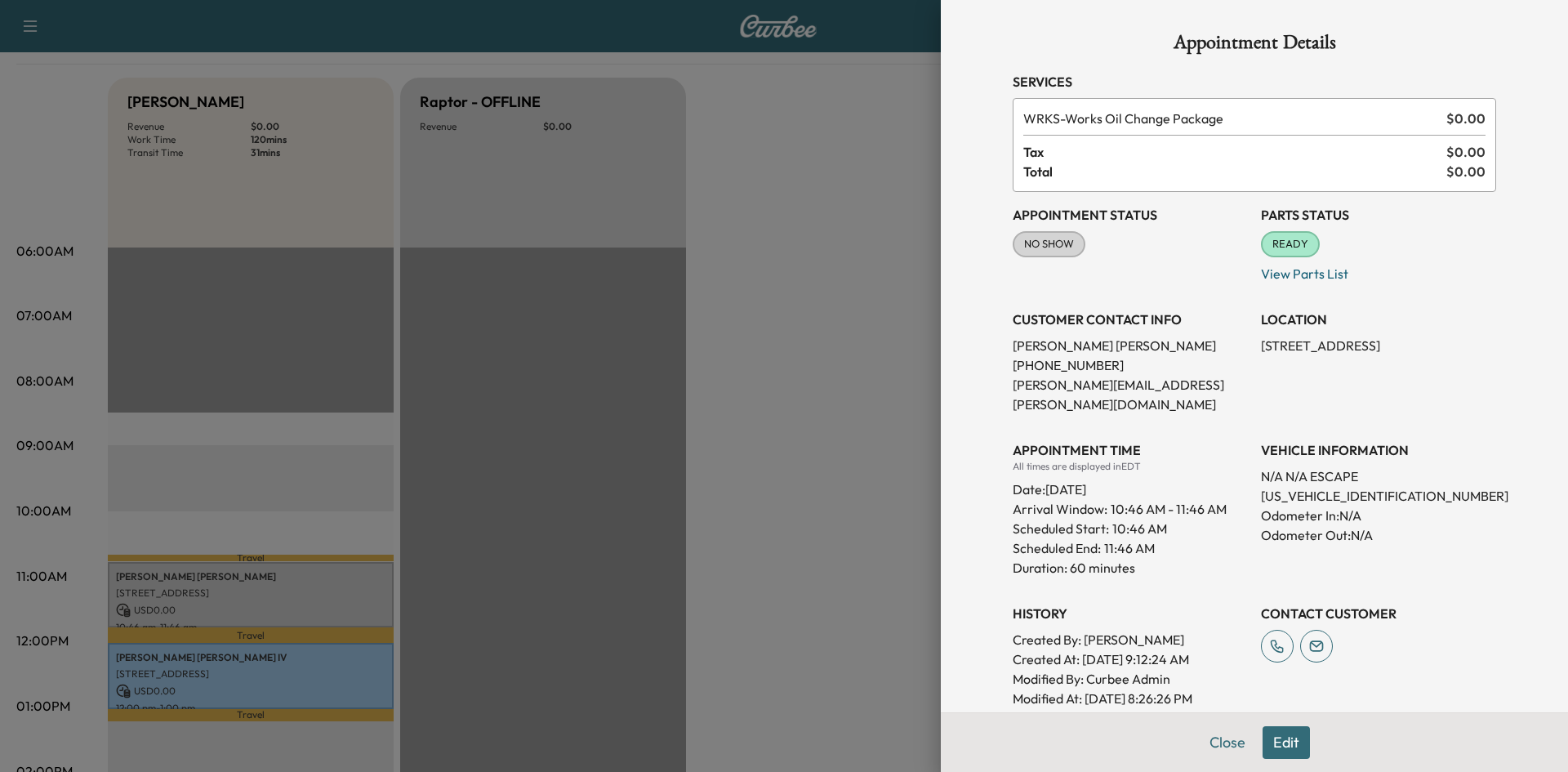
click at [1222, 742] on button "Close" at bounding box center [1226, 742] width 57 height 33
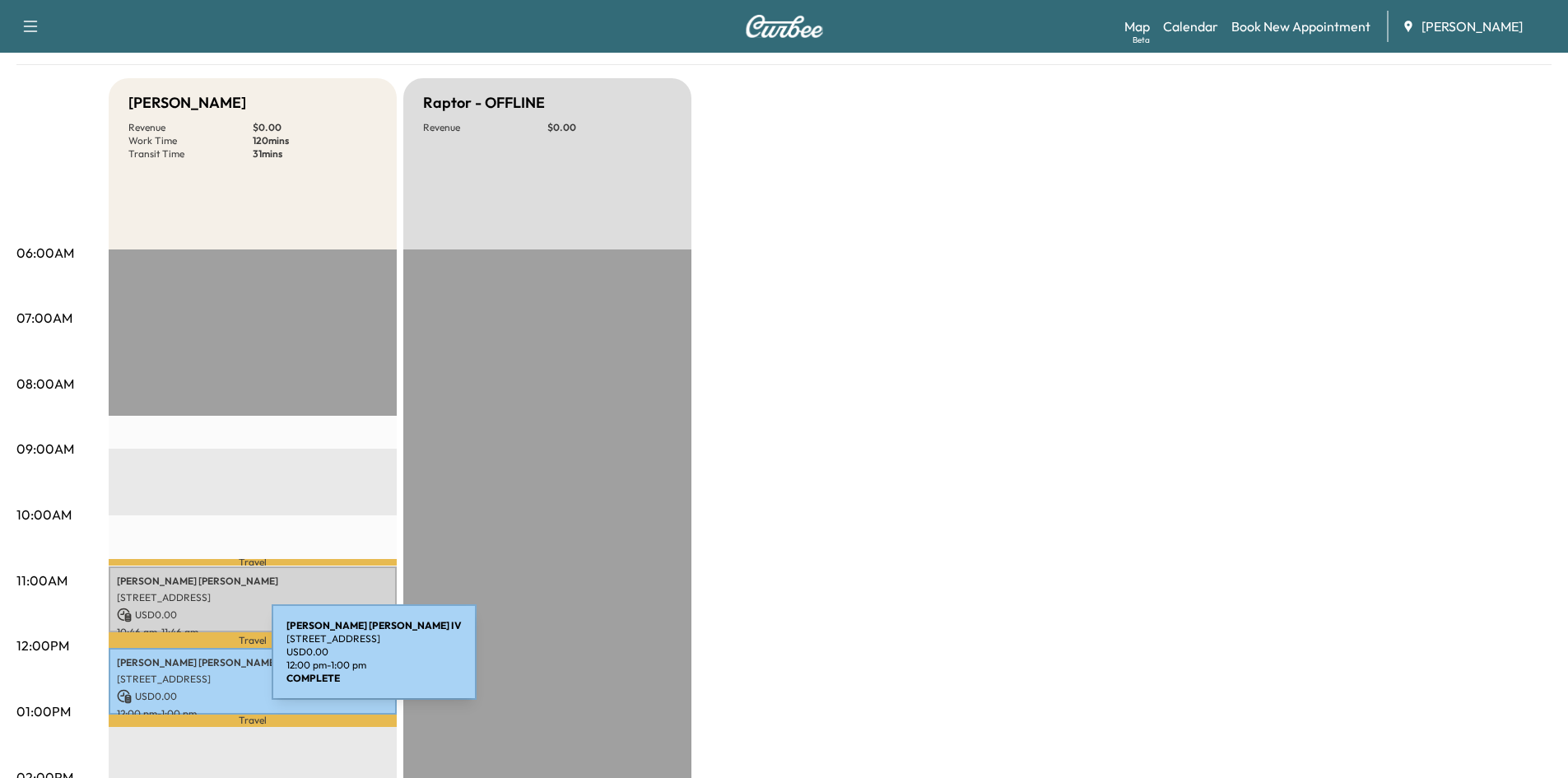
click at [148, 662] on p "JOHN FRANK SMITH IV" at bounding box center [253, 662] width 272 height 13
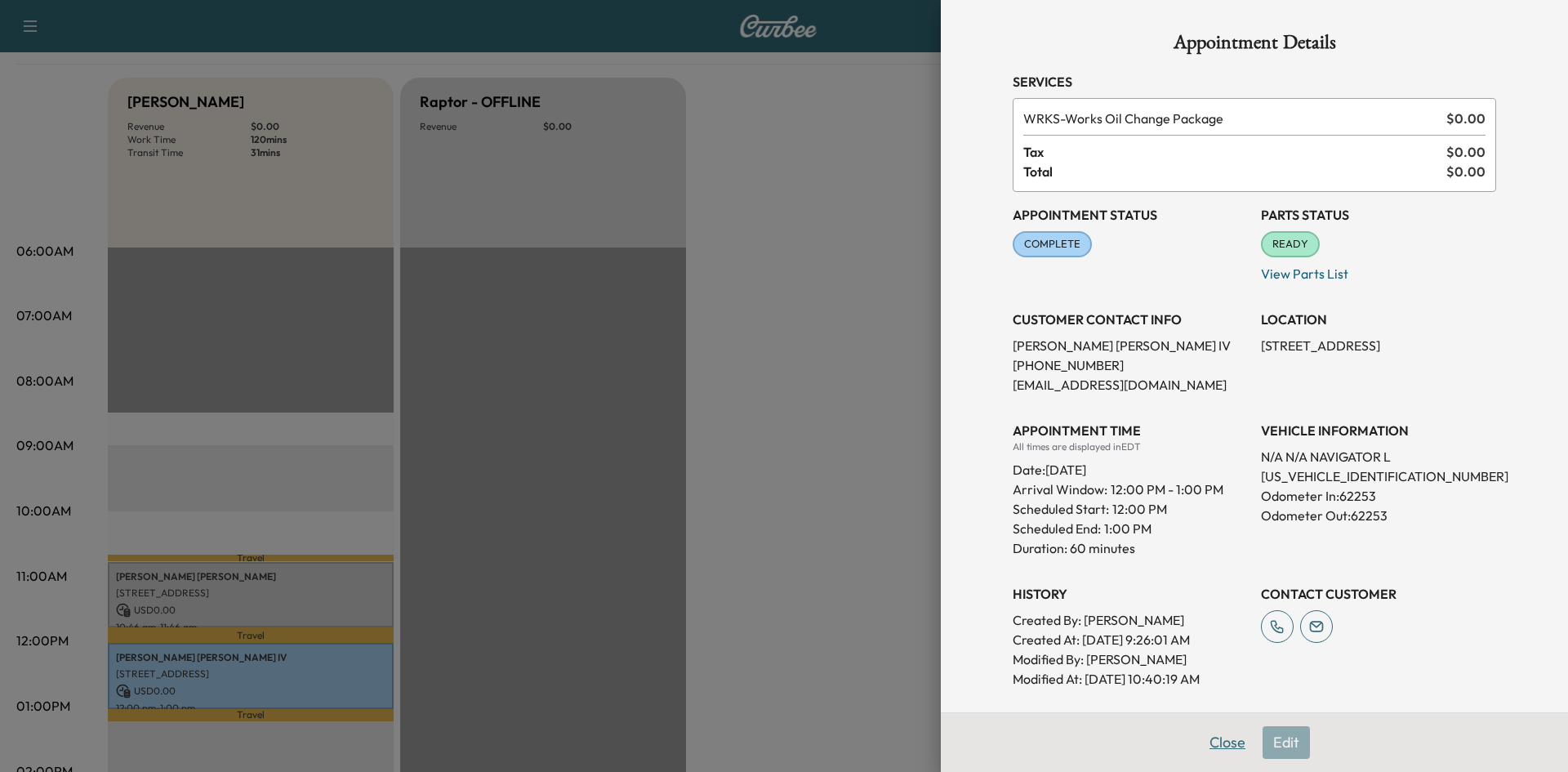
click at [1207, 747] on button "Close" at bounding box center [1226, 742] width 57 height 33
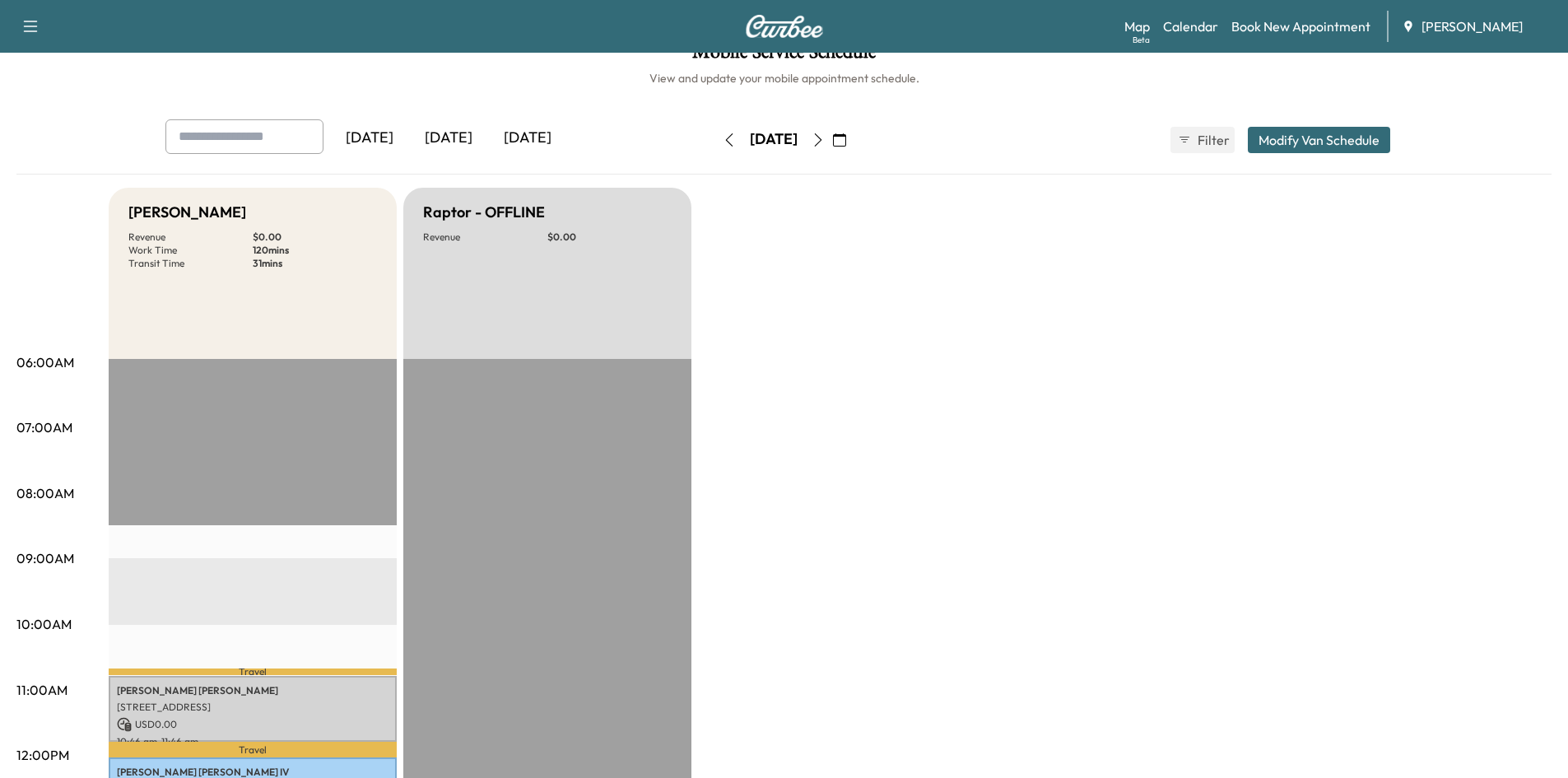
scroll to position [0, 0]
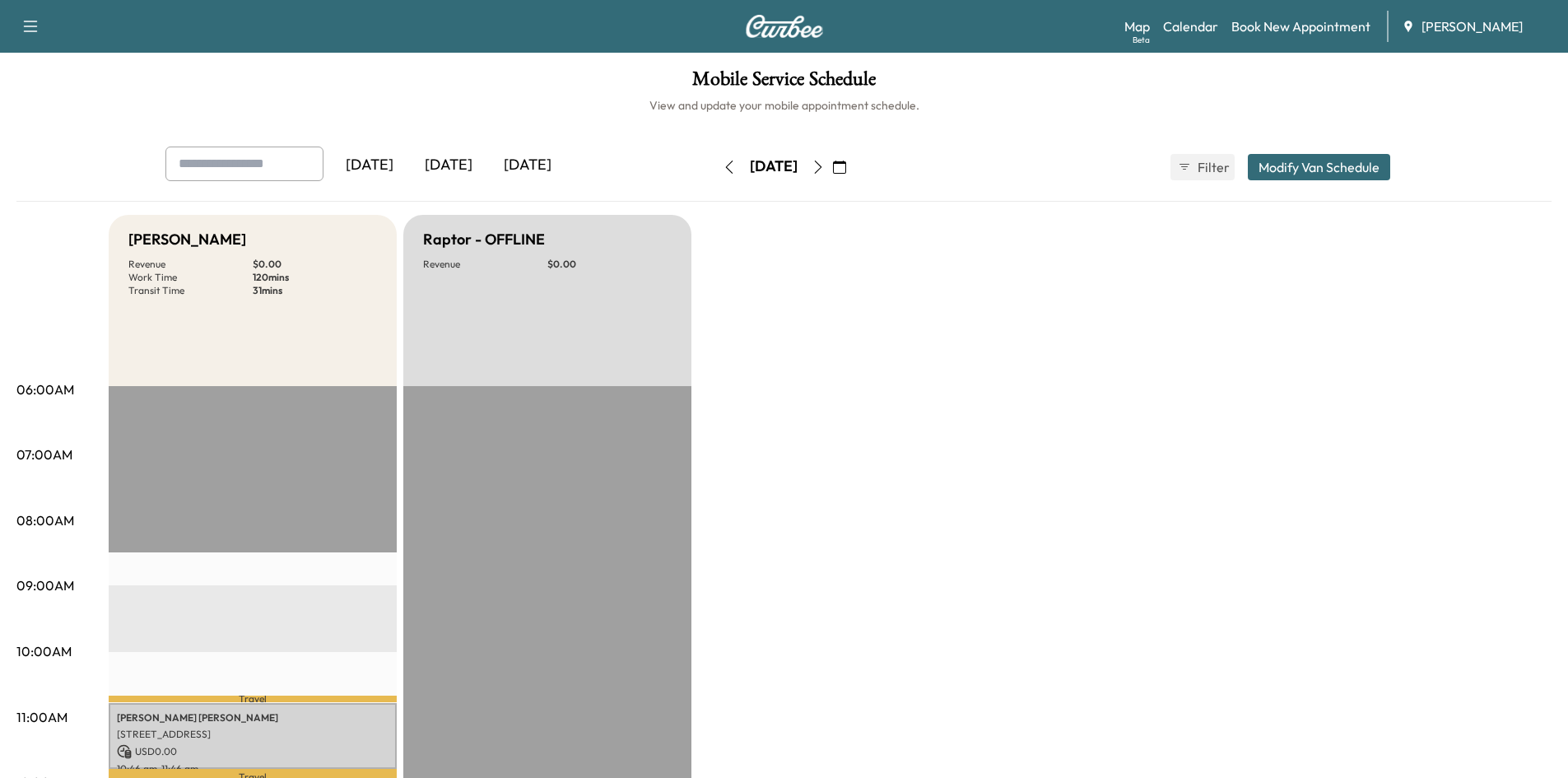
click at [825, 166] on icon "button" at bounding box center [817, 167] width 13 height 13
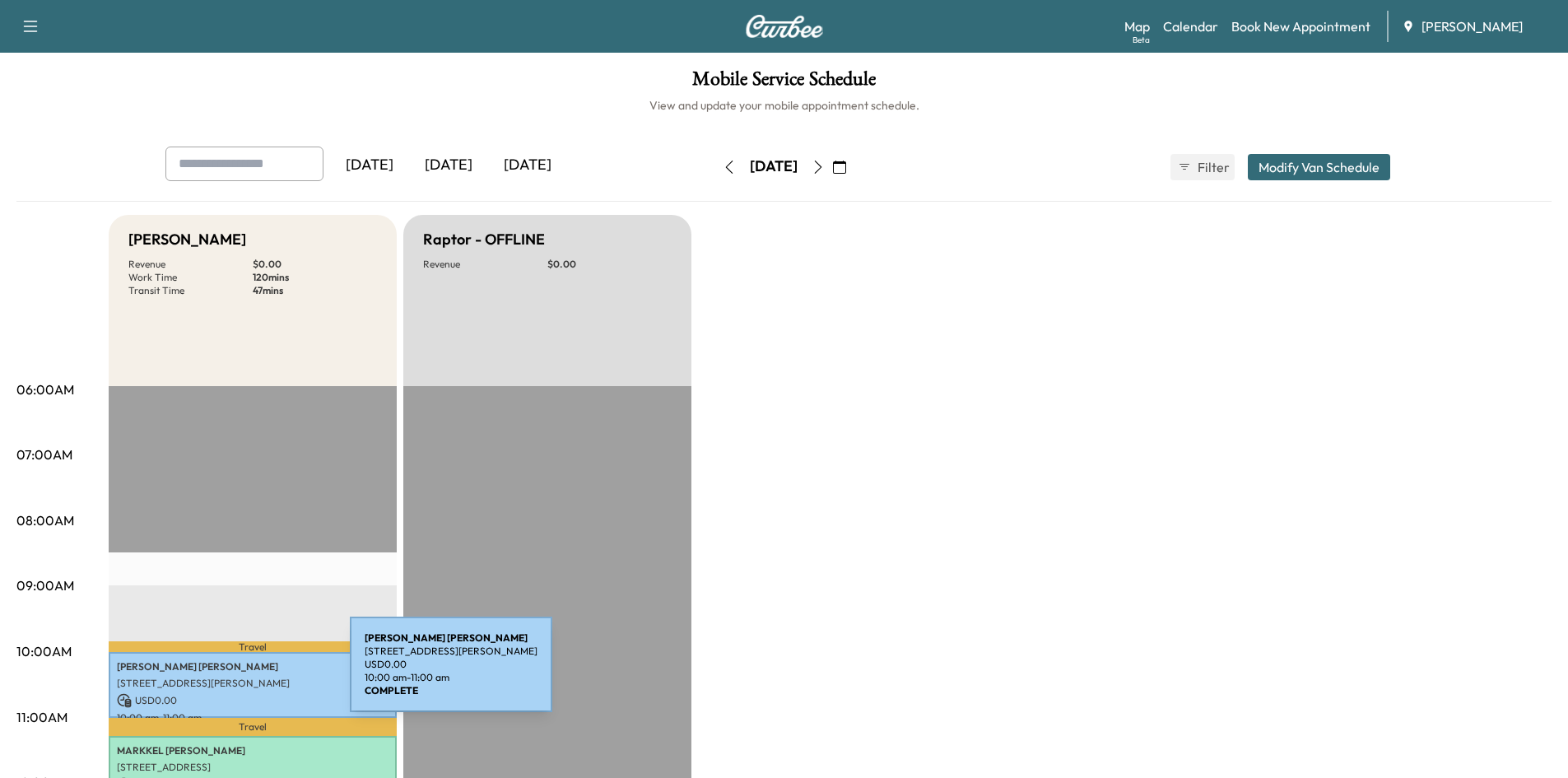
click at [226, 676] on p "405 TAVERN CIR, SANDY SPRINGS, GA, USA" at bounding box center [253, 682] width 272 height 13
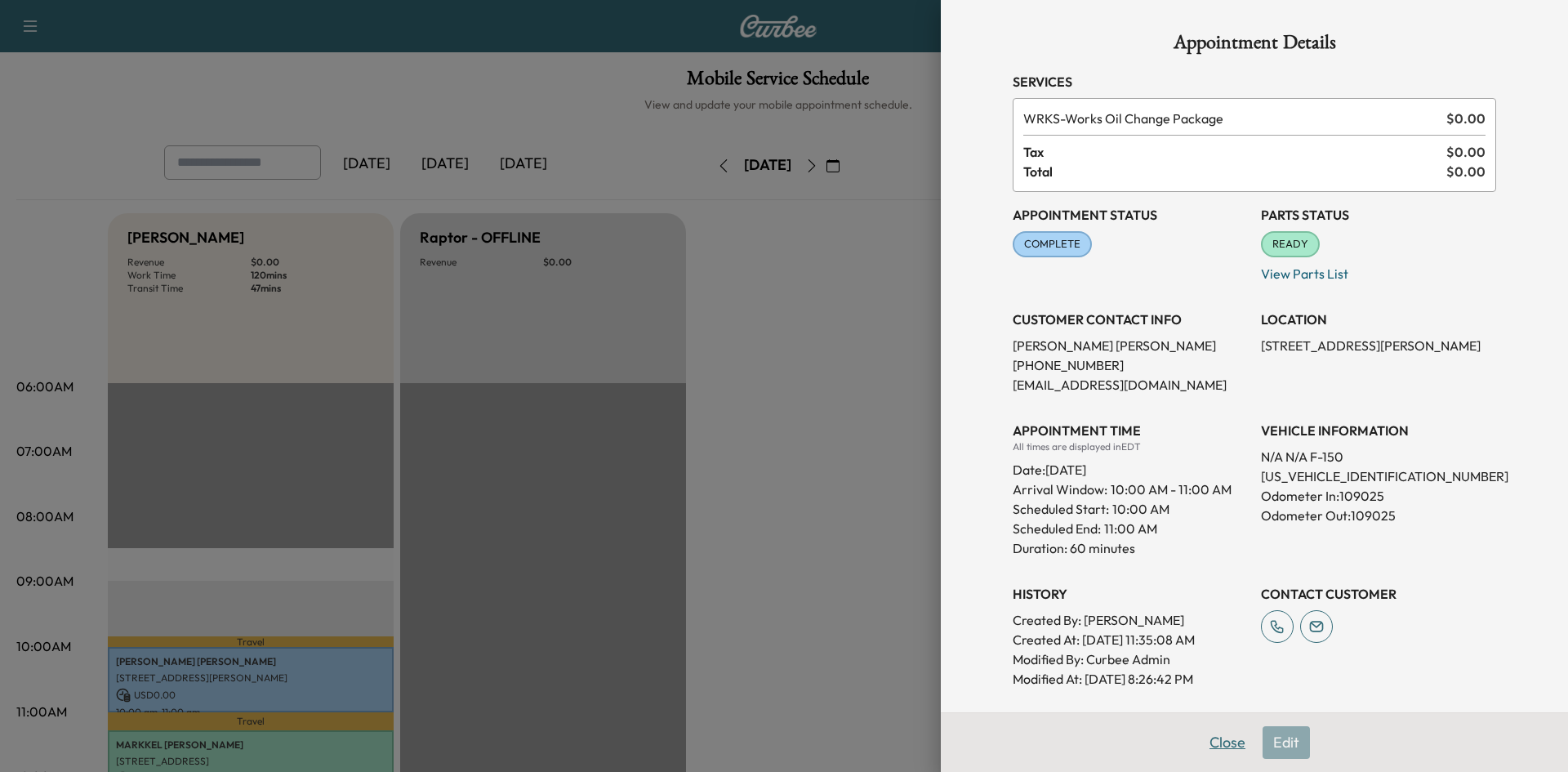
click at [1224, 744] on button "Close" at bounding box center [1226, 742] width 57 height 33
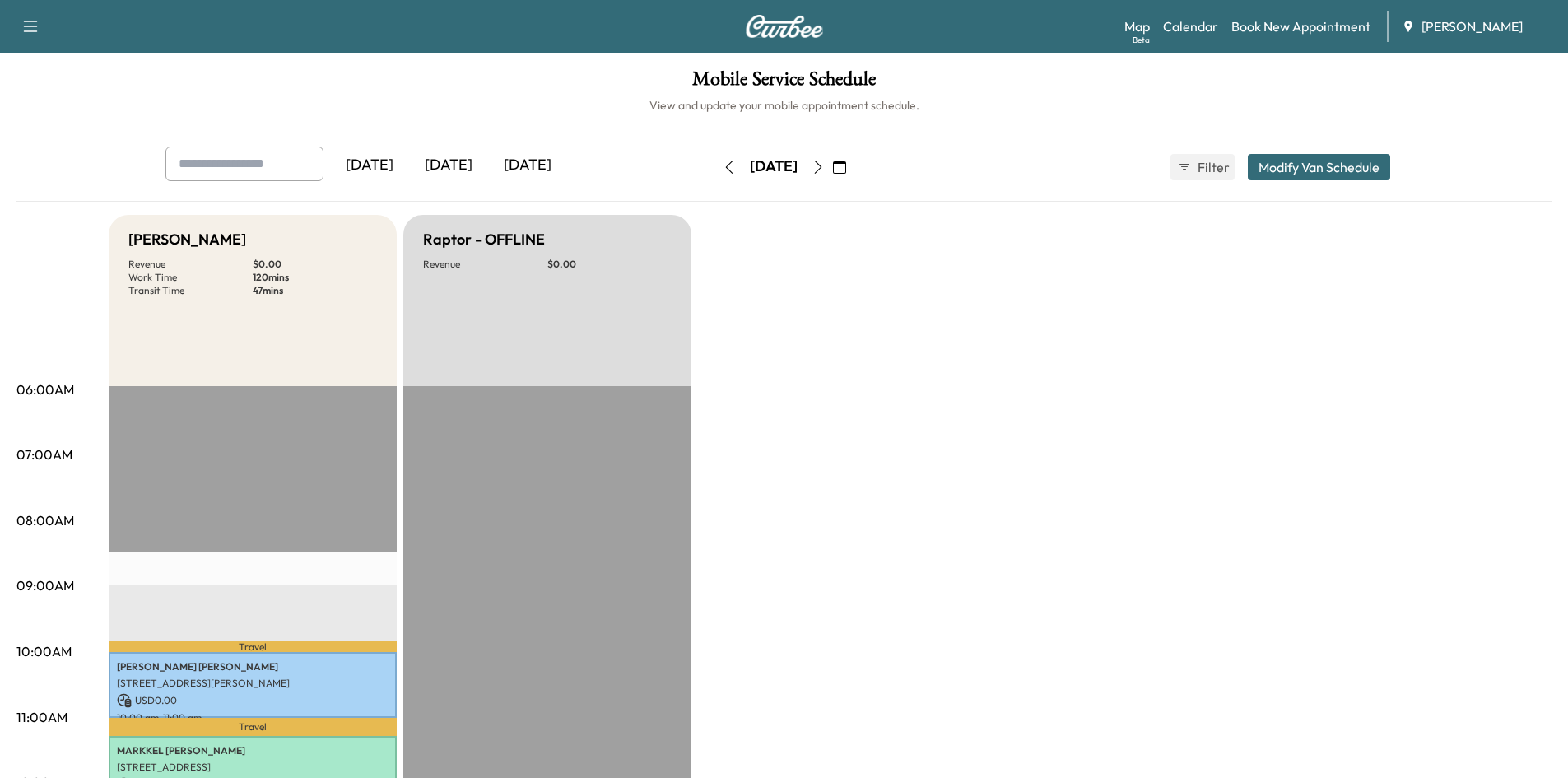
click at [846, 166] on icon "button" at bounding box center [839, 167] width 13 height 13
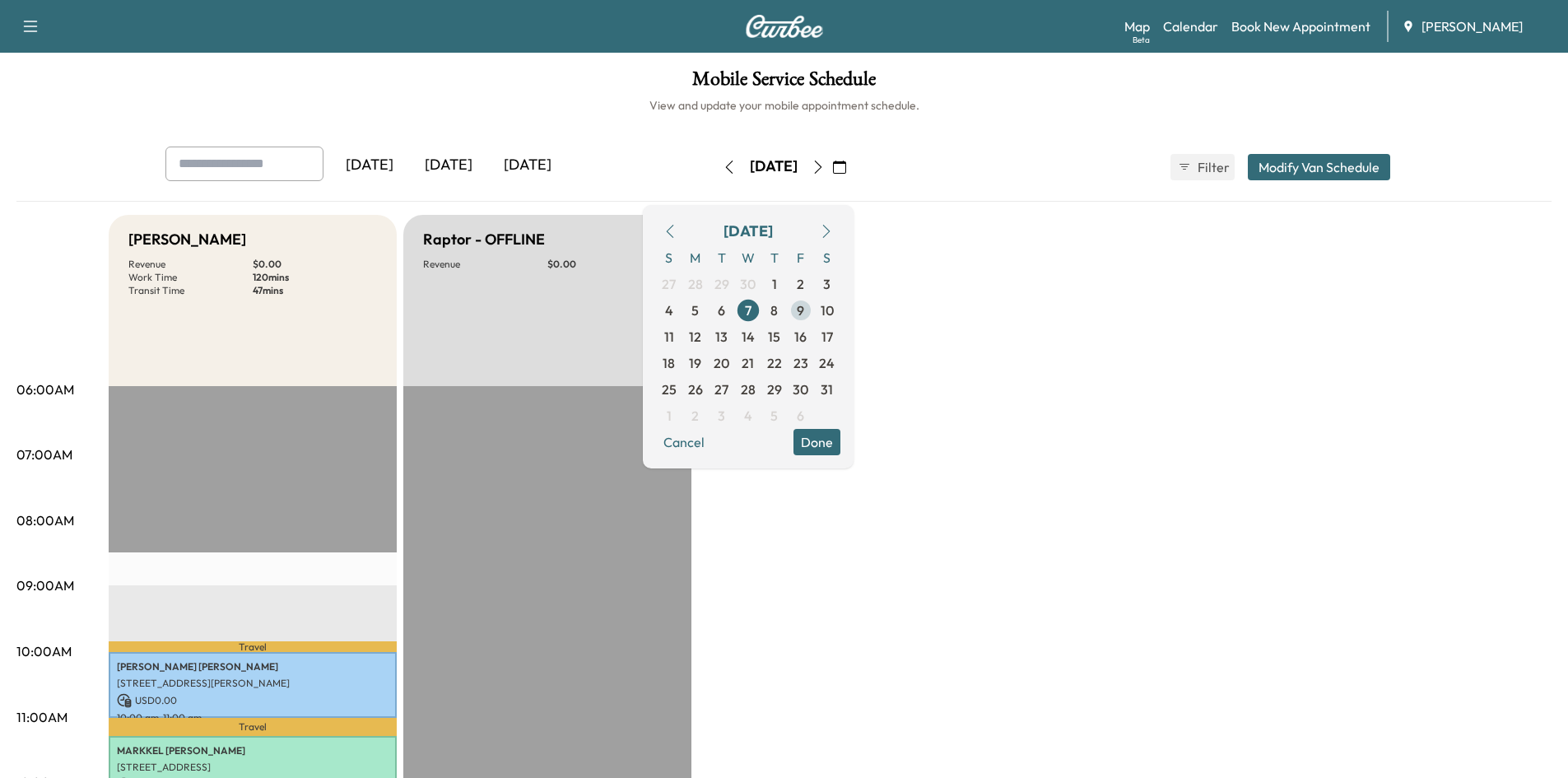
click at [805, 310] on span "9" at bounding box center [800, 309] width 8 height 20
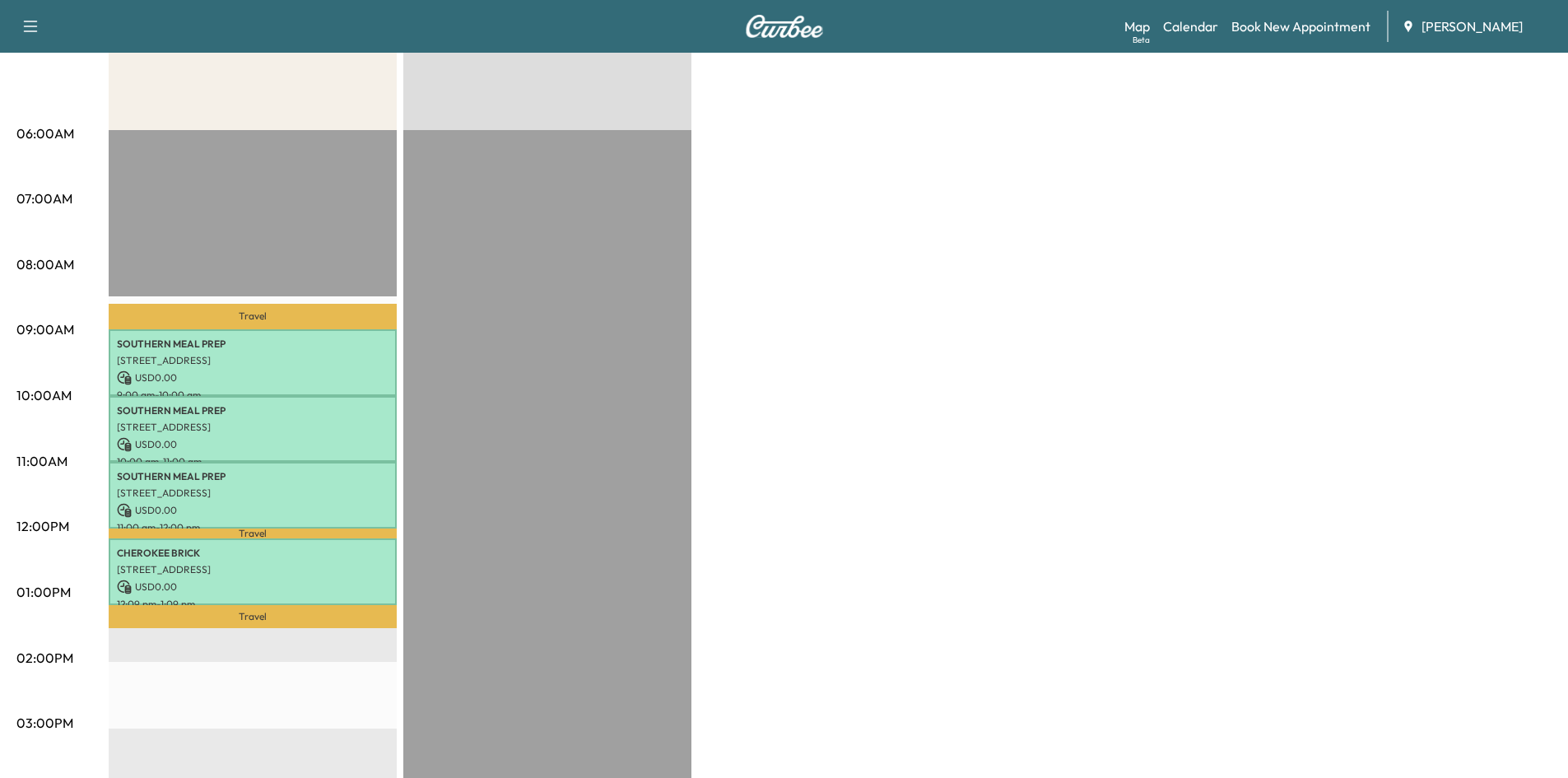
scroll to position [264, 0]
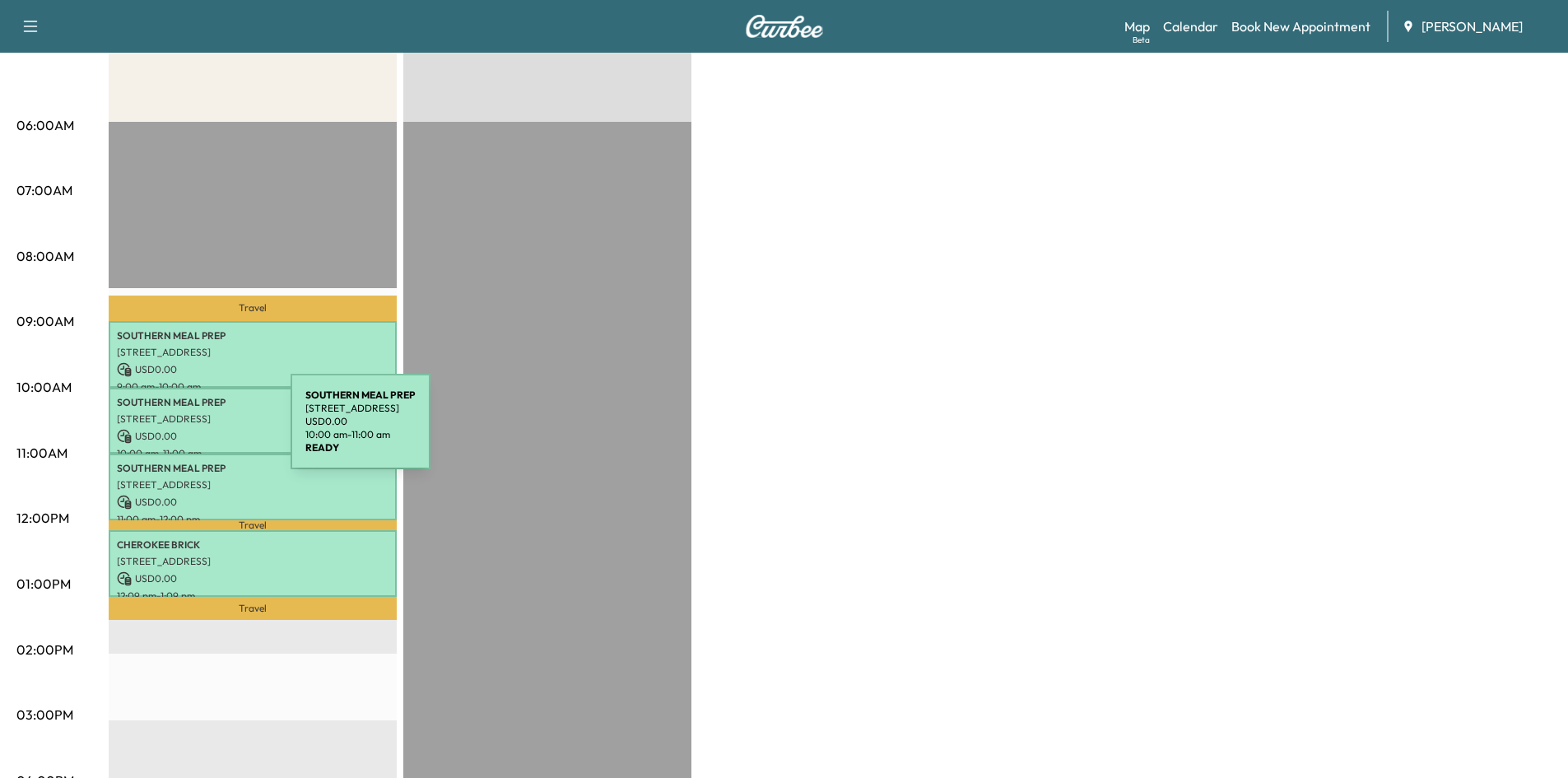
click at [167, 432] on p "USD 0.00" at bounding box center [253, 436] width 272 height 15
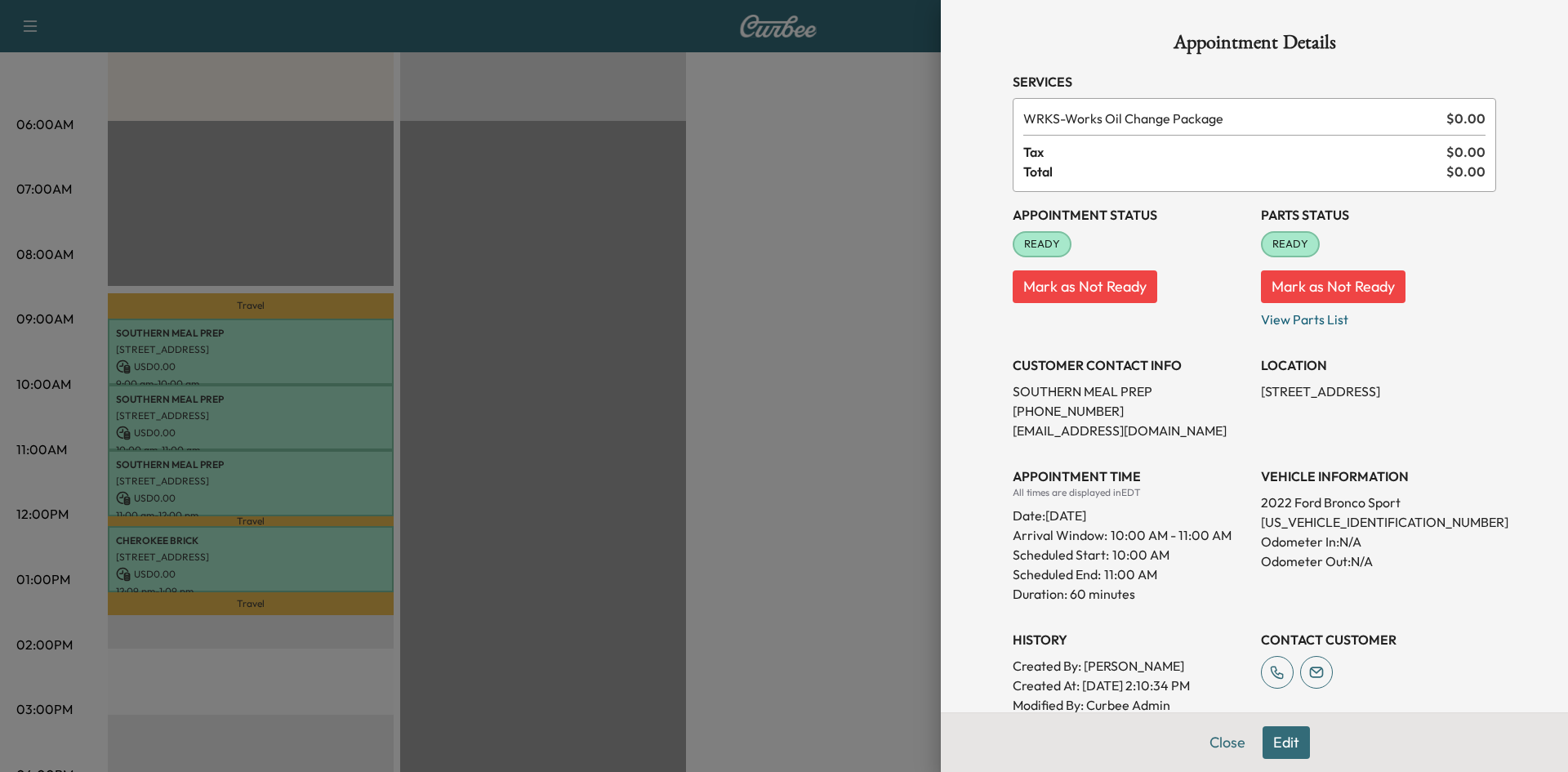
click at [218, 557] on div at bounding box center [784, 386] width 1568 height 772
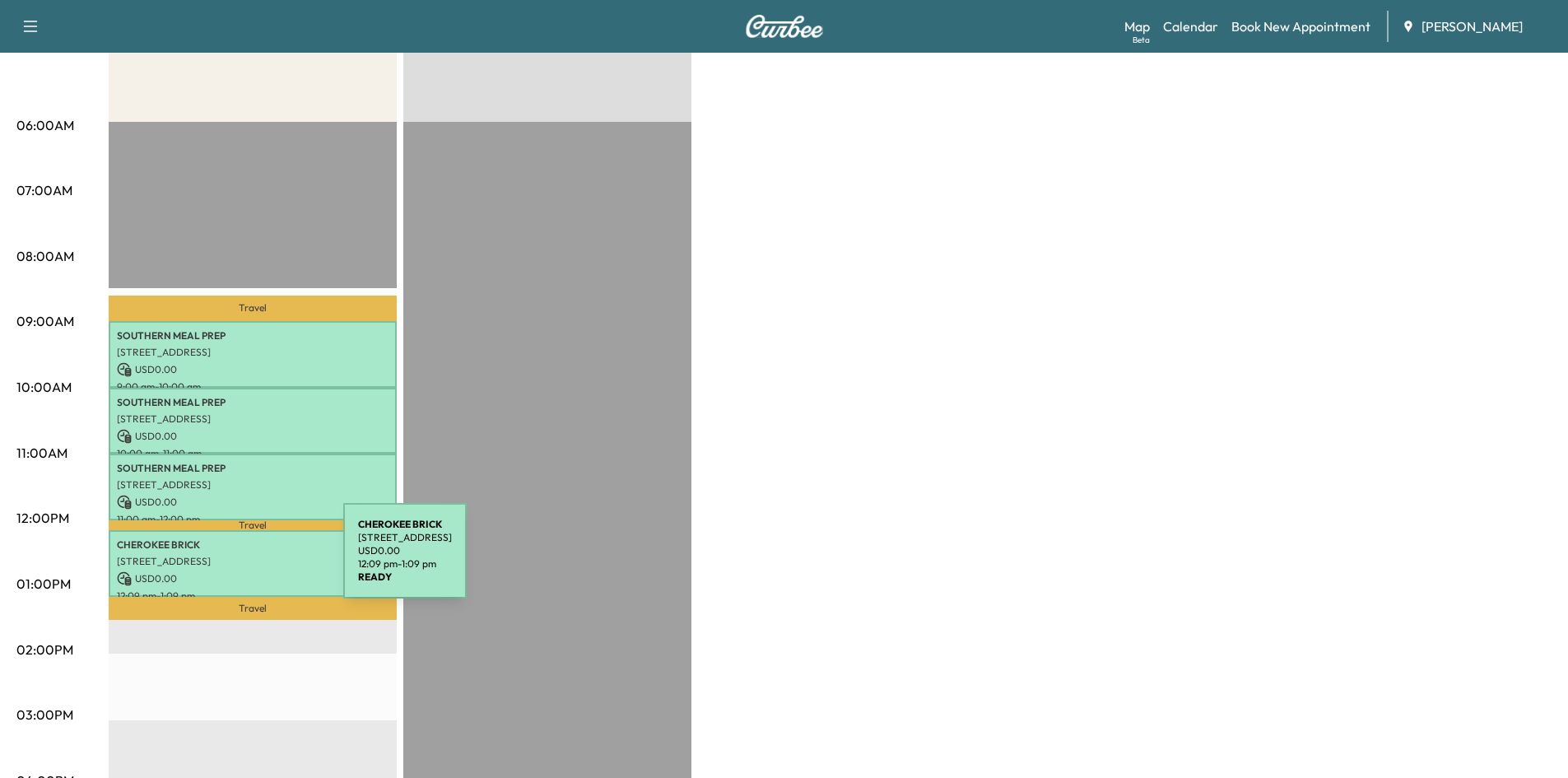
click at [220, 561] on p "2275 Cook Dr NW, Doraville, GA 30340, USA" at bounding box center [253, 561] width 272 height 13
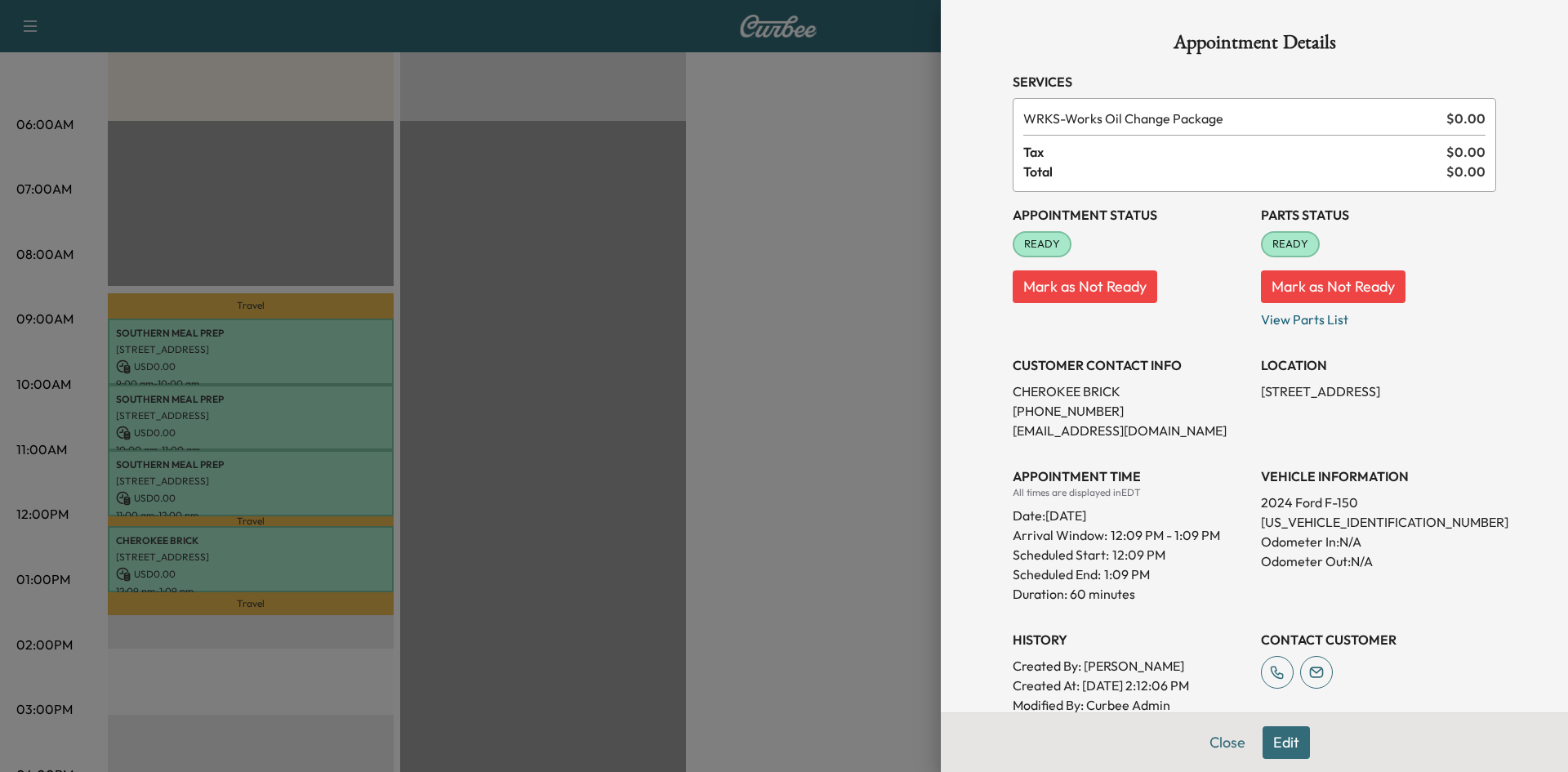
click at [1224, 741] on button "Close" at bounding box center [1226, 742] width 57 height 33
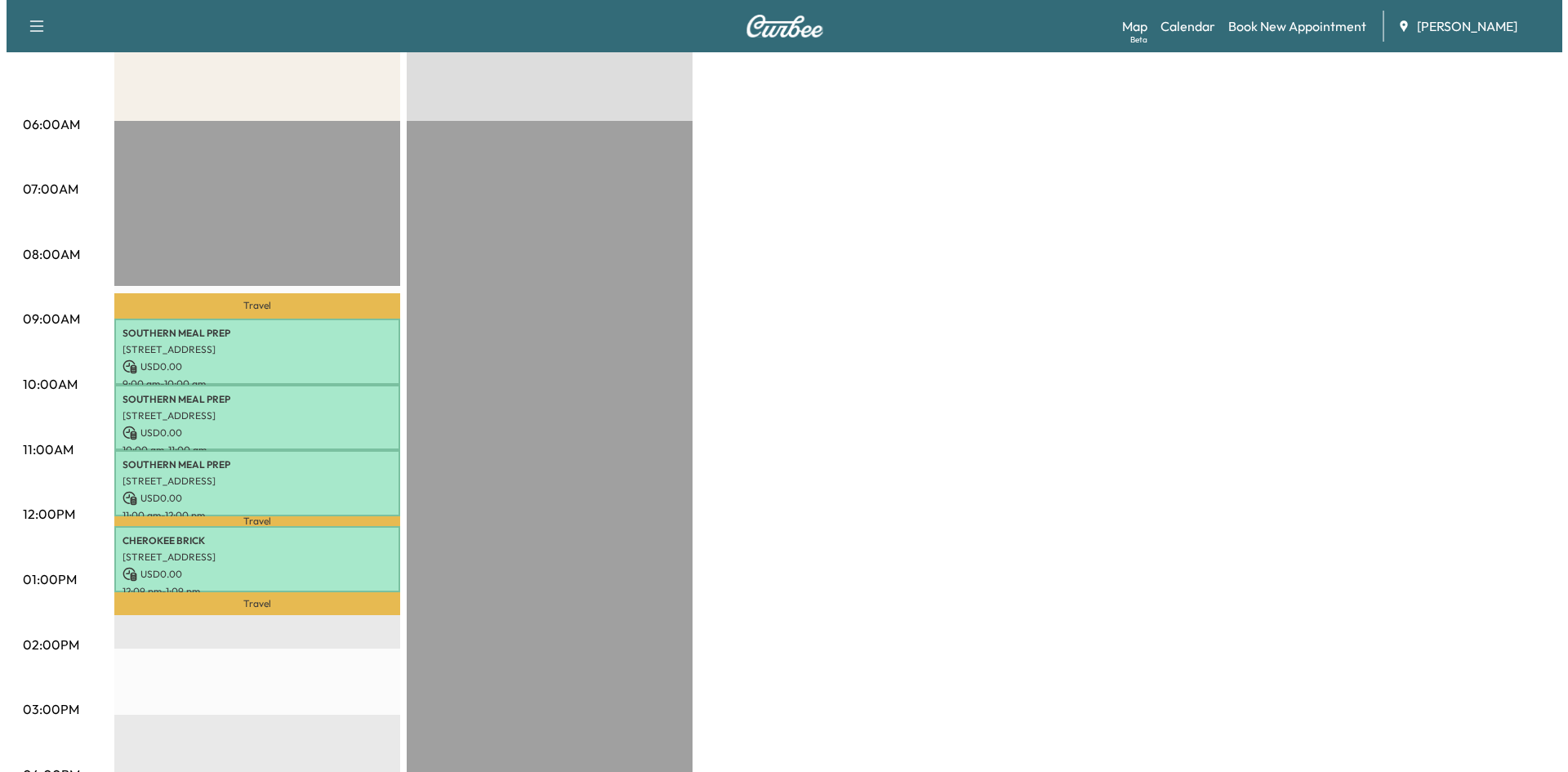
scroll to position [0, 0]
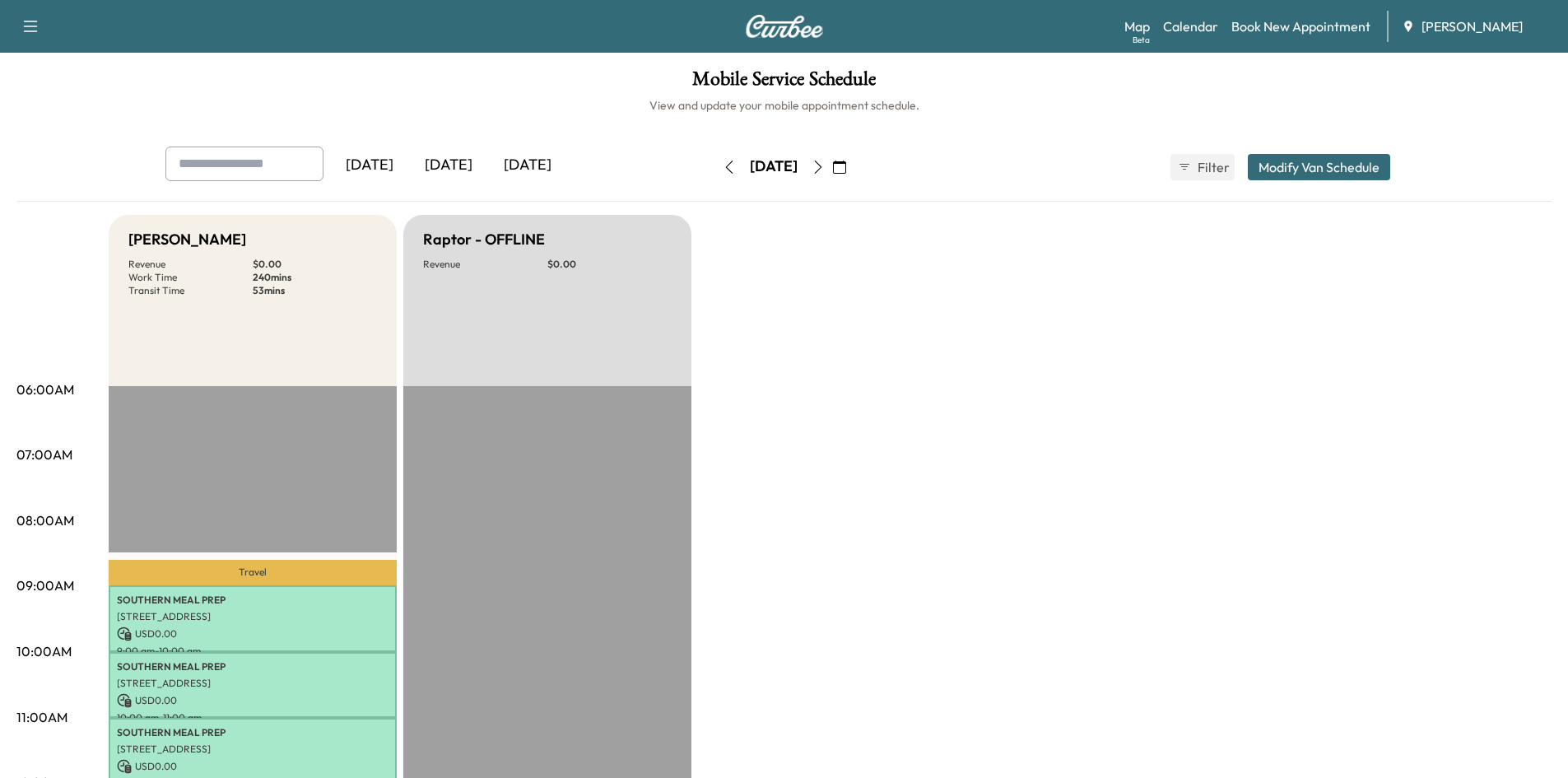
click at [825, 162] on icon "button" at bounding box center [817, 167] width 13 height 13
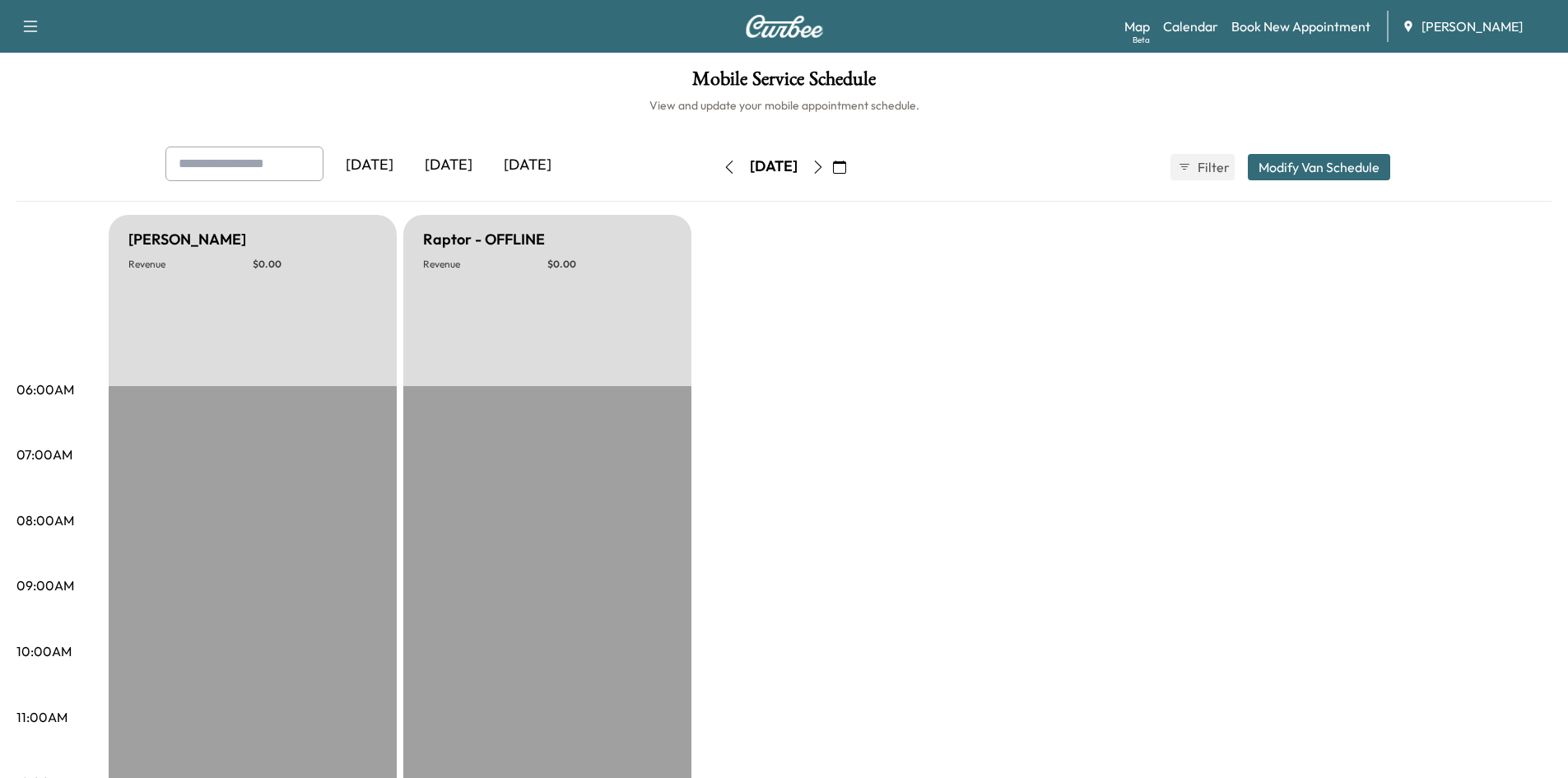
click at [853, 169] on button "button" at bounding box center [840, 167] width 28 height 27
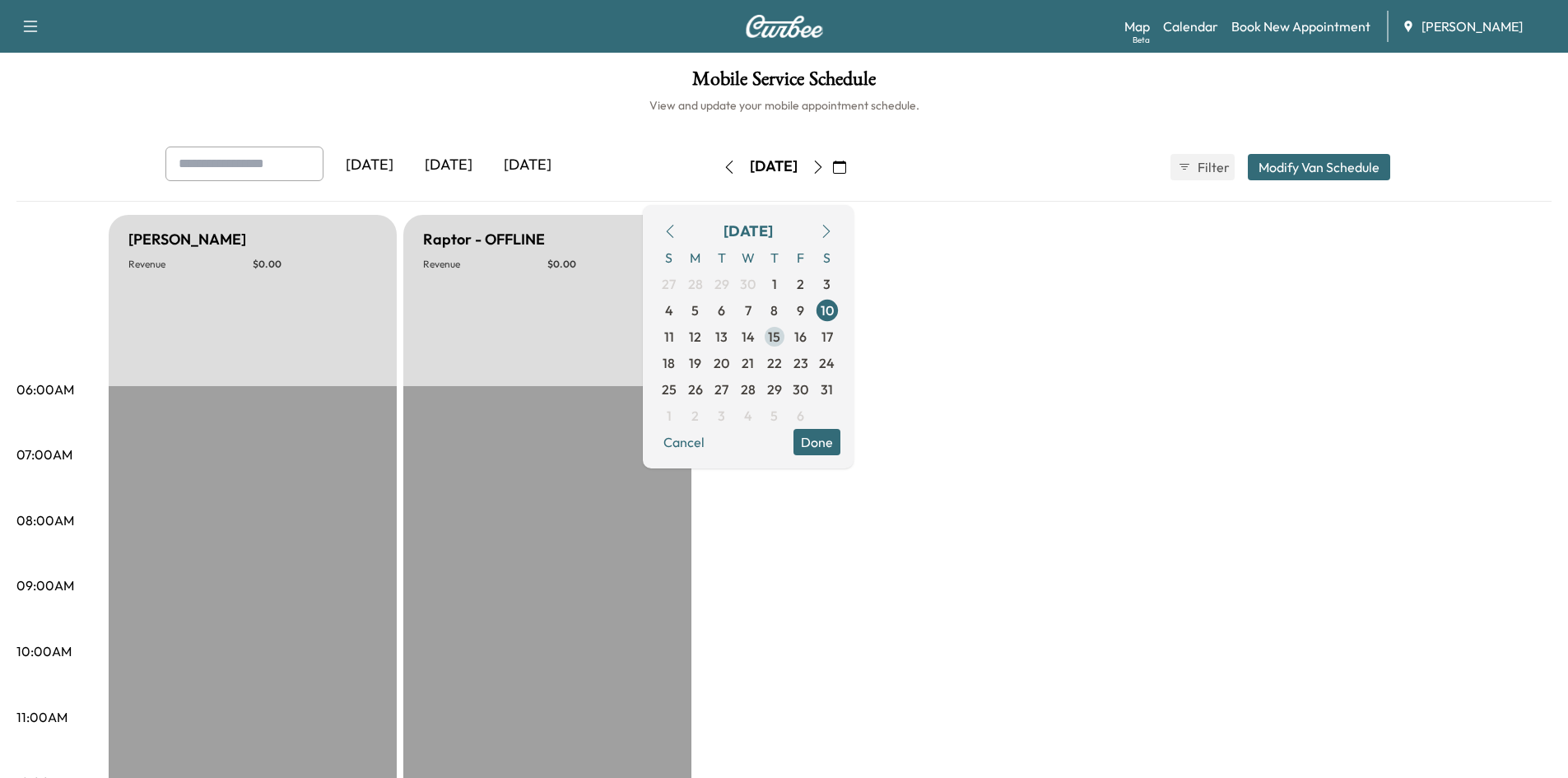
click at [781, 337] on span "15" at bounding box center [774, 336] width 12 height 20
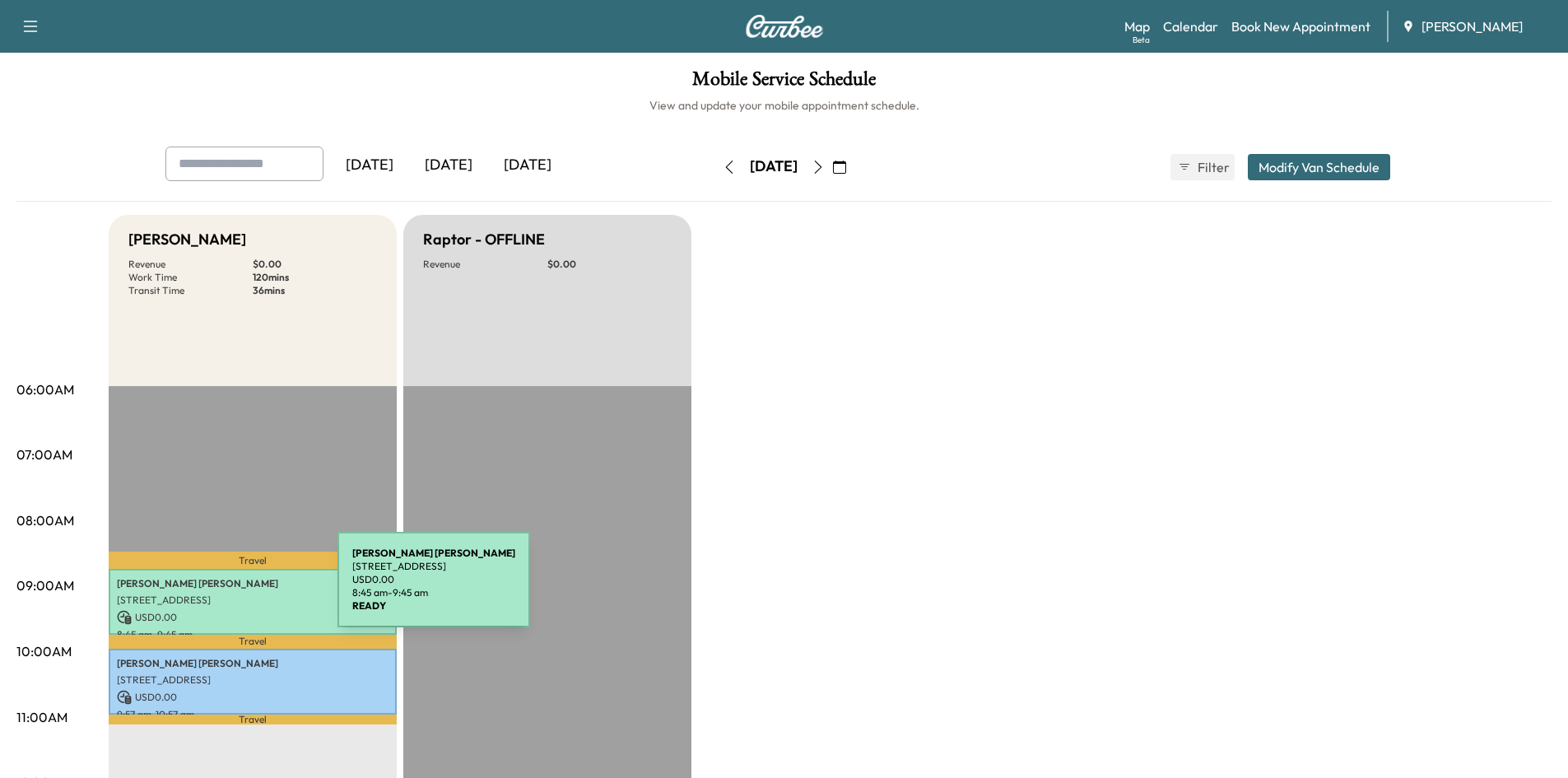
click at [214, 589] on div "FREDRIC MACKEY SCHNEIDER 3842 TEESDALE CT, ATLANTA, GA, USA USD 0.00 8:45 am - …" at bounding box center [252, 602] width 288 height 67
